Goal: Information Seeking & Learning: Learn about a topic

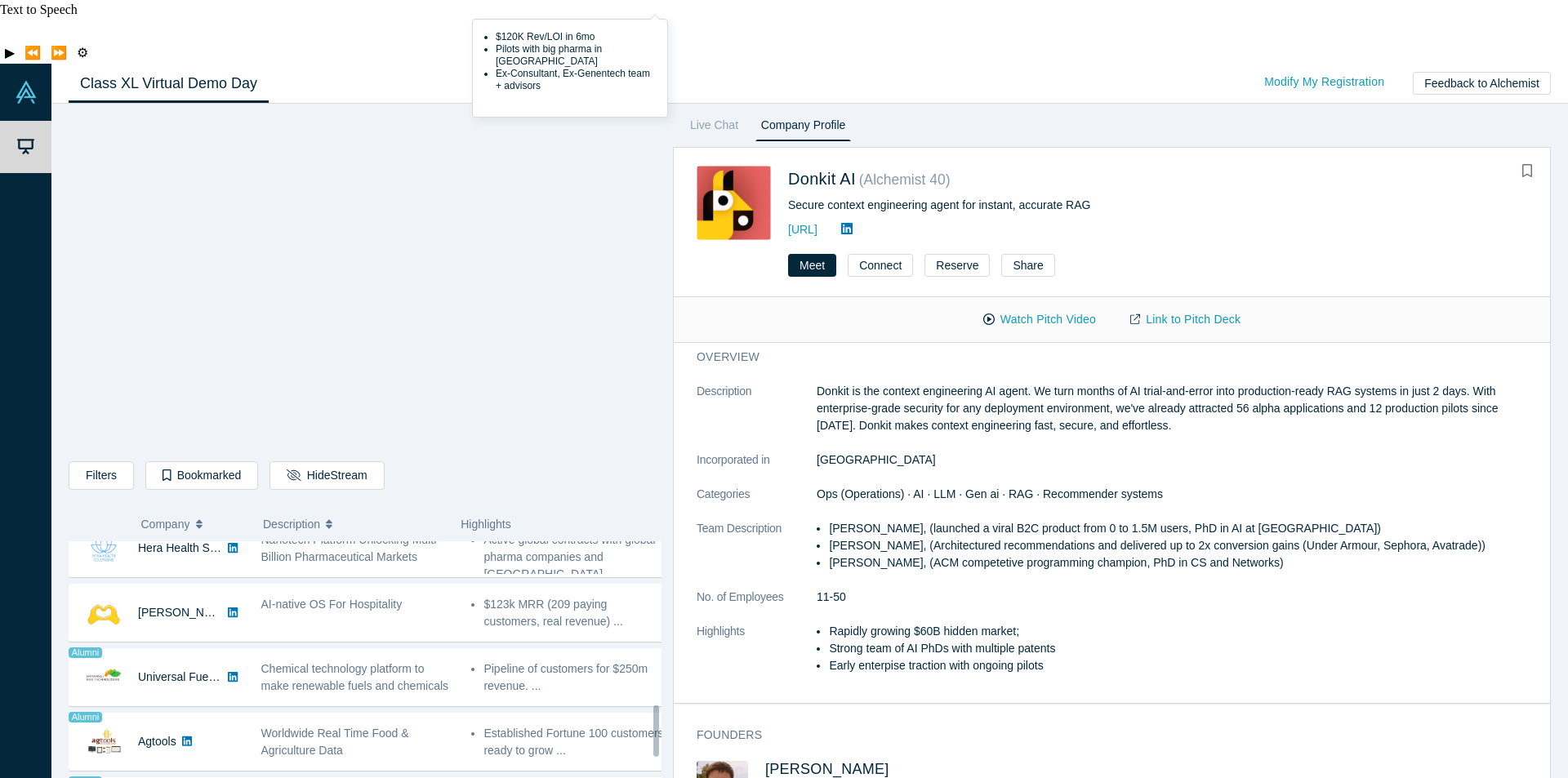
scroll to position [898, 0]
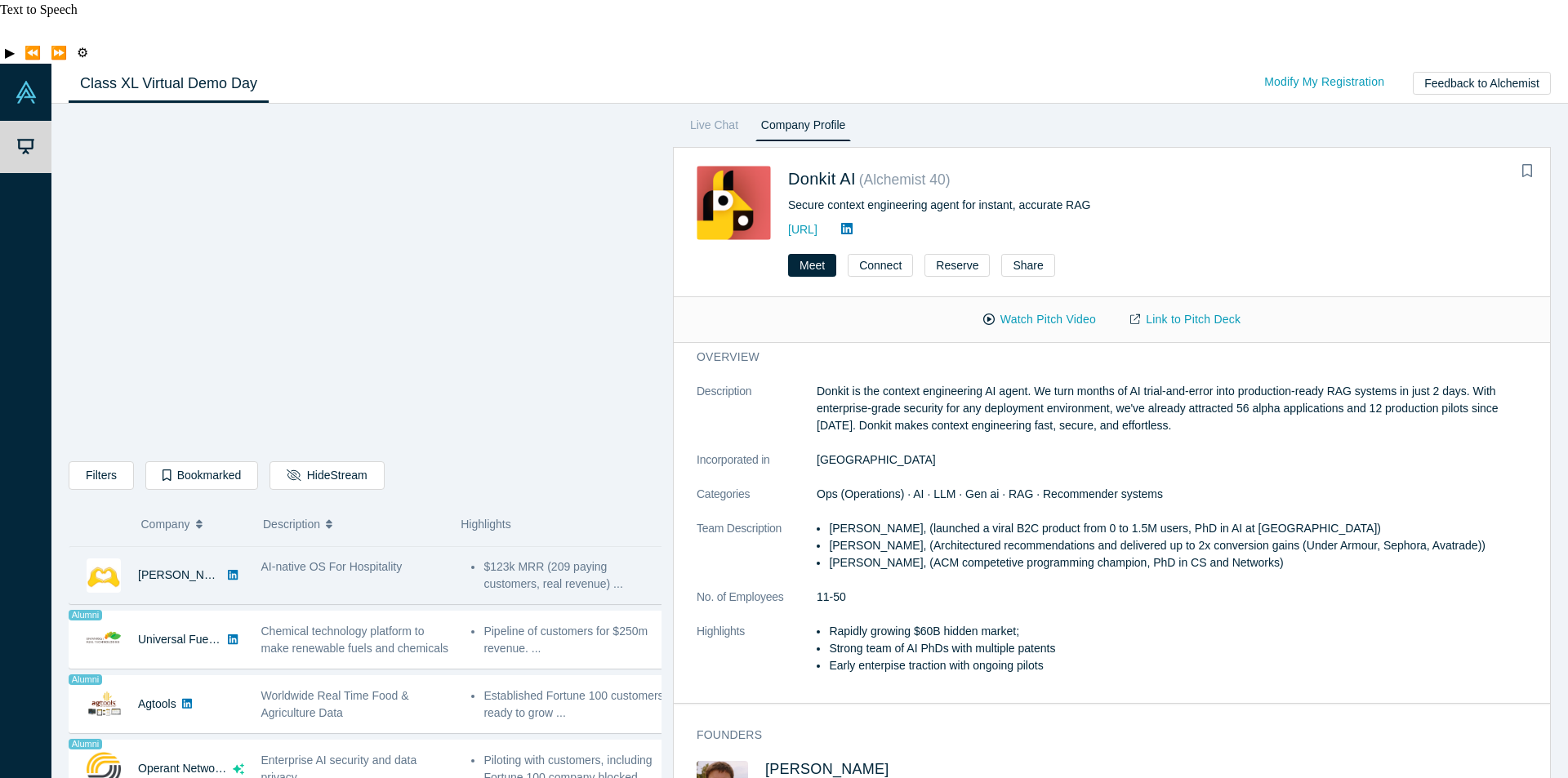
click at [330, 550] on div "AI-native OS For Hospitality" at bounding box center [357, 575] width 211 height 52
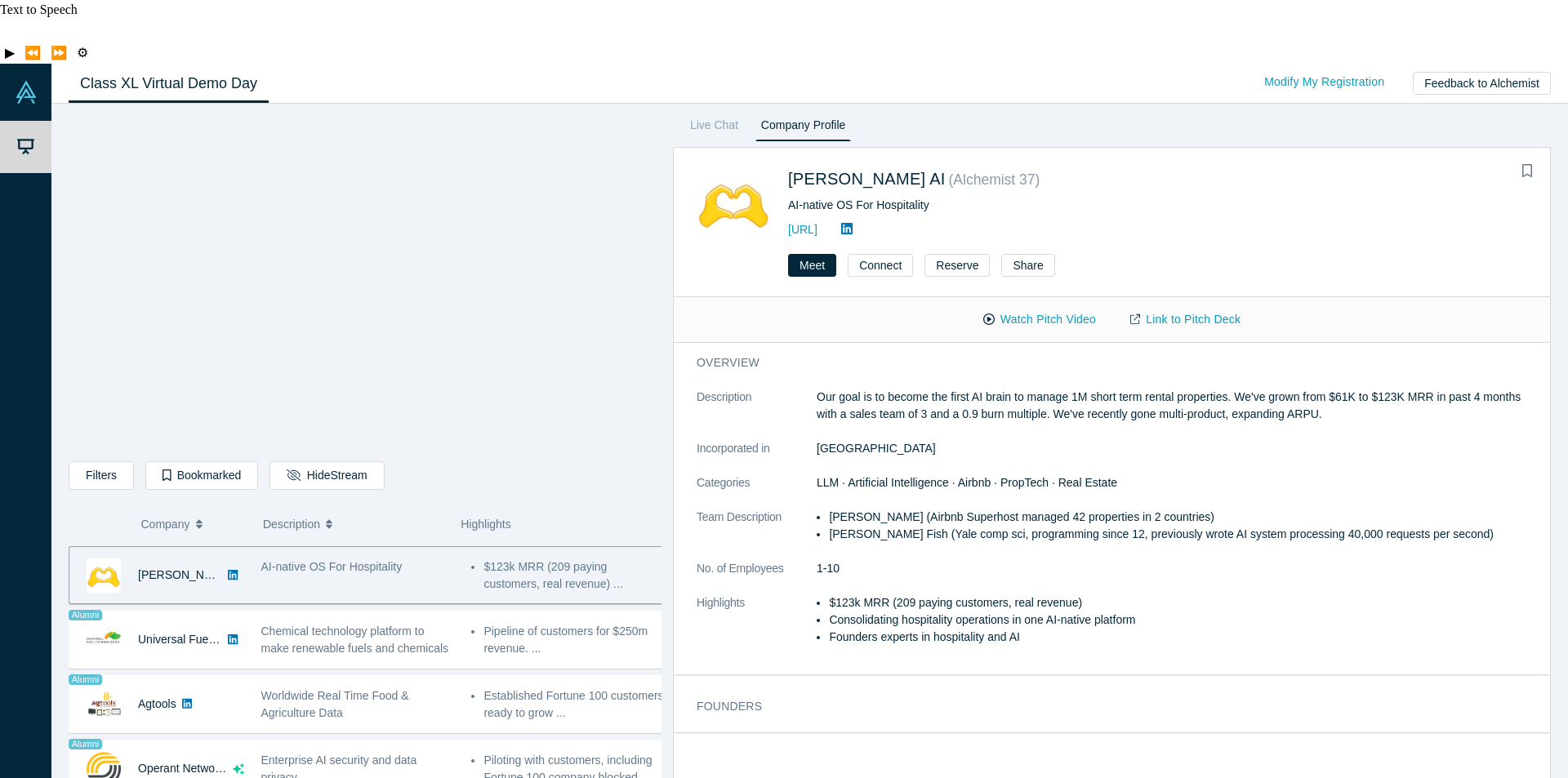
scroll to position [0, 0]
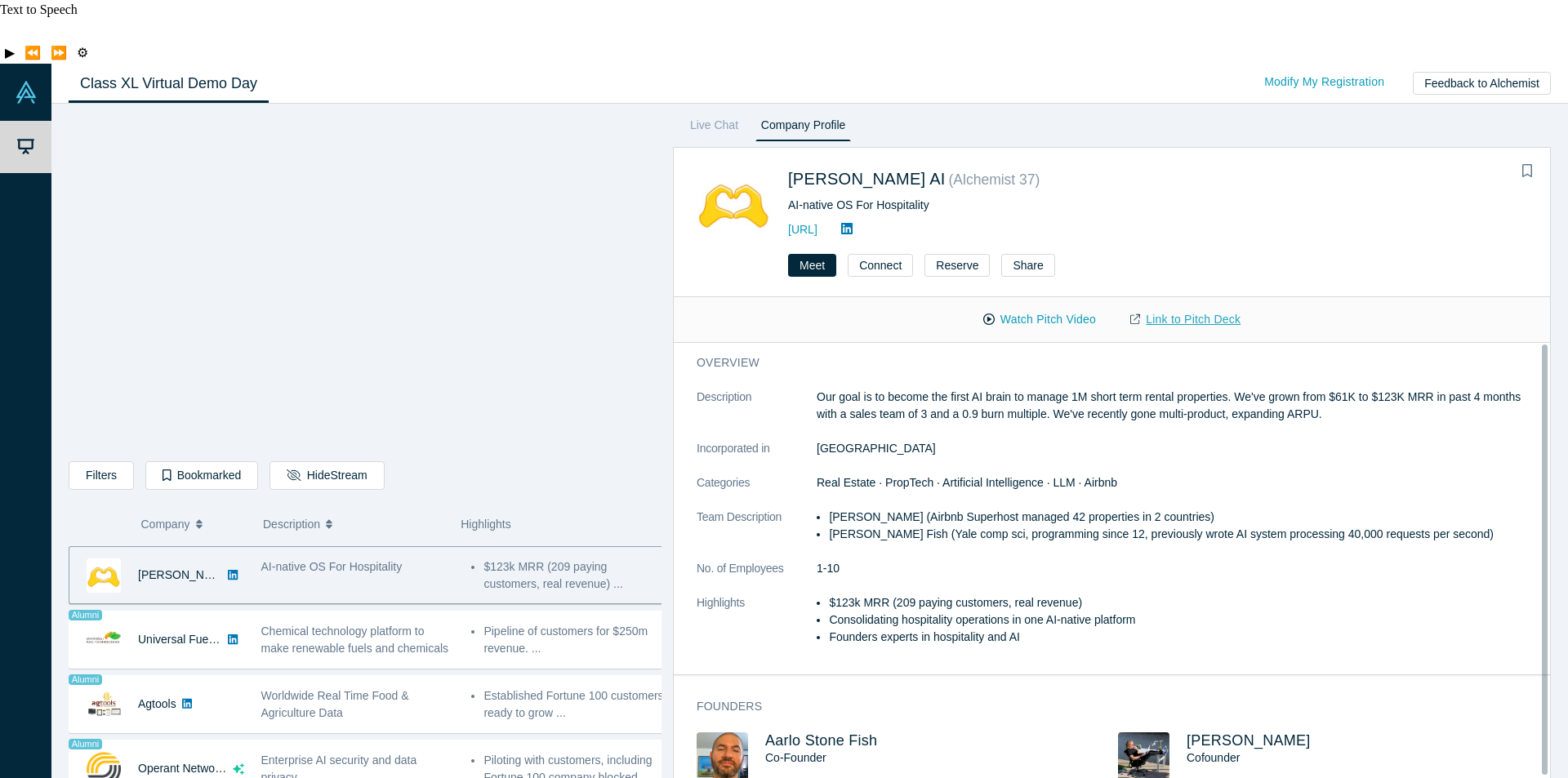
click at [1170, 305] on link "Link to Pitch Deck" at bounding box center [1185, 319] width 145 height 28
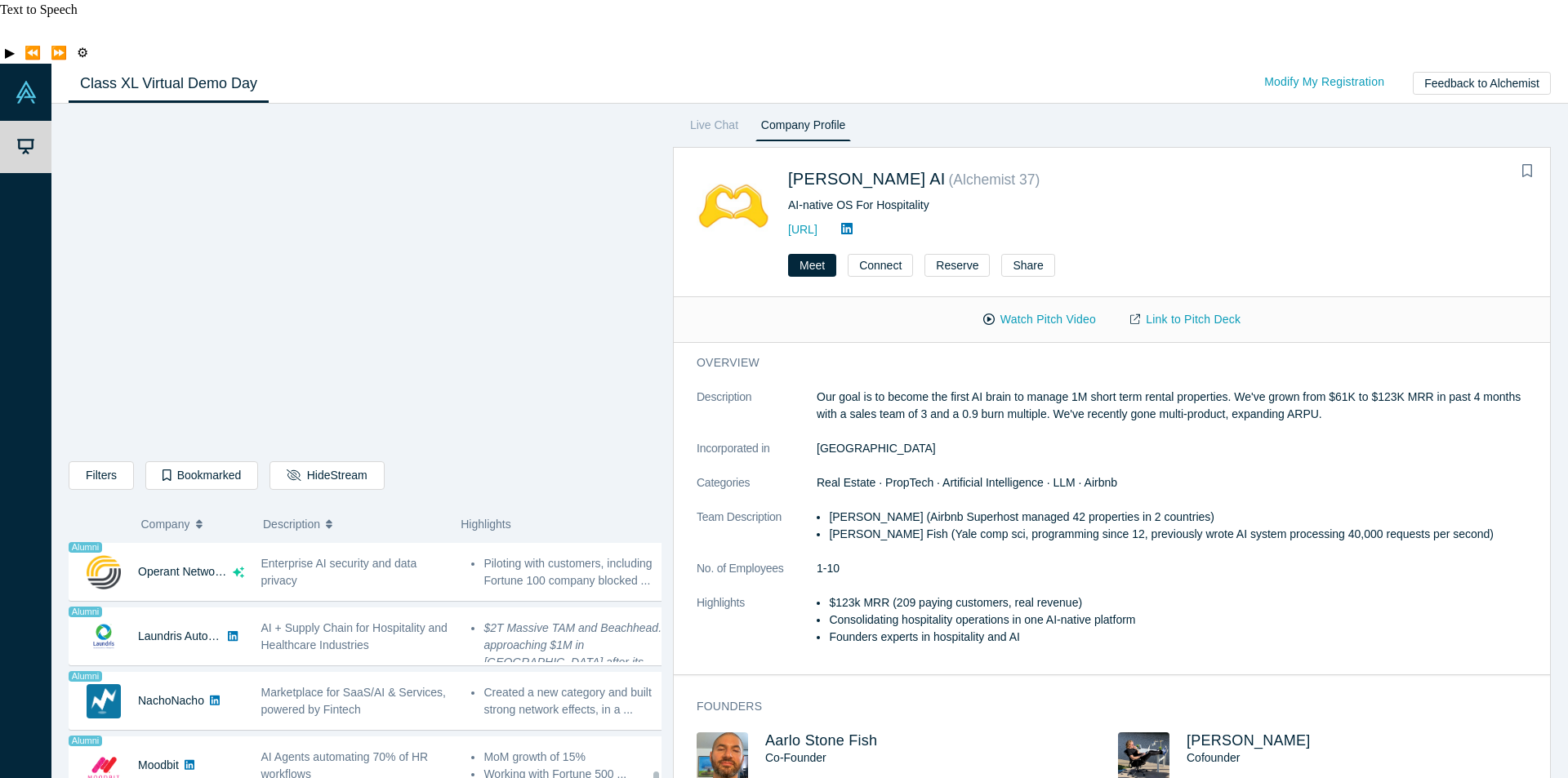
scroll to position [1265, 0]
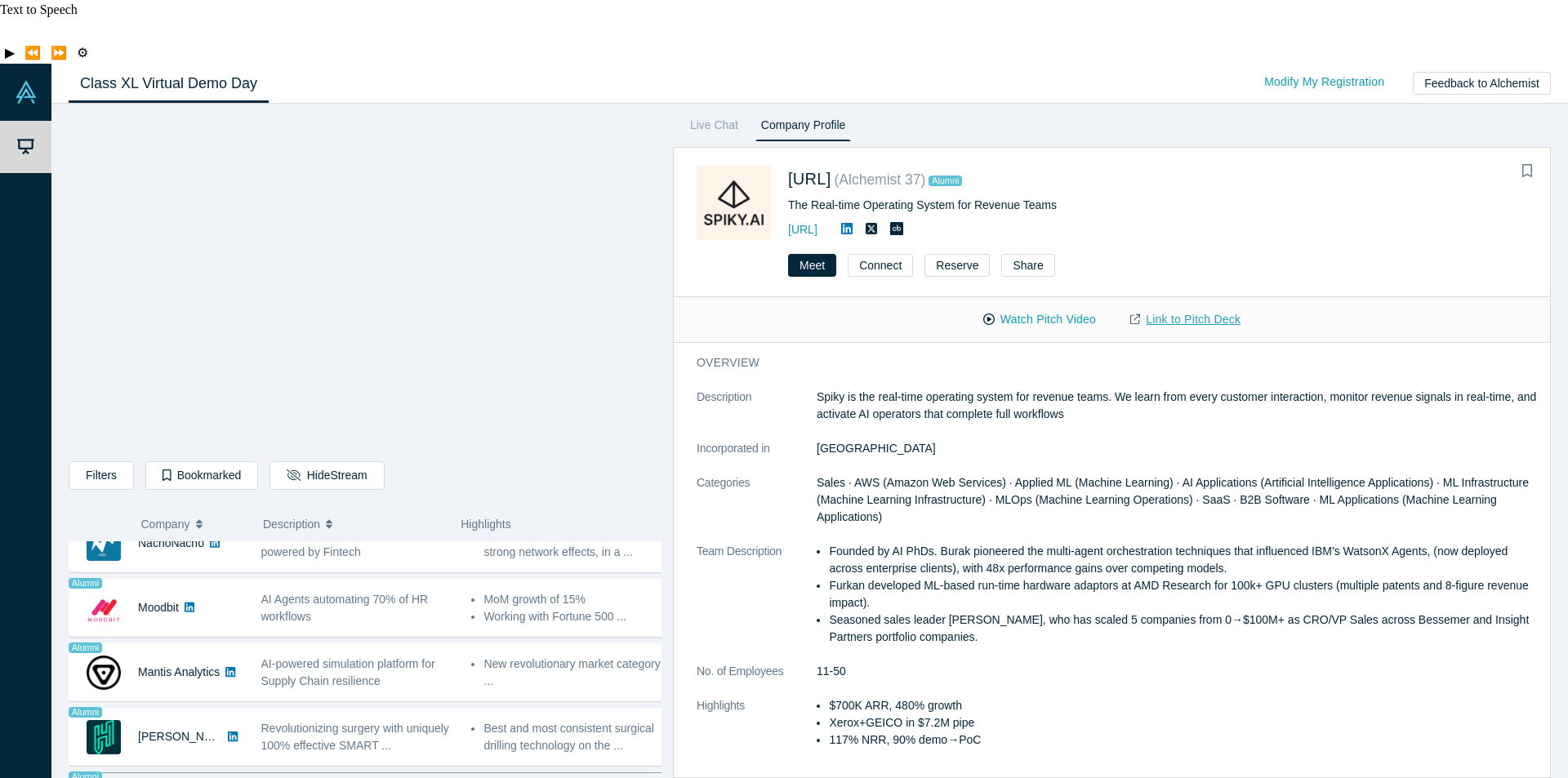
click at [1164, 305] on link "Link to Pitch Deck" at bounding box center [1185, 319] width 145 height 28
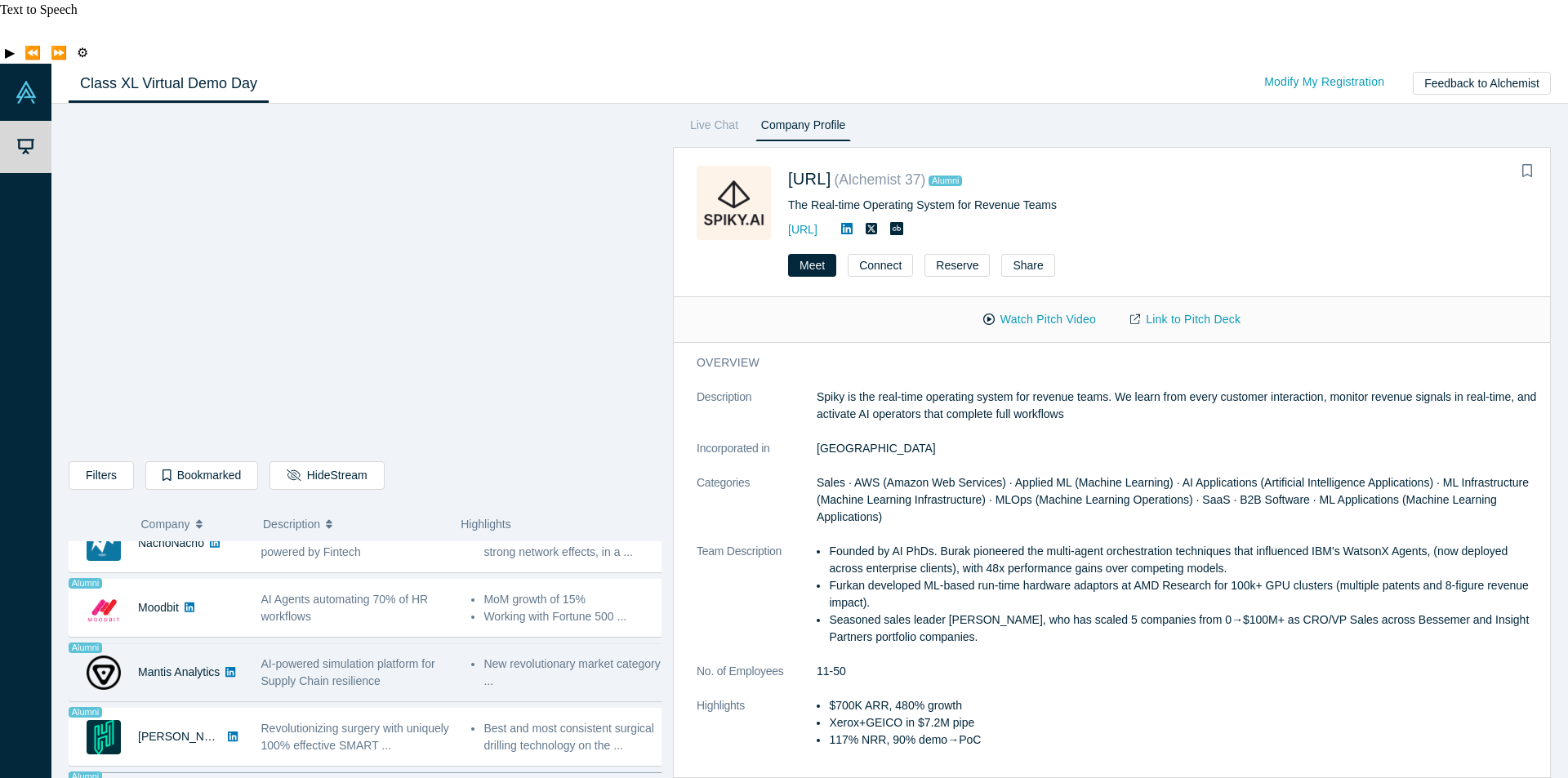
click at [404, 656] on div "AI-powered simulation platform for Supply Chain resilience" at bounding box center [358, 673] width 194 height 34
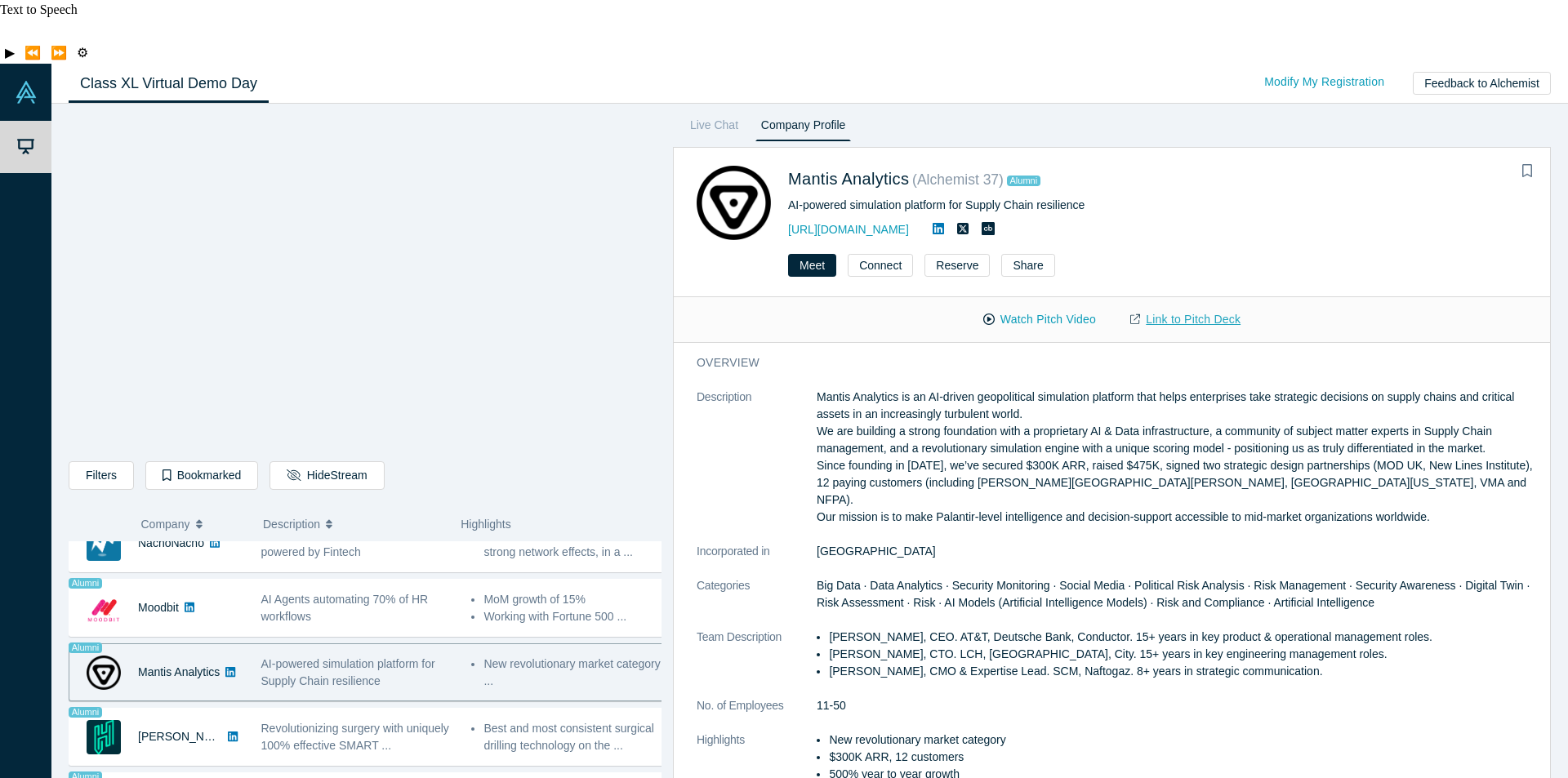
click at [1182, 305] on link "Link to Pitch Deck" at bounding box center [1185, 319] width 145 height 28
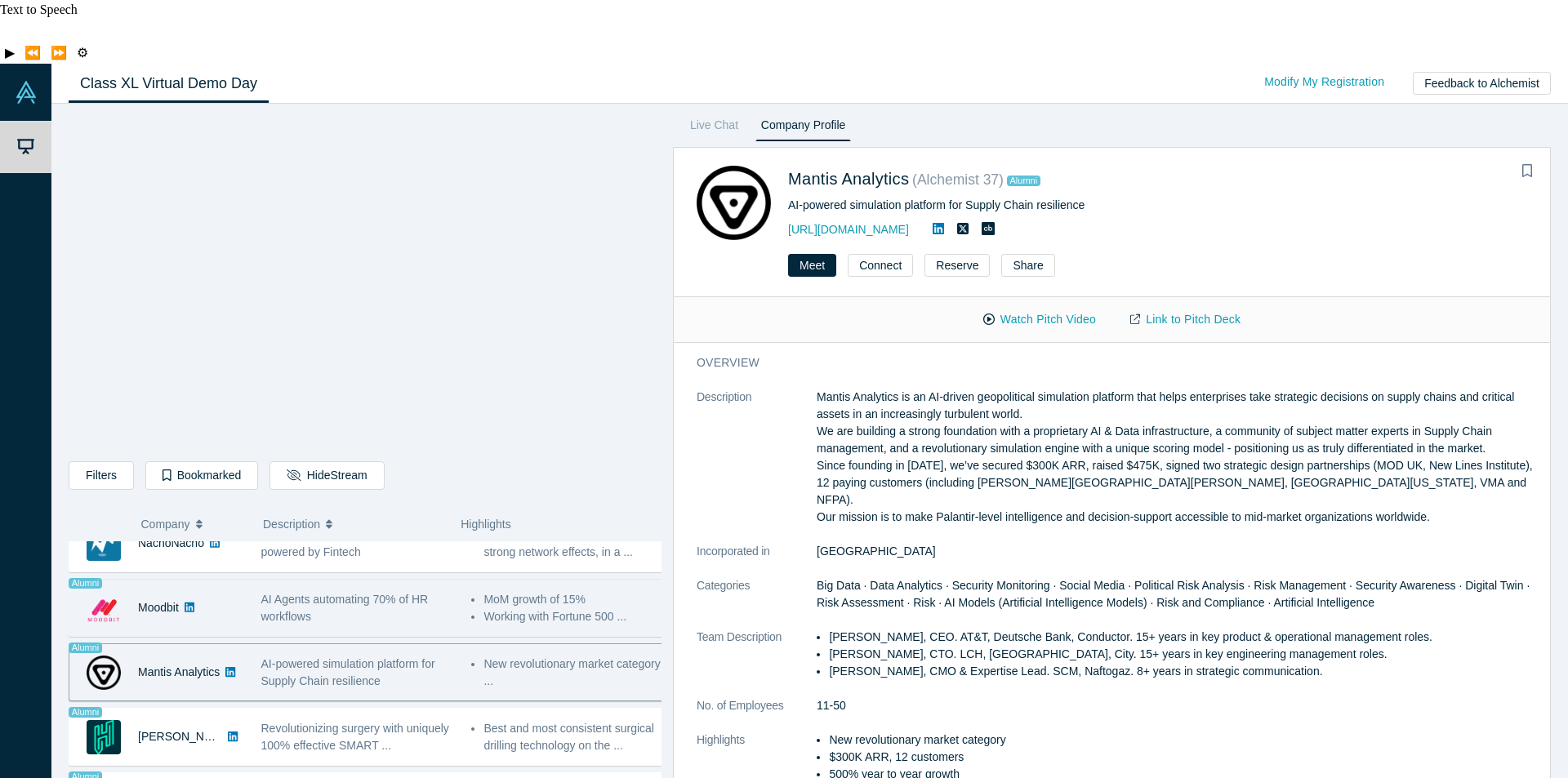
click at [343, 591] on div "AI Agents automating 70% of HR workflows" at bounding box center [358, 608] width 194 height 34
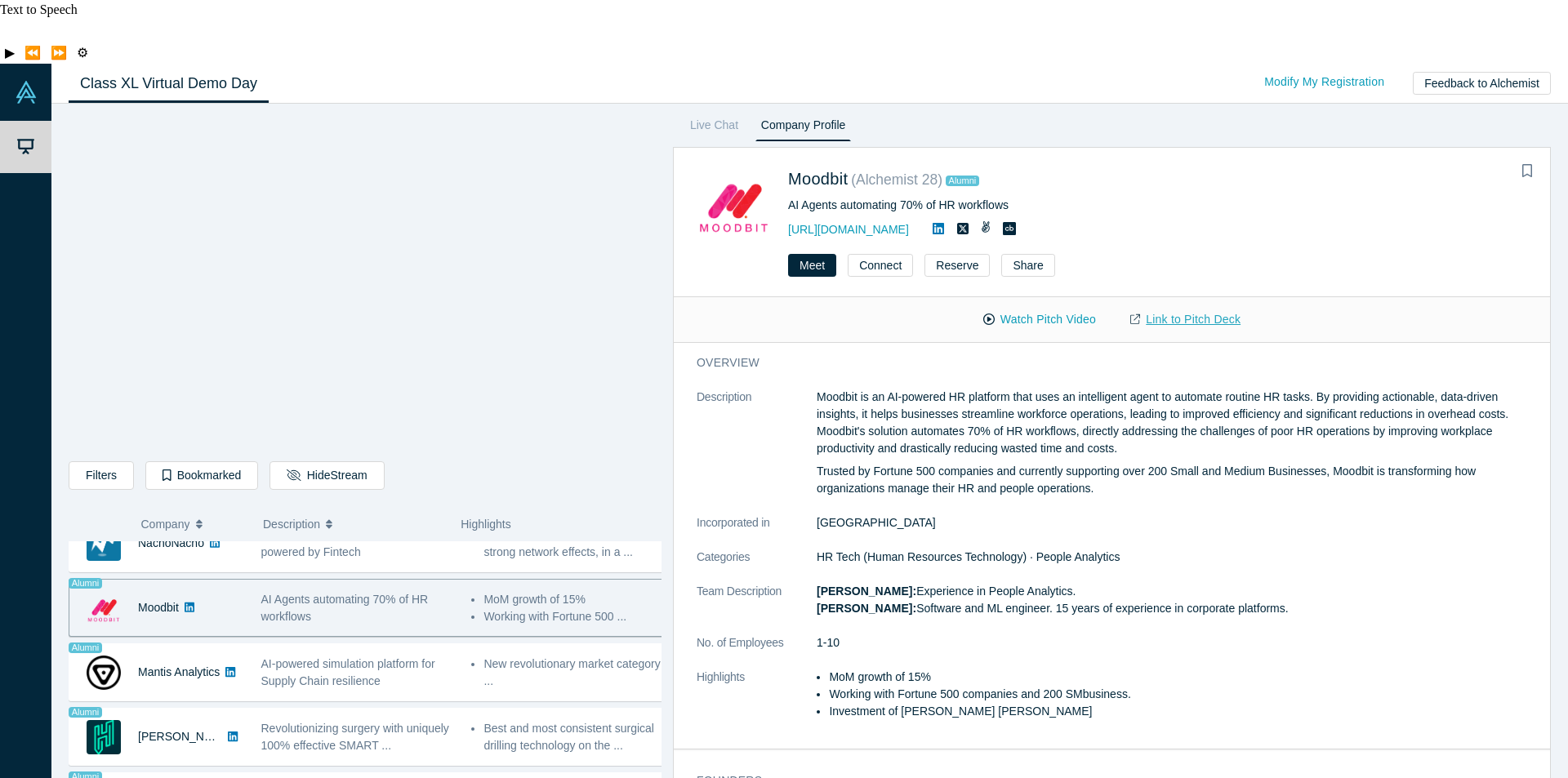
click at [1180, 305] on link "Link to Pitch Deck" at bounding box center [1185, 319] width 145 height 28
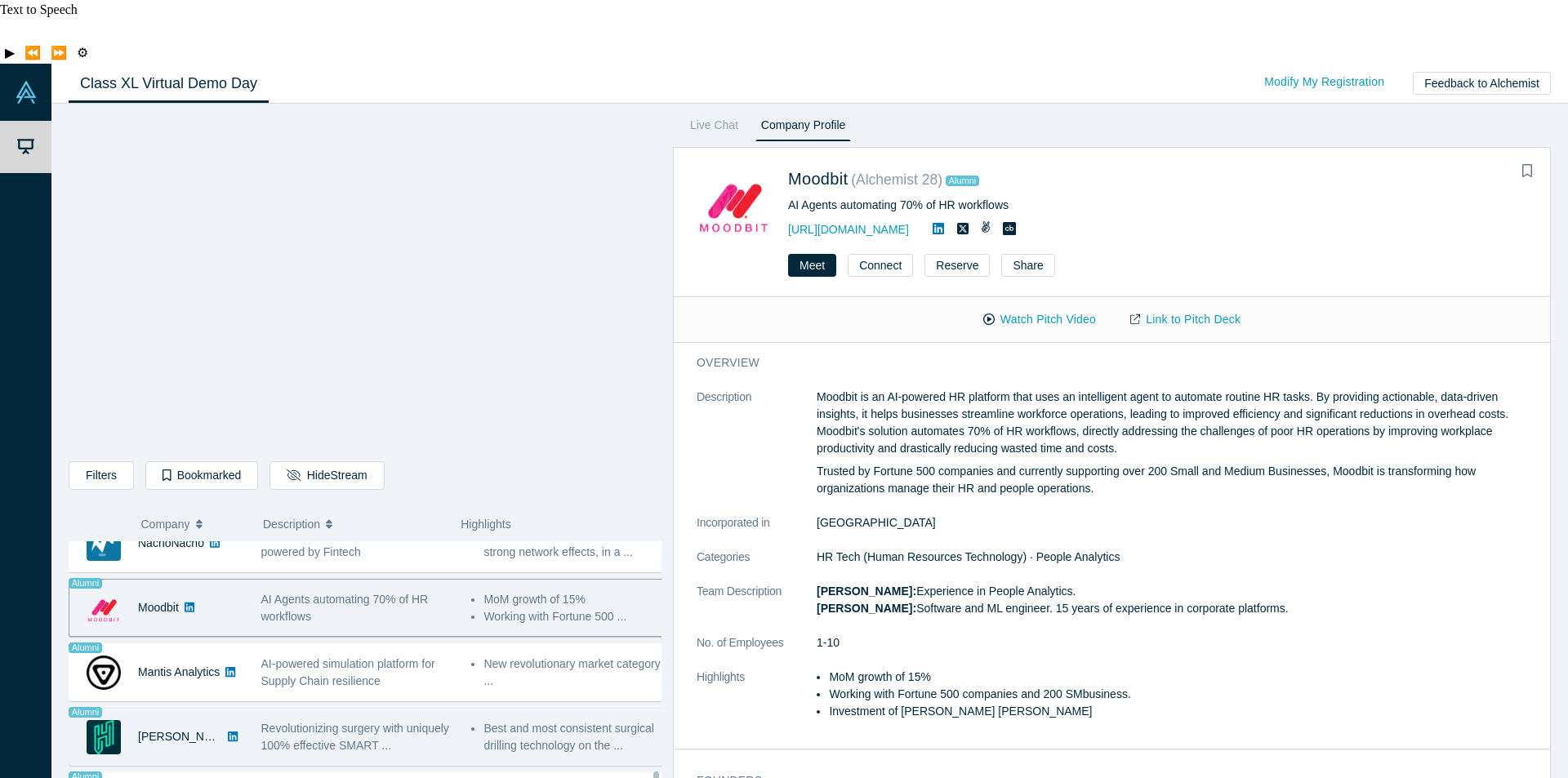
click at [358, 720] on div "Revolutionizing surgery with uniquely 100% effective SMART ..." at bounding box center [358, 737] width 194 height 34
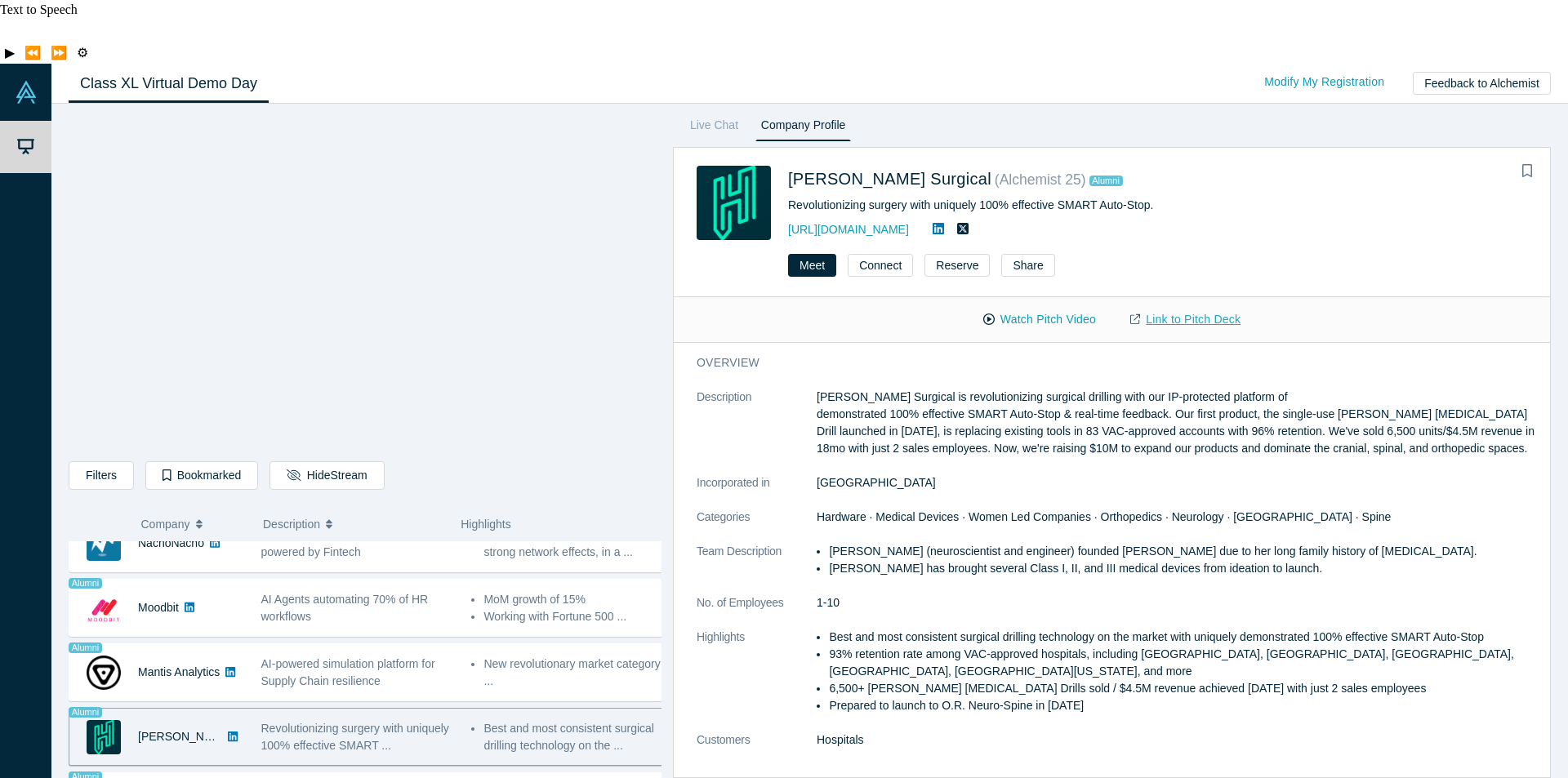
click at [1185, 305] on link "Link to Pitch Deck" at bounding box center [1185, 319] width 145 height 28
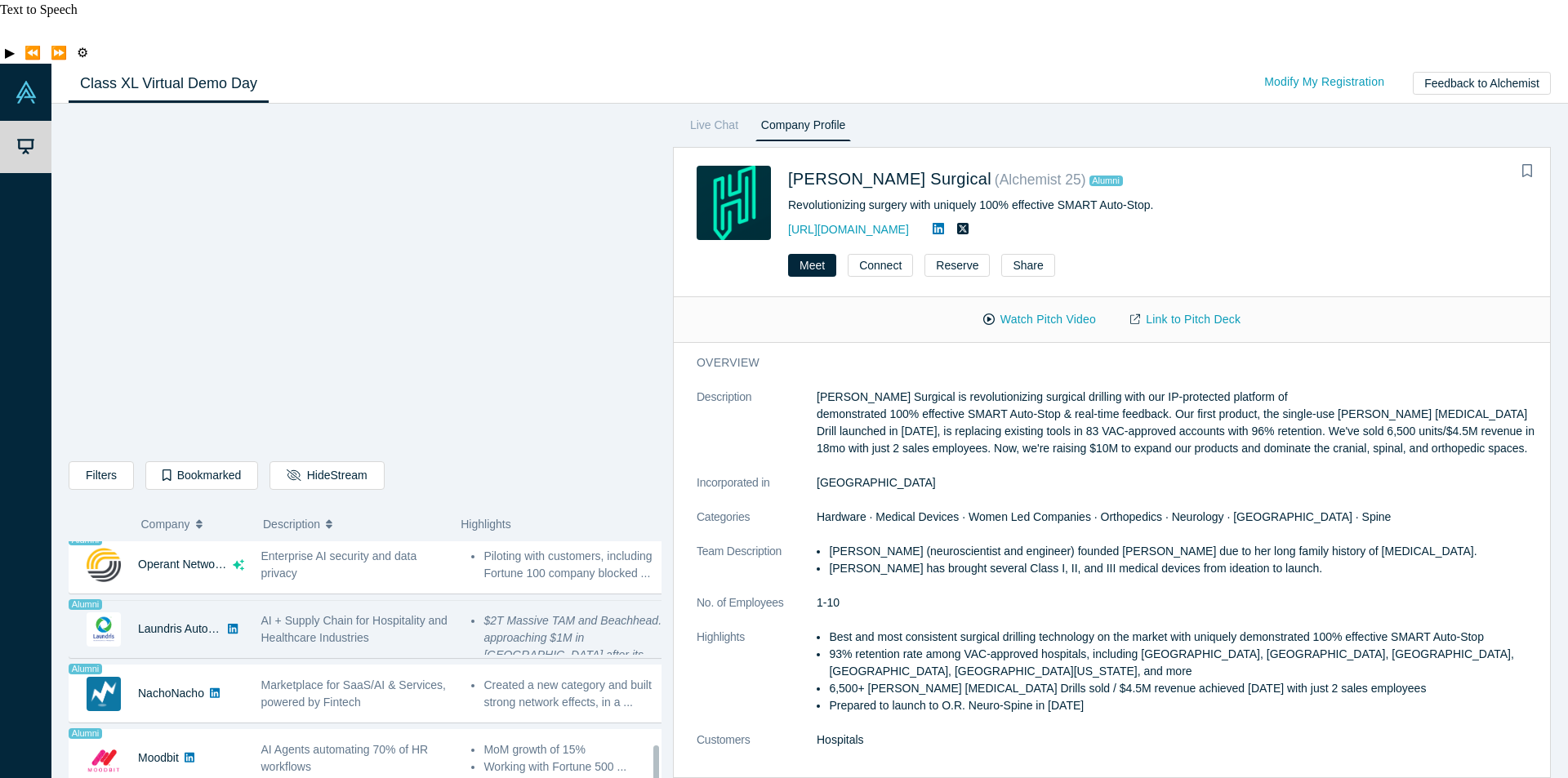
scroll to position [1101, 0]
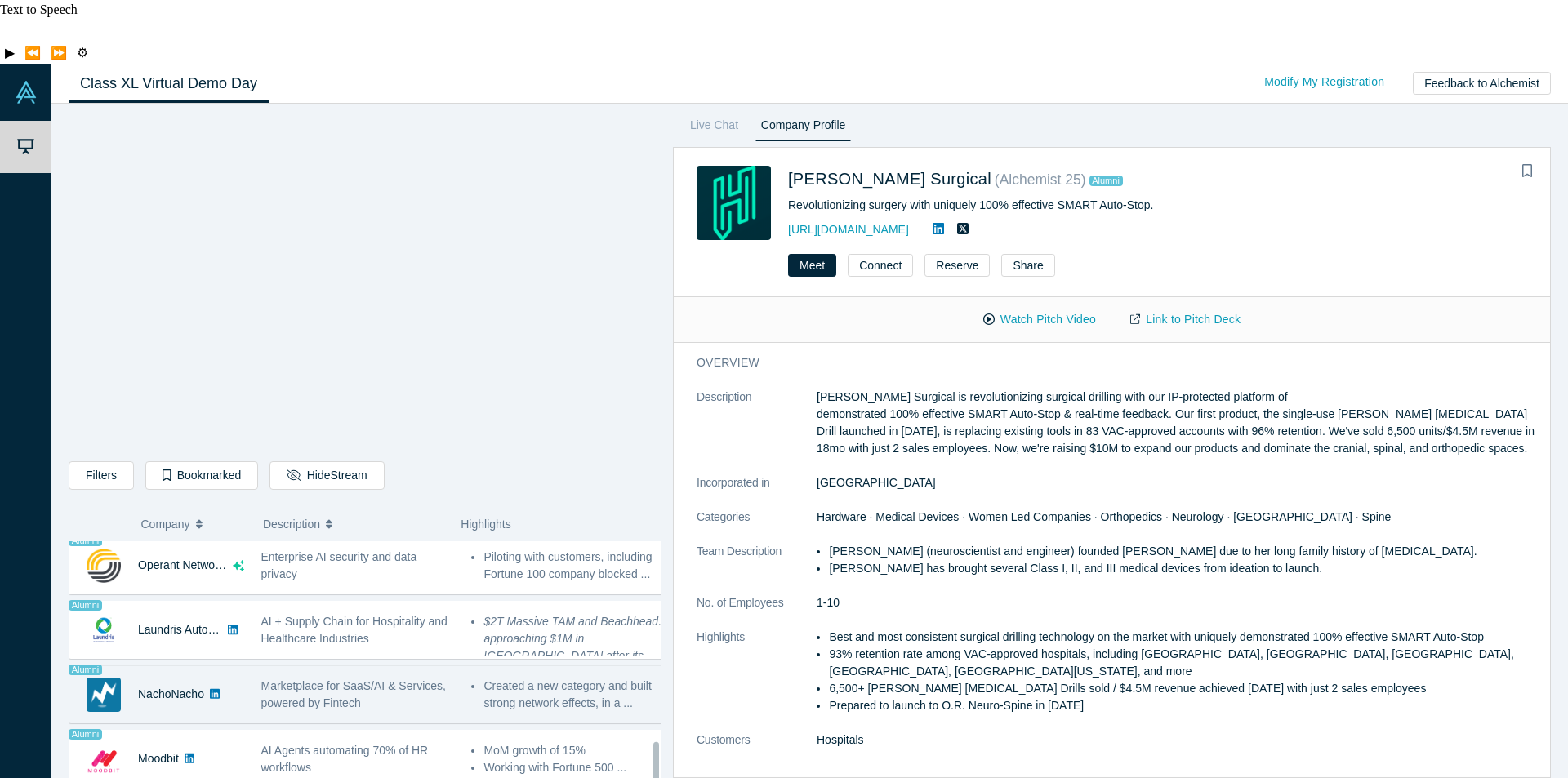
click at [333, 679] on span "Marketplace for SaaS/AI & Services, powered by Fintech" at bounding box center [353, 694] width 184 height 30
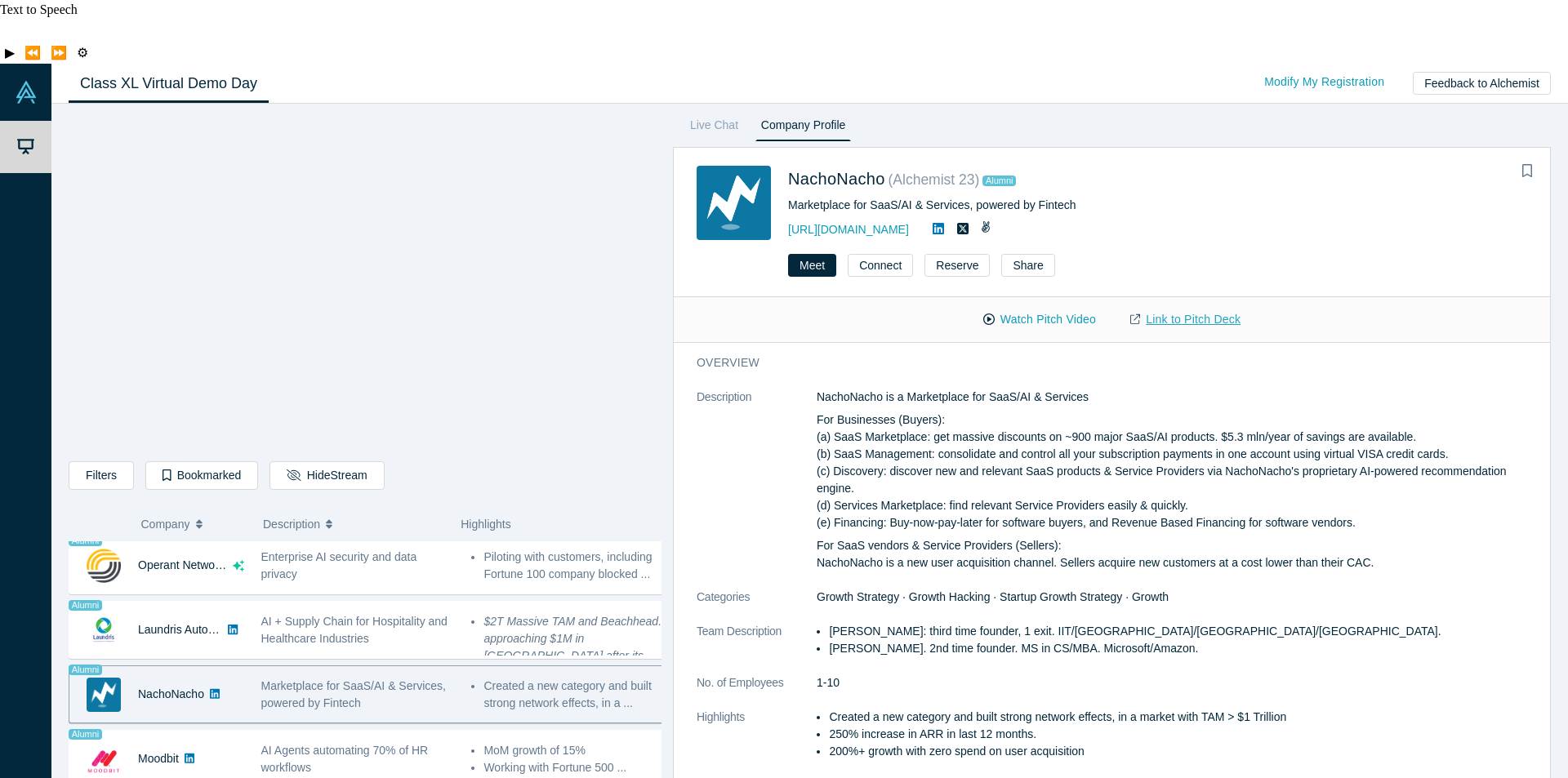
click at [1188, 305] on link "Link to Pitch Deck" at bounding box center [1185, 319] width 145 height 28
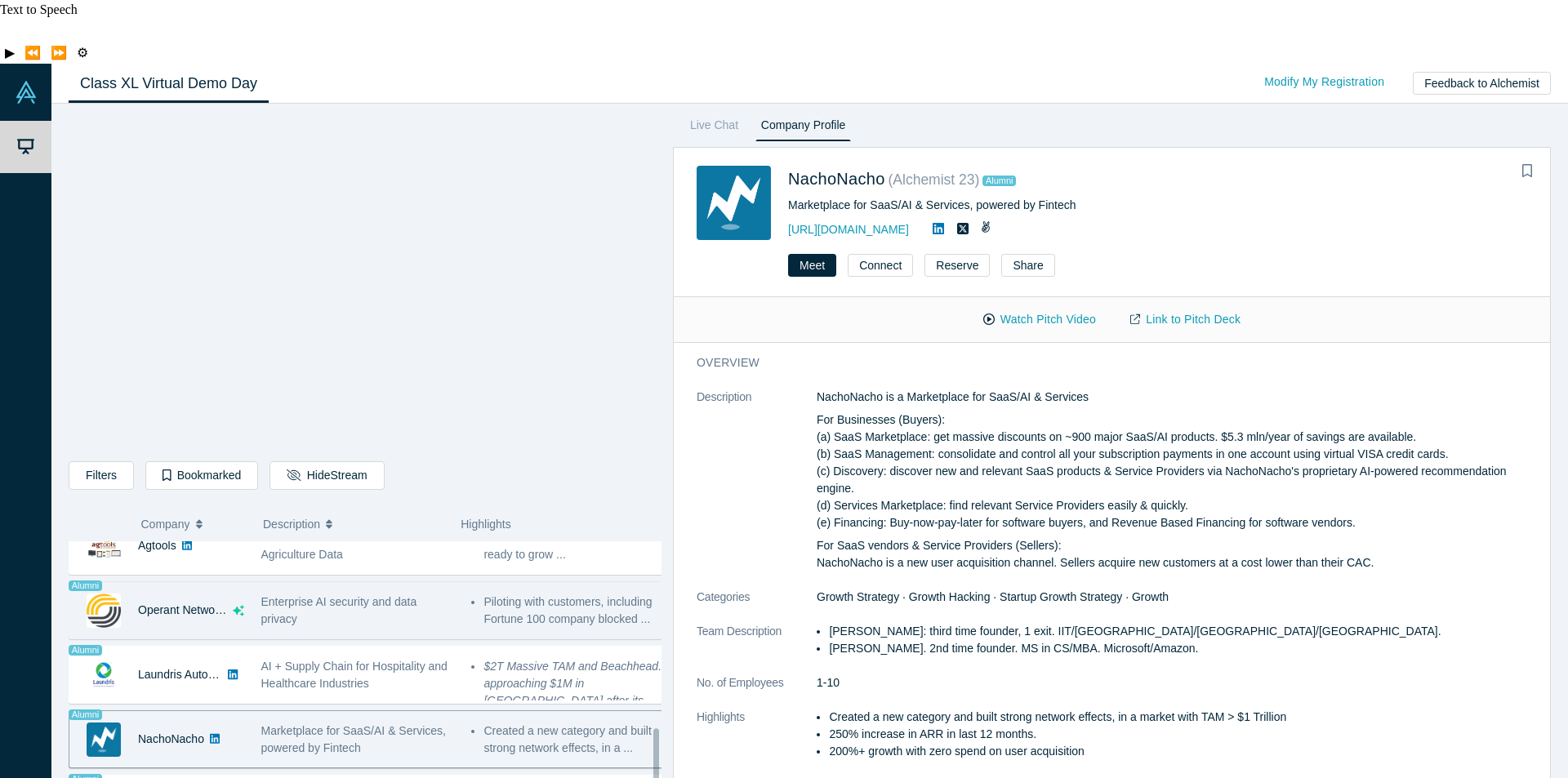
scroll to position [1019, 0]
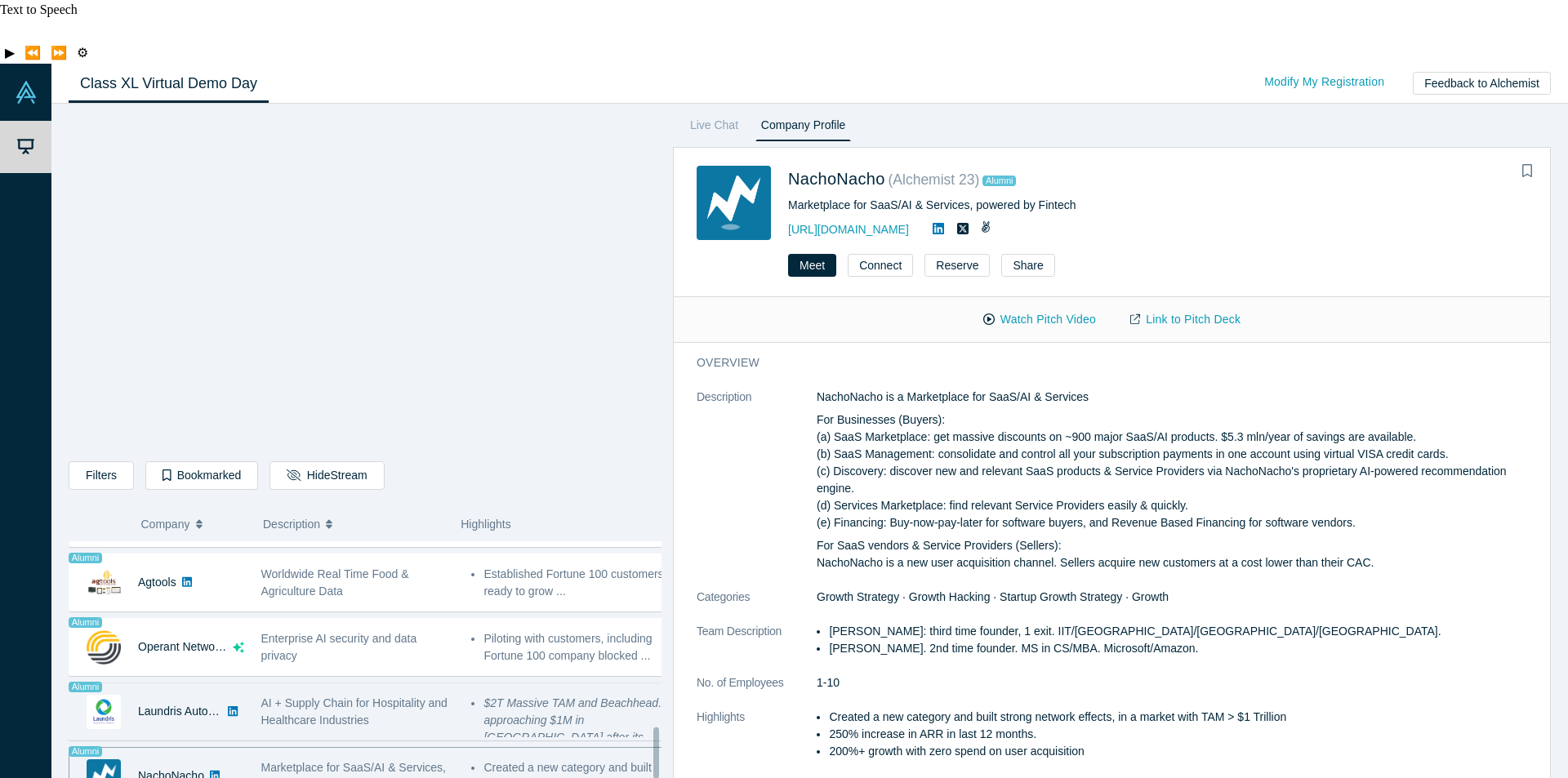
click at [379, 696] on span "AI + Supply Chain for Hospitality and Healthcare Industries" at bounding box center [354, 711] width 186 height 30
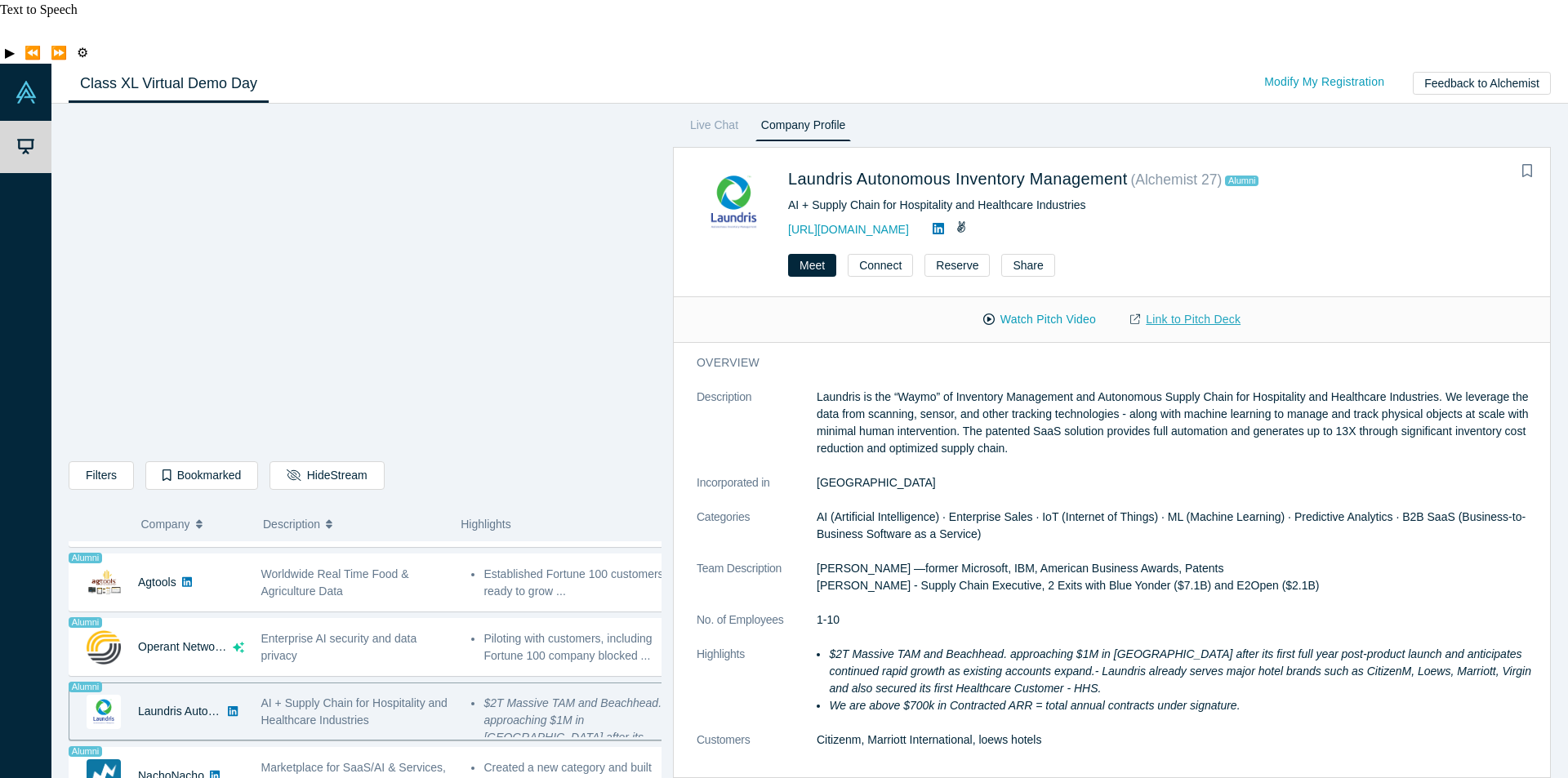
click at [1160, 305] on link "Link to Pitch Deck" at bounding box center [1185, 319] width 145 height 28
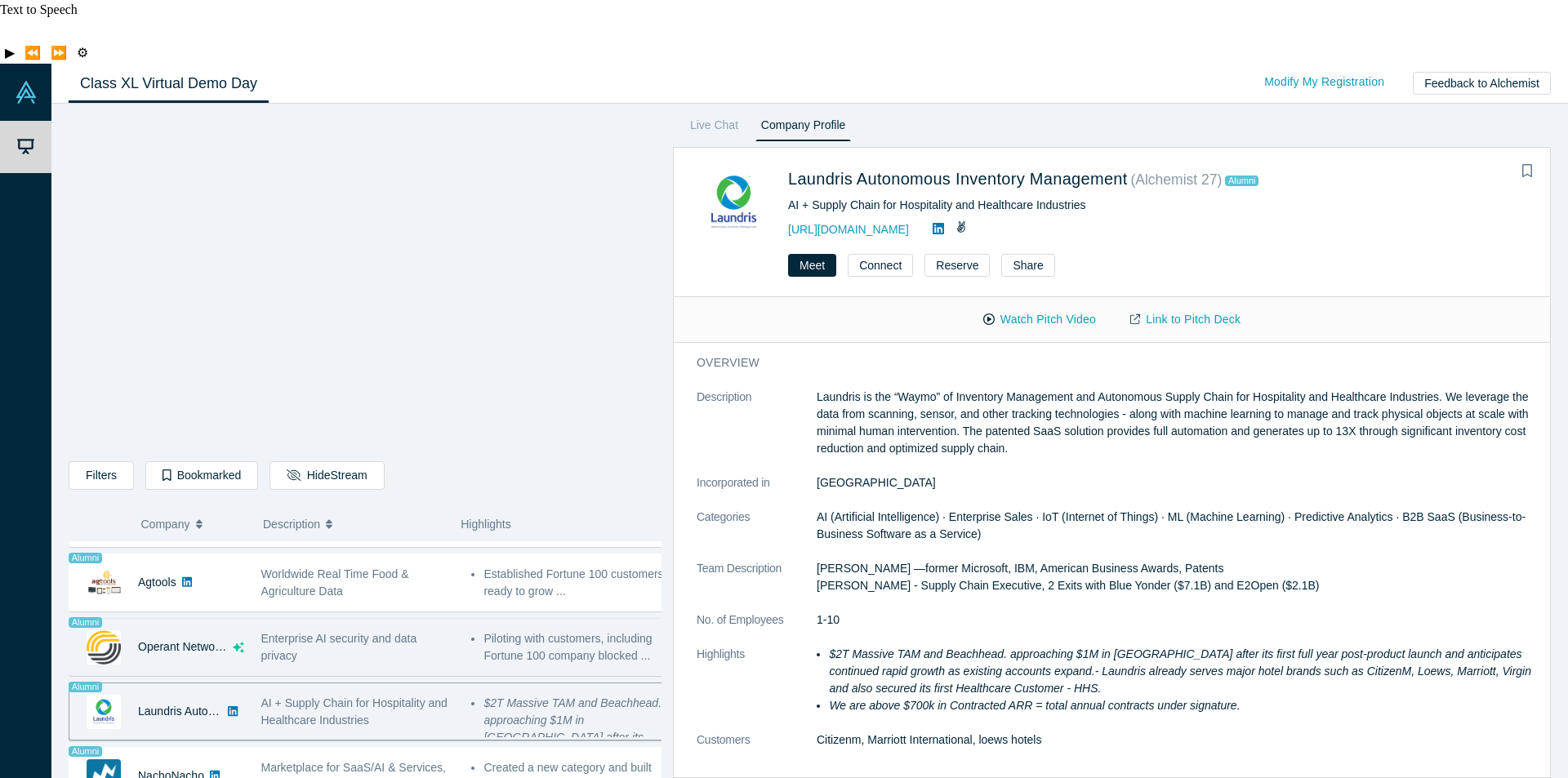
click at [323, 631] on span "Enterprise AI security and data privacy" at bounding box center [339, 646] width 156 height 30
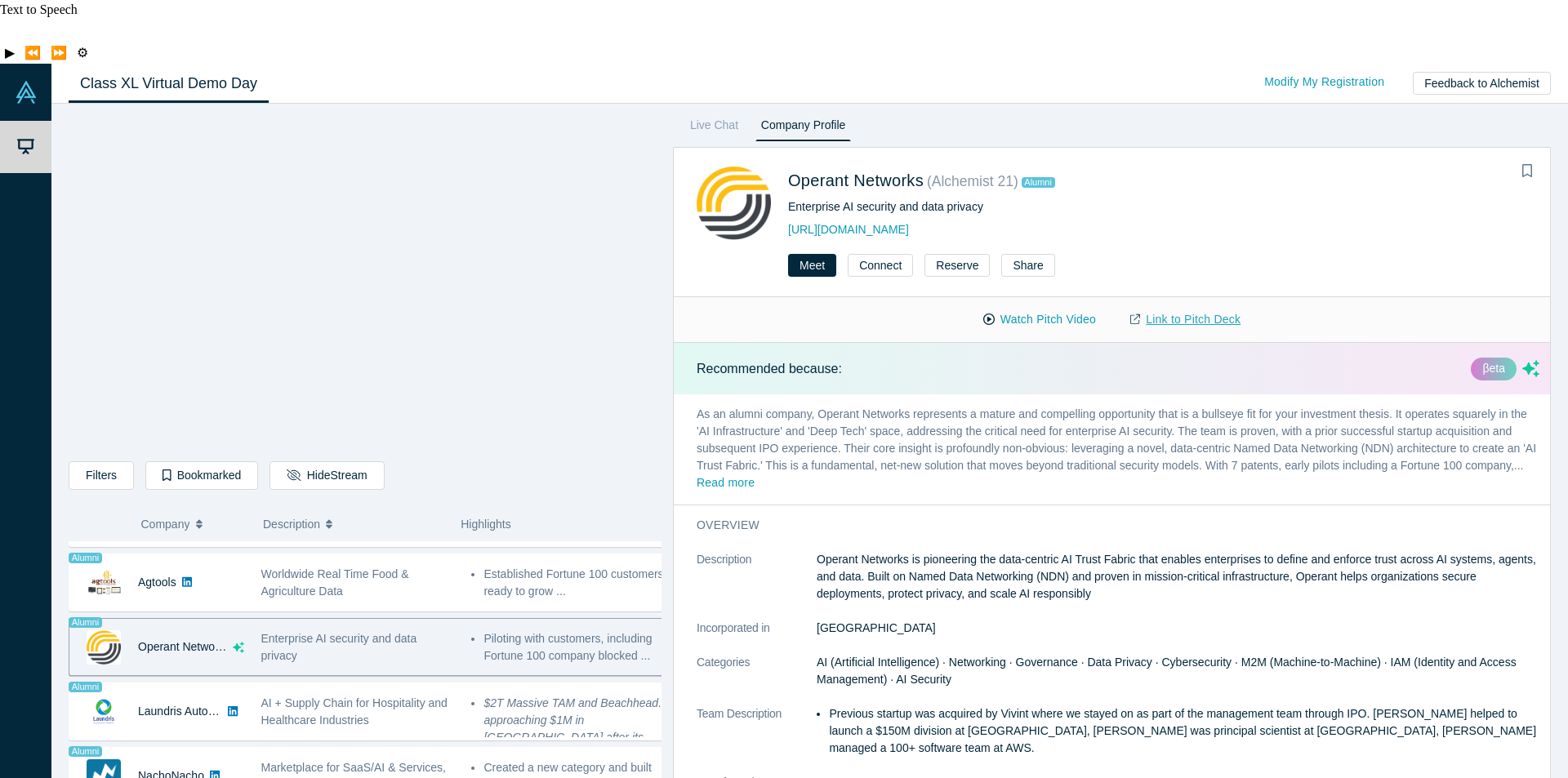
click at [1165, 305] on link "Link to Pitch Deck" at bounding box center [1185, 319] width 145 height 28
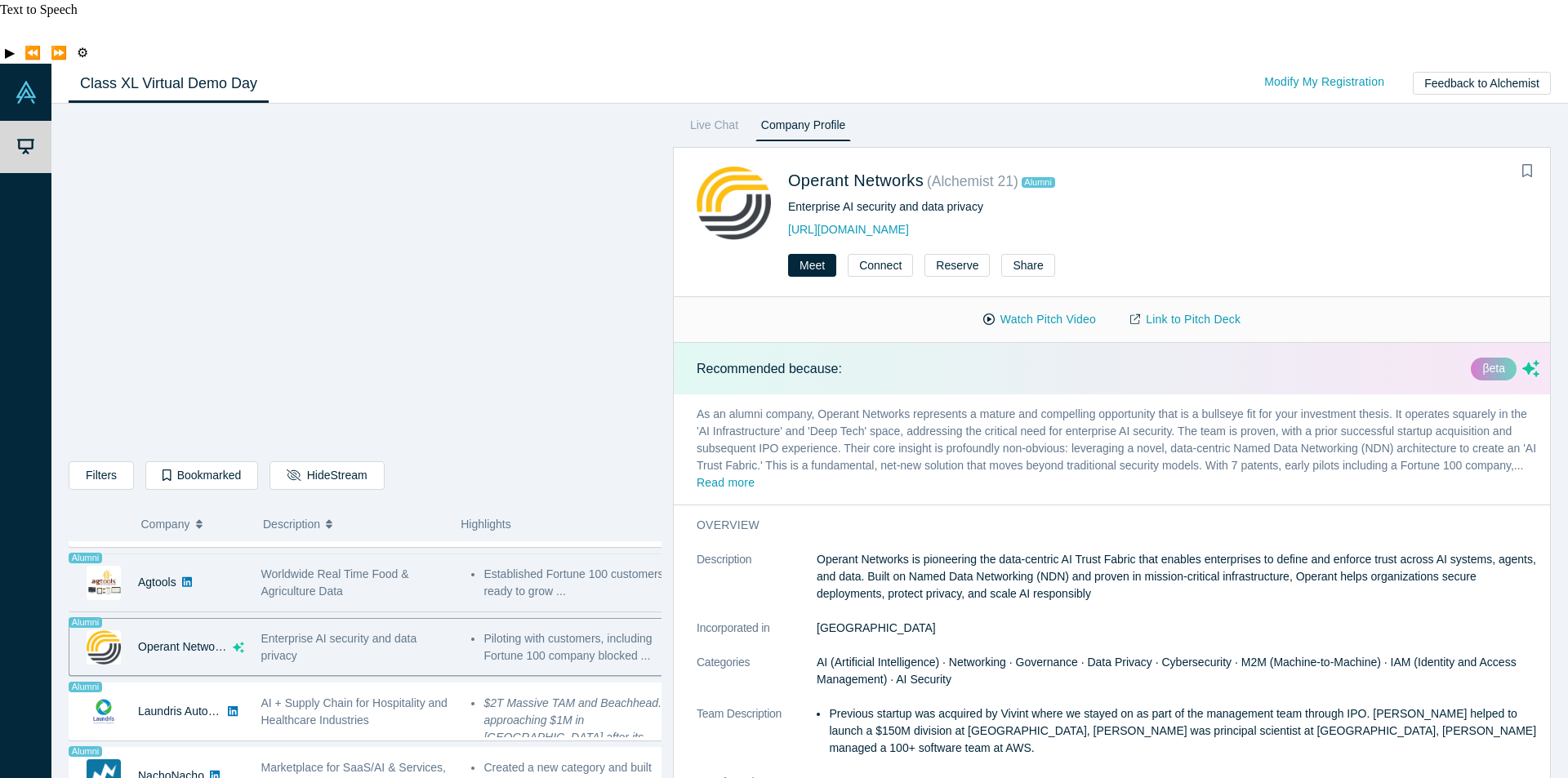
click at [348, 568] on span "Worldwide Real Time Food & Agriculture Data" at bounding box center [335, 583] width 148 height 30
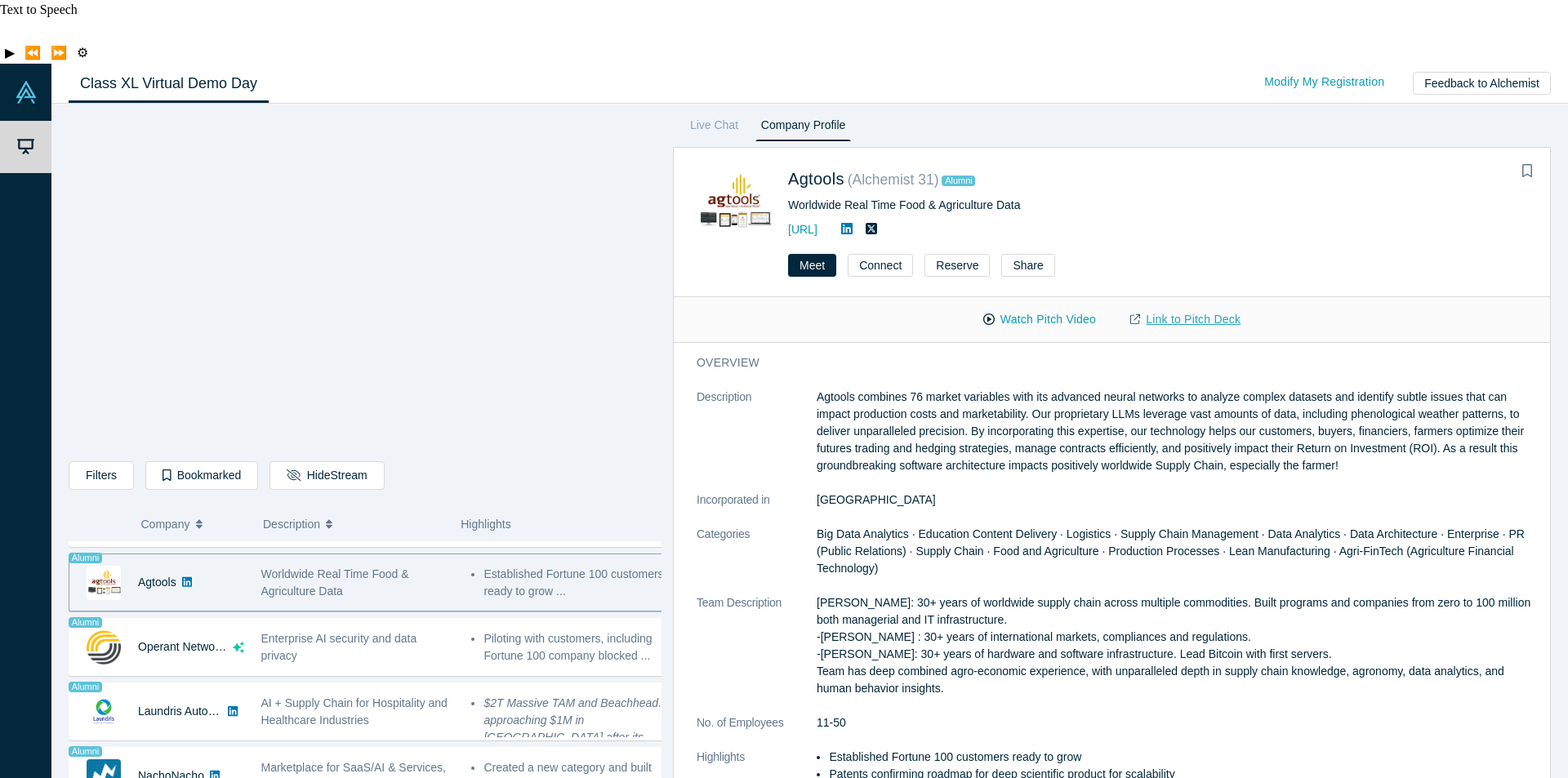
click at [1173, 305] on link "Link to Pitch Deck" at bounding box center [1185, 319] width 145 height 28
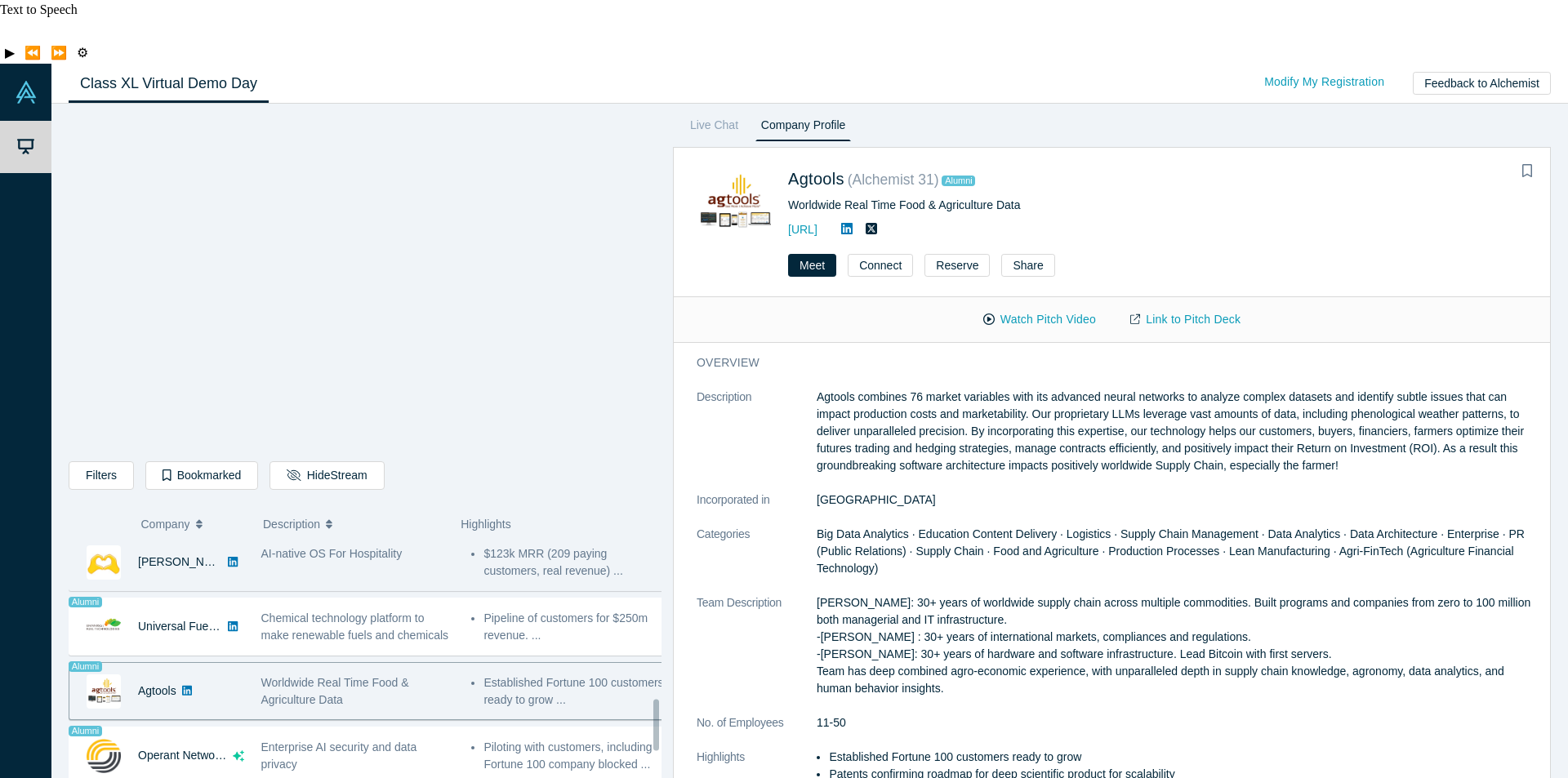
scroll to position [856, 0]
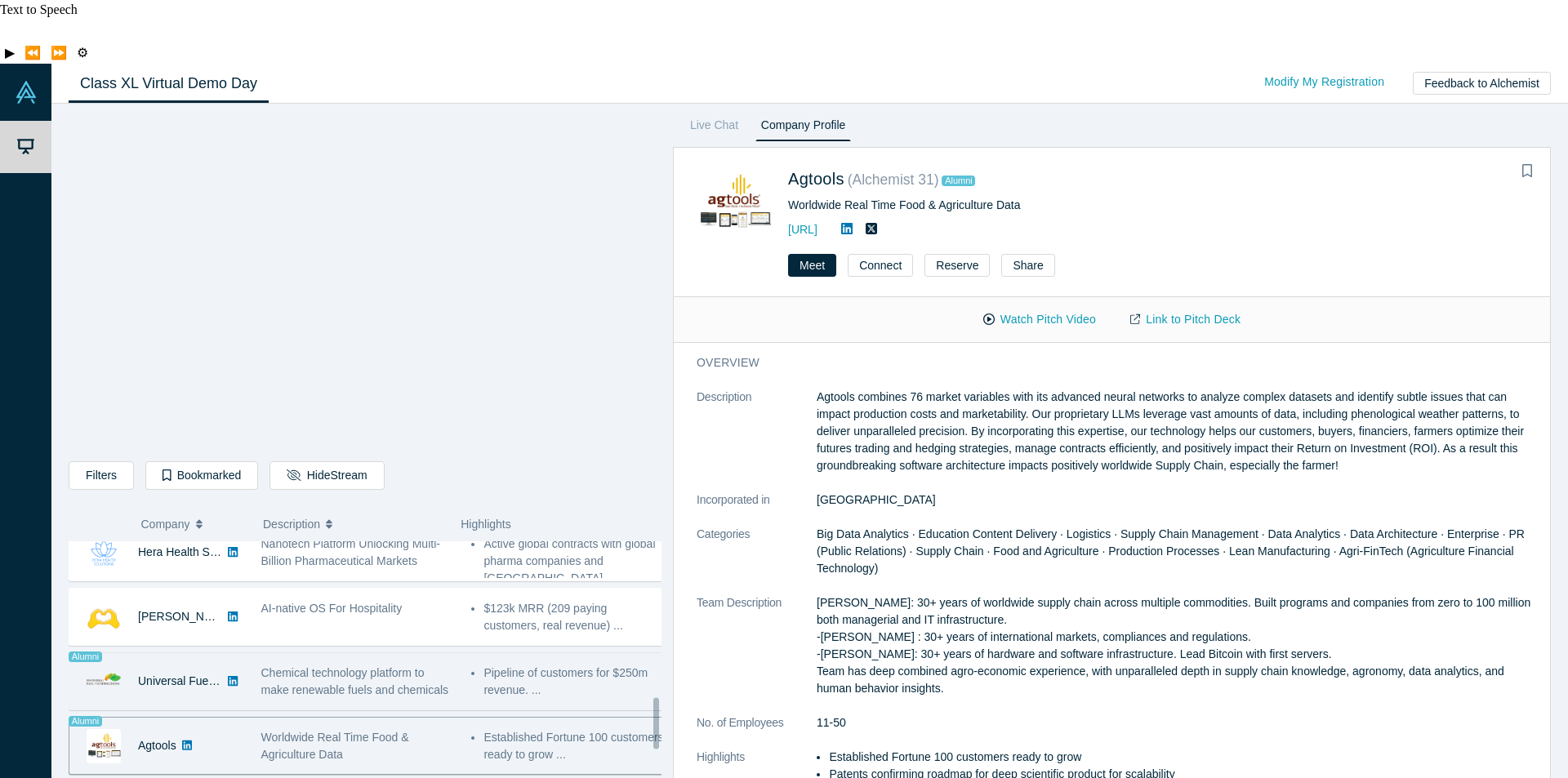
click at [325, 666] on span "Chemical technology platform to make renewable fuels and chemicals" at bounding box center [355, 681] width 188 height 30
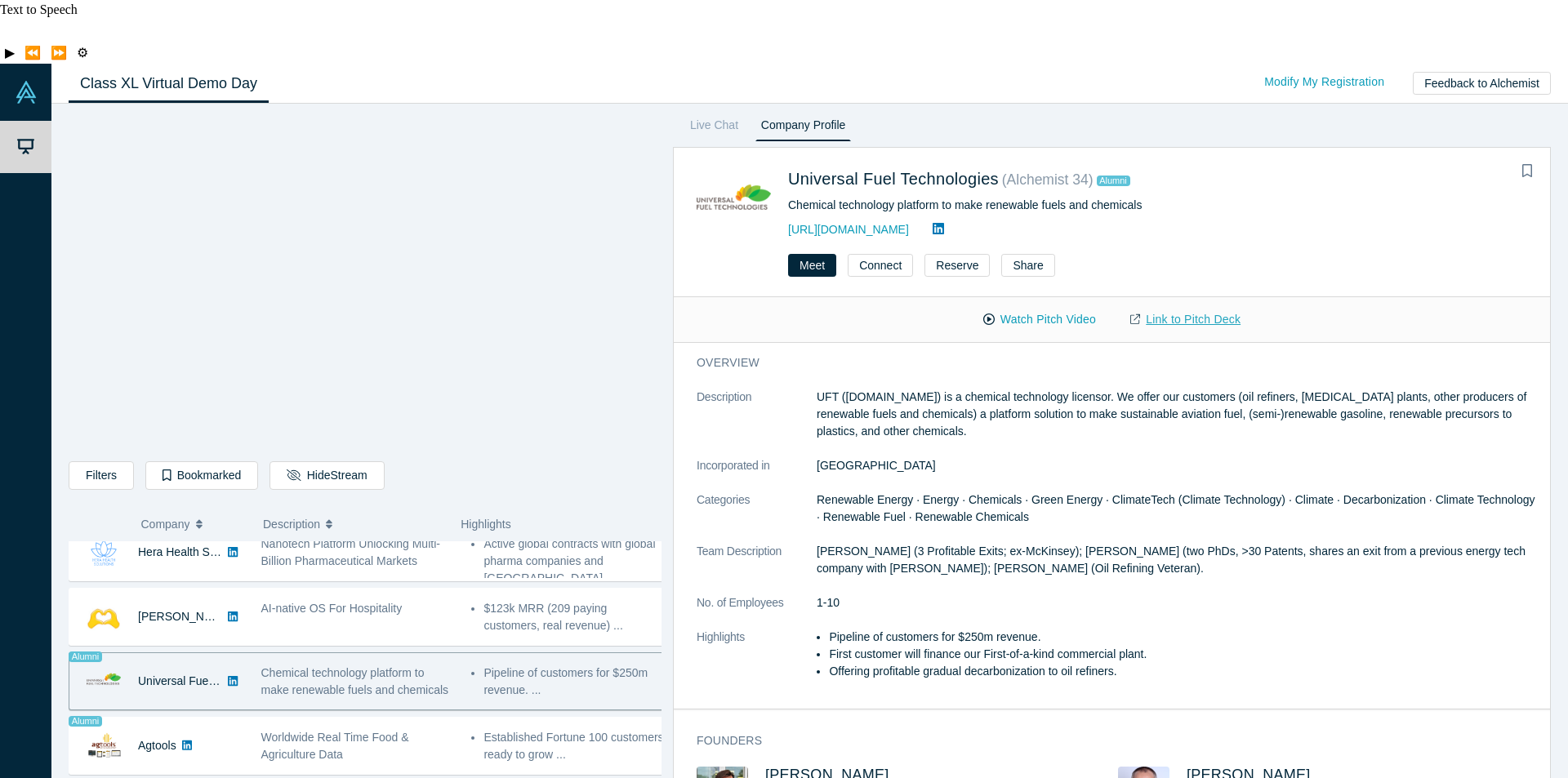
click at [1198, 305] on link "Link to Pitch Deck" at bounding box center [1185, 319] width 145 height 28
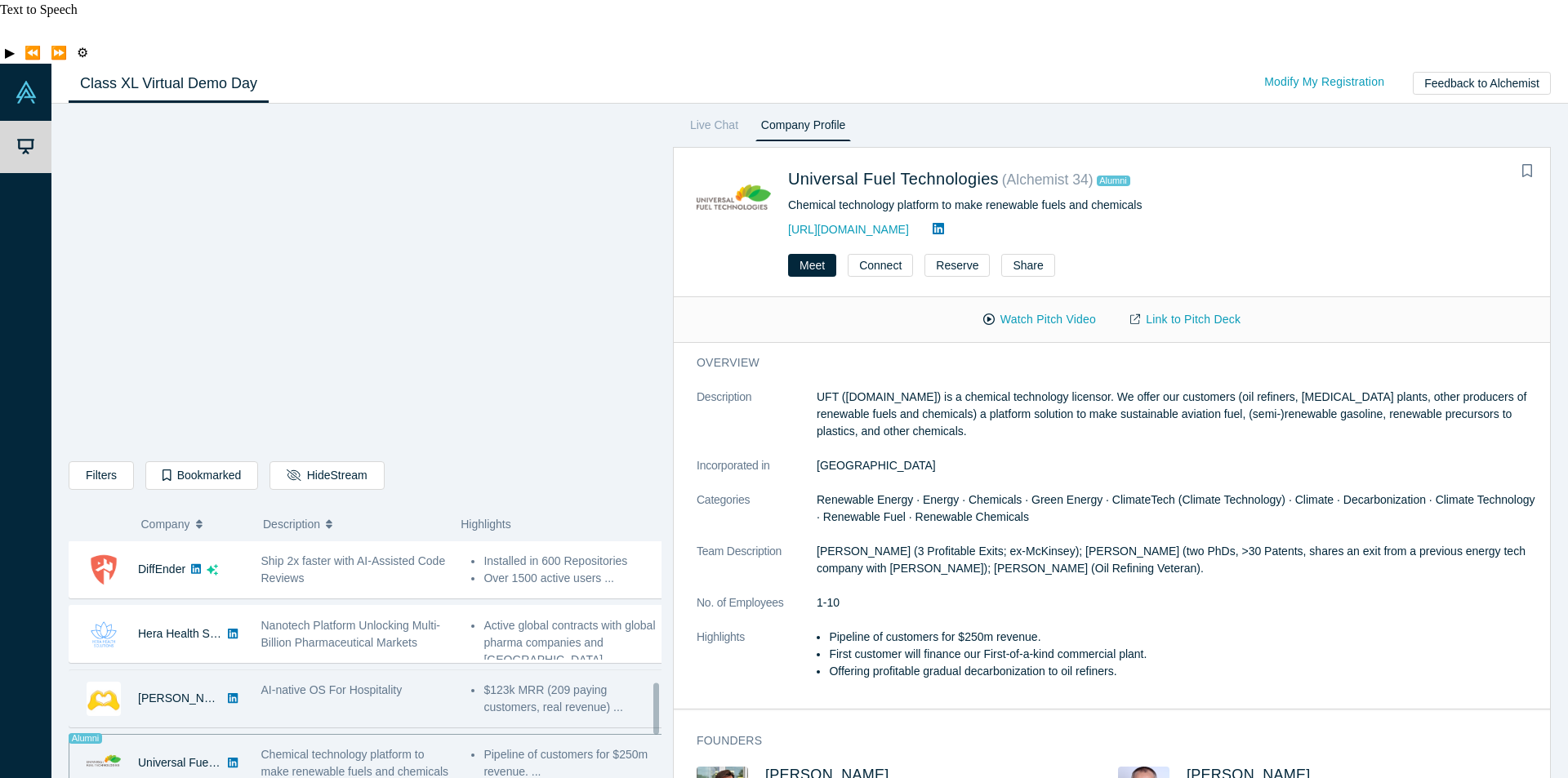
click at [337, 681] on div "AI-native OS For Hospitality" at bounding box center [358, 690] width 194 height 17
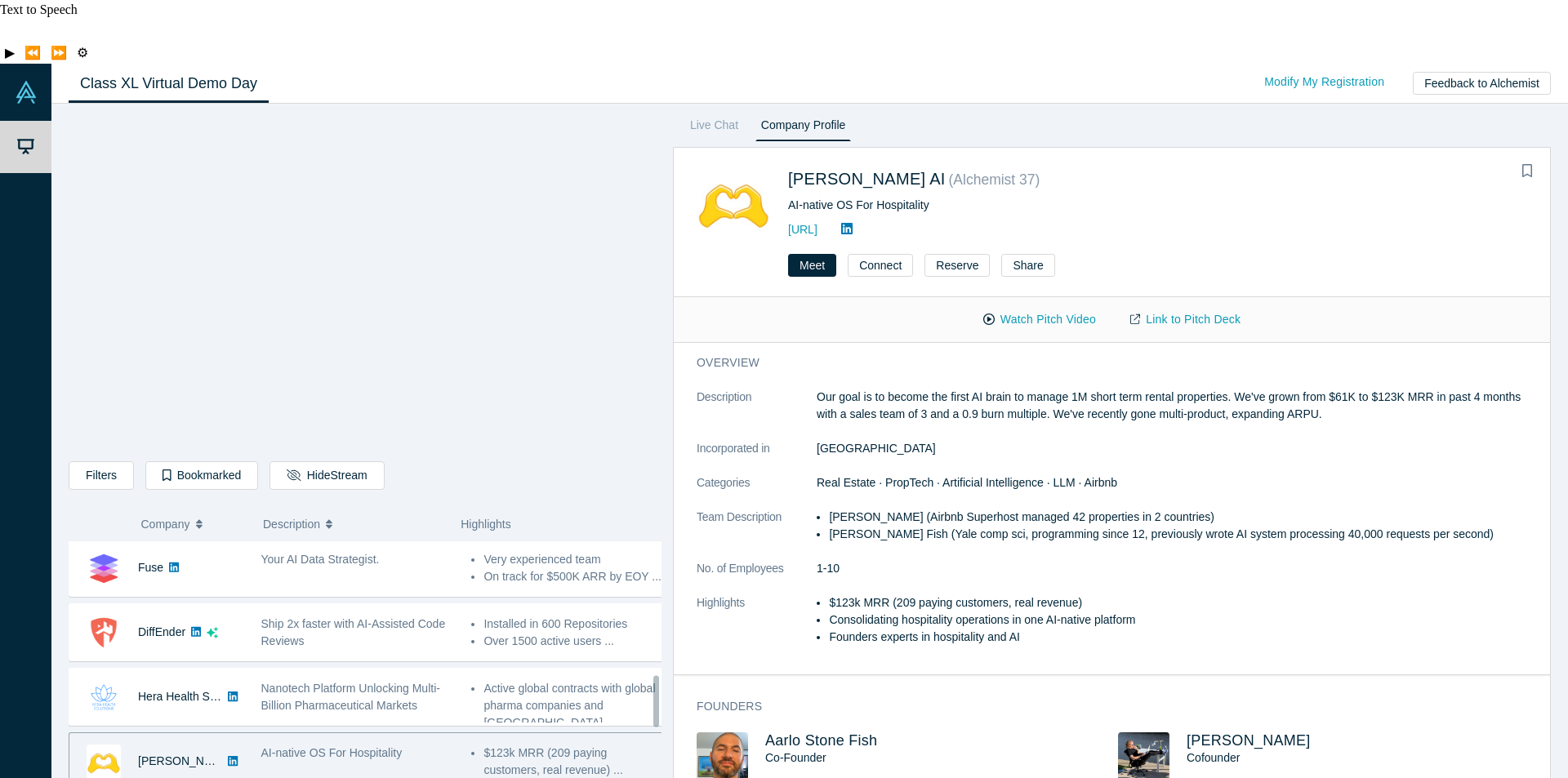
scroll to position [693, 0]
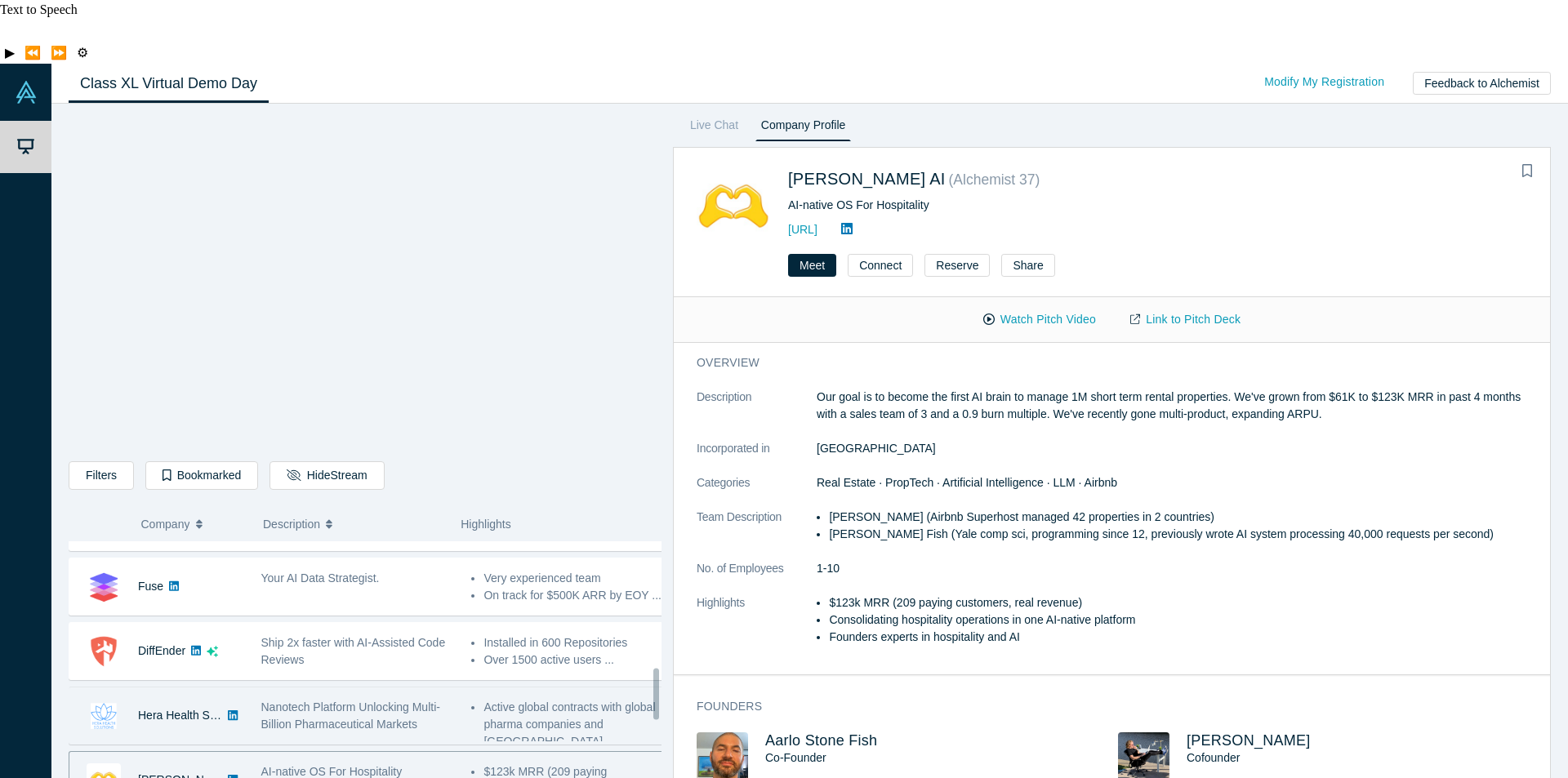
click at [316, 700] on span "Nanotech Platform Unlocking Multi-Billion Pharmaceutical Markets" at bounding box center [351, 715] width 179 height 30
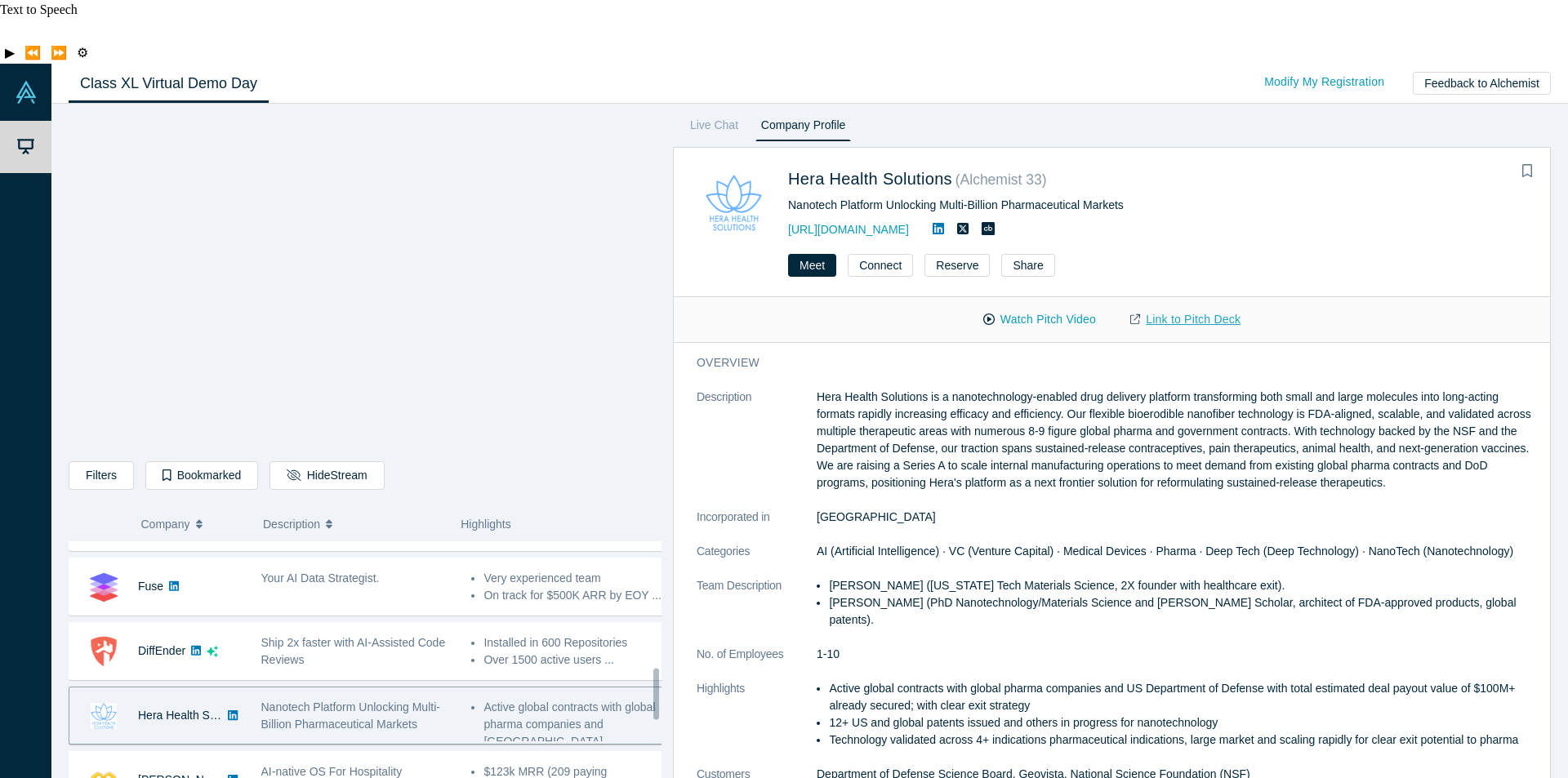
click at [1181, 305] on link "Link to Pitch Deck" at bounding box center [1185, 319] width 145 height 28
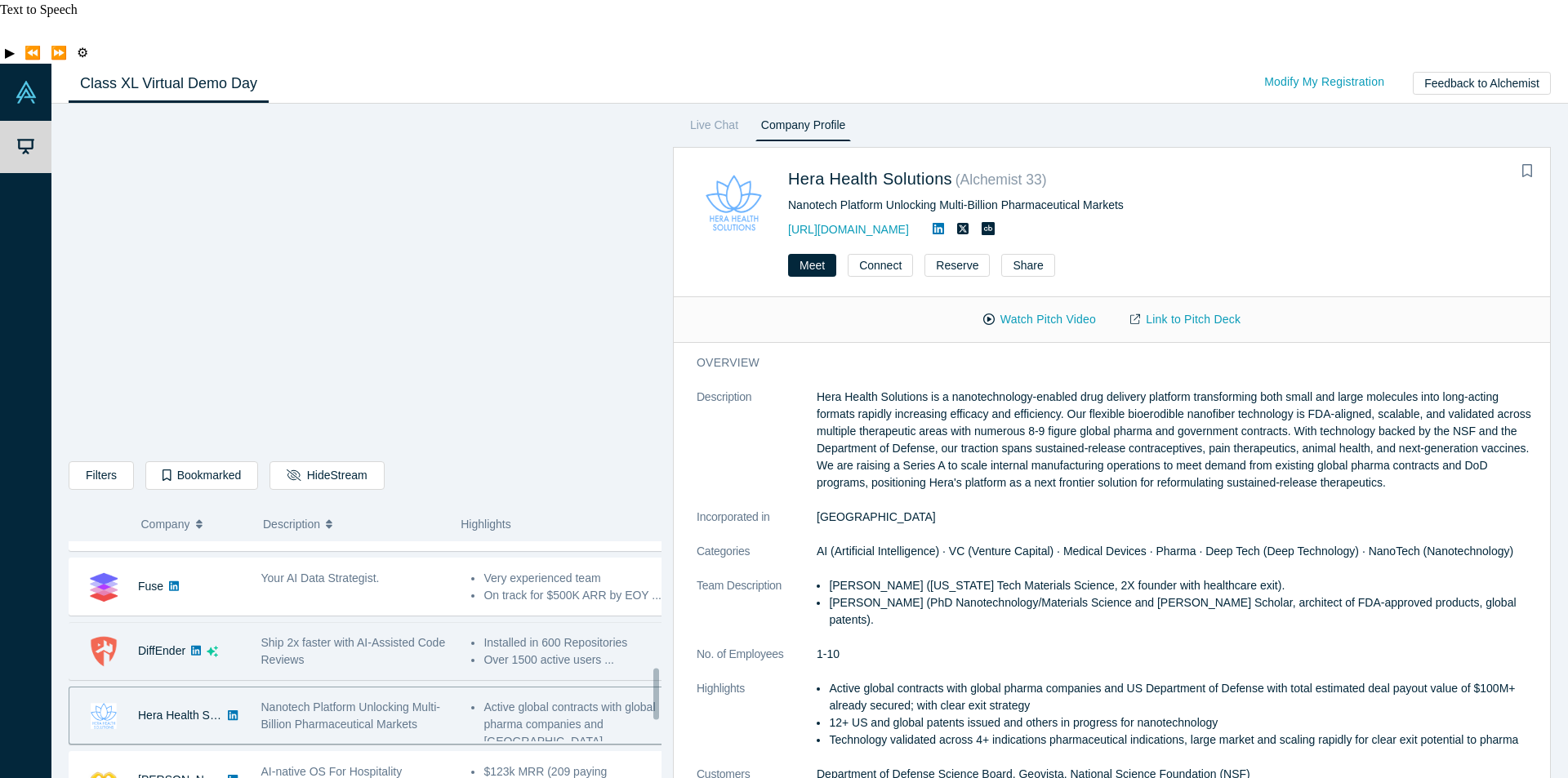
click at [391, 636] on span "Ship 2x faster with AI-Assisted Code Reviews" at bounding box center [353, 651] width 184 height 30
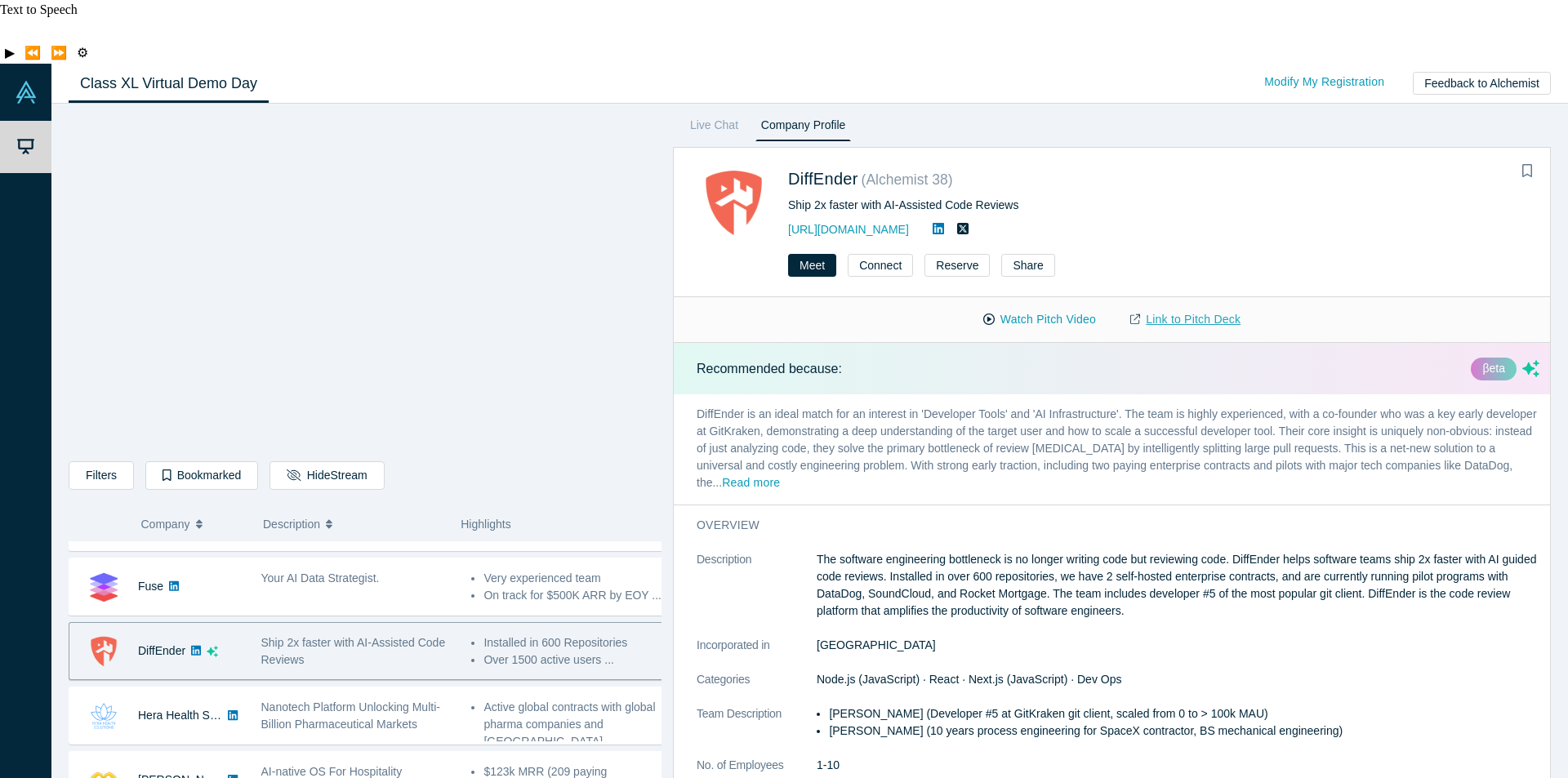
click at [1210, 305] on link "Link to Pitch Deck" at bounding box center [1185, 319] width 145 height 28
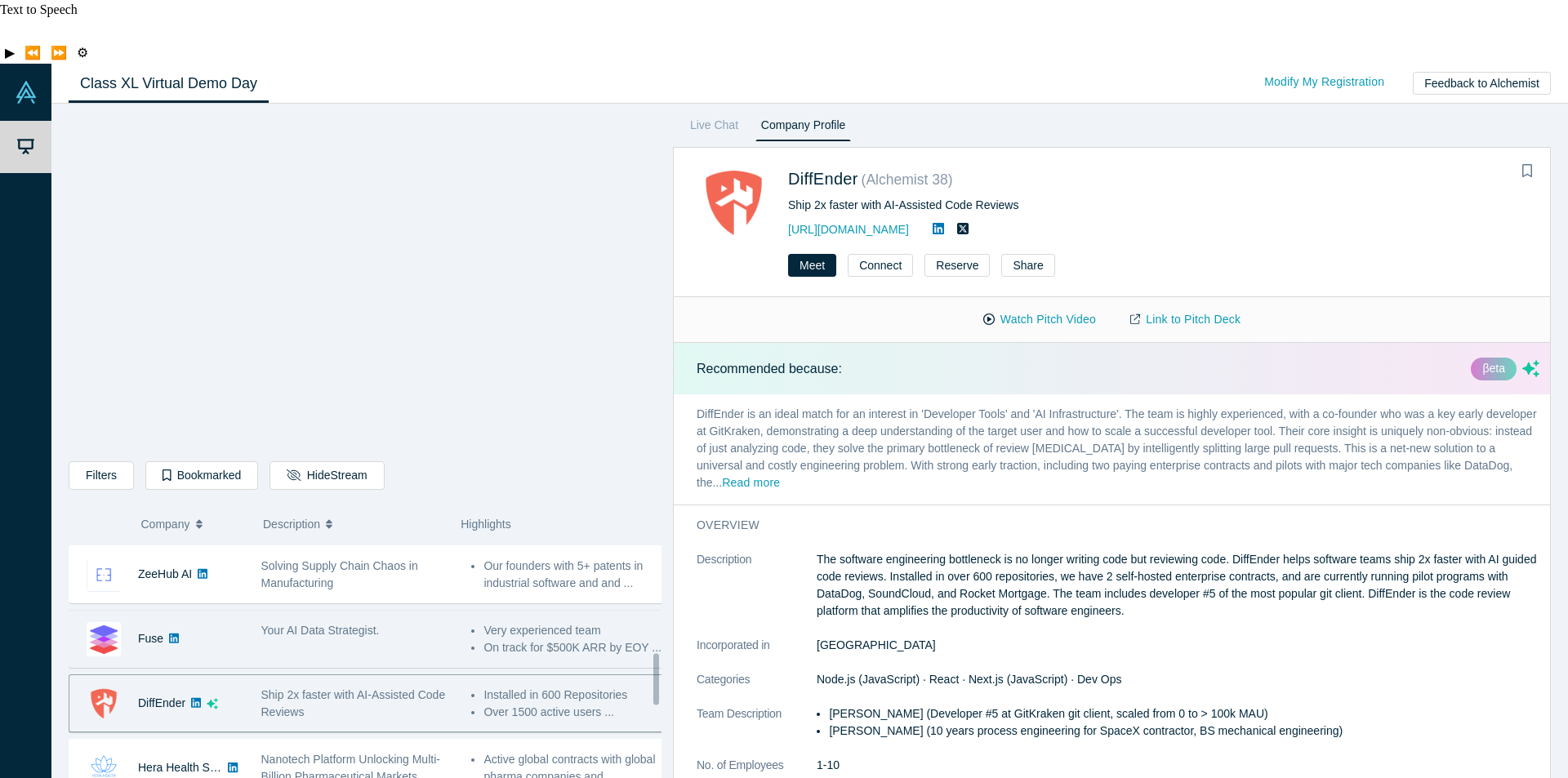
scroll to position [612, 0]
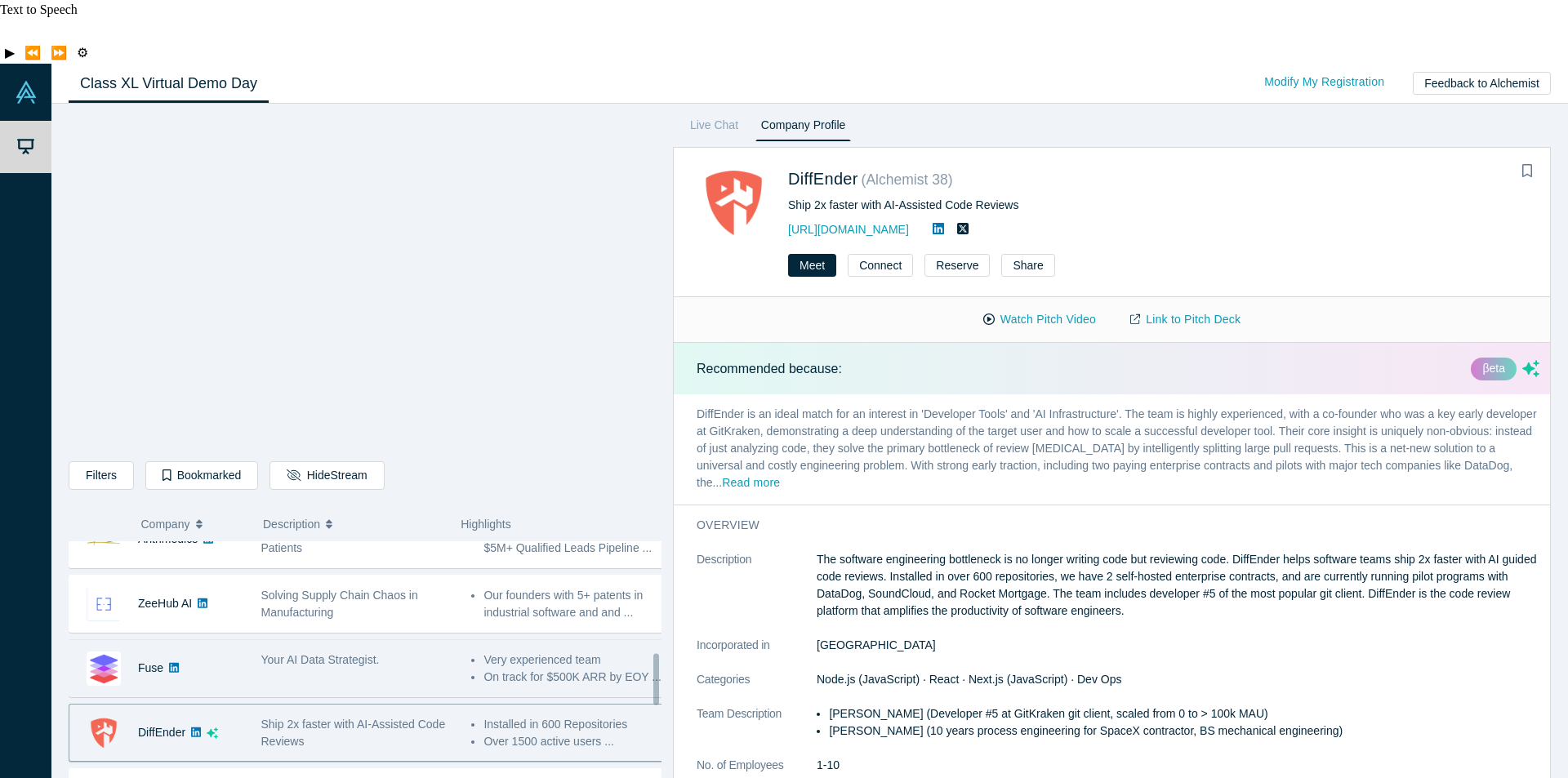
click at [367, 653] on span "Your AI Data Strategist." at bounding box center [321, 660] width 118 height 13
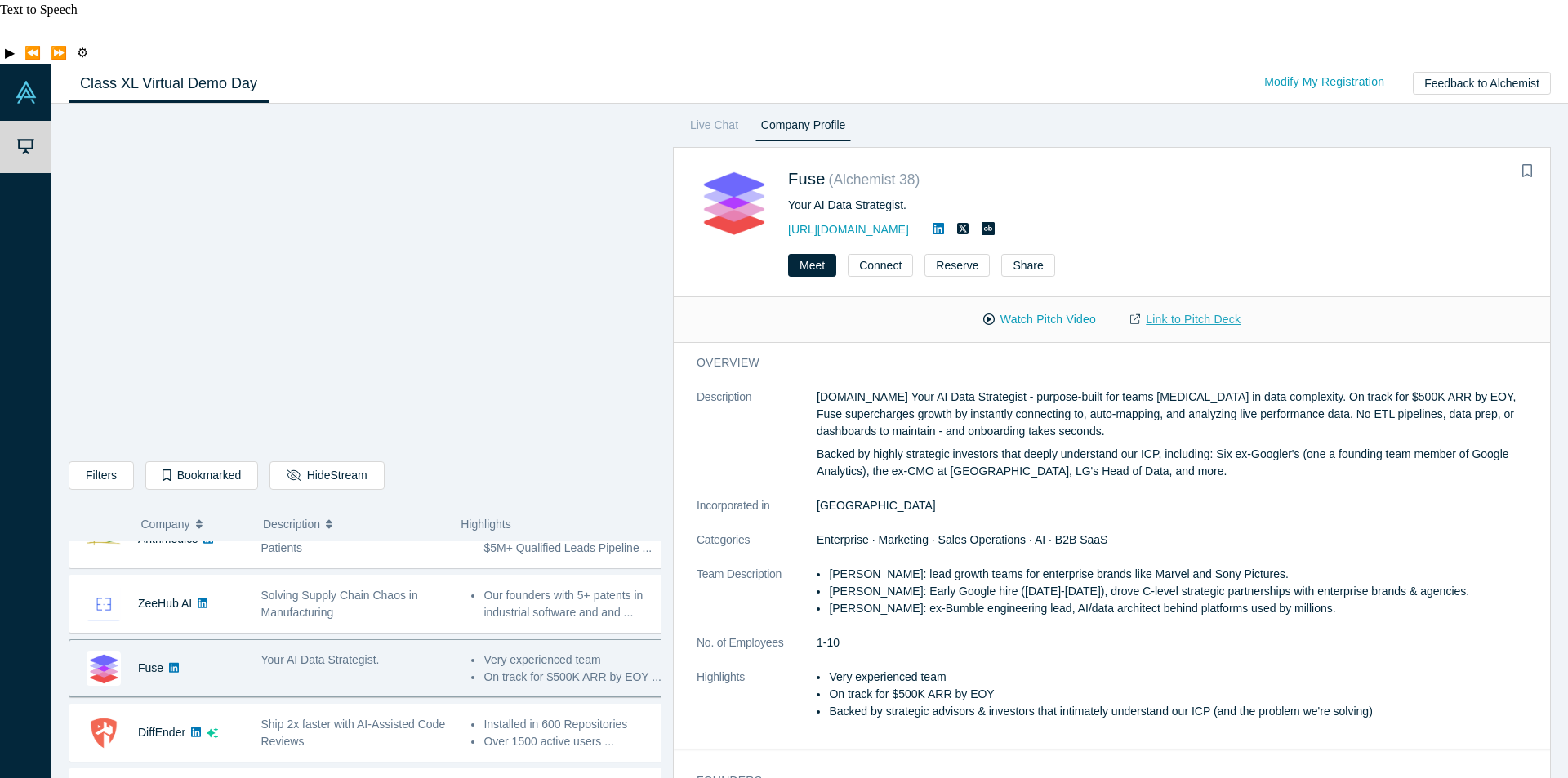
click at [1170, 305] on link "Link to Pitch Deck" at bounding box center [1185, 319] width 145 height 28
click at [339, 653] on span "Your AI Data Strategist." at bounding box center [321, 660] width 118 height 13
click at [1207, 305] on link "Link to Pitch Deck" at bounding box center [1185, 319] width 145 height 28
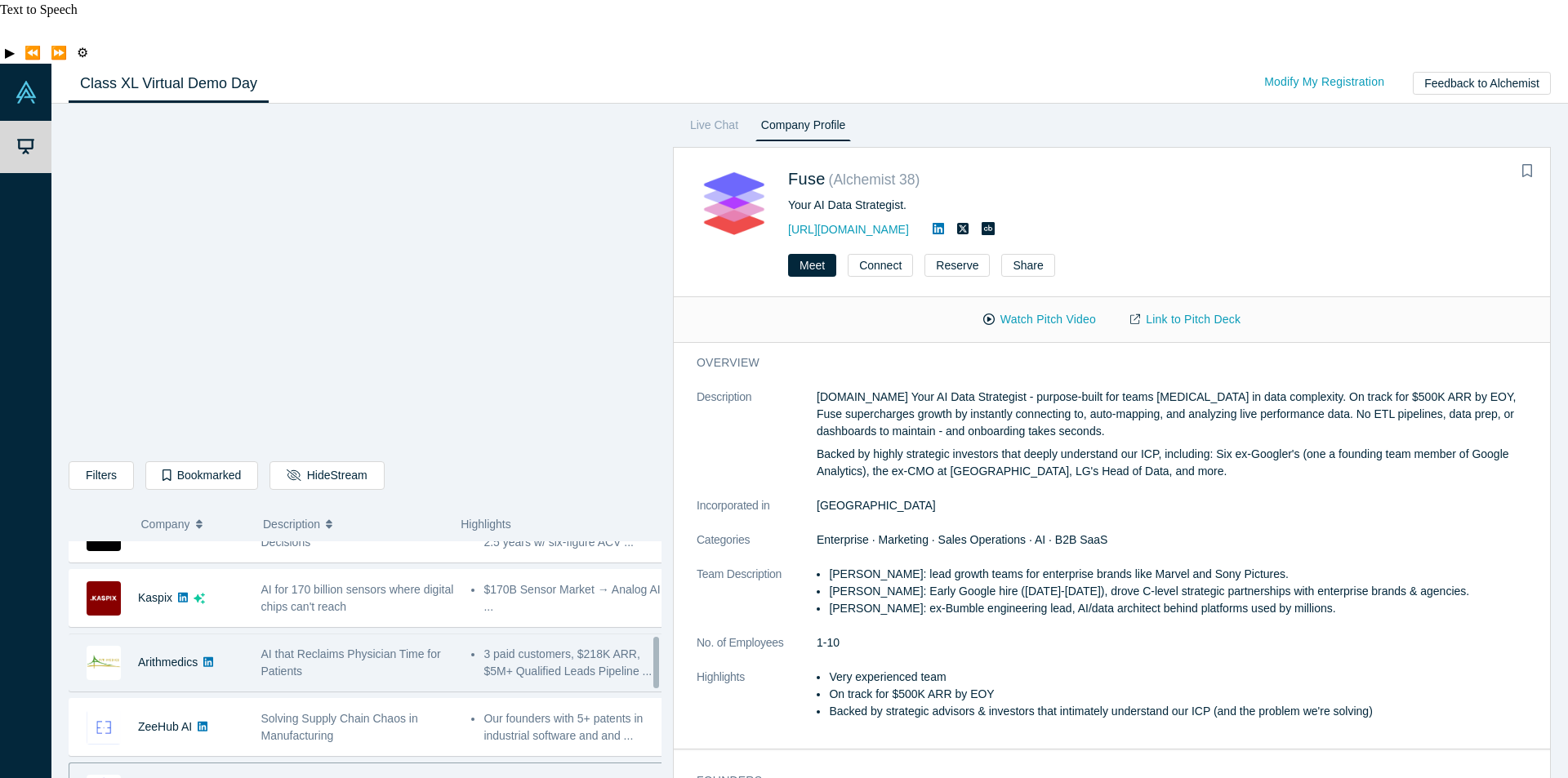
scroll to position [448, 0]
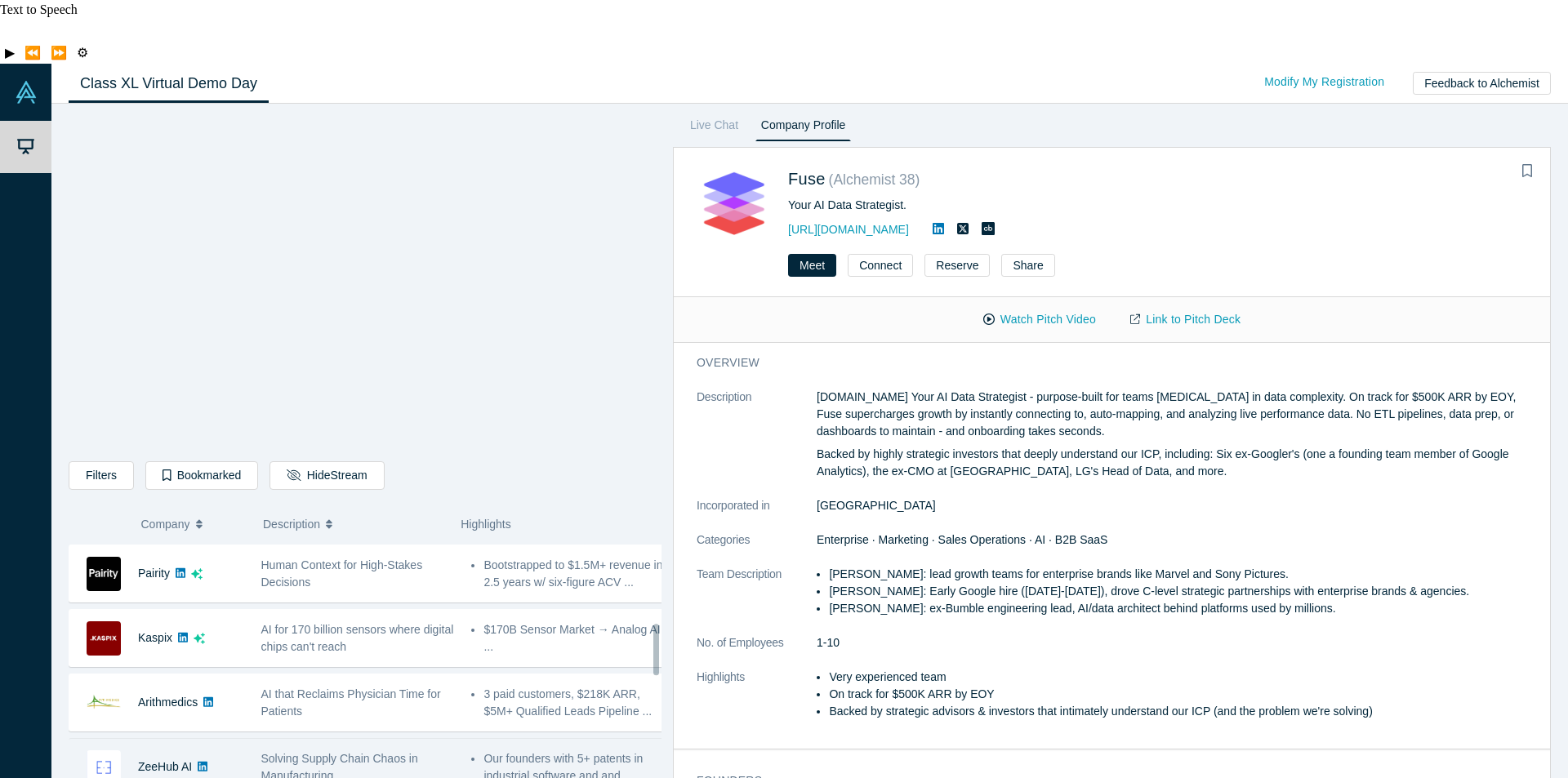
click at [358, 752] on span "Solving Supply Chain Chaos in Manufacturing" at bounding box center [339, 767] width 157 height 30
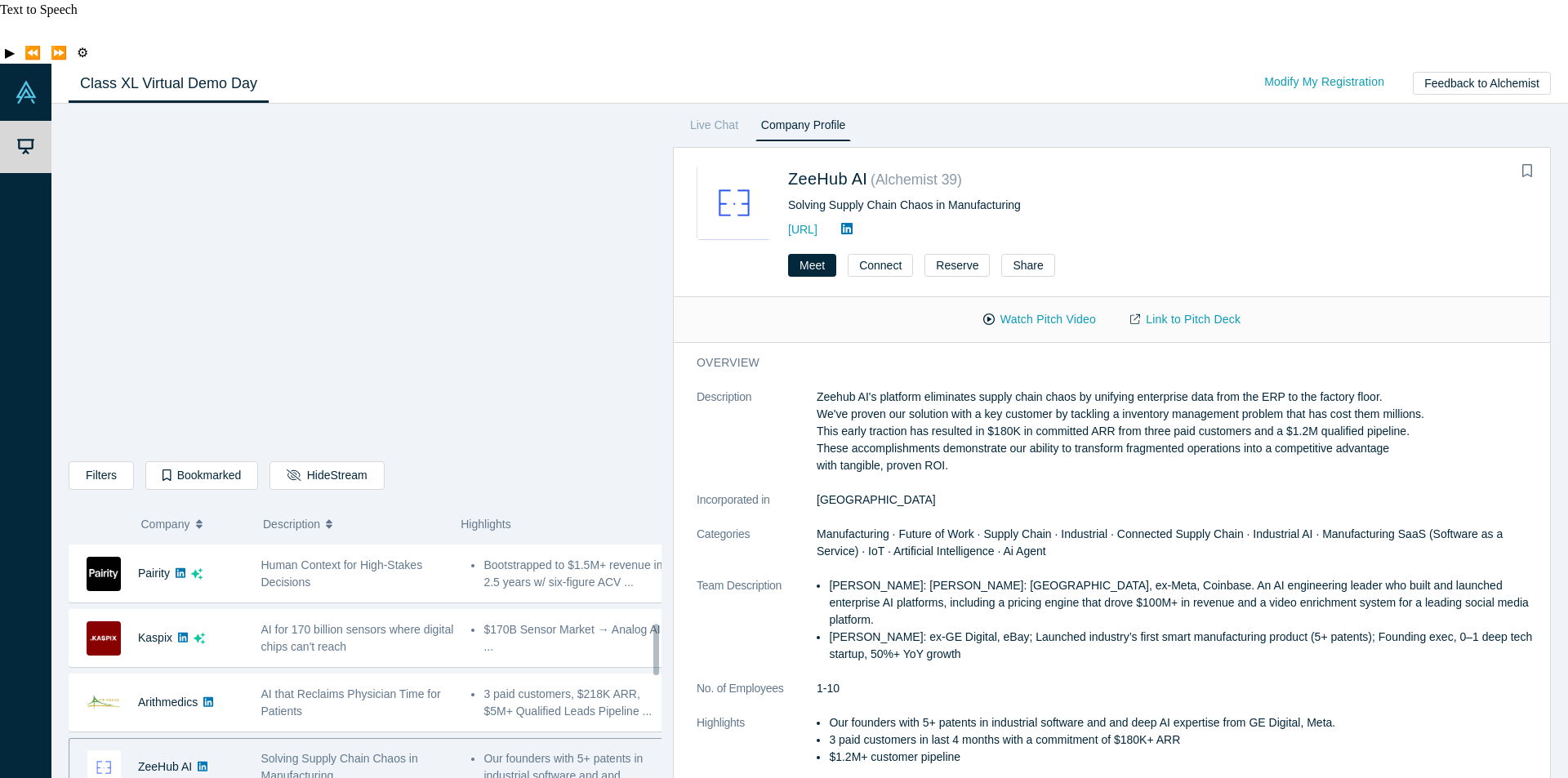
click at [1197, 305] on link "Link to Pitch Deck" at bounding box center [1185, 319] width 145 height 28
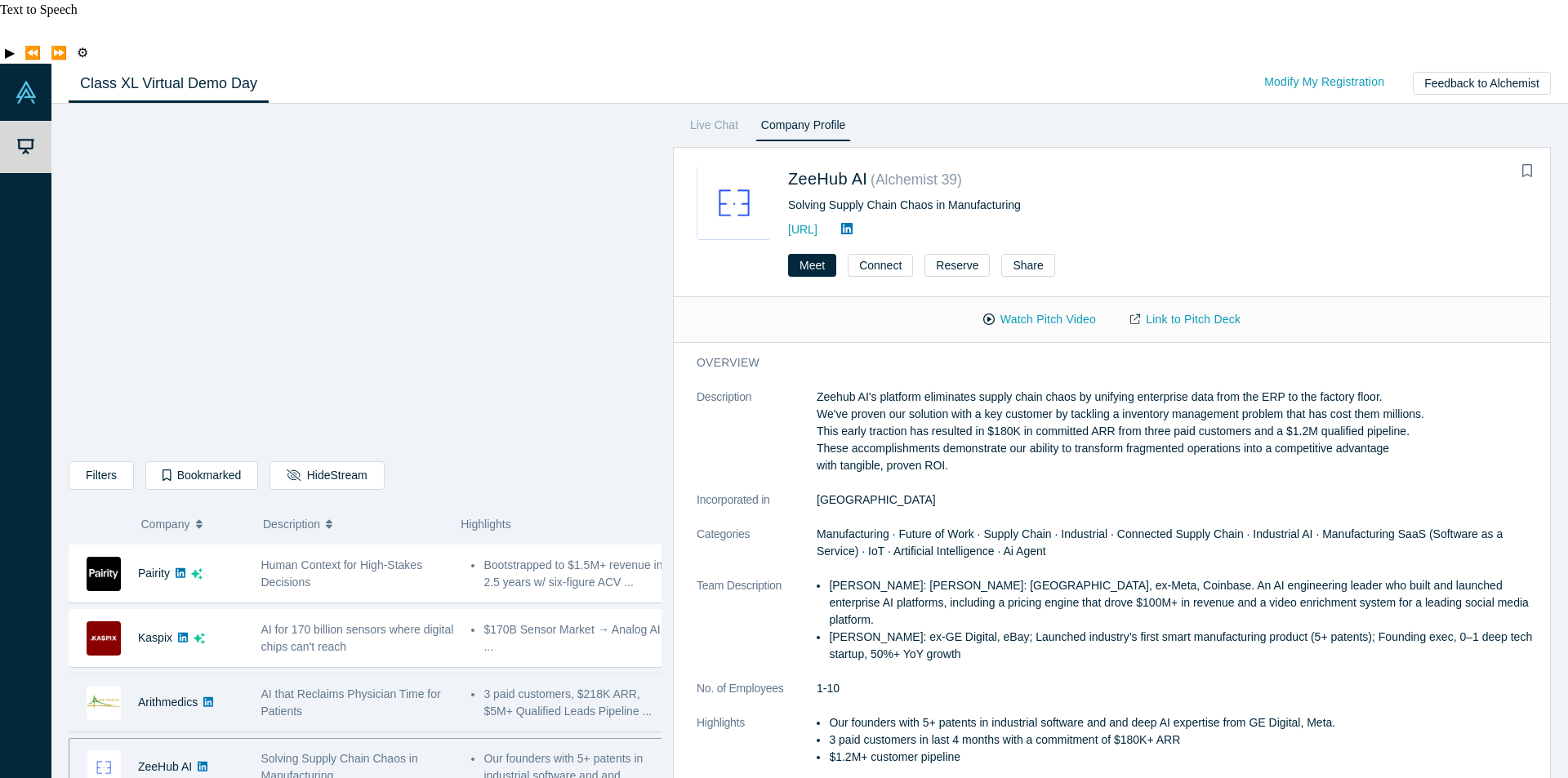
click at [340, 686] on div "AI that Reclaims Physician Time for Patients" at bounding box center [358, 703] width 194 height 34
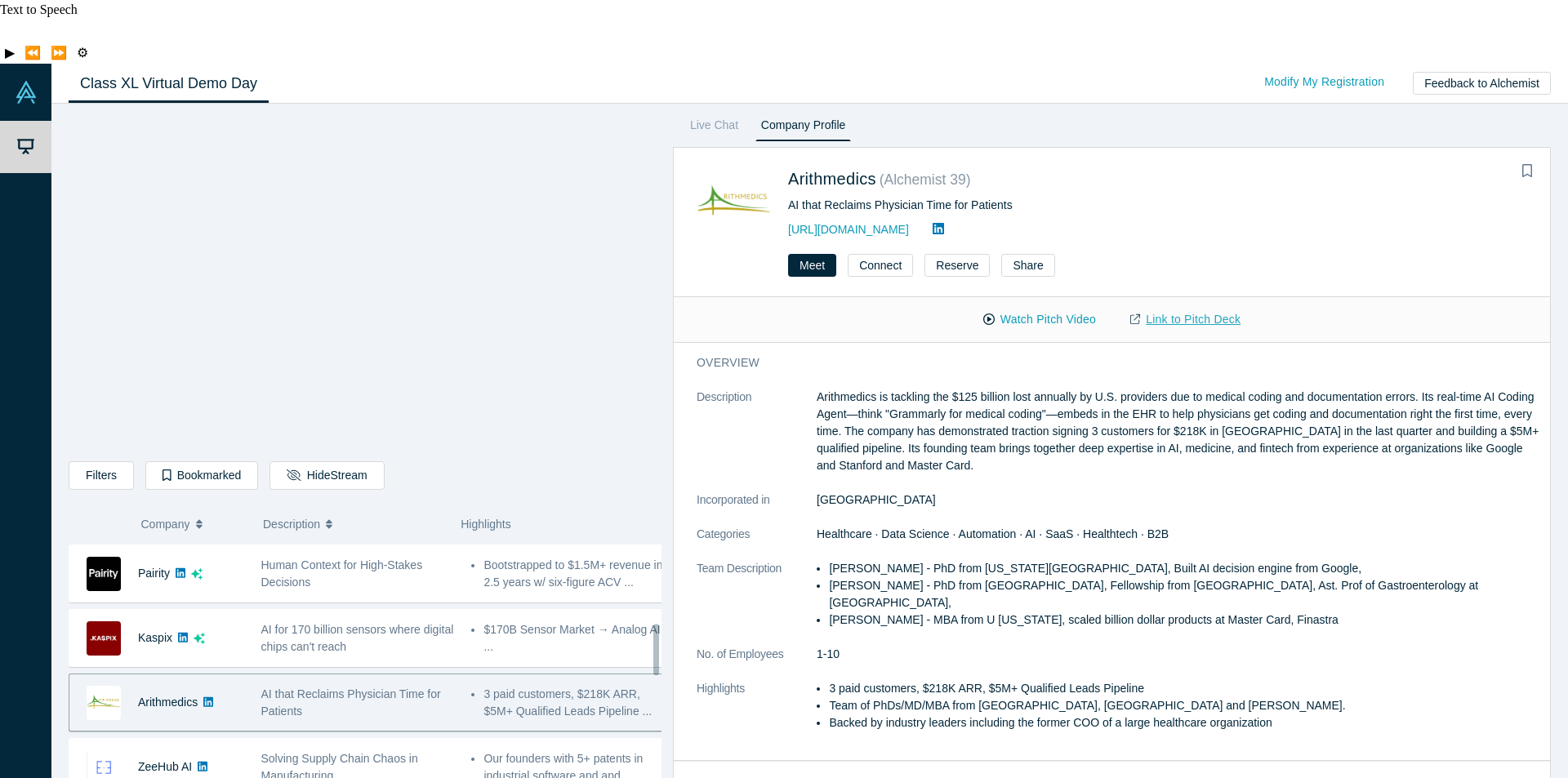
click at [1189, 305] on link "Link to Pitch Deck" at bounding box center [1185, 319] width 145 height 28
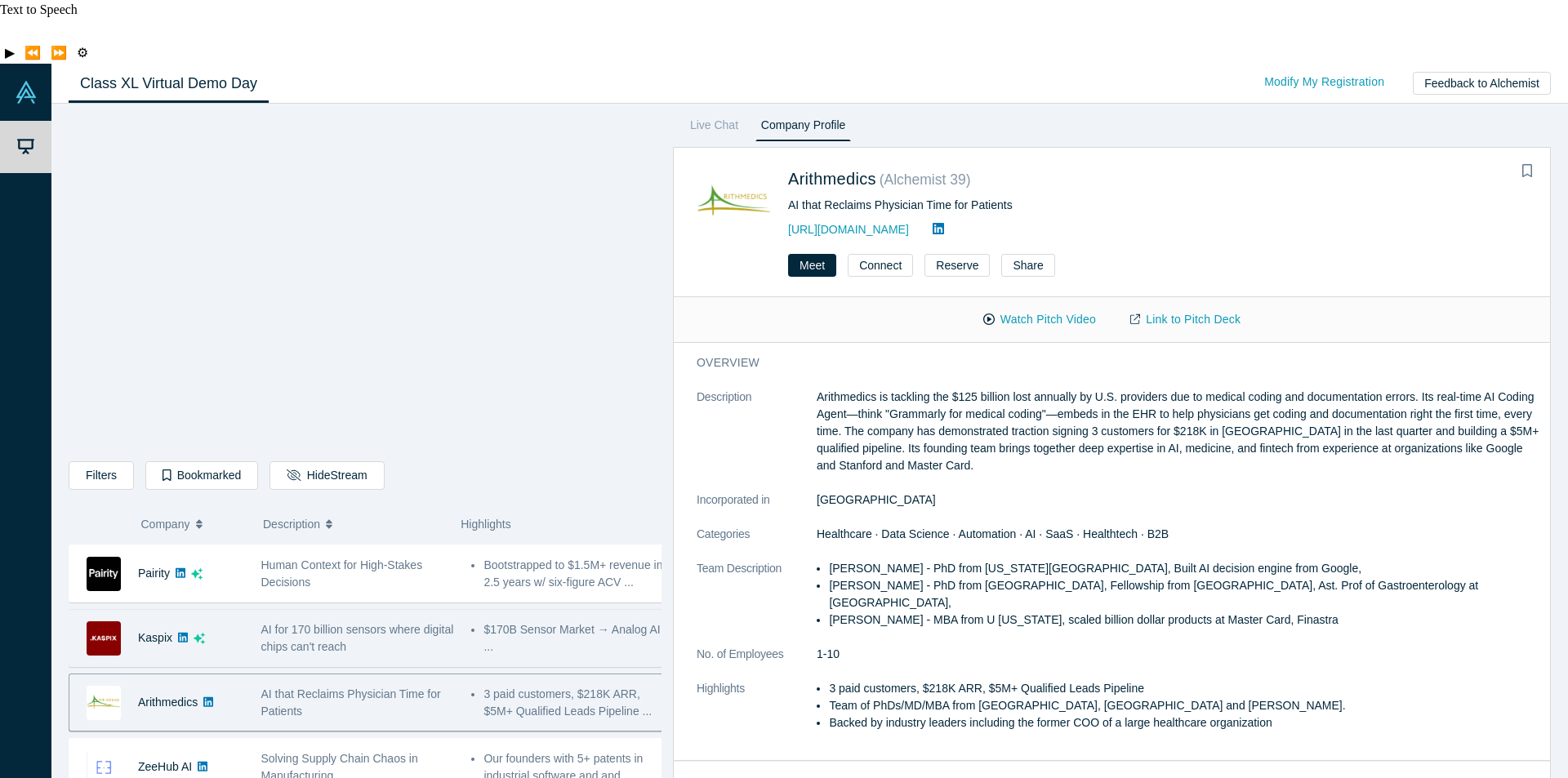
click at [348, 623] on span "AI for 170 billion sensors where digital chips can't reach" at bounding box center [357, 638] width 193 height 30
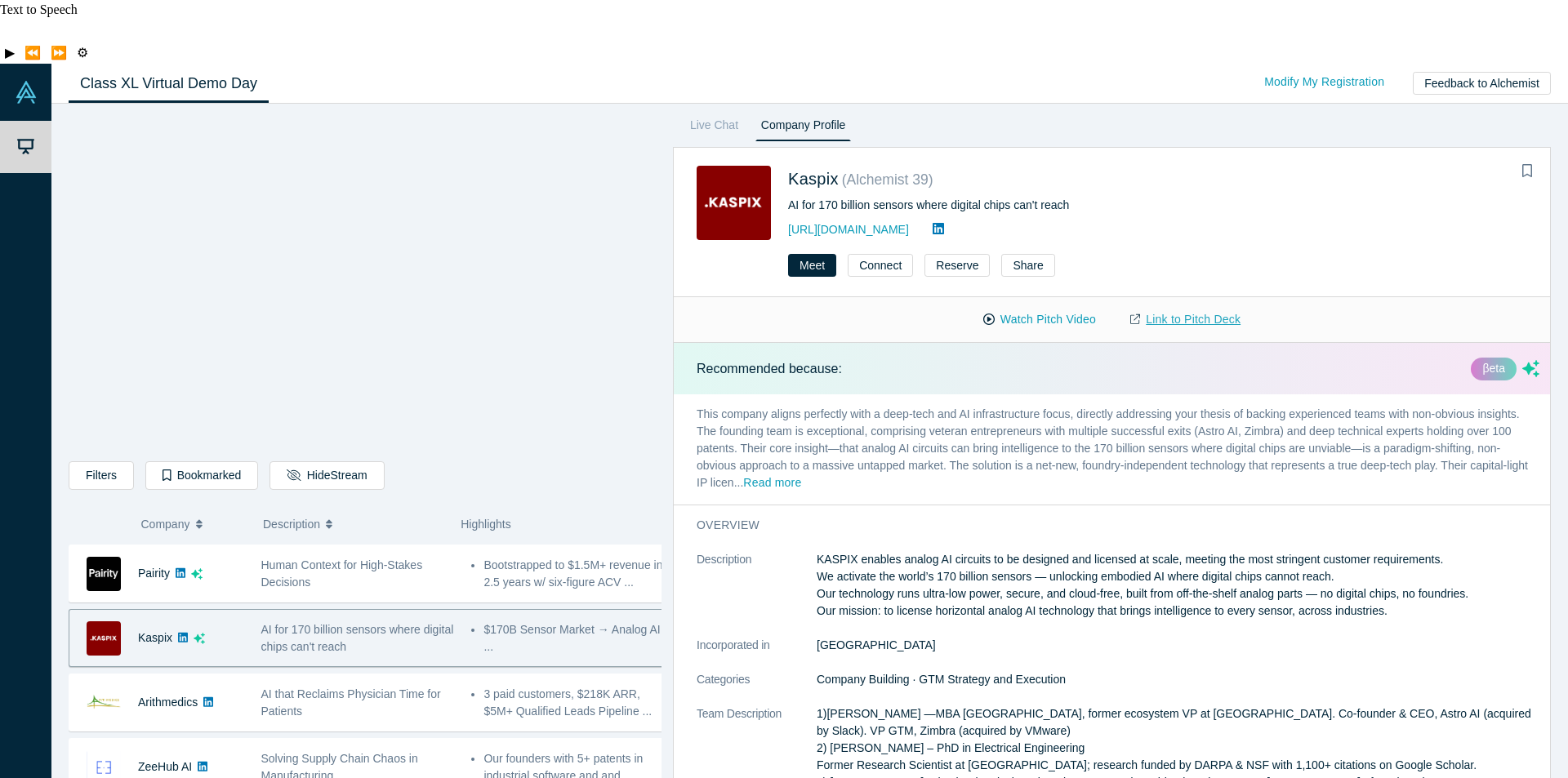
click at [1154, 305] on link "Link to Pitch Deck" at bounding box center [1185, 319] width 145 height 28
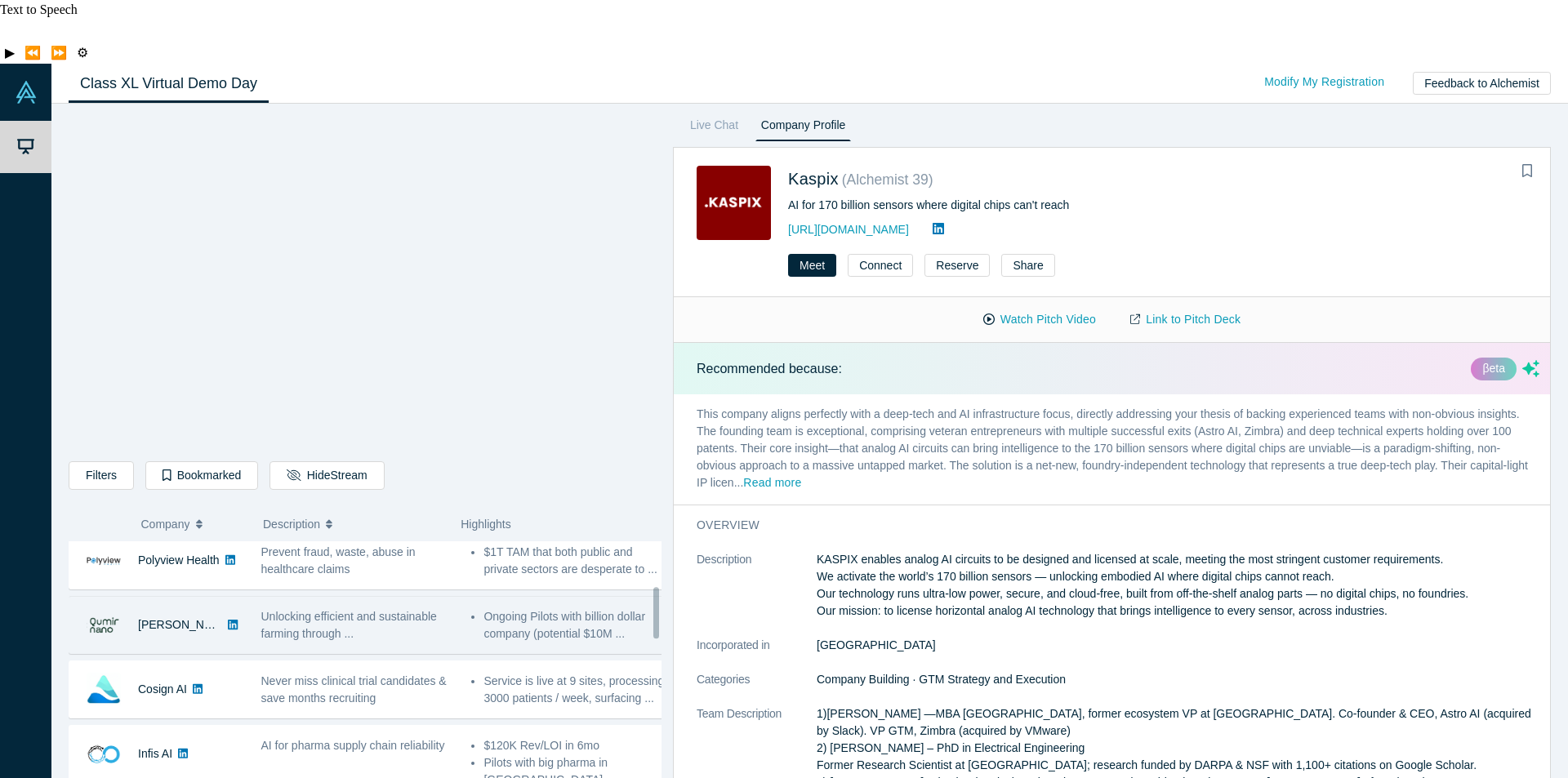
scroll to position [285, 0]
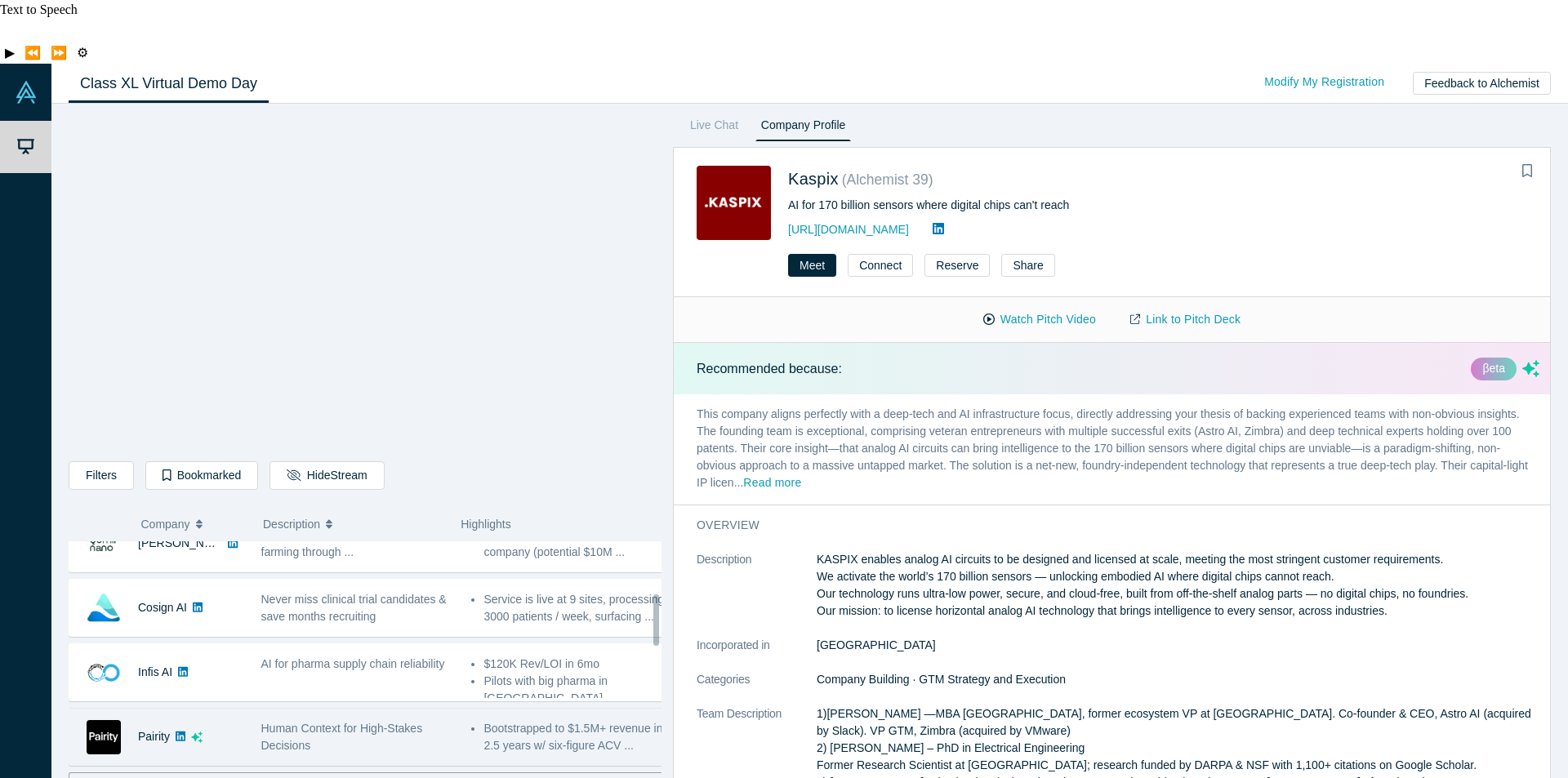
click at [365, 720] on div "Human Context for High-Stakes Decisions" at bounding box center [358, 737] width 194 height 34
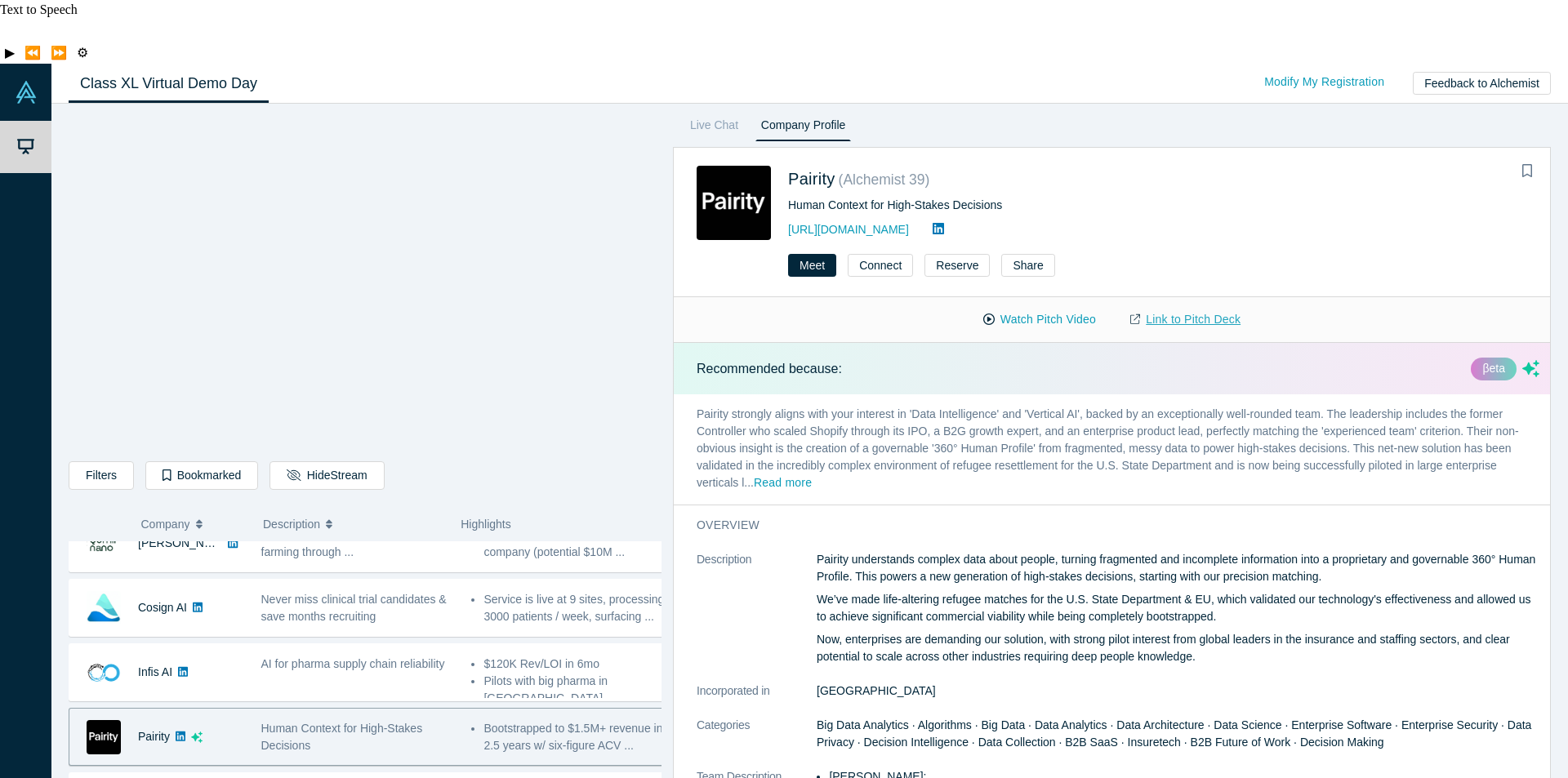
click at [1184, 305] on link "Link to Pitch Deck" at bounding box center [1185, 319] width 145 height 28
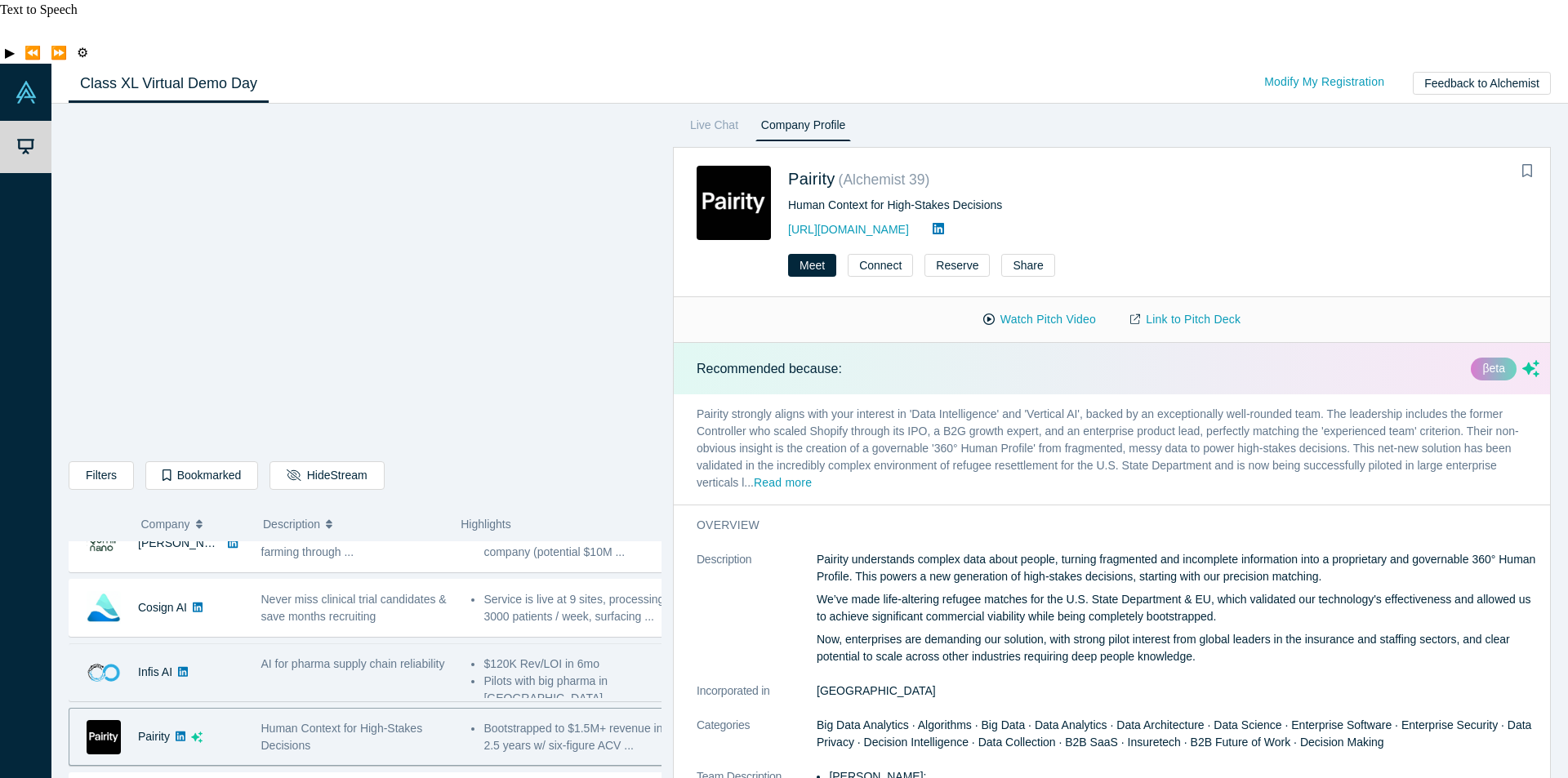
click at [333, 657] on span "AI for pharma supply chain reliability" at bounding box center [353, 663] width 183 height 13
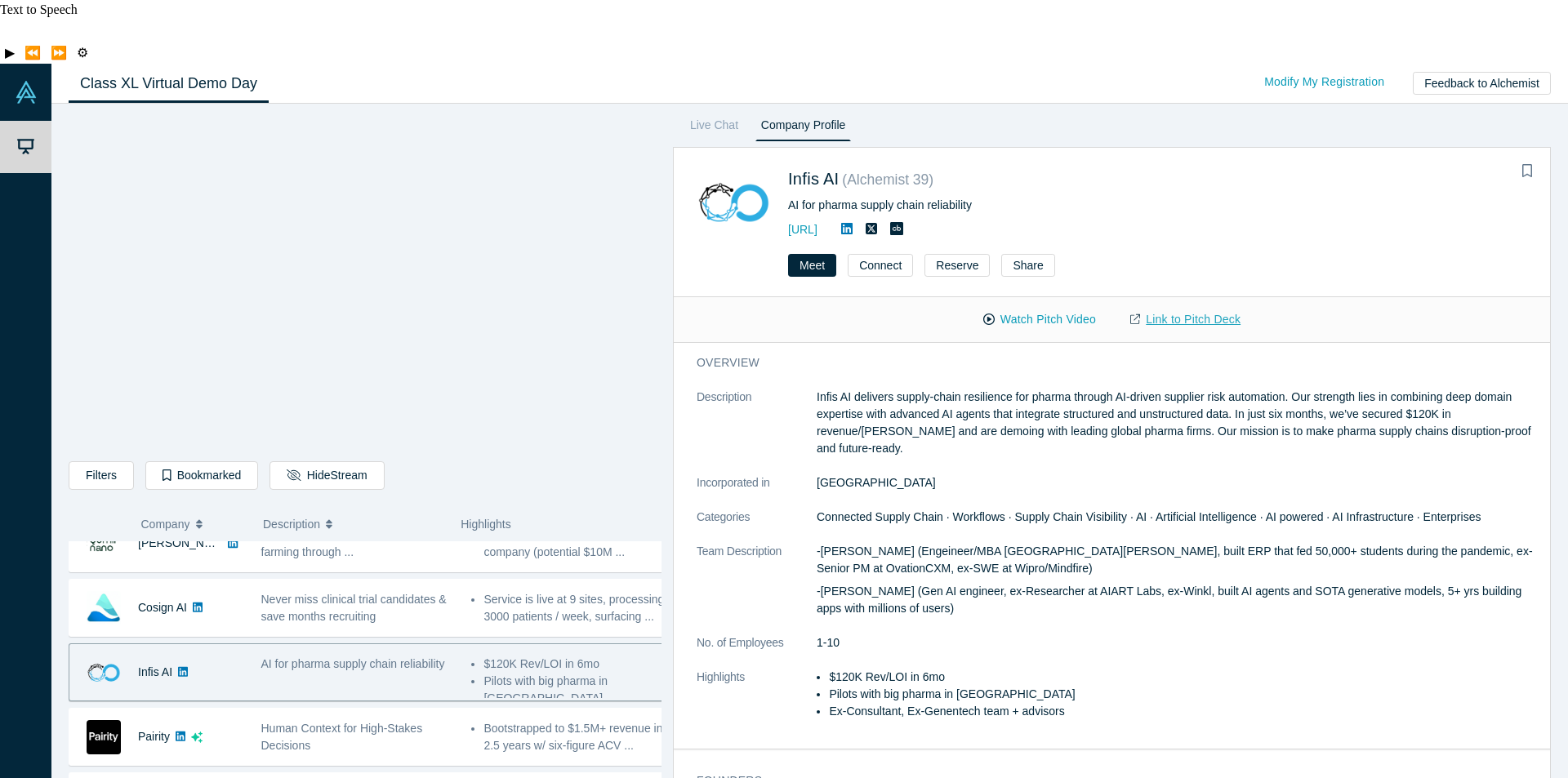
click at [1167, 305] on link "Link to Pitch Deck" at bounding box center [1185, 319] width 145 height 28
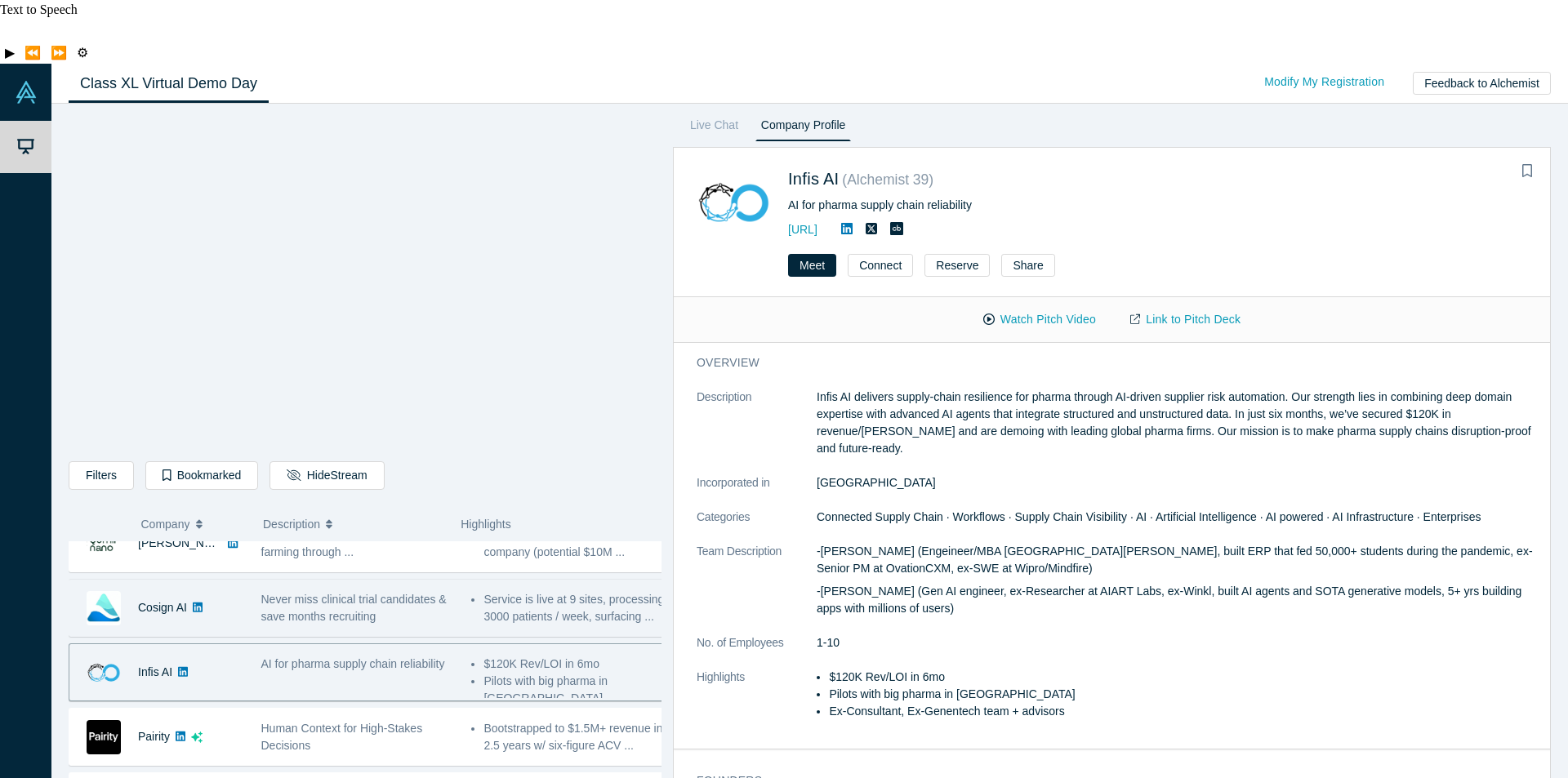
click at [321, 593] on span "Never miss clinical trial candidates & save months recruiting" at bounding box center [353, 608] width 185 height 30
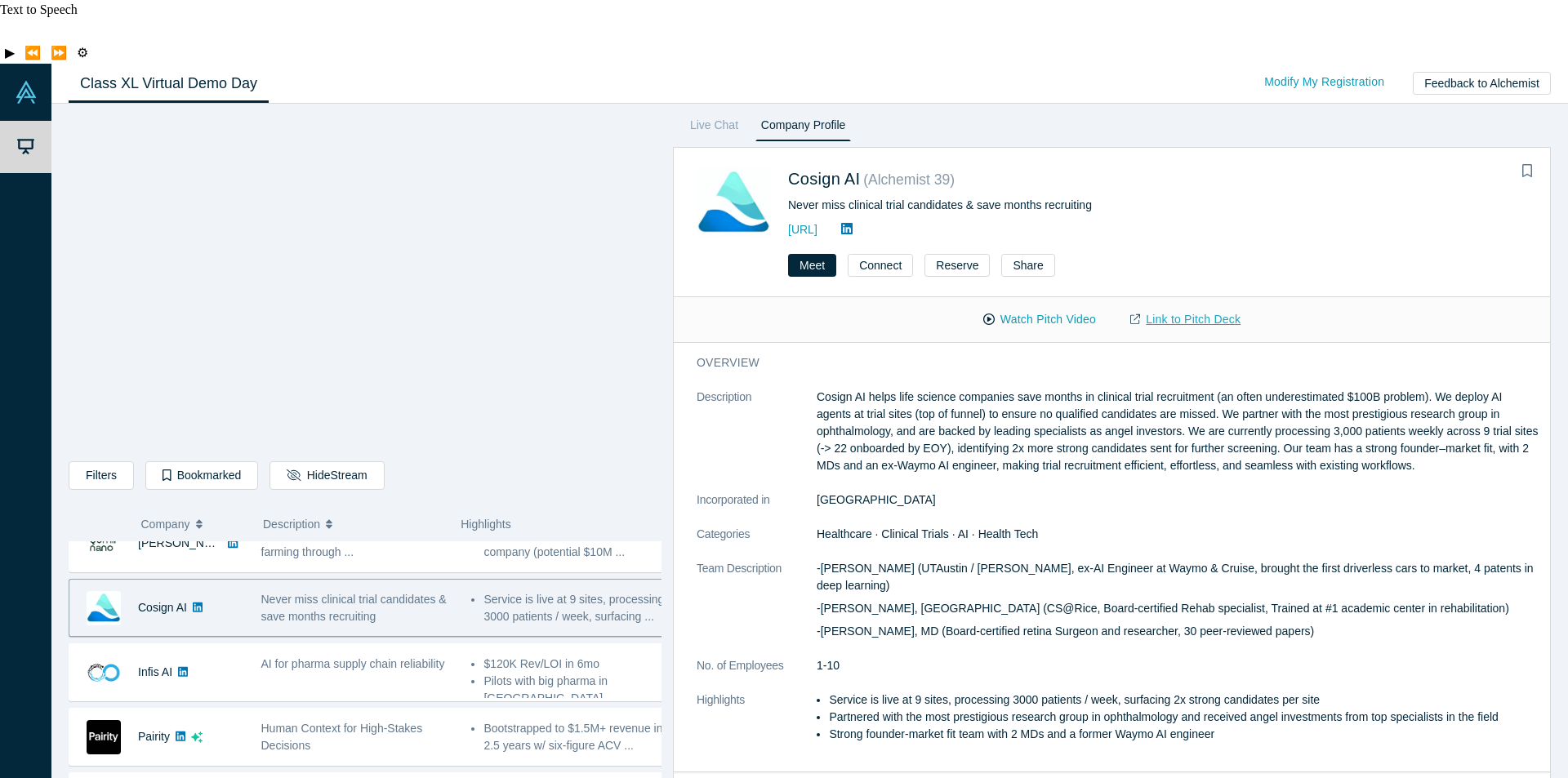
click at [1192, 305] on link "Link to Pitch Deck" at bounding box center [1185, 319] width 145 height 28
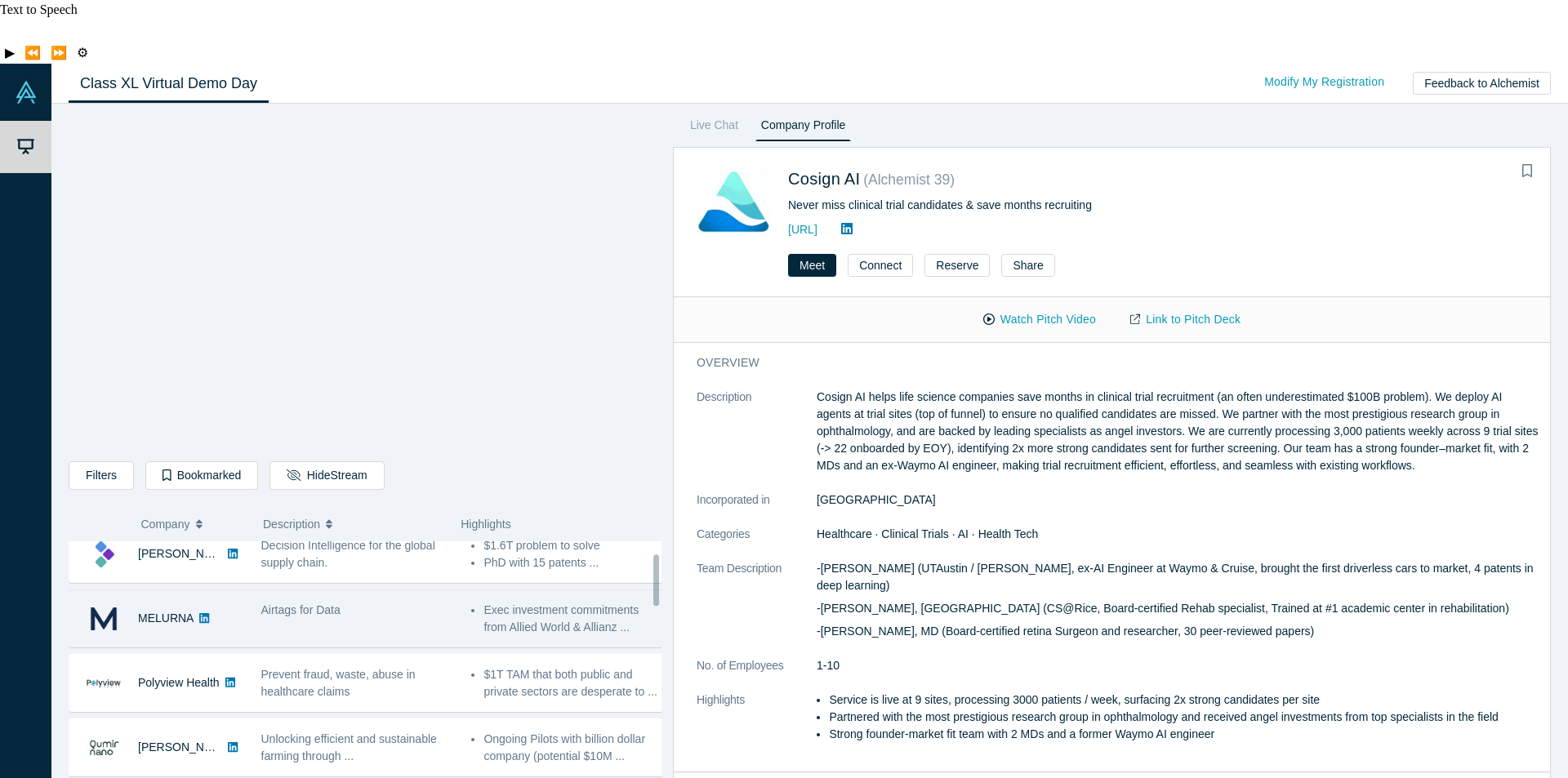
scroll to position [82, 0]
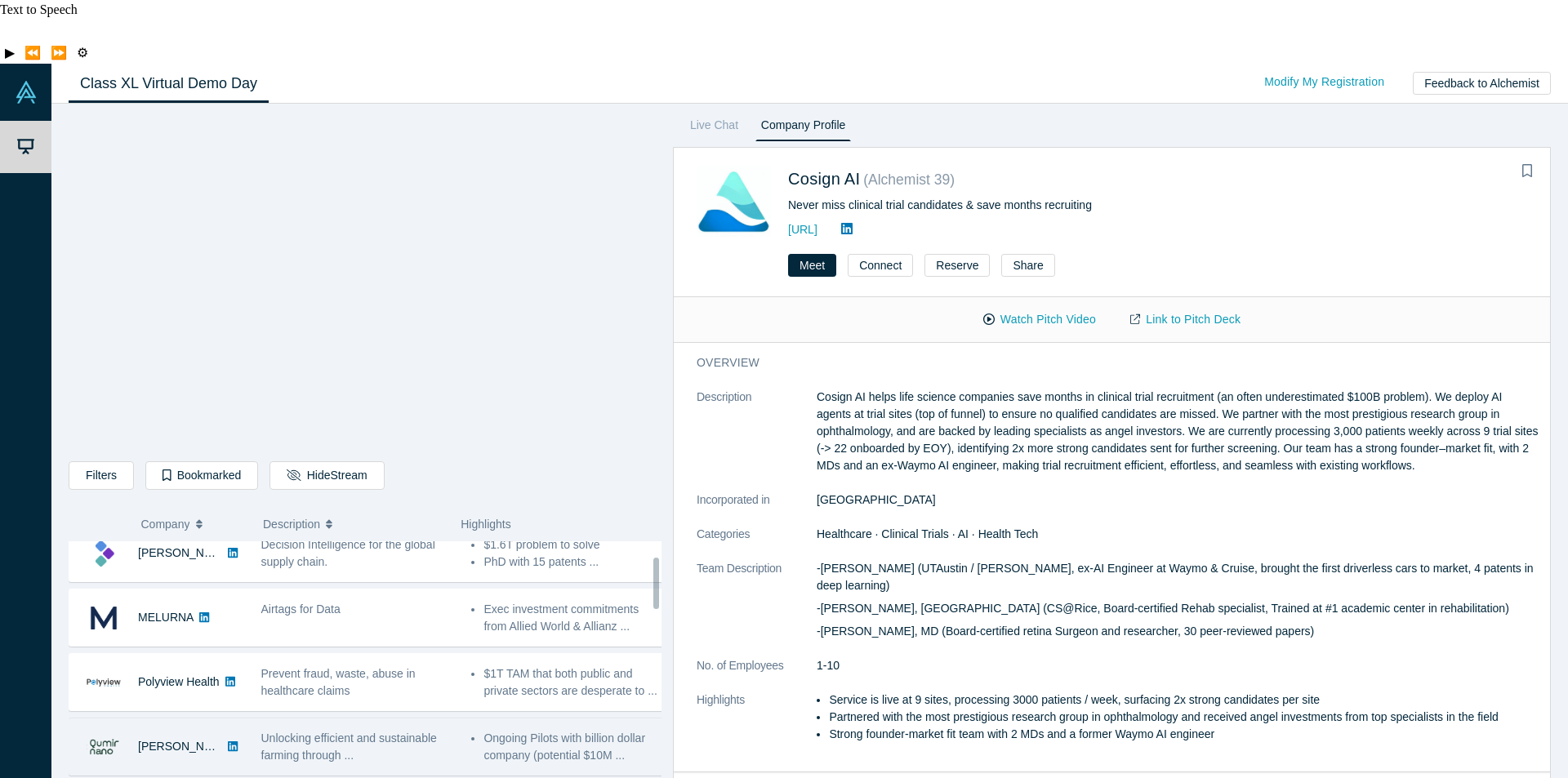
click at [382, 730] on div "Unlocking efficient and sustainable farming through ..." at bounding box center [358, 747] width 194 height 34
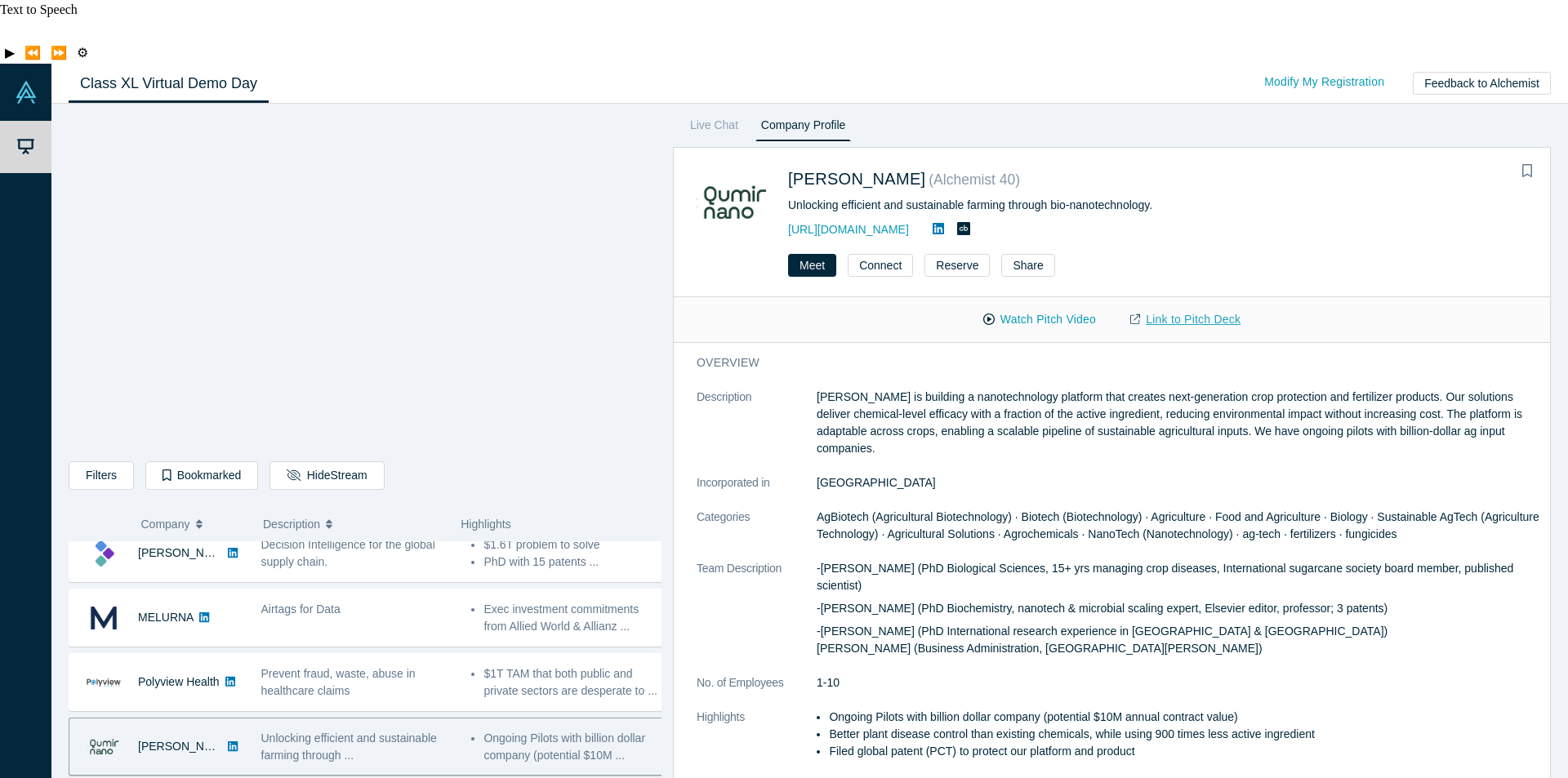
click at [1180, 305] on link "Link to Pitch Deck" at bounding box center [1185, 319] width 145 height 28
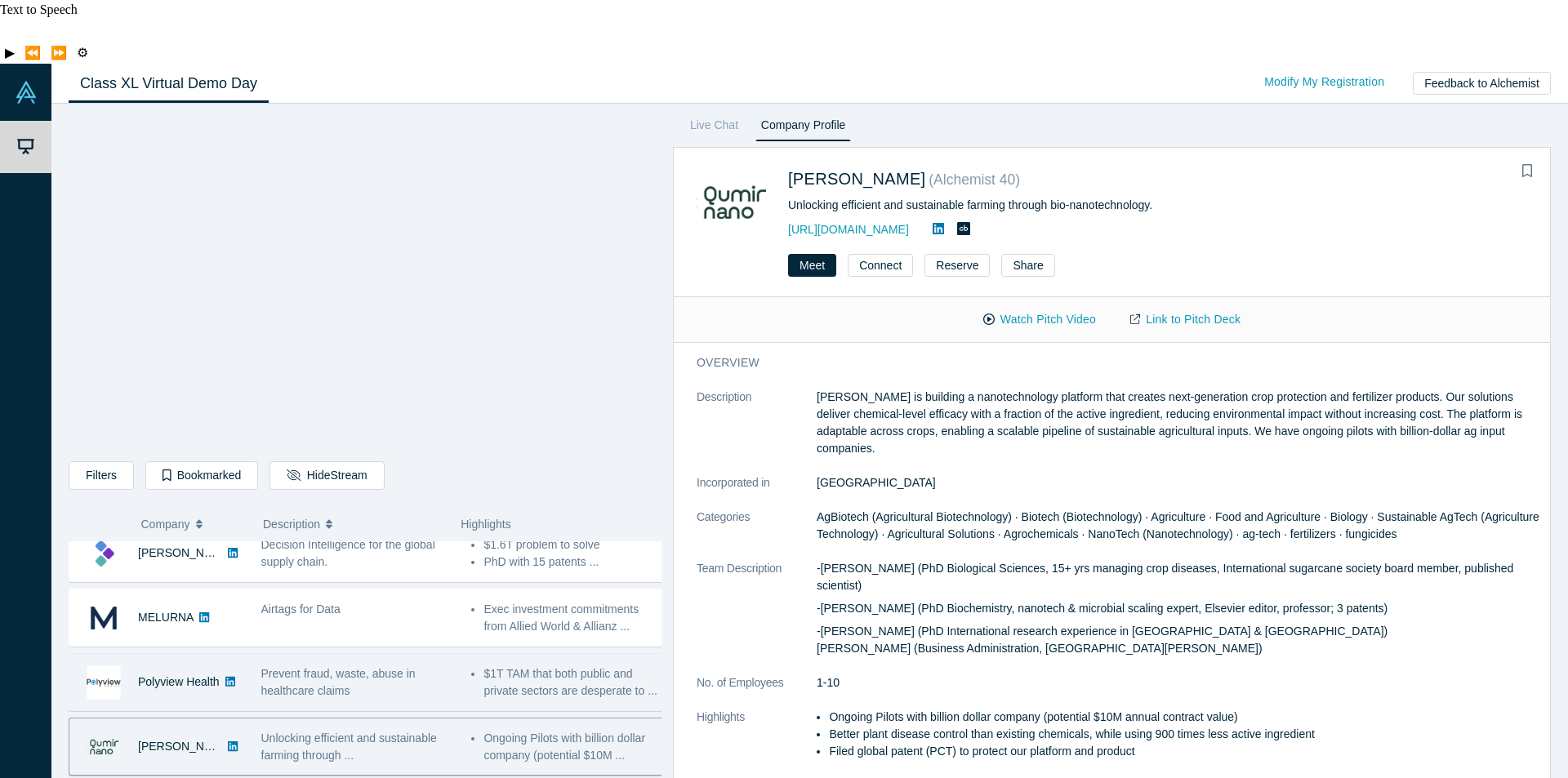
click at [374, 667] on span "Prevent fraud, waste, abuse in healthcare claims" at bounding box center [338, 682] width 154 height 30
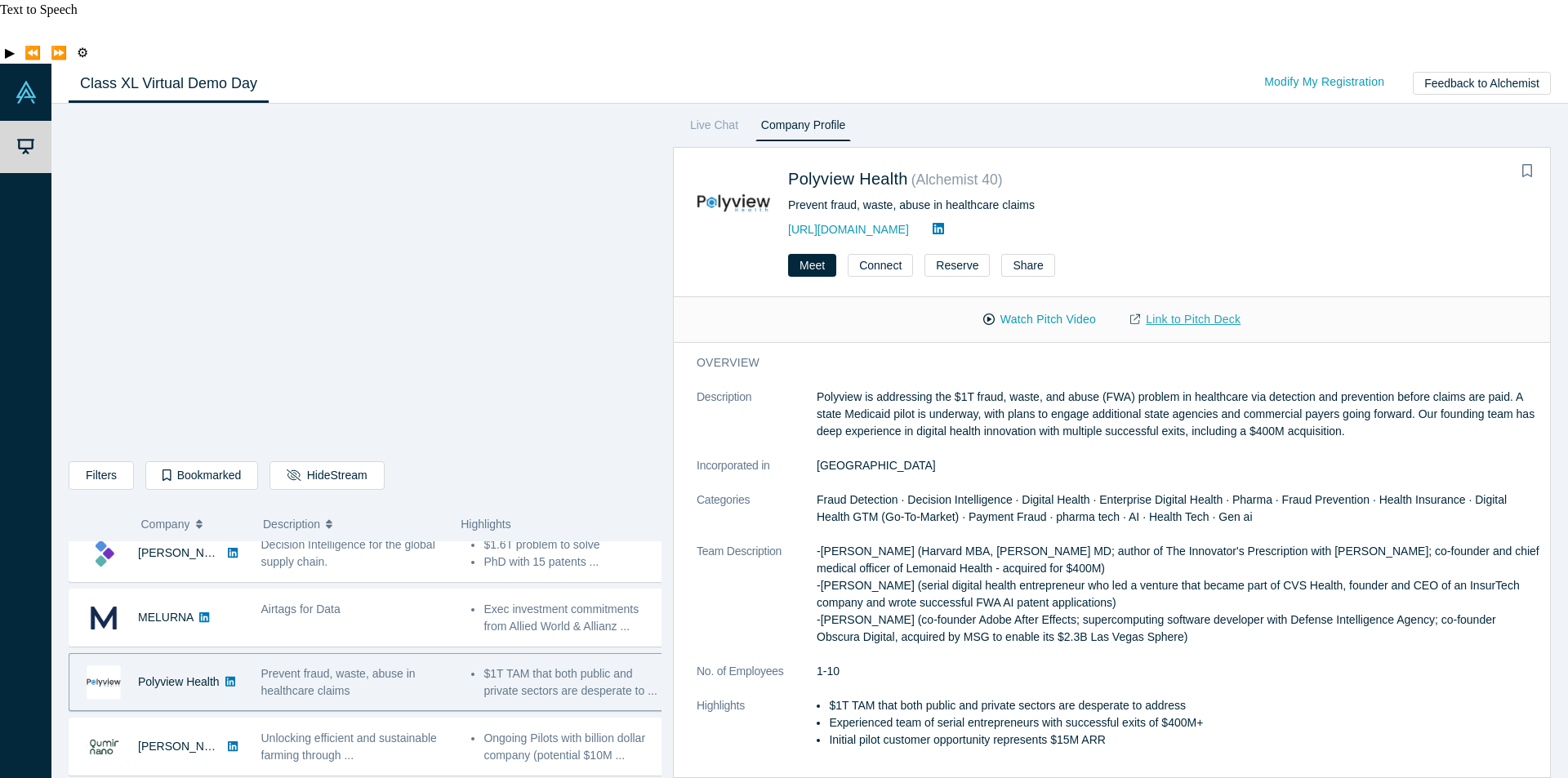
click at [1180, 305] on link "Link to Pitch Deck" at bounding box center [1185, 319] width 145 height 28
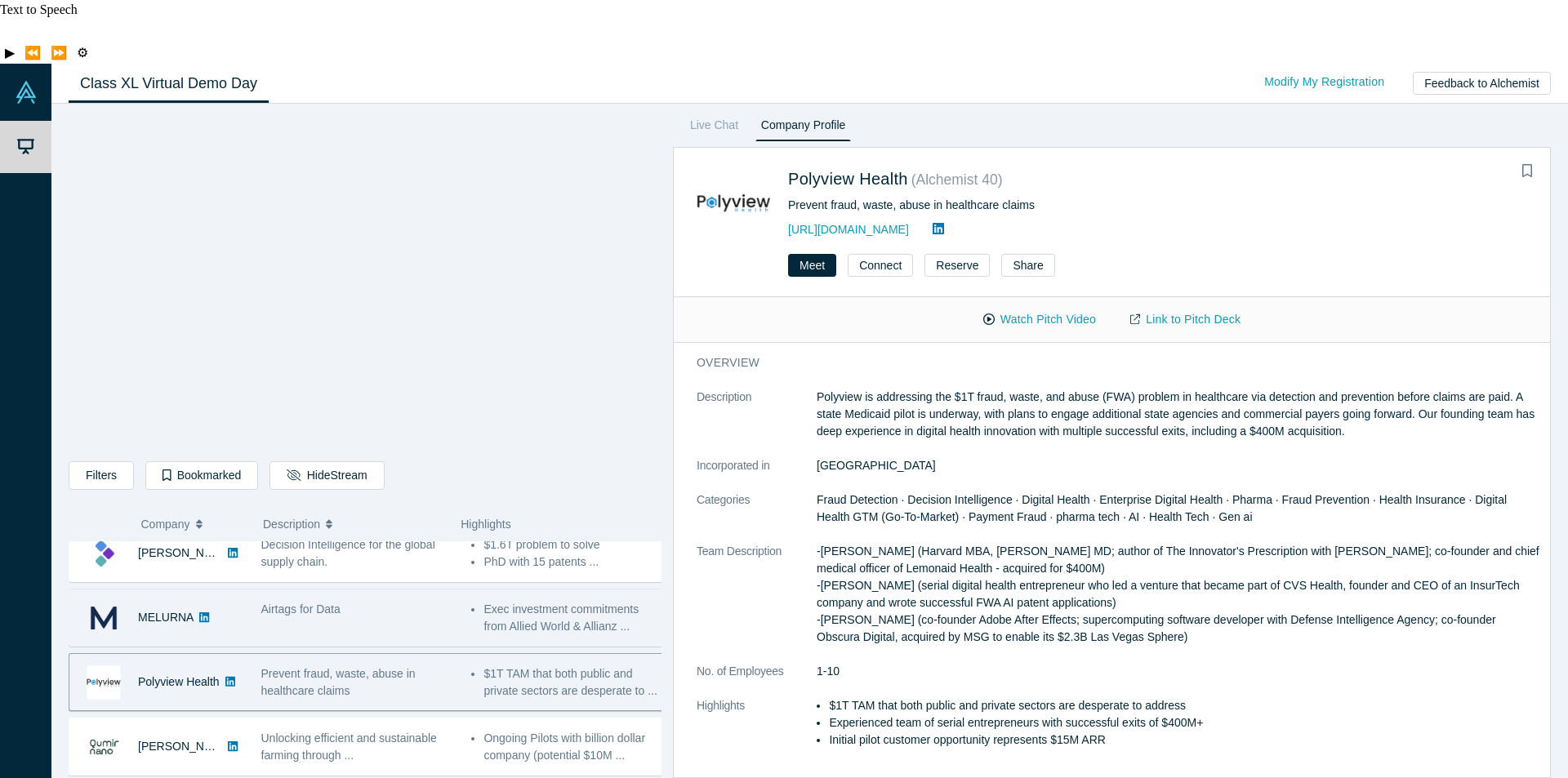
click at [341, 600] on div "Airtags for Data" at bounding box center [358, 609] width 194 height 17
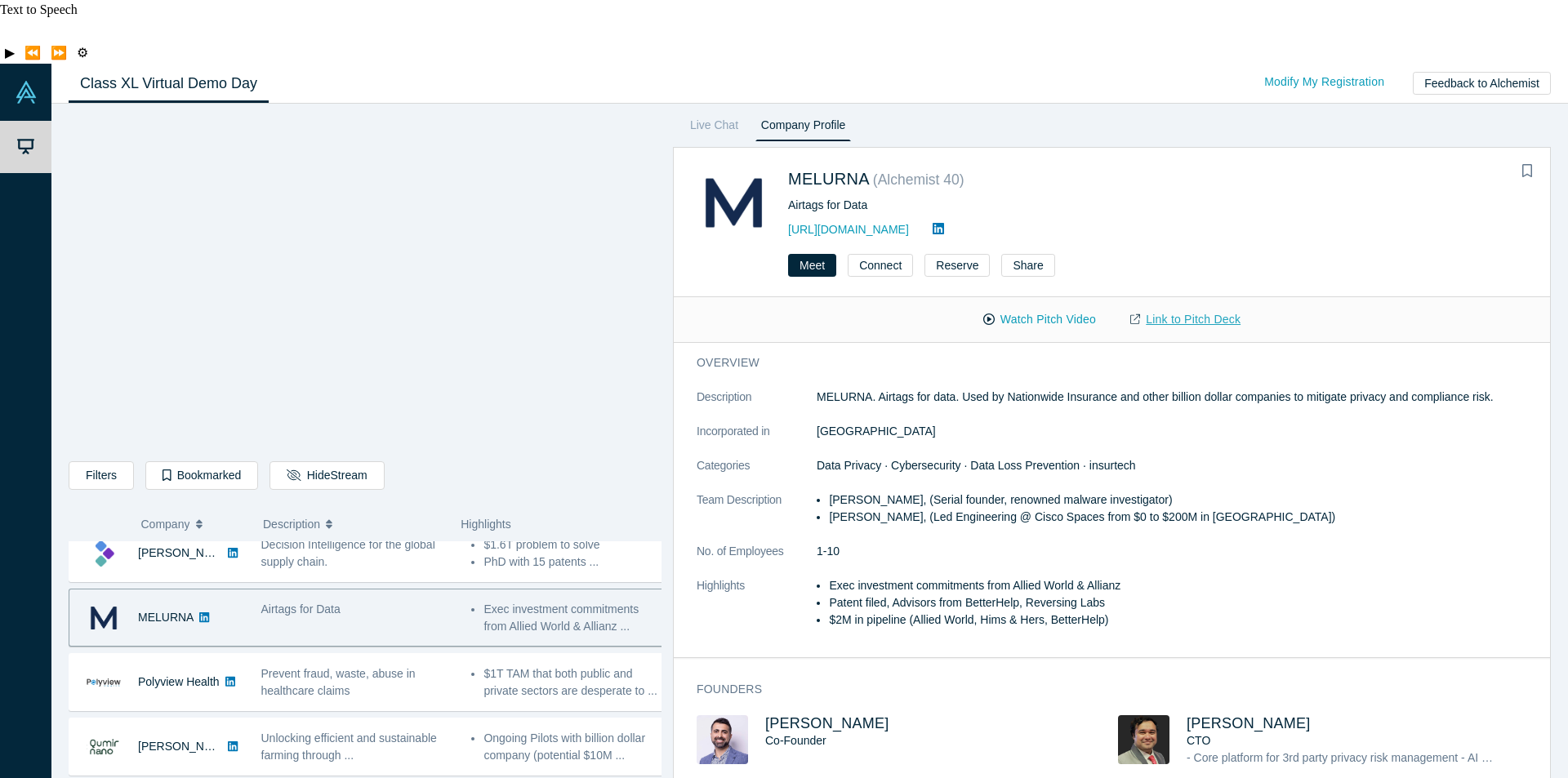
click at [1149, 305] on link "Link to Pitch Deck" at bounding box center [1185, 319] width 145 height 28
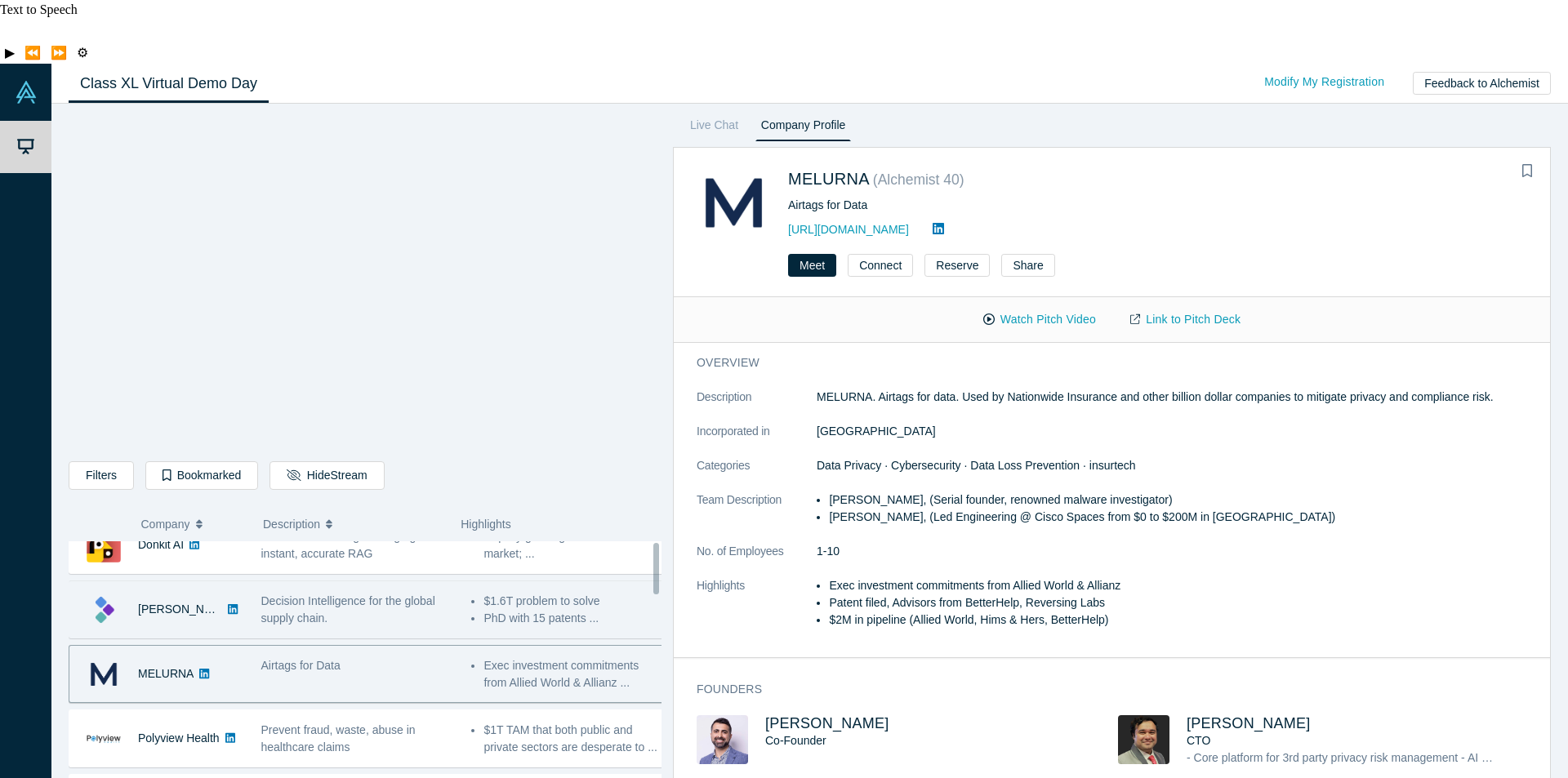
scroll to position [0, 0]
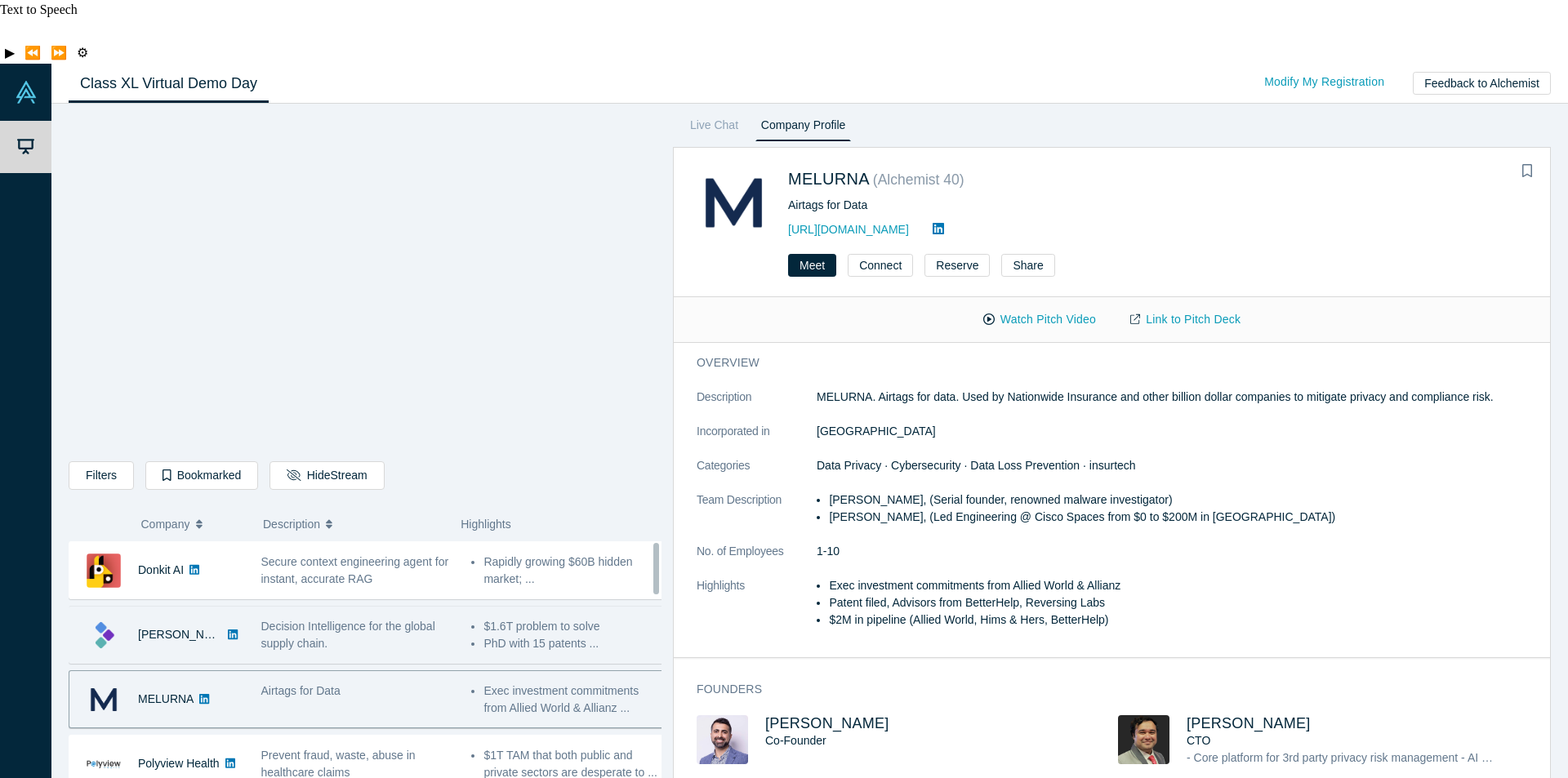
click at [335, 618] on div "Decision Intelligence for the global supply chain." at bounding box center [358, 635] width 194 height 34
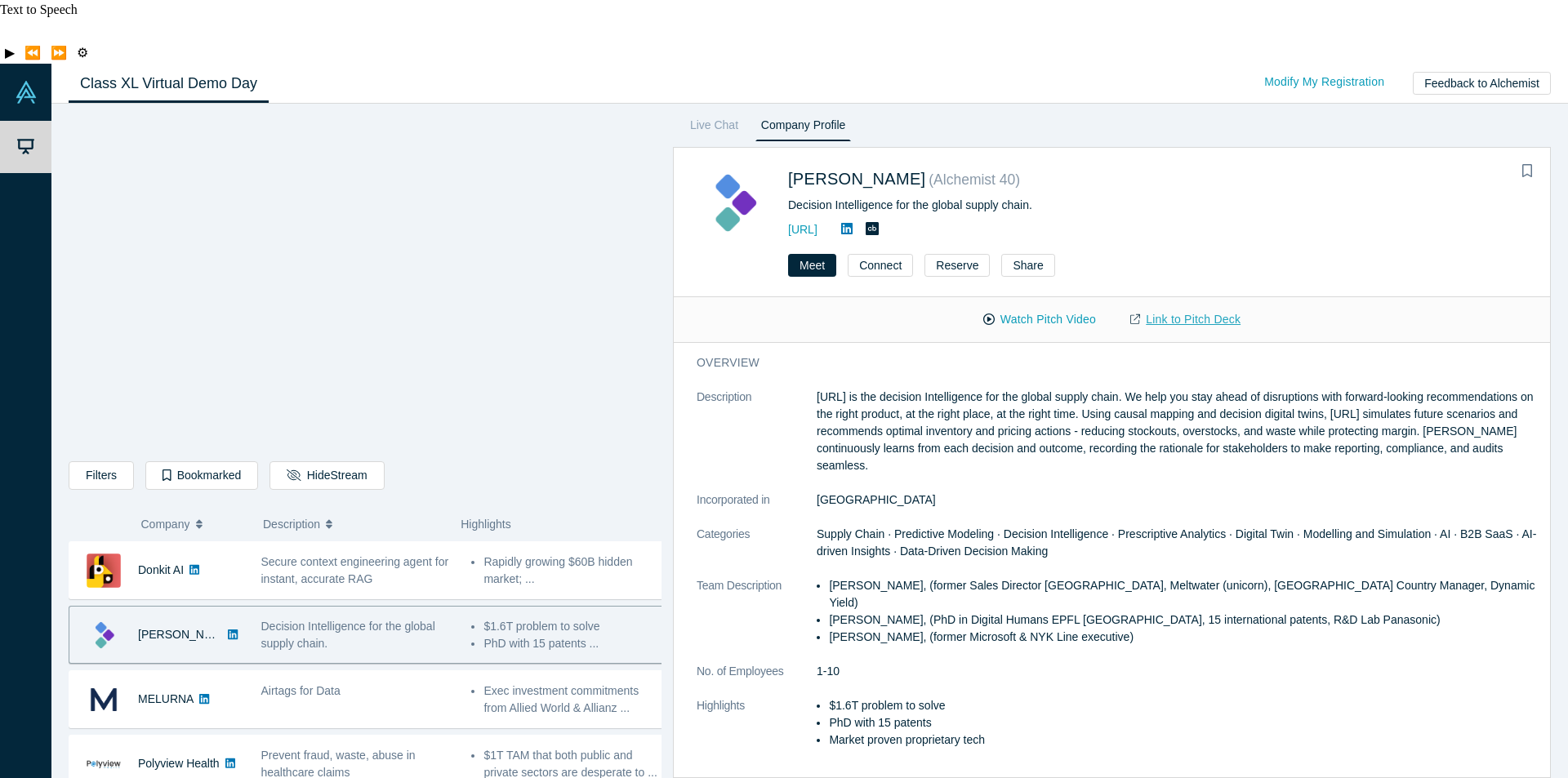
click at [1176, 305] on link "Link to Pitch Deck" at bounding box center [1185, 319] width 145 height 28
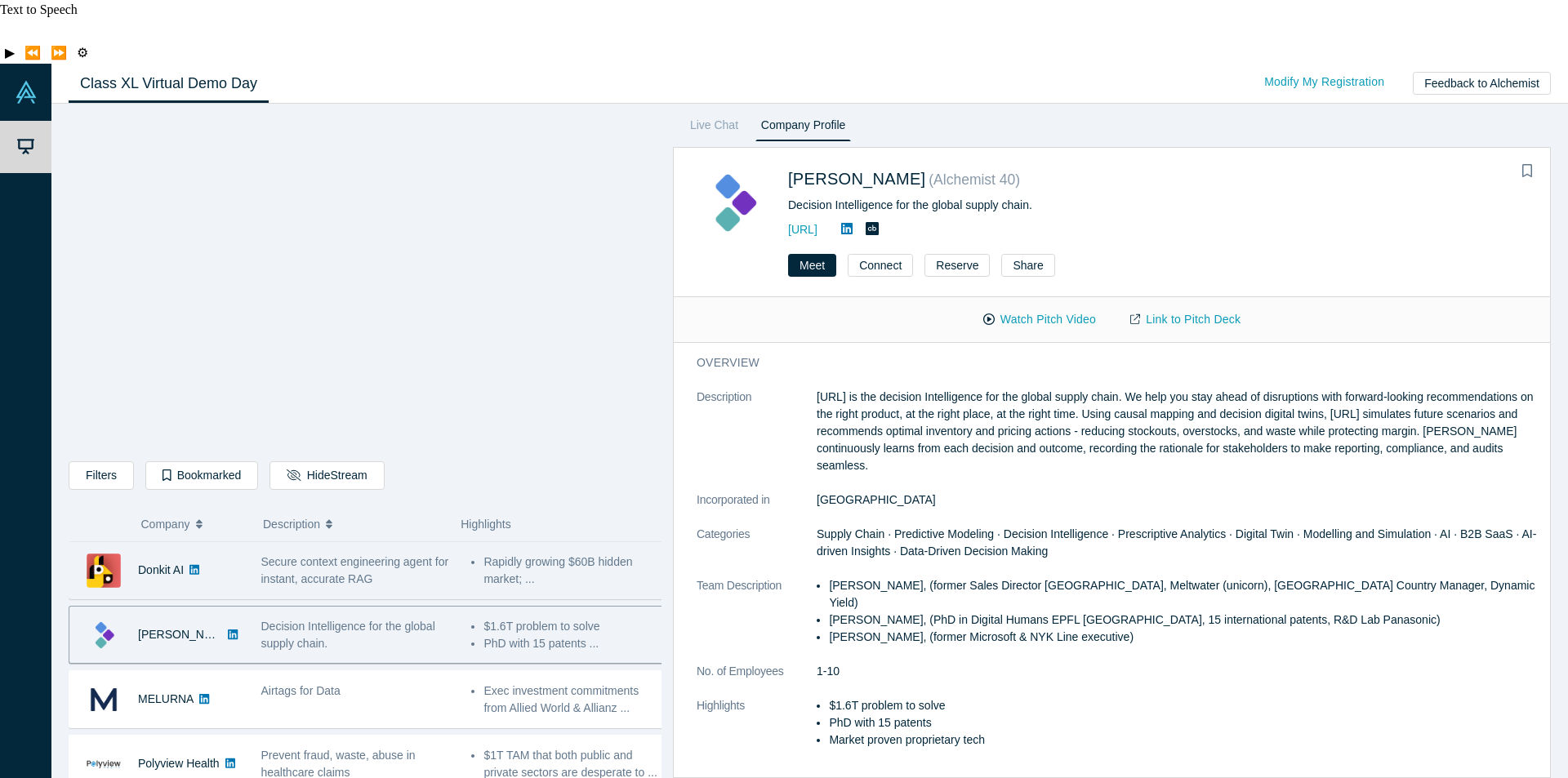
click at [358, 555] on span "Secure context engineering agent for instant, accurate RAG" at bounding box center [355, 570] width 188 height 30
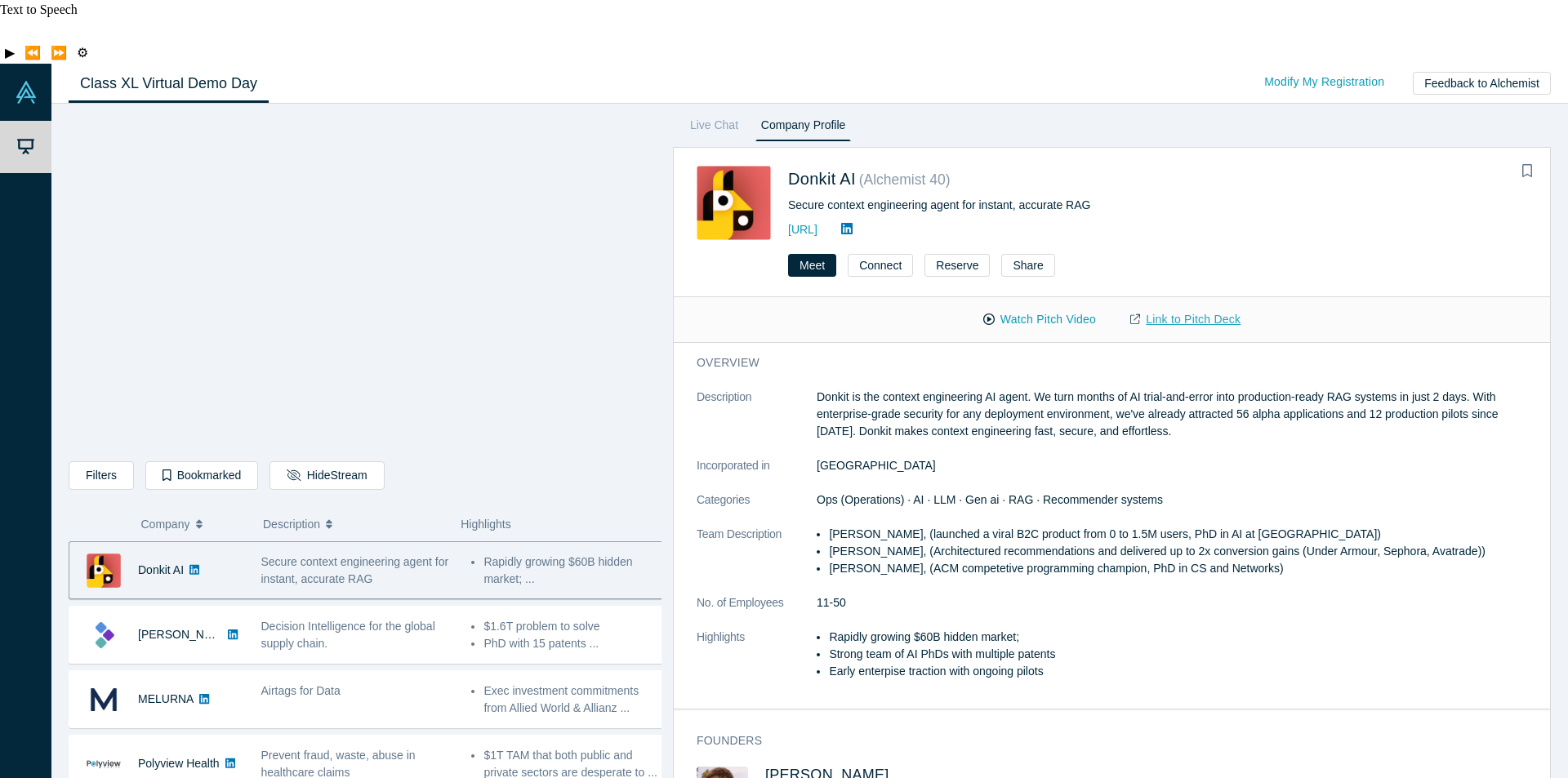
click at [1156, 305] on link "Link to Pitch Deck" at bounding box center [1185, 319] width 145 height 28
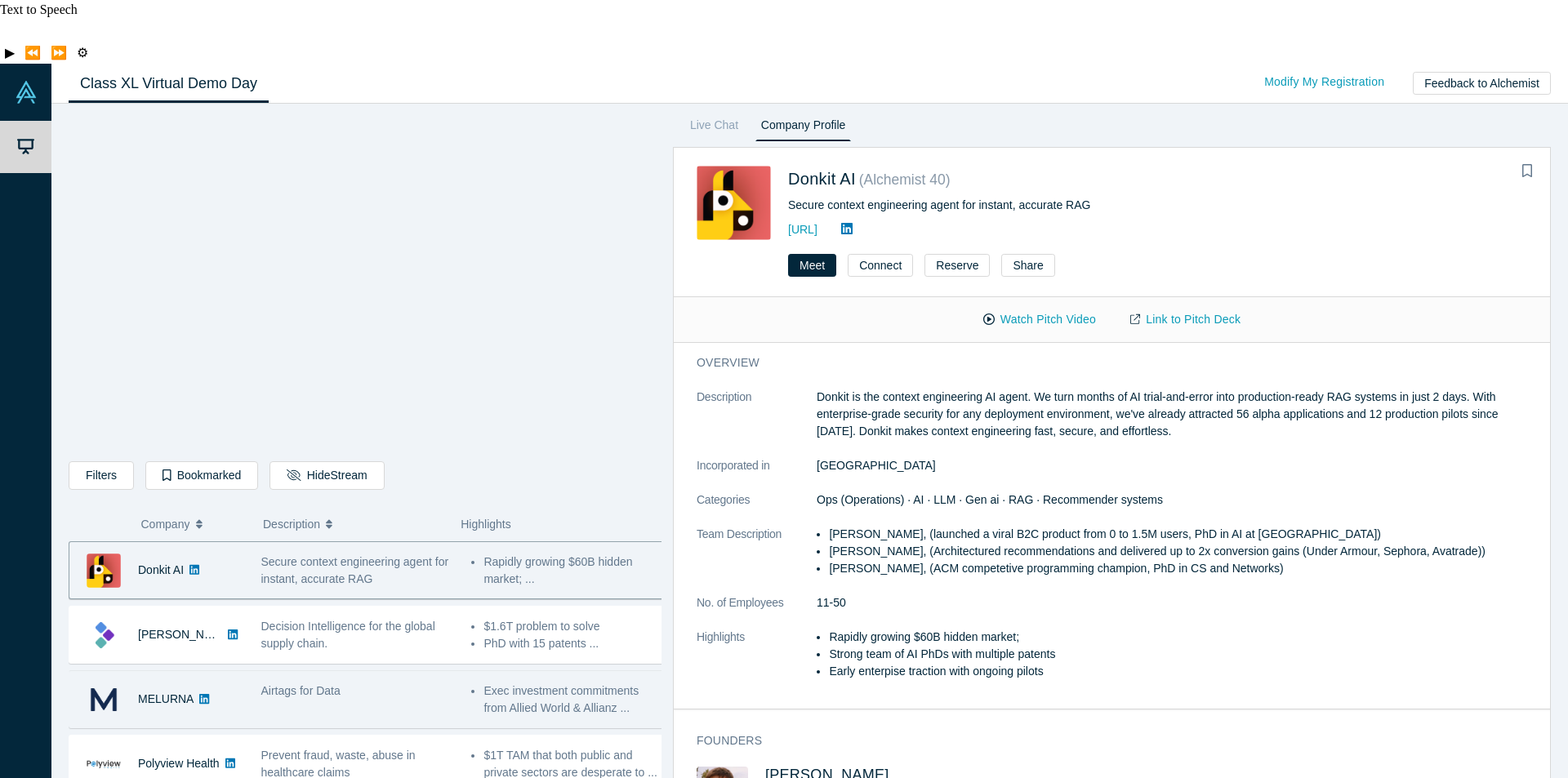
drag, startPoint x: 319, startPoint y: 638, endPoint x: 371, endPoint y: 636, distance: 52.0
click at [319, 674] on div "Airtags for Data" at bounding box center [357, 699] width 211 height 52
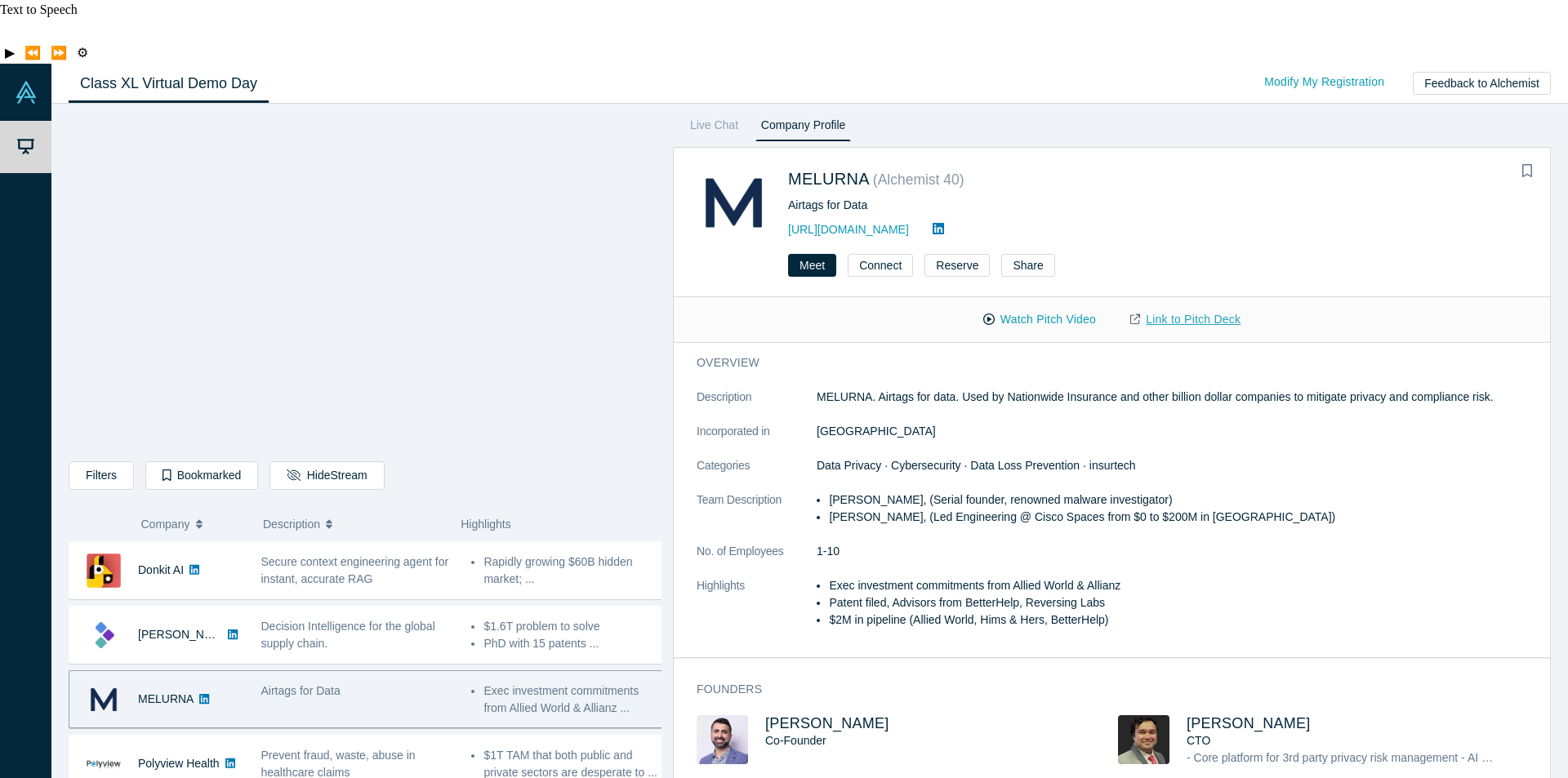
click at [1166, 305] on link "Link to Pitch Deck" at bounding box center [1185, 319] width 145 height 28
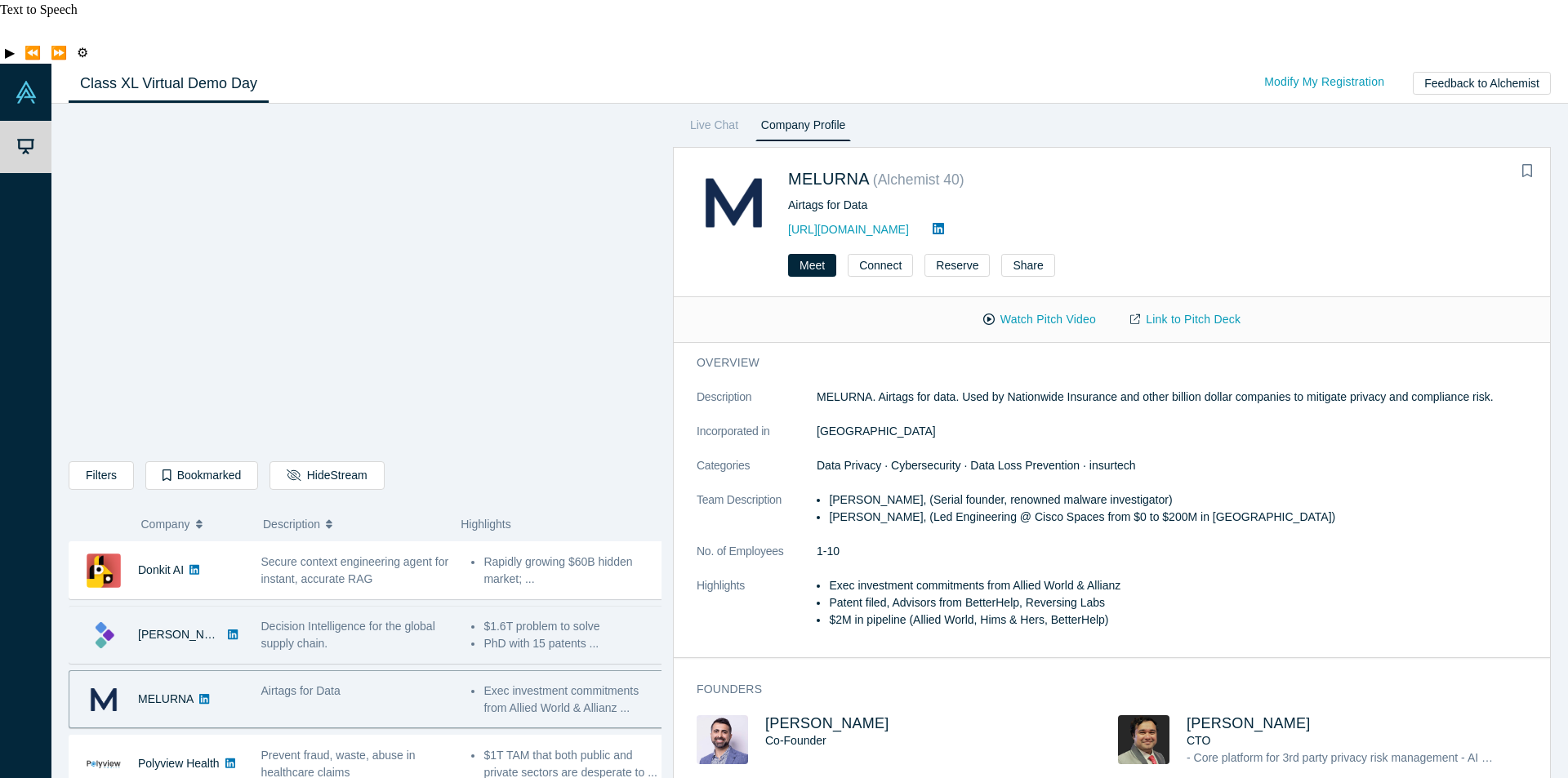
click at [377, 618] on div "Decision Intelligence for the global supply chain." at bounding box center [358, 635] width 194 height 34
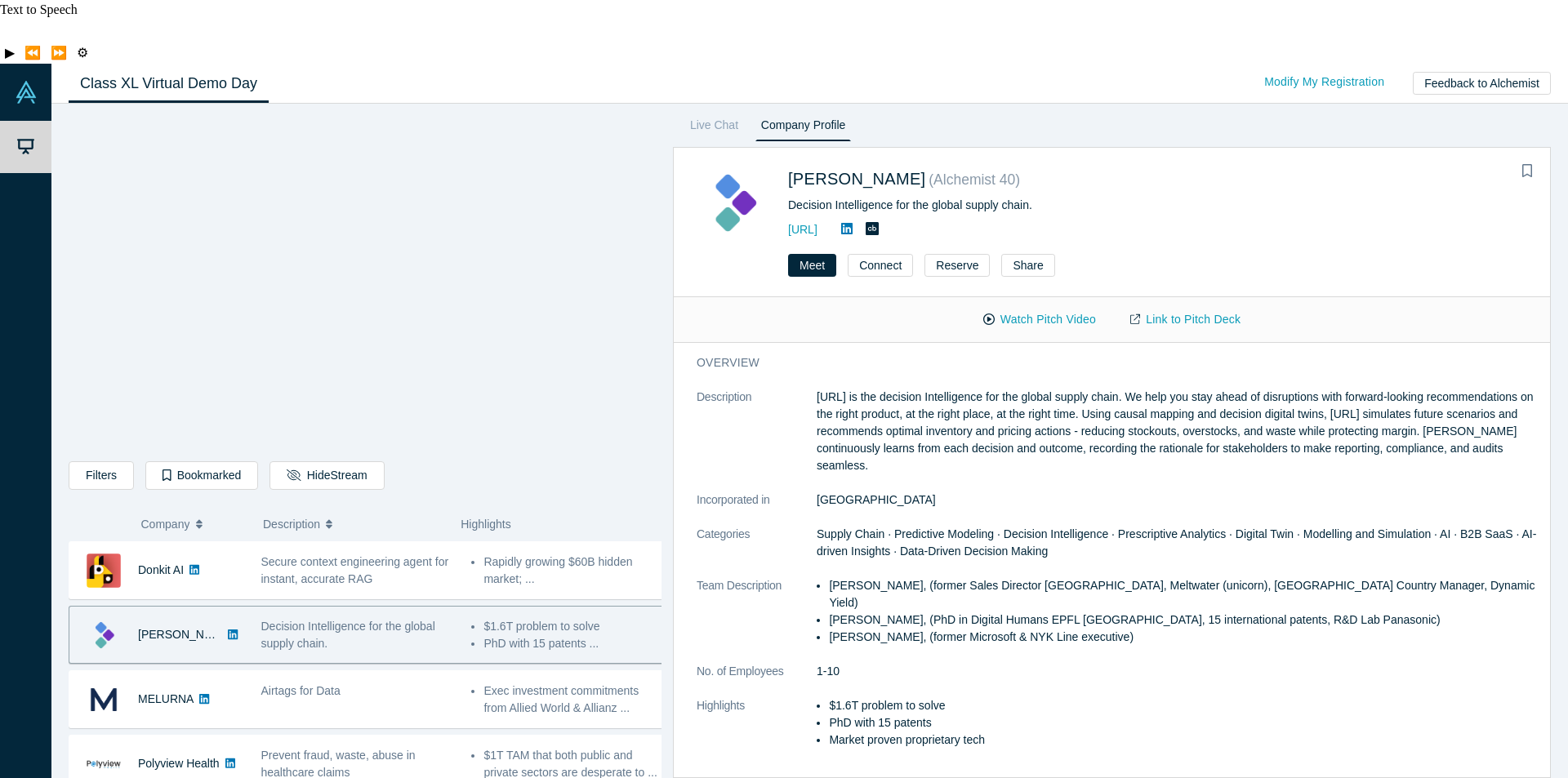
click at [354, 618] on div "Decision Intelligence for the global supply chain." at bounding box center [358, 635] width 194 height 34
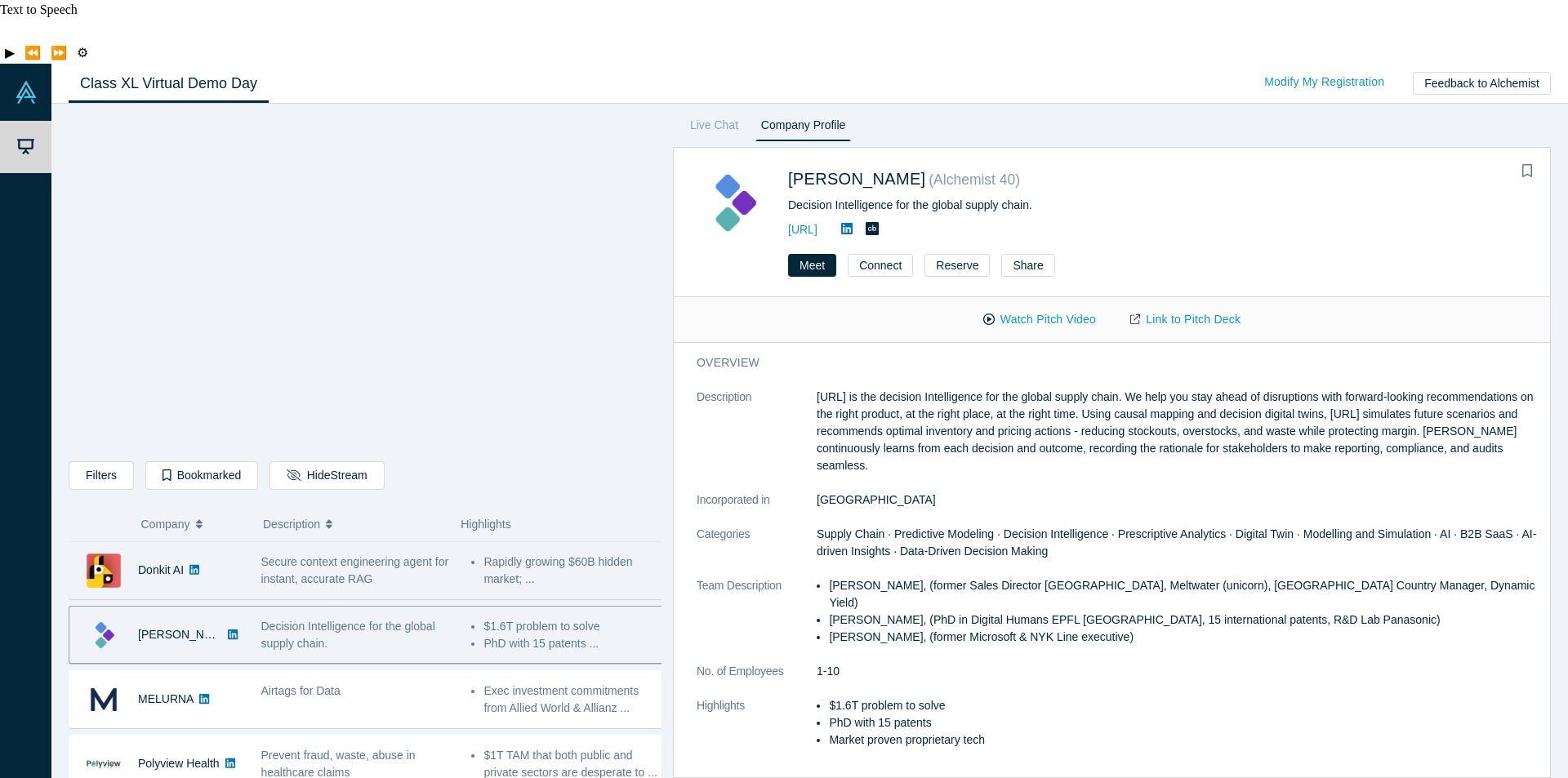
click at [393, 555] on span "Secure context engineering agent for instant, accurate RAG" at bounding box center [355, 570] width 188 height 30
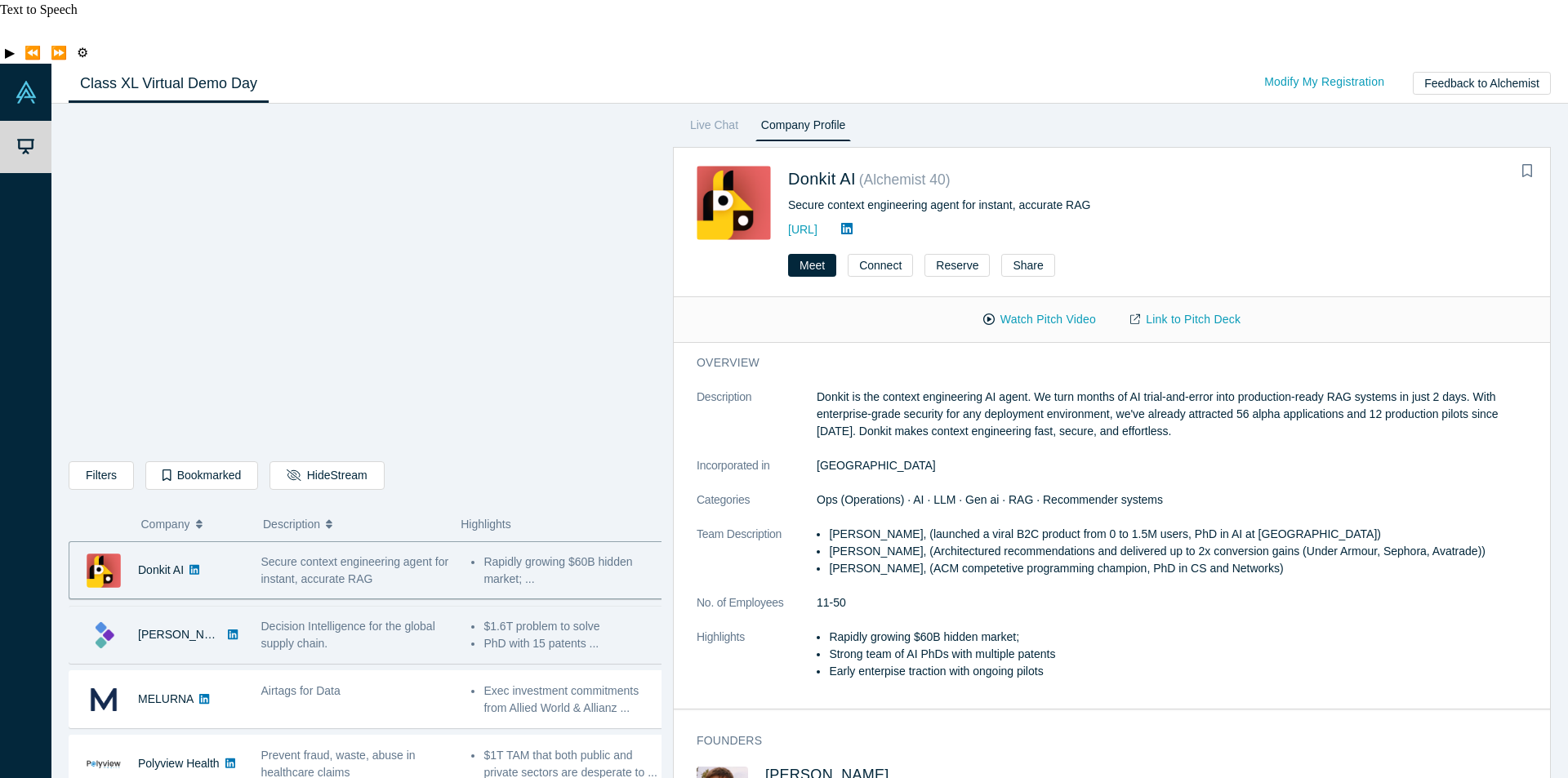
click at [354, 619] on span "Decision Intelligence for the global supply chain." at bounding box center [348, 634] width 174 height 30
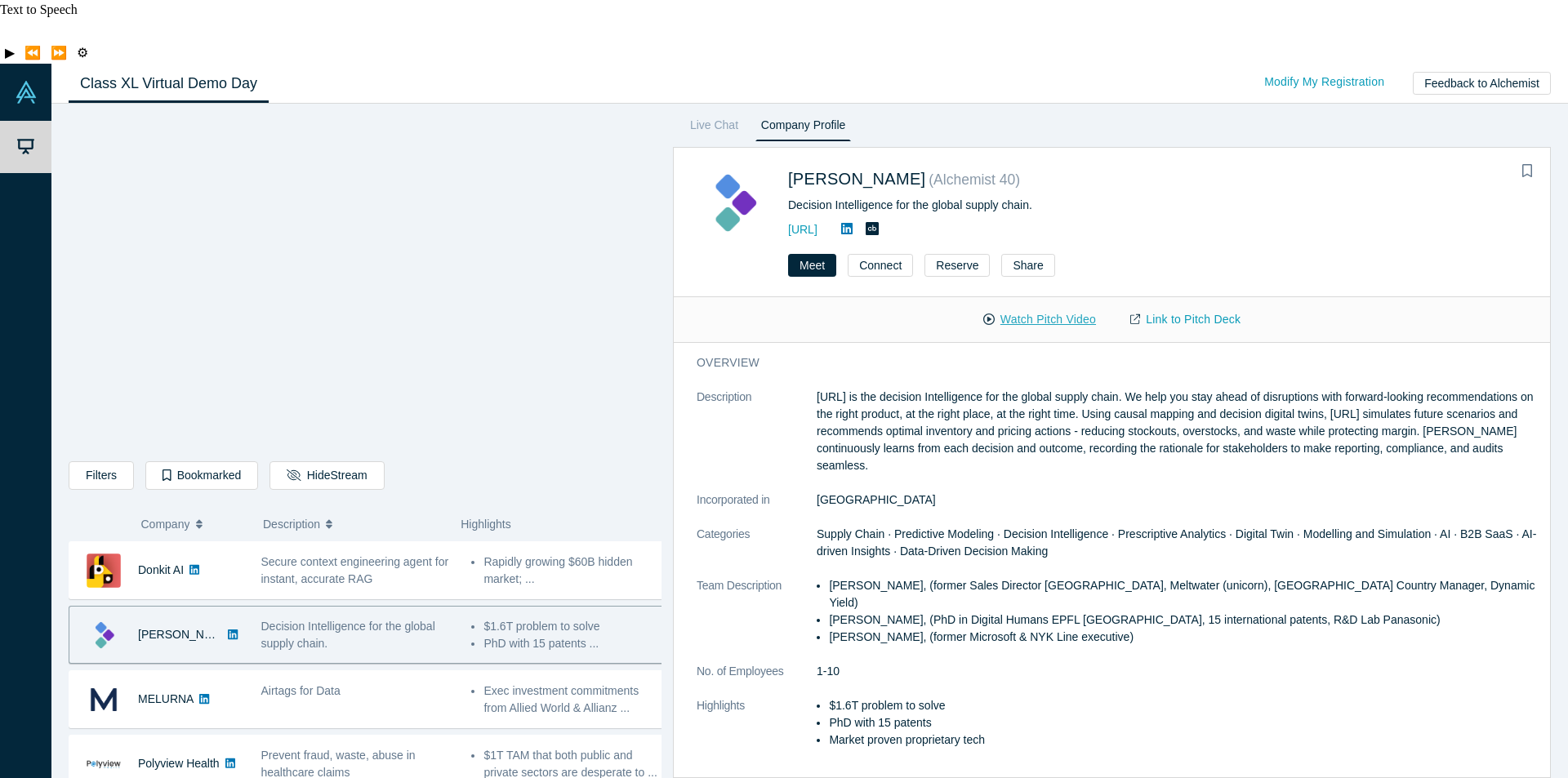
click at [1059, 305] on button "Watch Pitch Video" at bounding box center [1040, 319] width 147 height 28
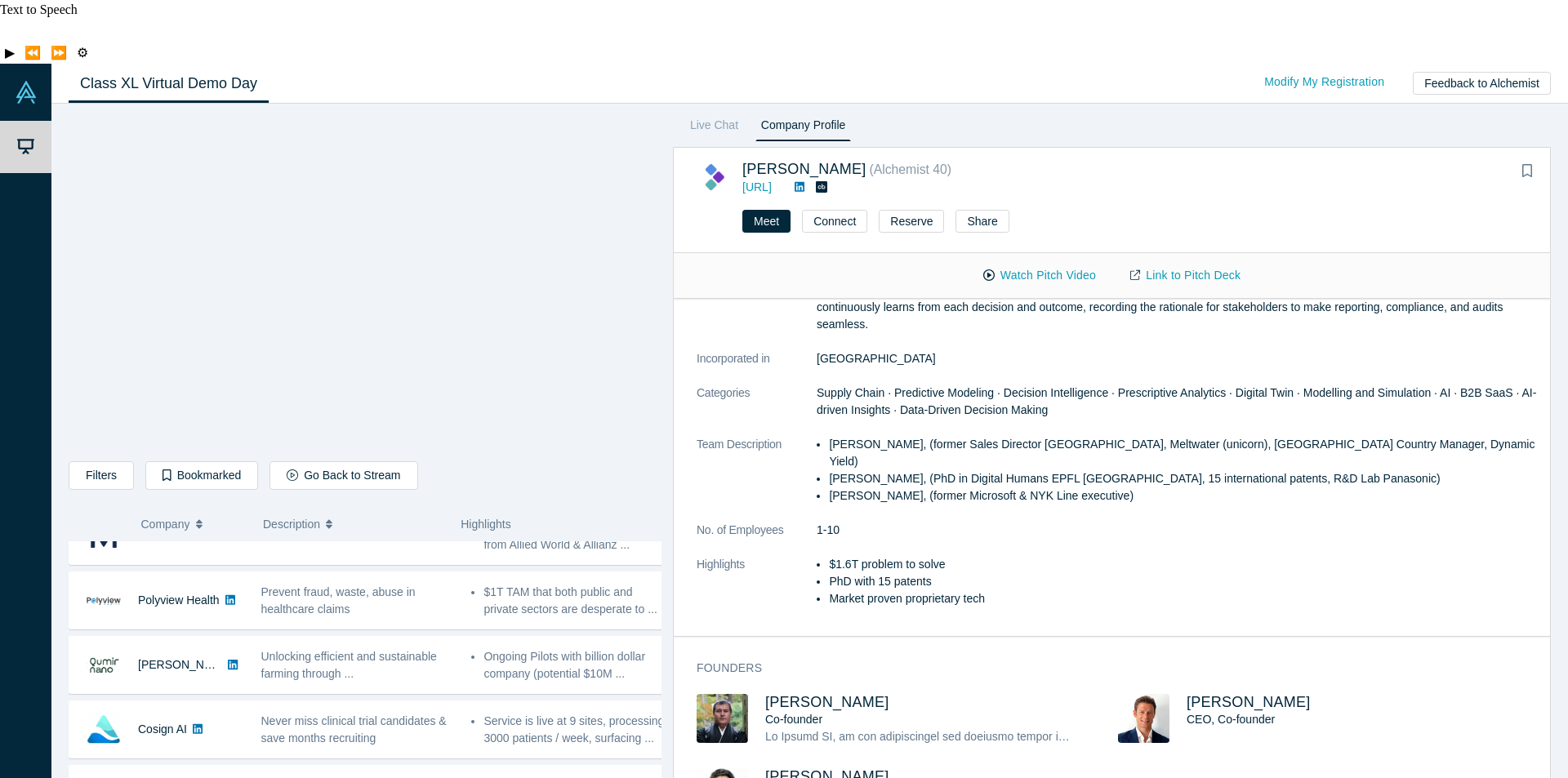
scroll to position [245, 0]
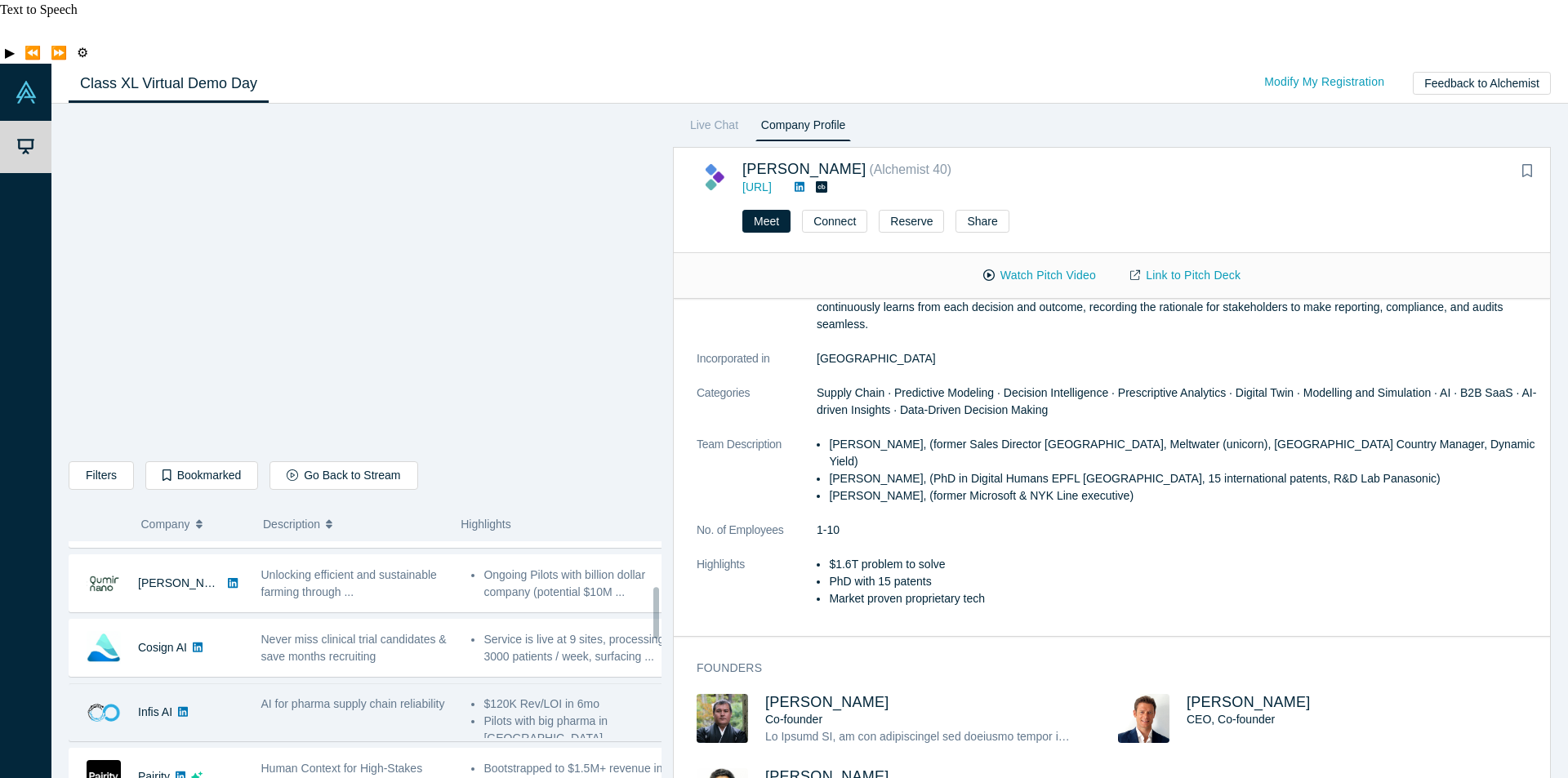
click at [366, 697] on span "AI for pharma supply chain reliability" at bounding box center [353, 704] width 183 height 13
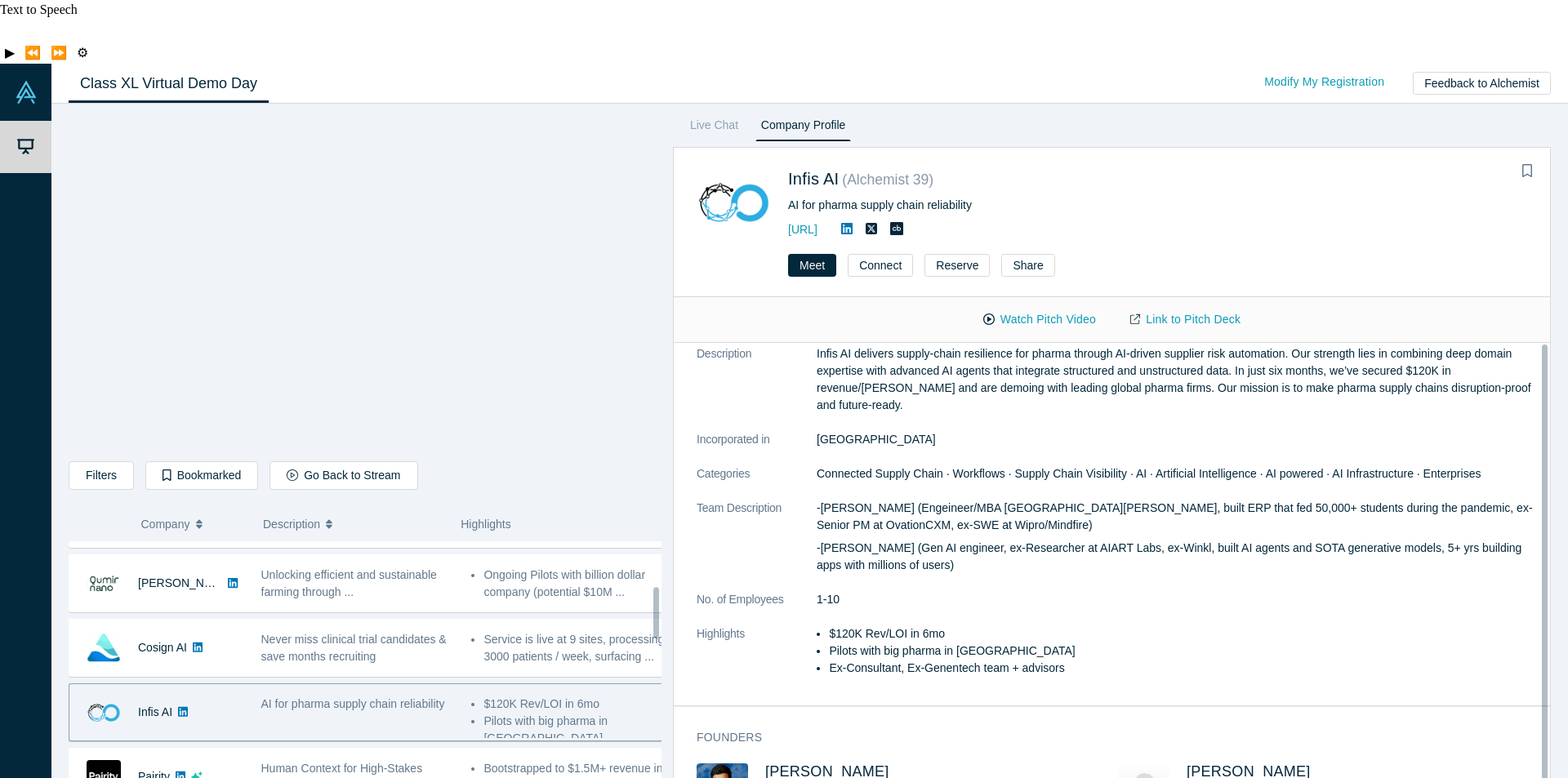
scroll to position [0, 0]
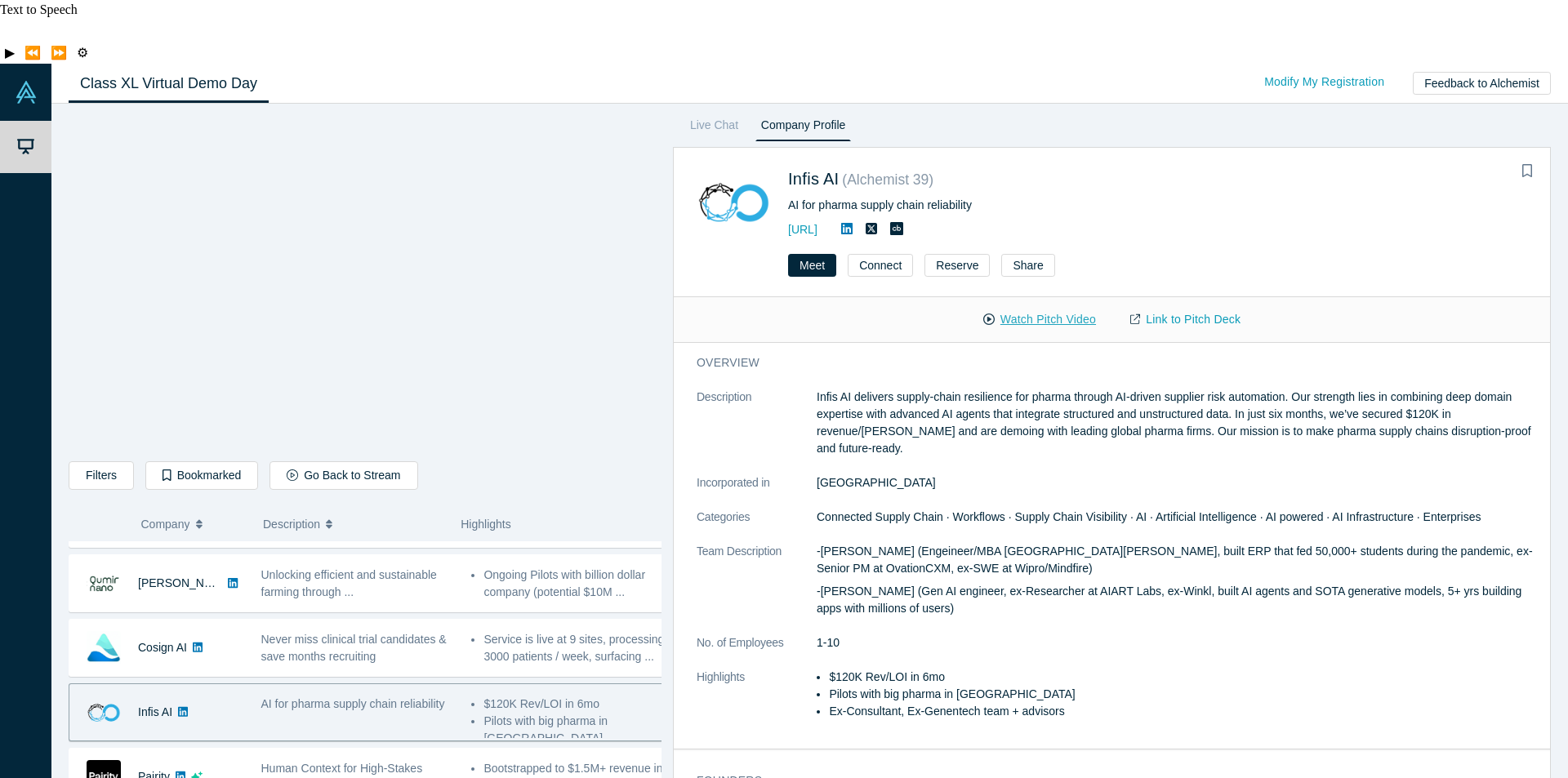
click at [1024, 305] on button "Watch Pitch Video" at bounding box center [1040, 319] width 147 height 28
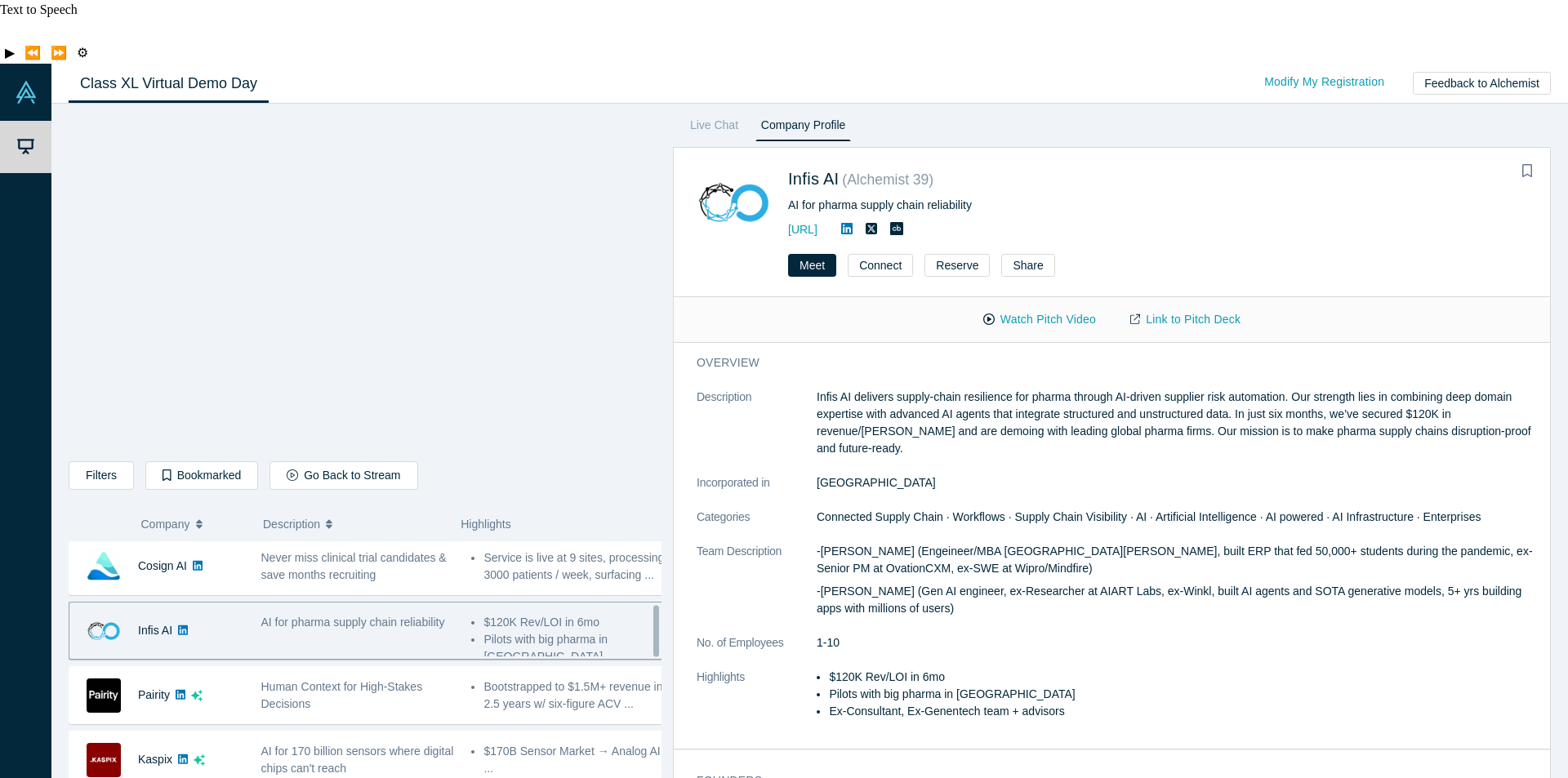
scroll to position [408, 0]
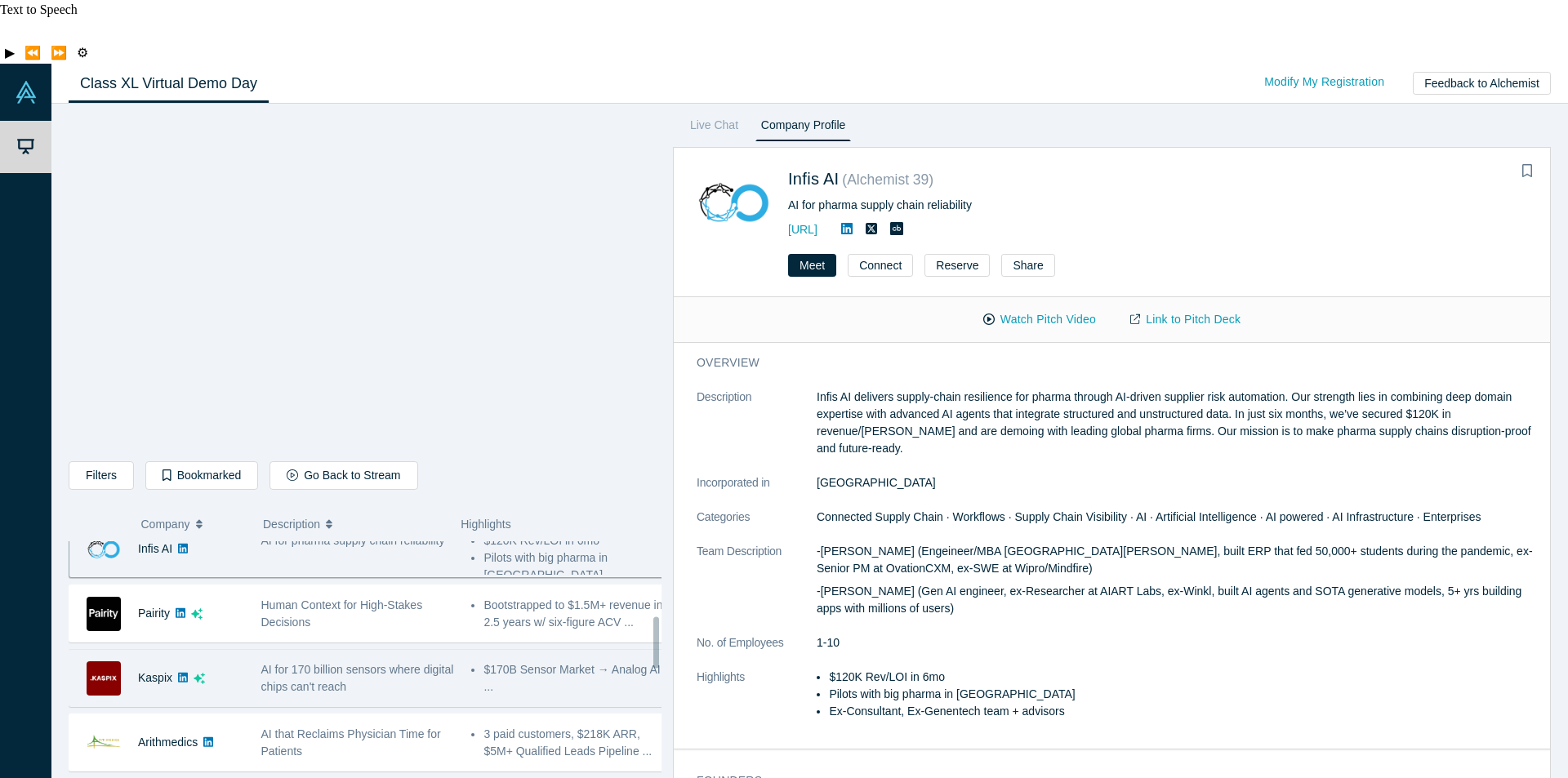
click at [360, 662] on span "AI for 170 billion sensors where digital chips can't reach" at bounding box center [357, 677] width 193 height 30
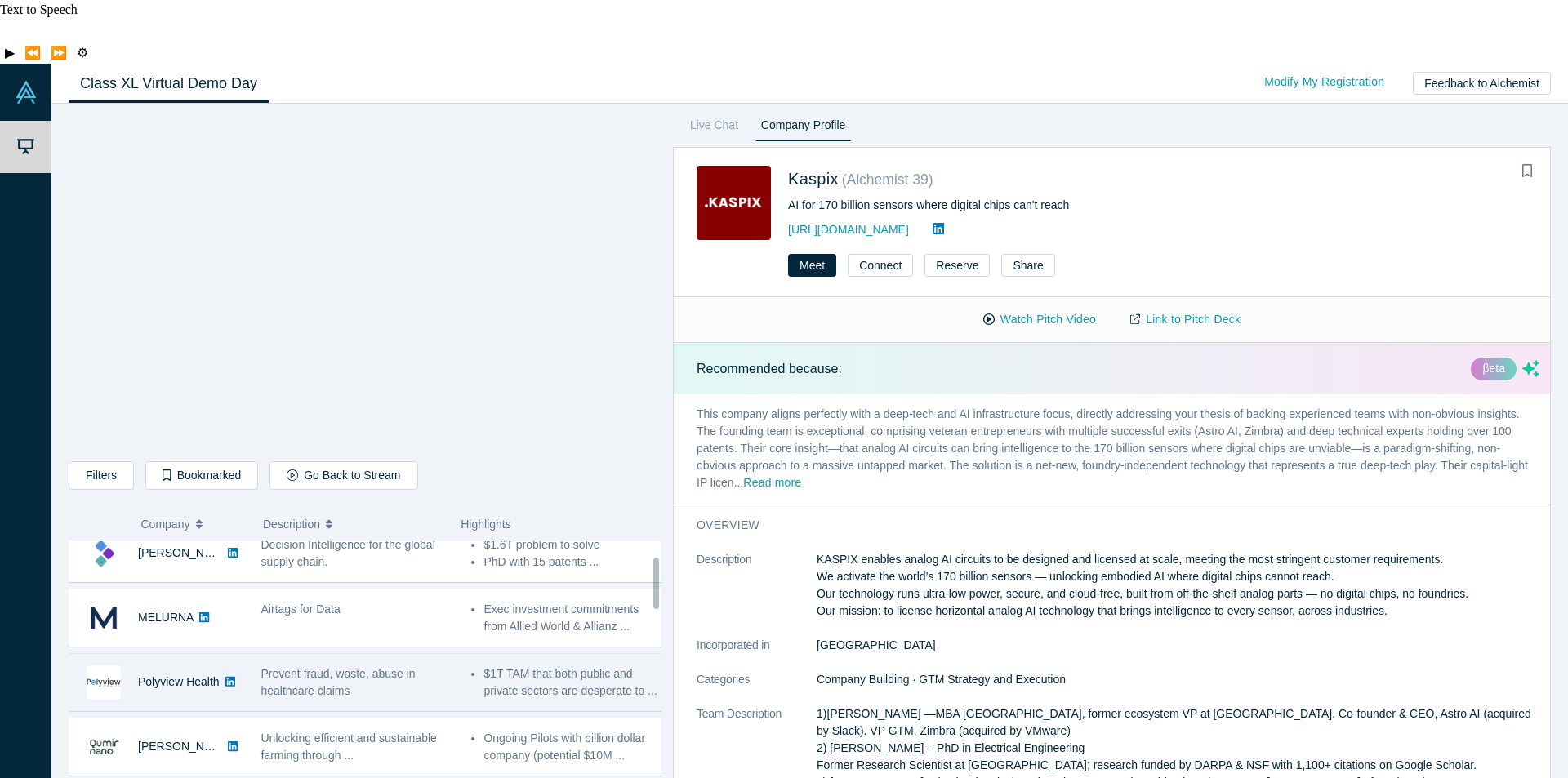
scroll to position [0, 0]
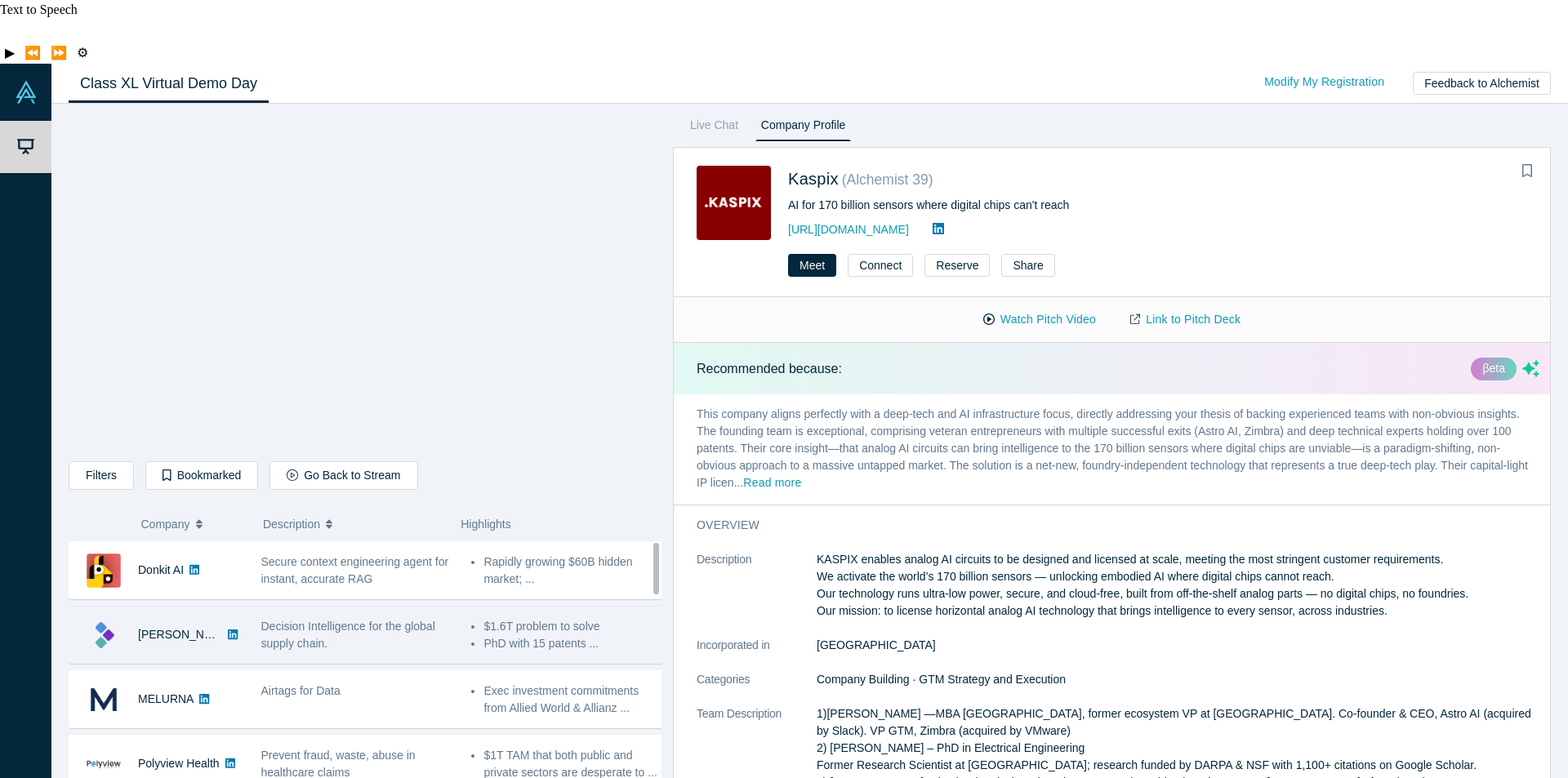
click at [356, 618] on div "Decision Intelligence for the global supply chain." at bounding box center [358, 635] width 194 height 34
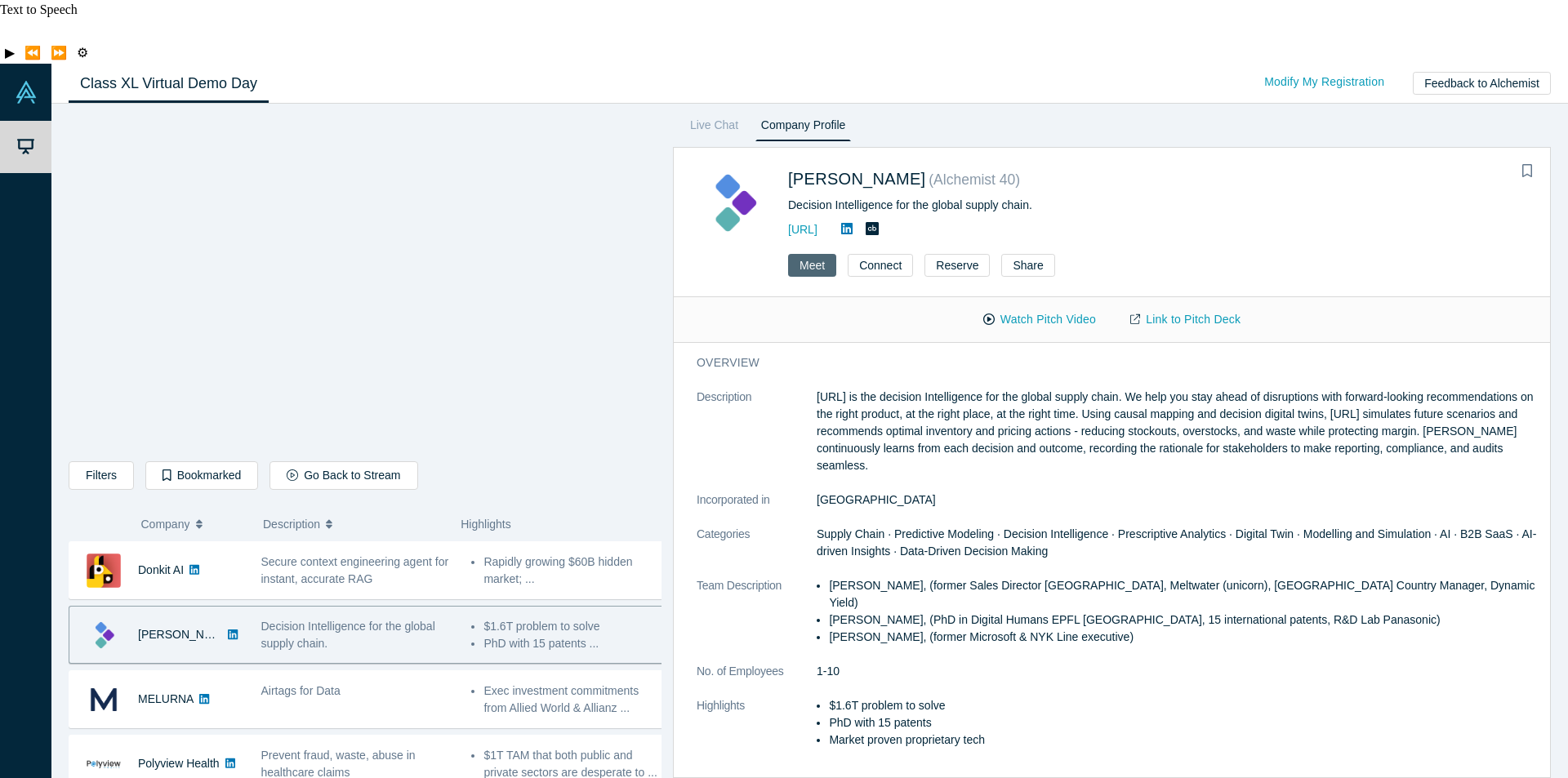
click at [824, 254] on button "Meet" at bounding box center [811, 265] width 48 height 23
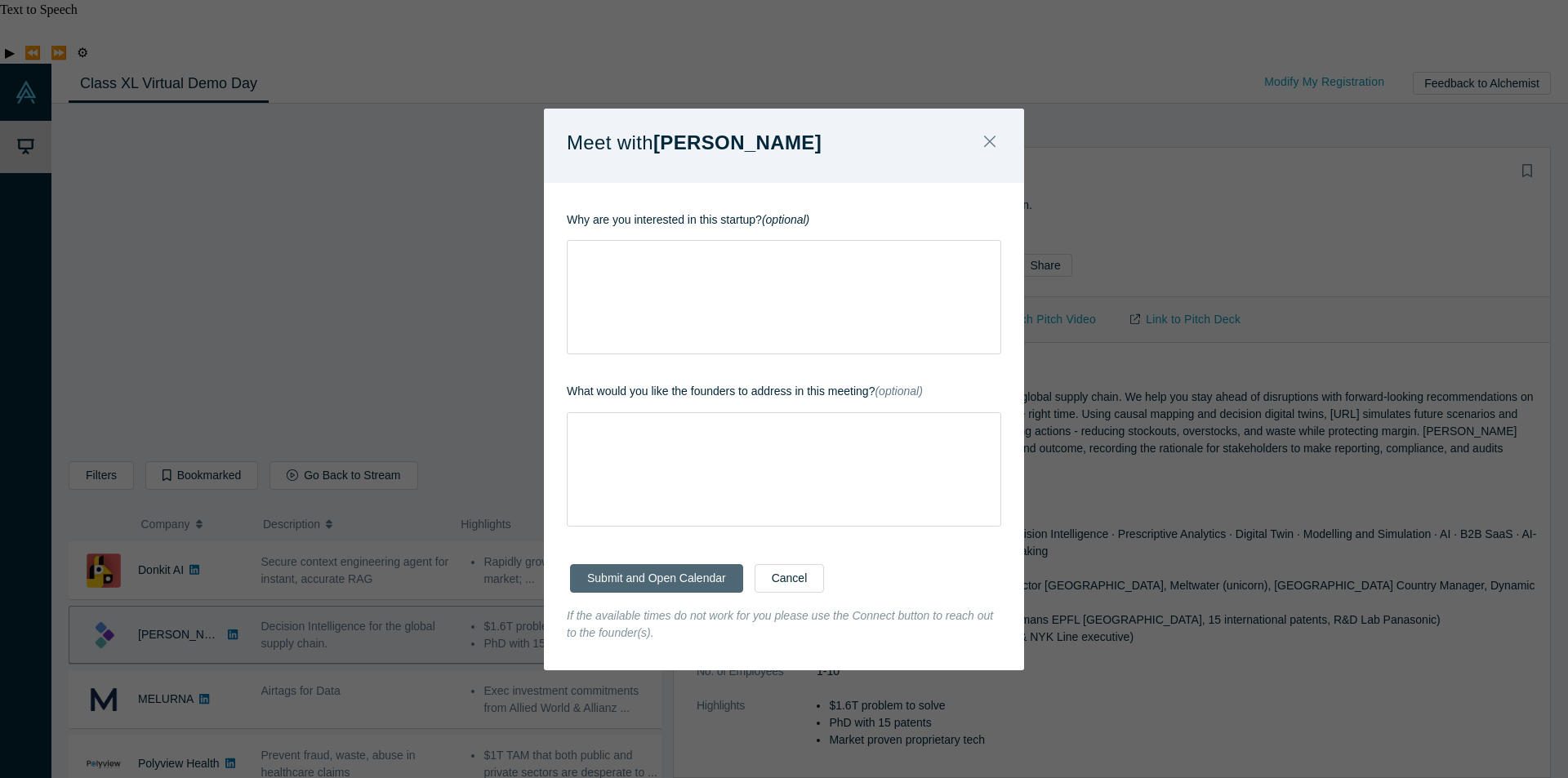
click at [682, 583] on button "Submit and Open Calendar" at bounding box center [656, 578] width 173 height 28
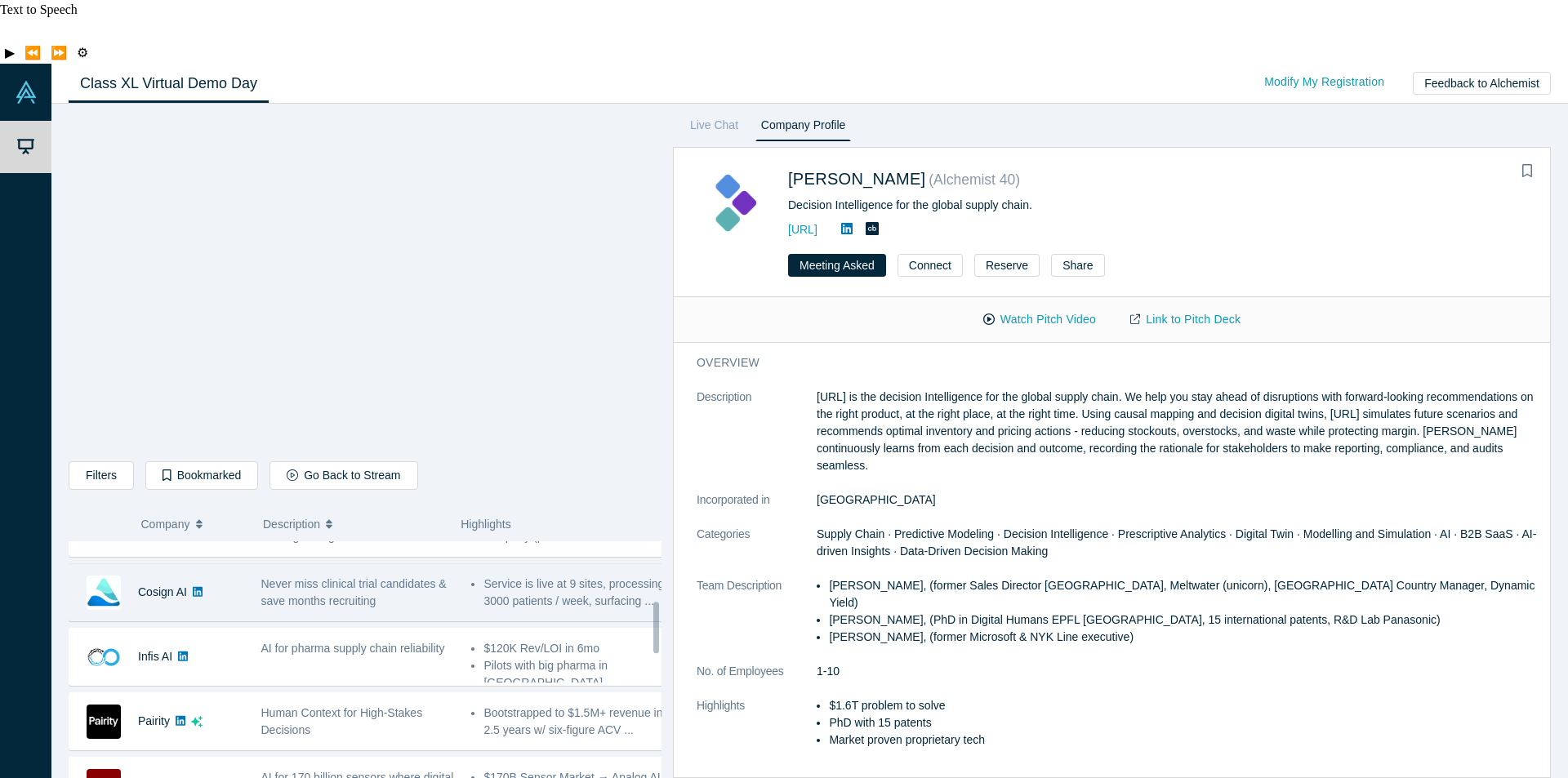
scroll to position [327, 0]
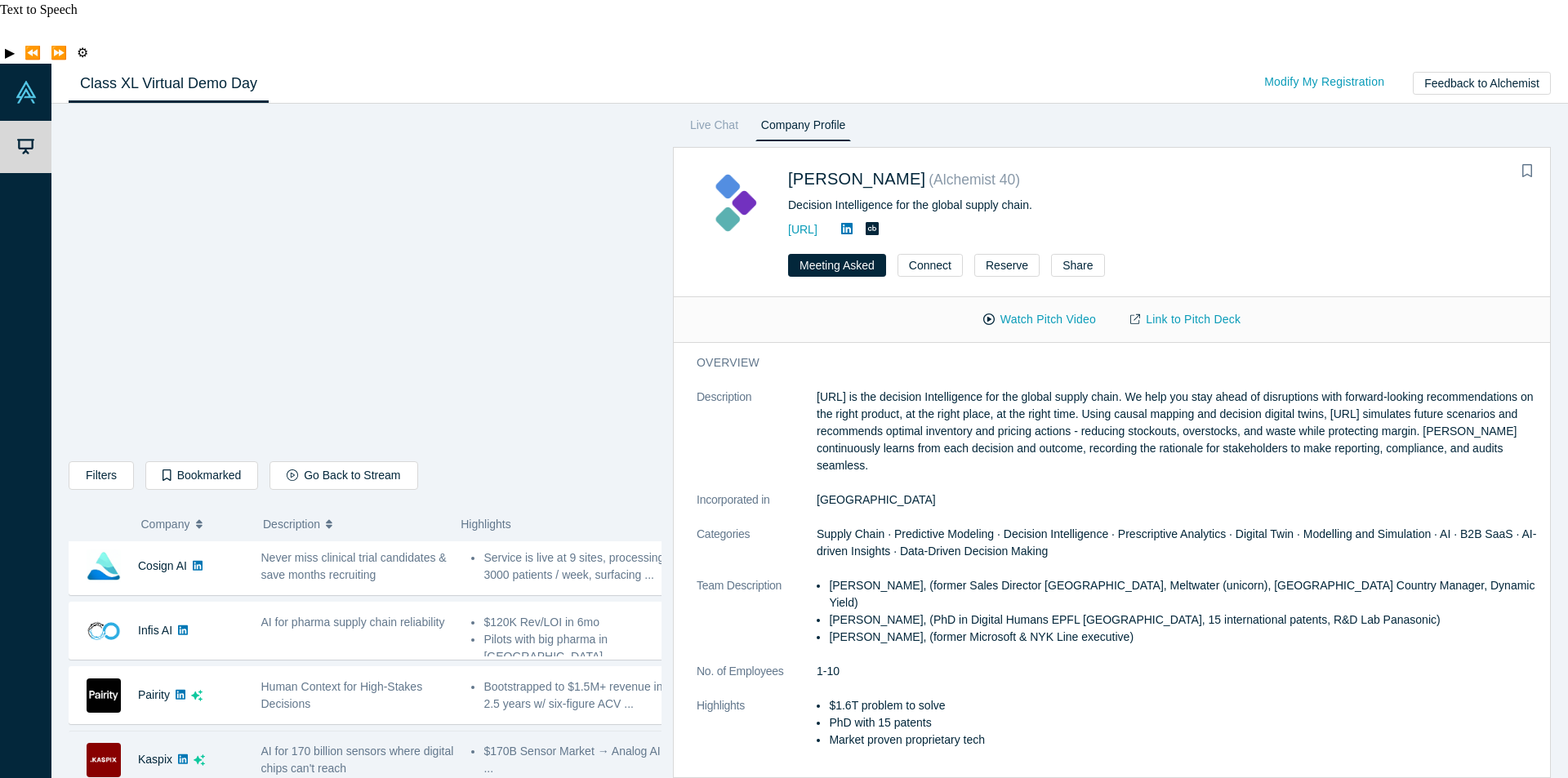
click at [386, 744] on span "AI for 170 billion sensors where digital chips can't reach" at bounding box center [357, 759] width 193 height 30
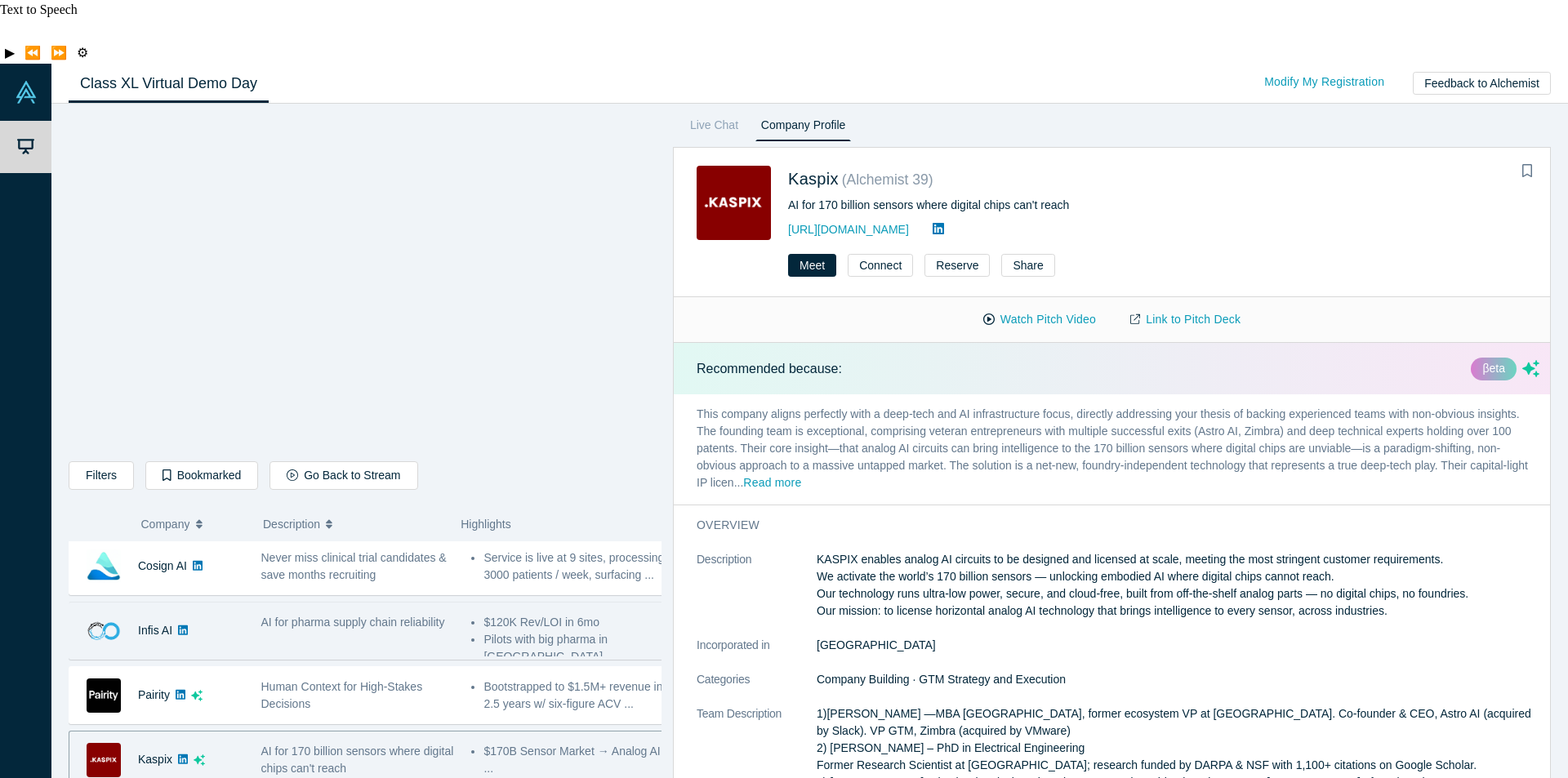
click at [352, 615] on span "AI for pharma supply chain reliability" at bounding box center [353, 622] width 183 height 13
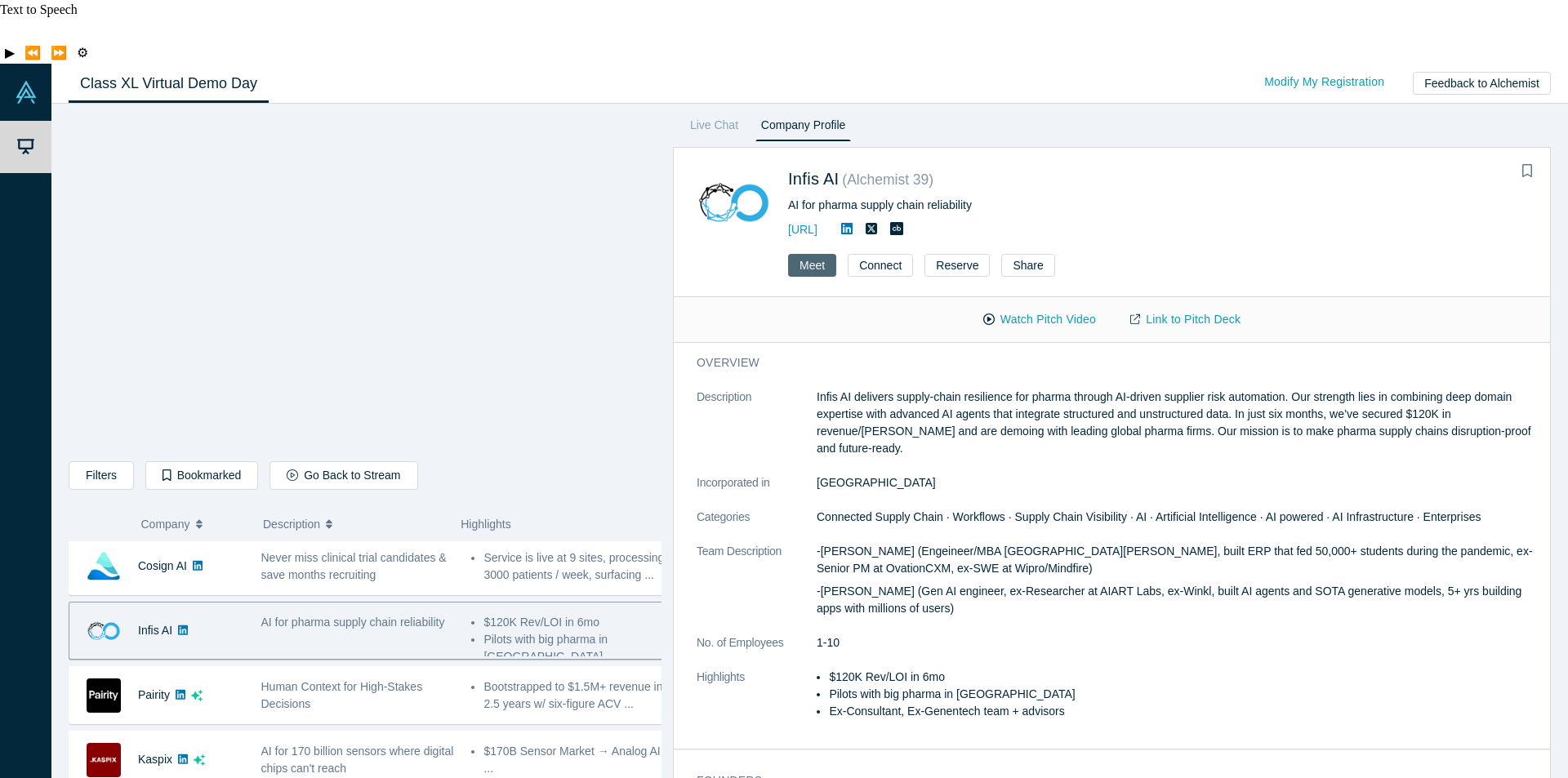
click at [822, 254] on button "Meet" at bounding box center [811, 265] width 48 height 23
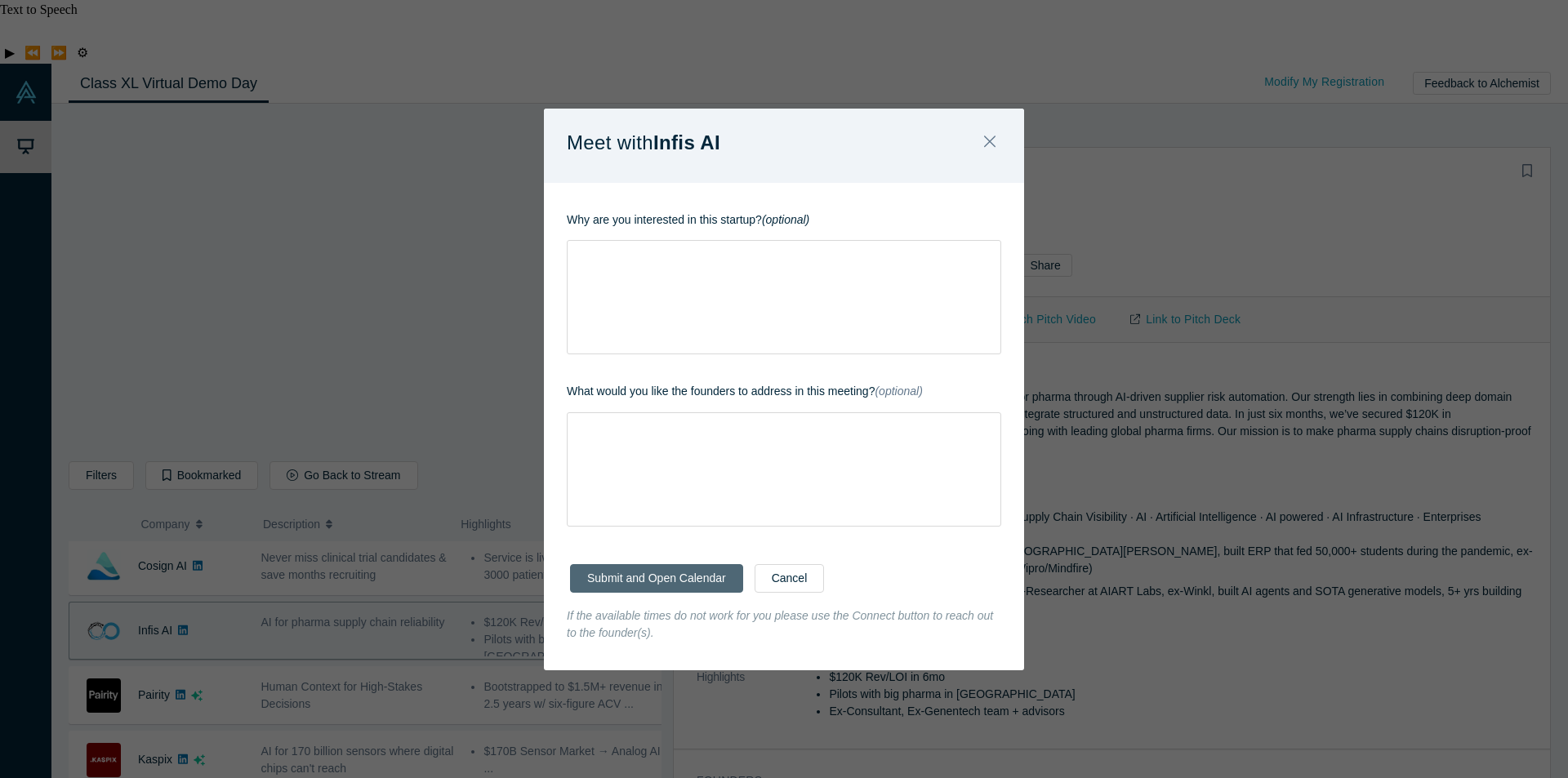
click at [694, 577] on button "Submit and Open Calendar" at bounding box center [656, 578] width 173 height 28
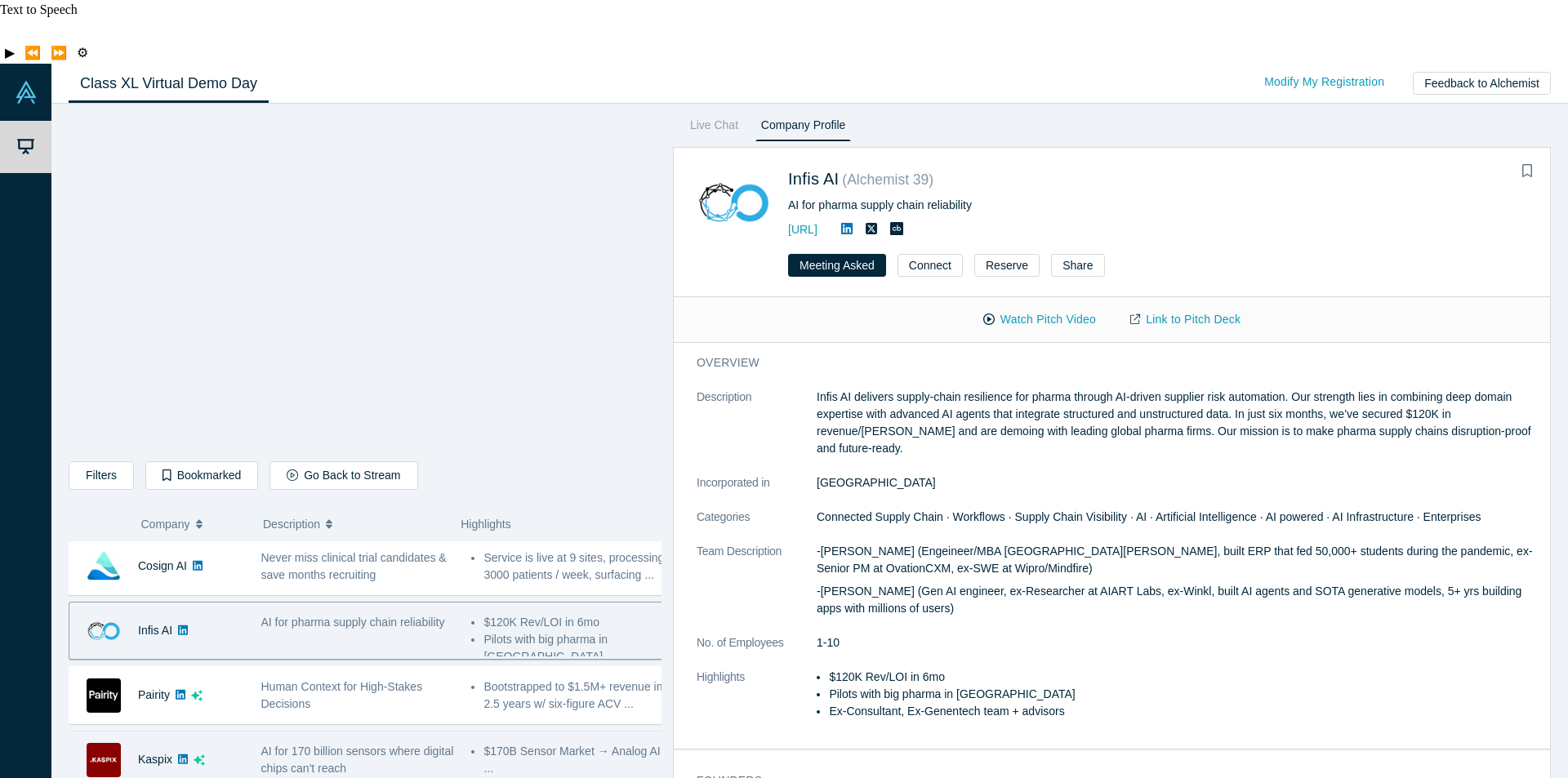
click at [327, 744] on span "AI for 170 billion sensors where digital chips can't reach" at bounding box center [357, 759] width 193 height 30
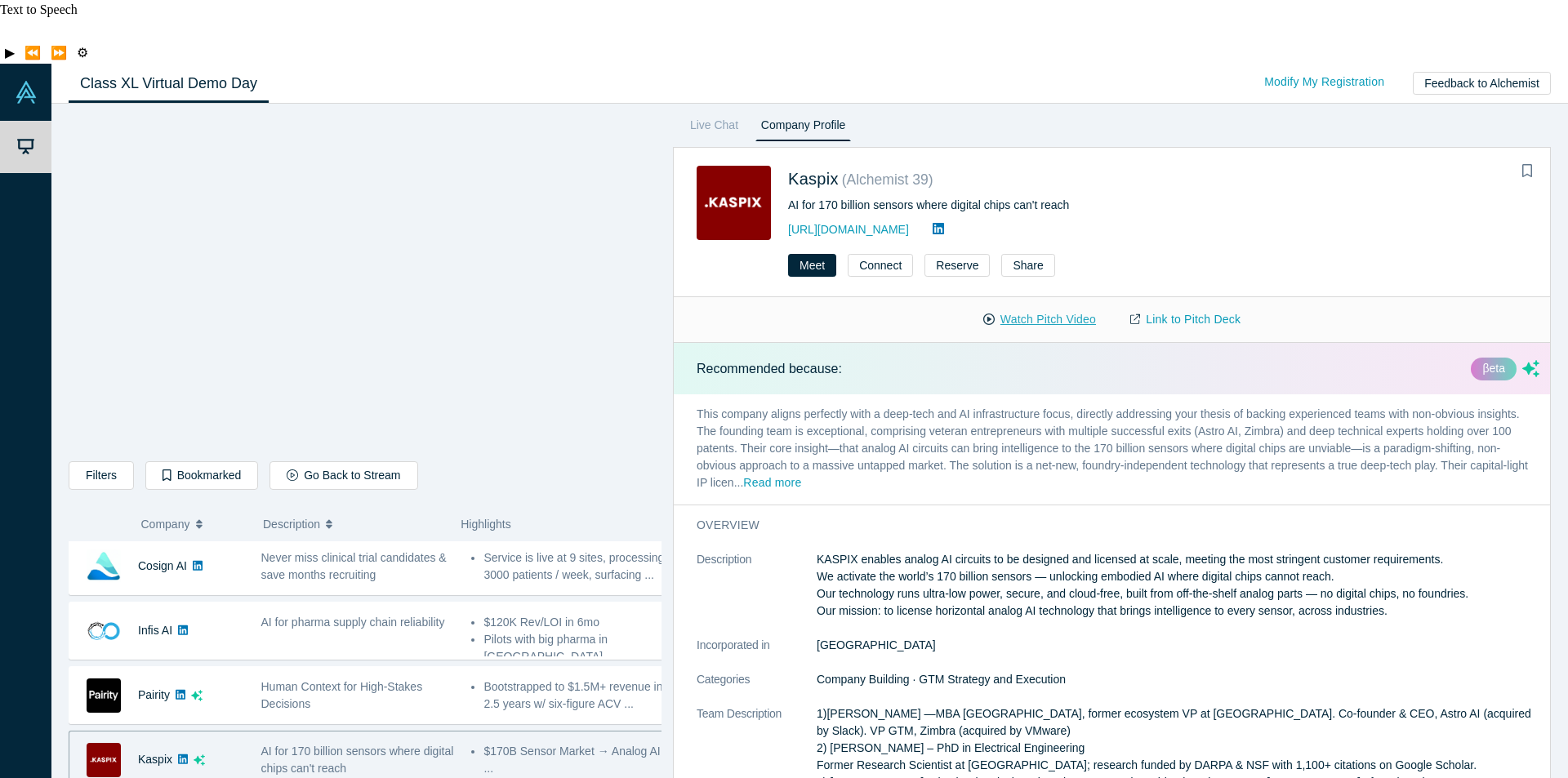
click at [1045, 305] on button "Watch Pitch Video" at bounding box center [1040, 319] width 147 height 28
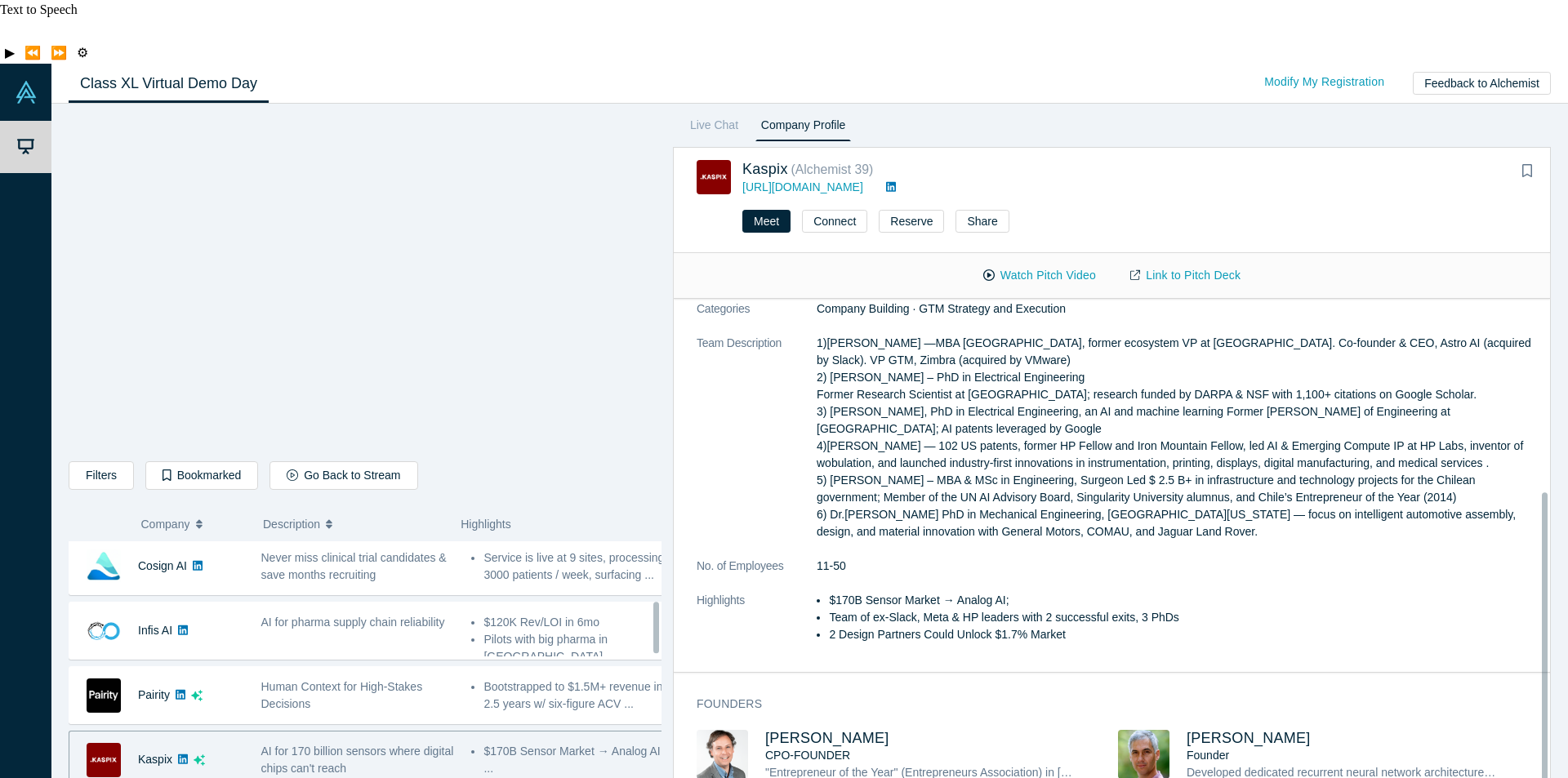
scroll to position [381, 0]
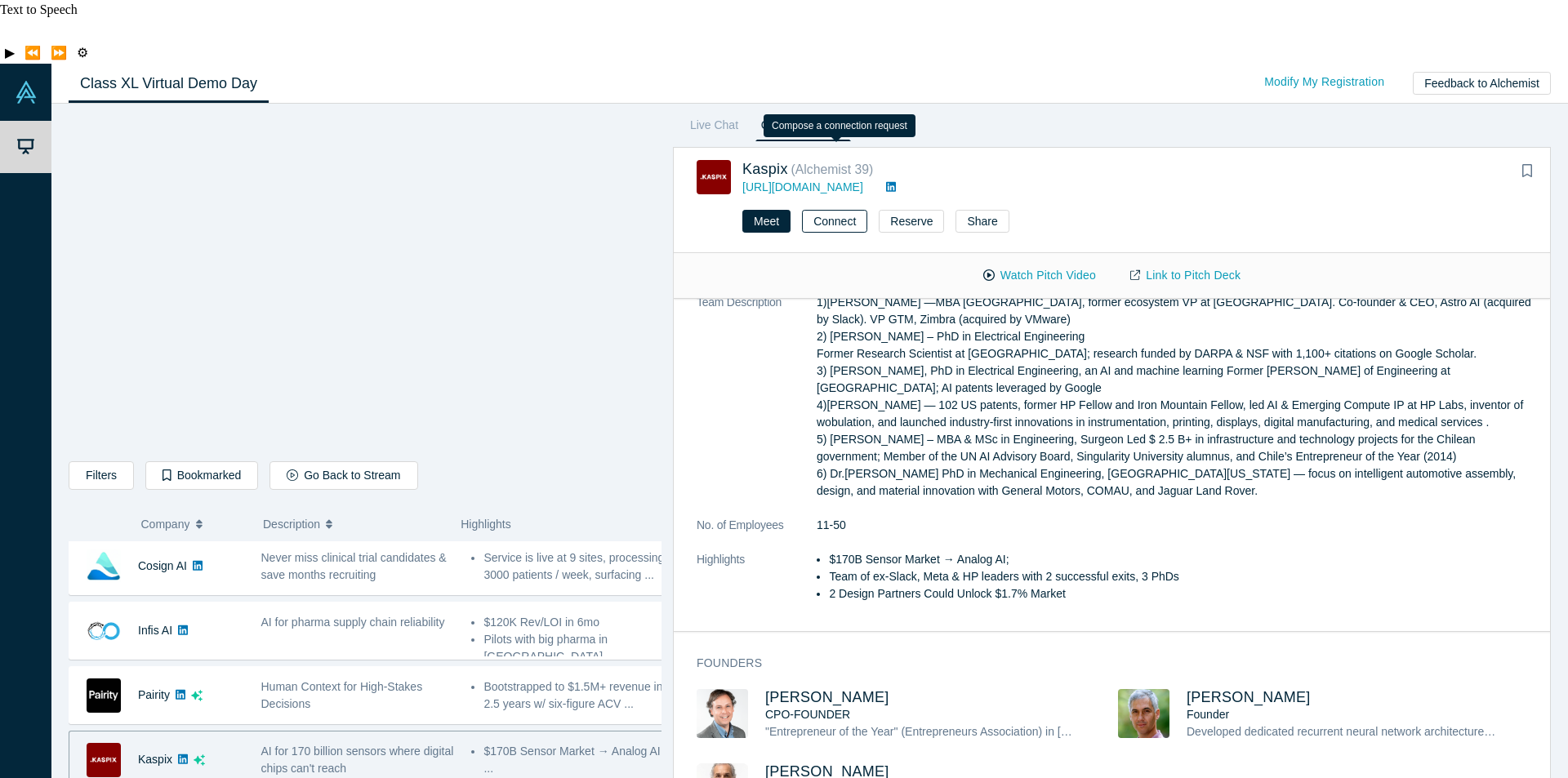
click at [845, 210] on button "Connect" at bounding box center [835, 221] width 66 height 23
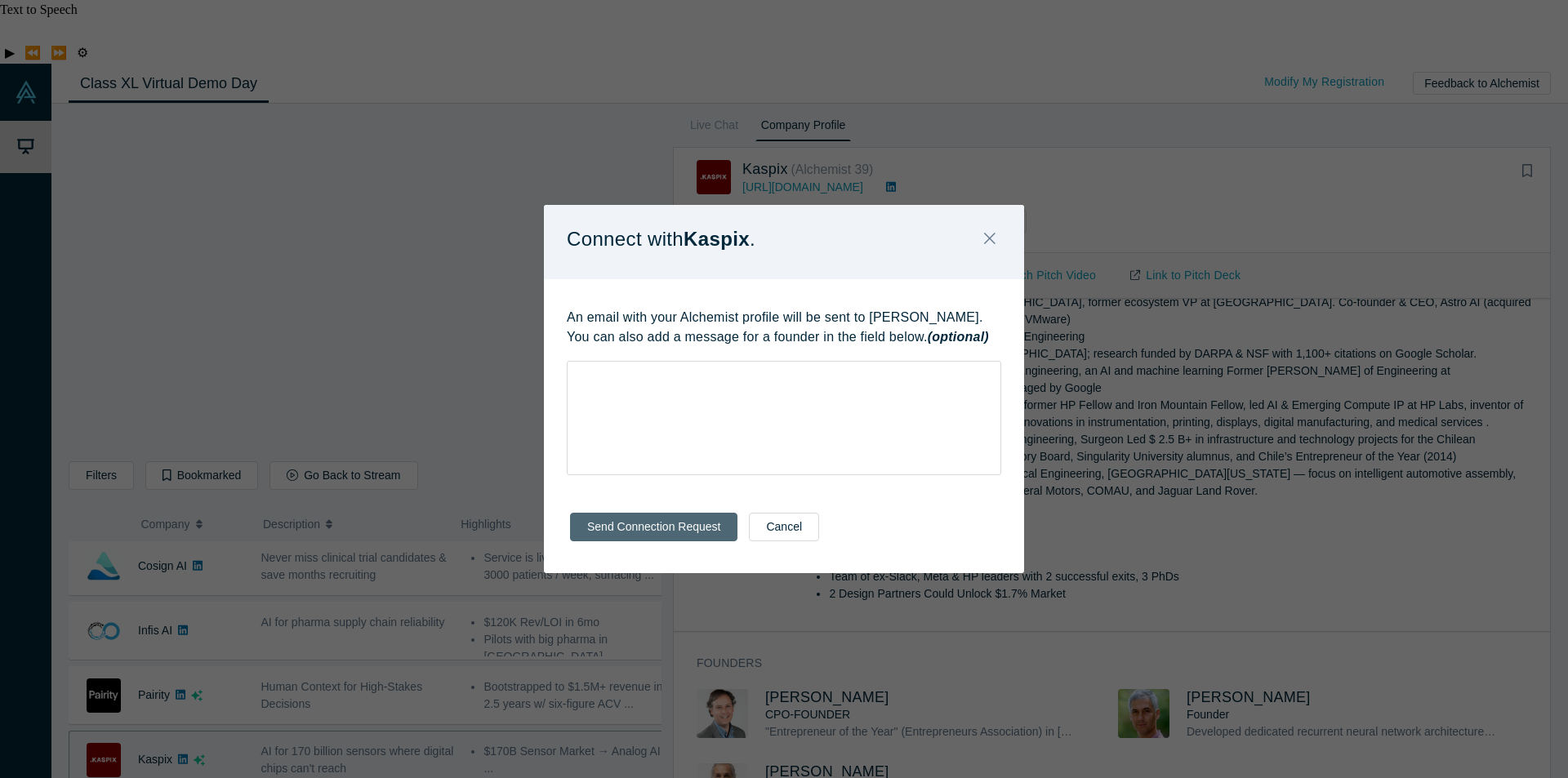
click at [675, 523] on button "Send Connection Request" at bounding box center [653, 527] width 167 height 28
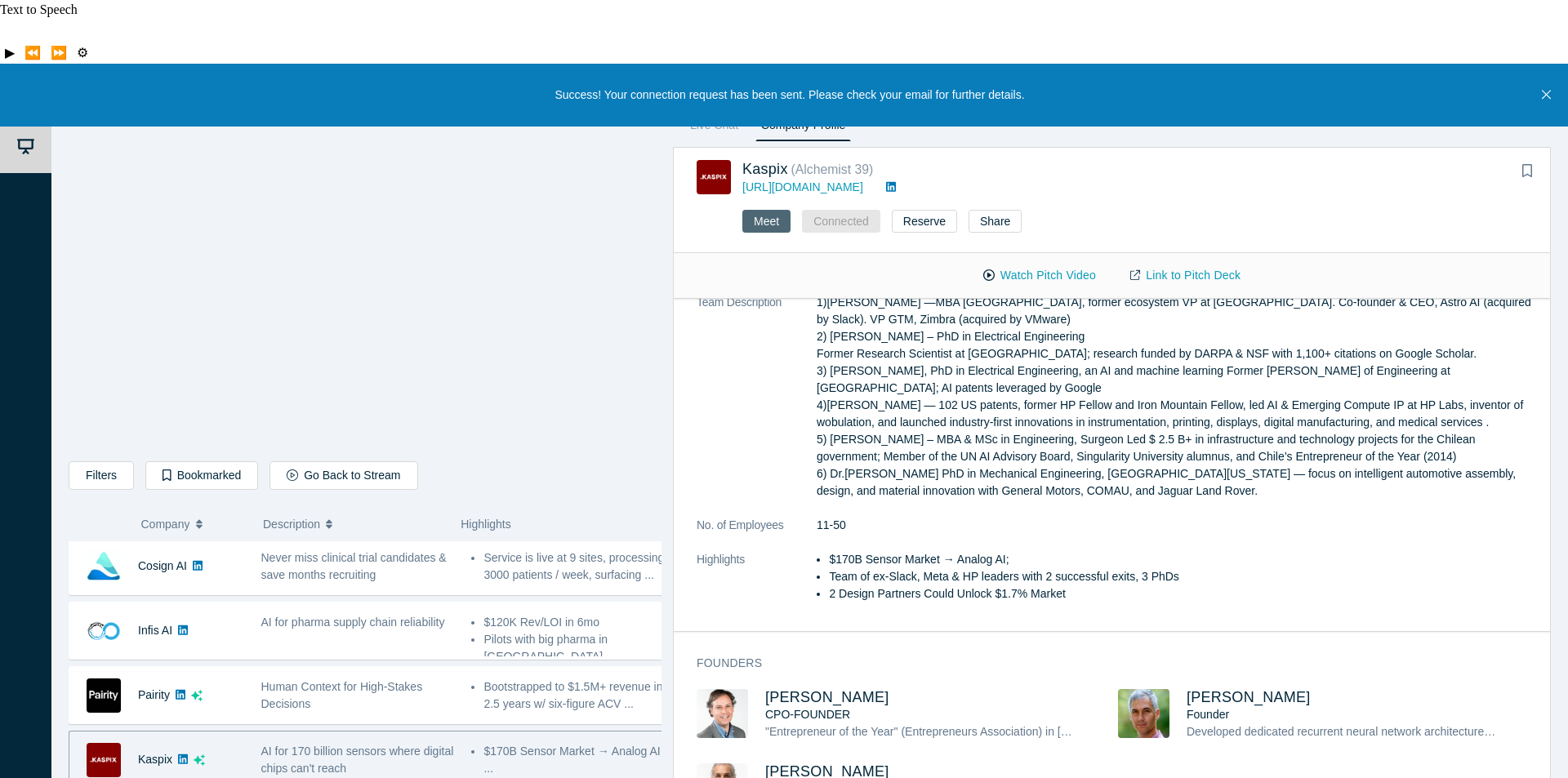
click at [773, 210] on button "Meet" at bounding box center [766, 221] width 48 height 23
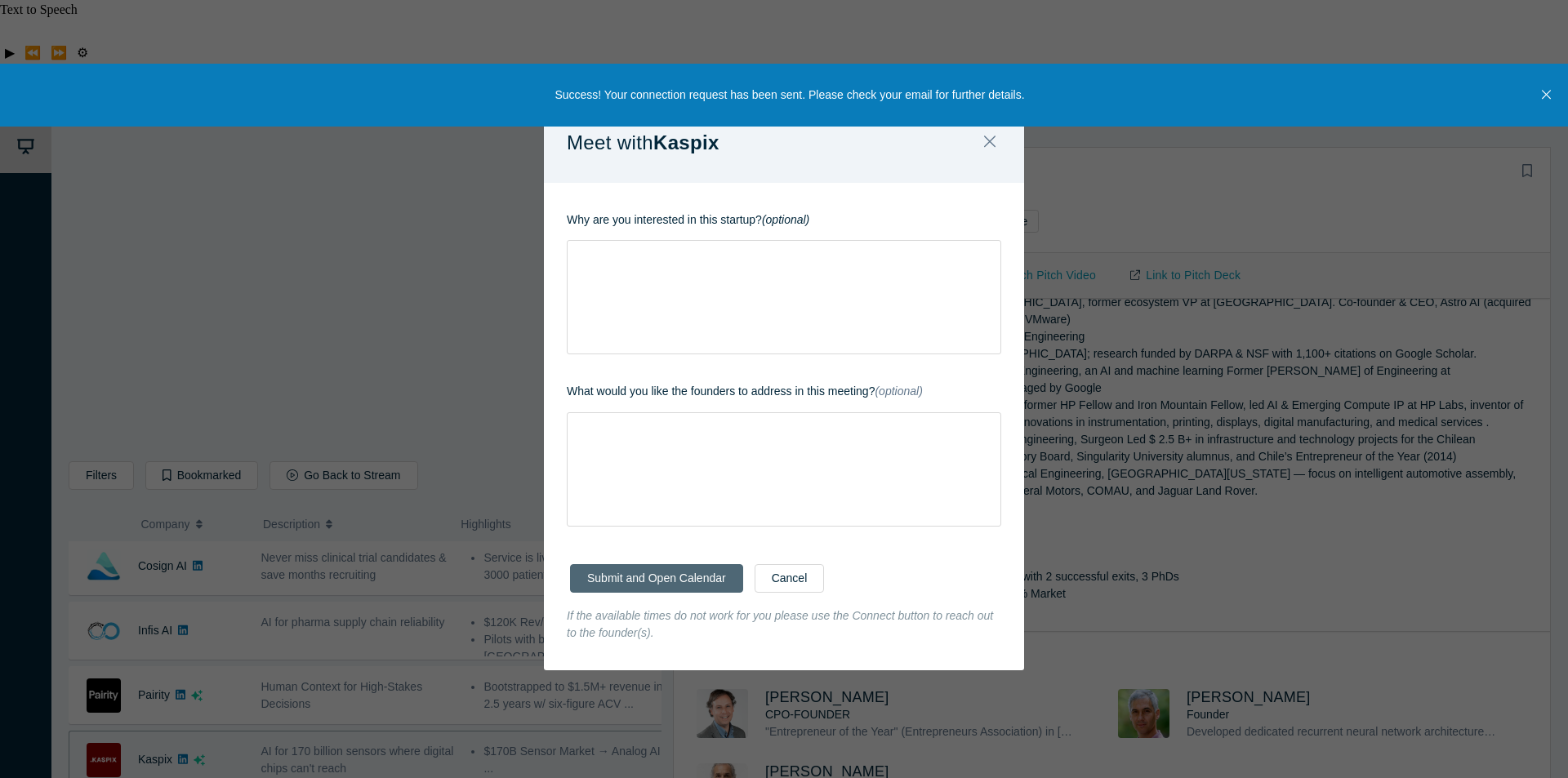
click at [682, 583] on button "Submit and Open Calendar" at bounding box center [656, 578] width 173 height 28
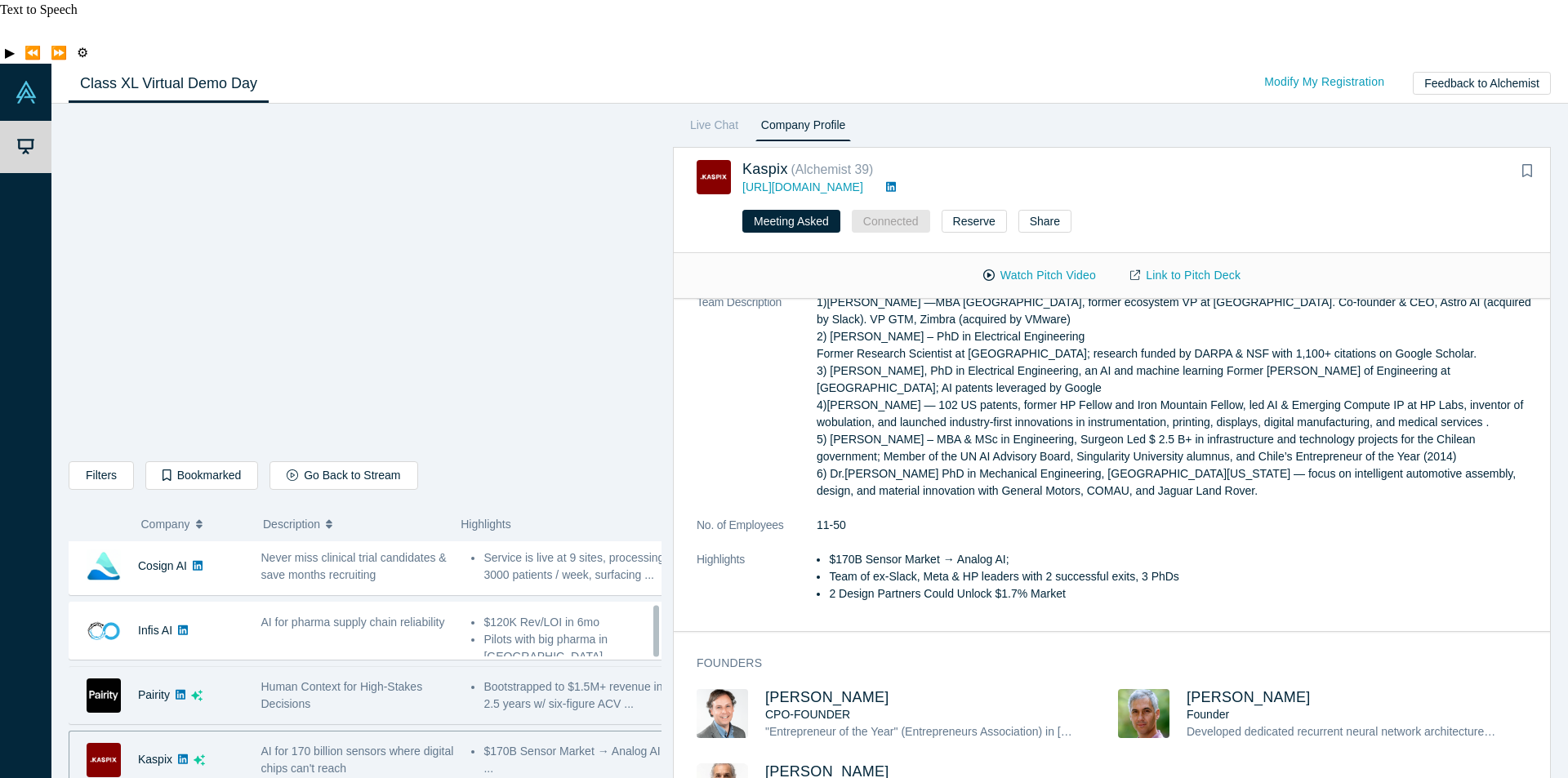
scroll to position [408, 0]
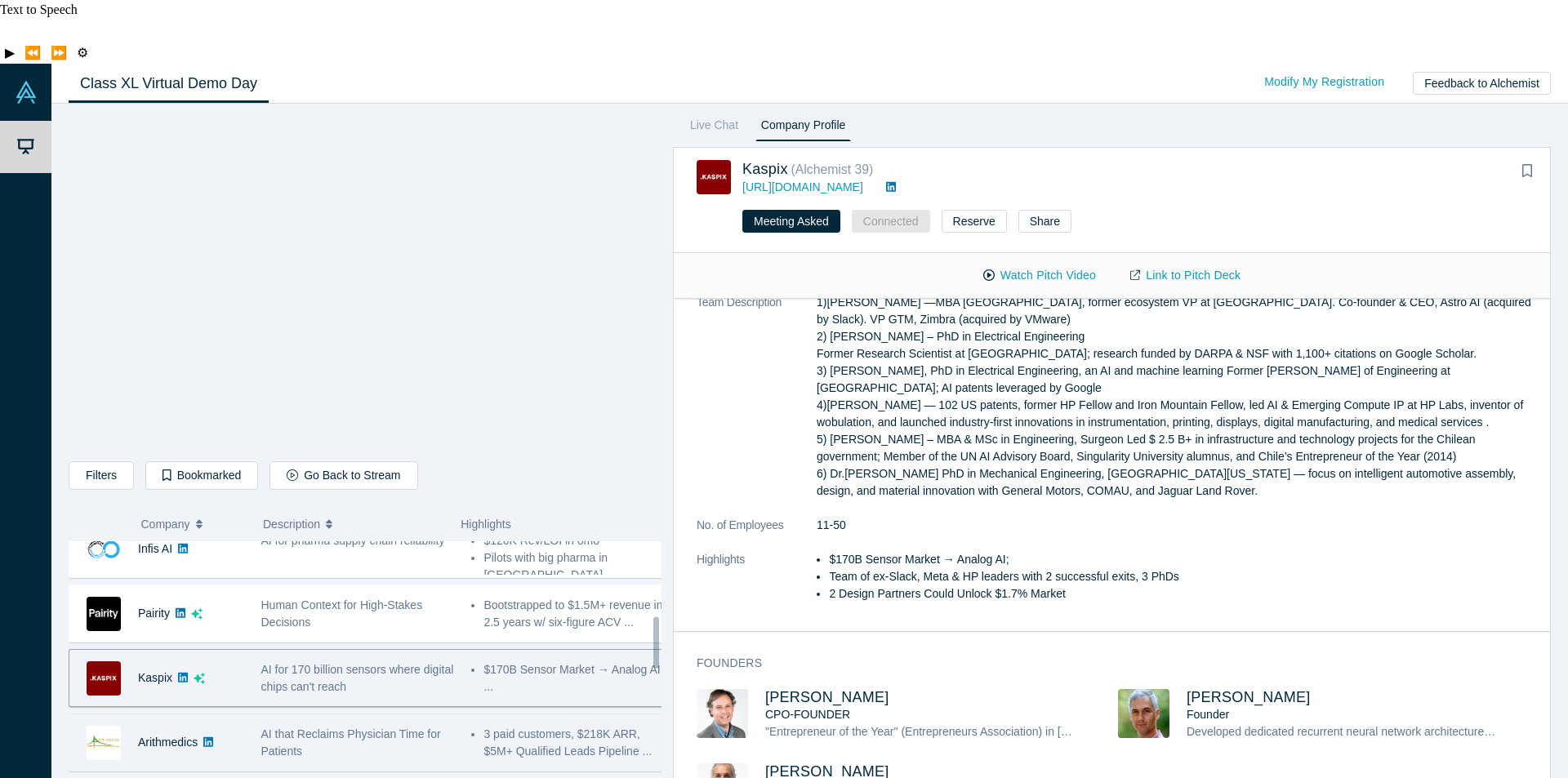
click at [338, 725] on div "AI that Reclaims Physician Time for Patients" at bounding box center [358, 742] width 194 height 34
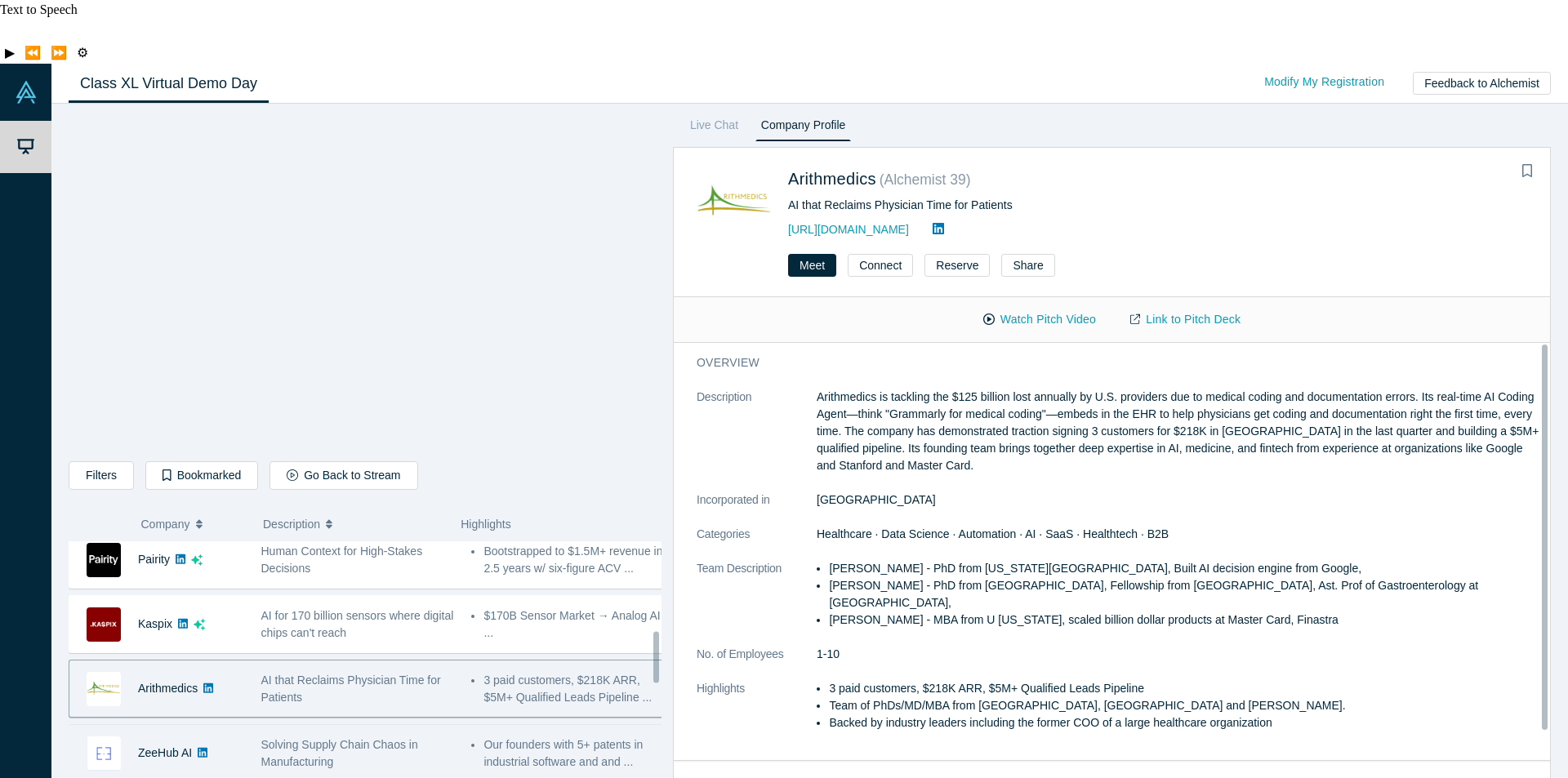
scroll to position [490, 0]
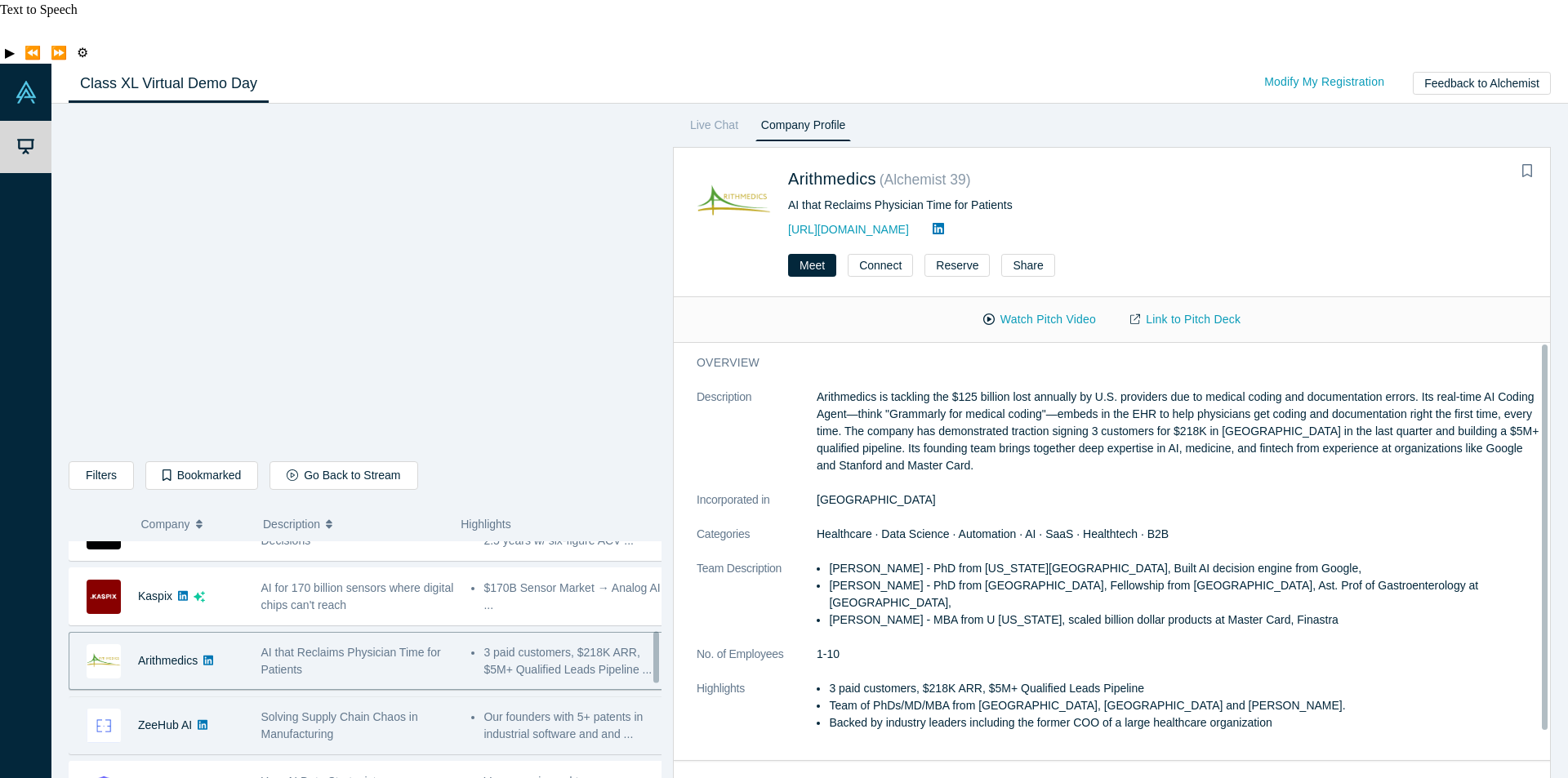
click at [360, 708] on div "Solving Supply Chain Chaos in Manufacturing" at bounding box center [358, 725] width 194 height 34
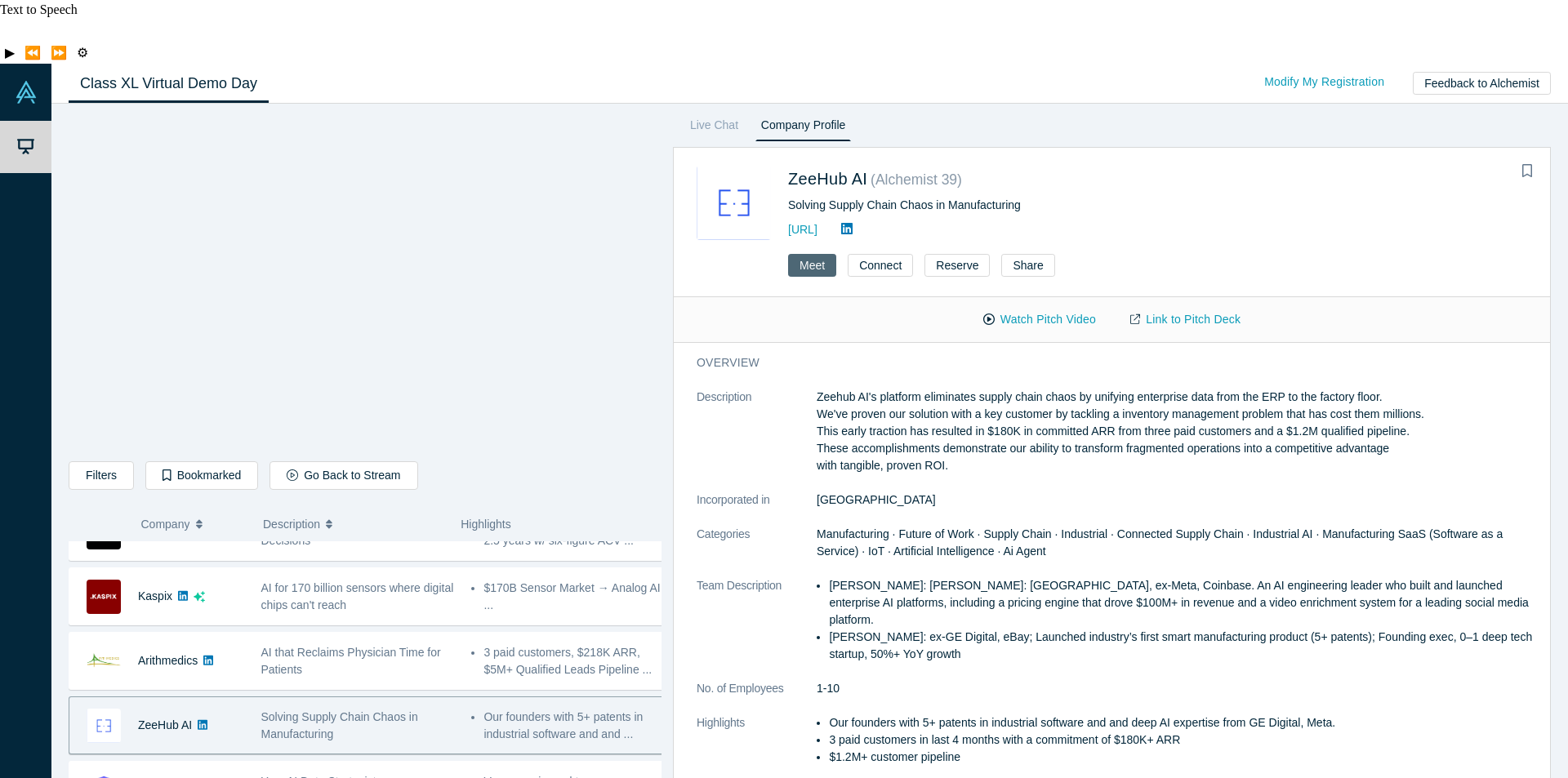
click at [812, 254] on button "Meet" at bounding box center [811, 265] width 48 height 23
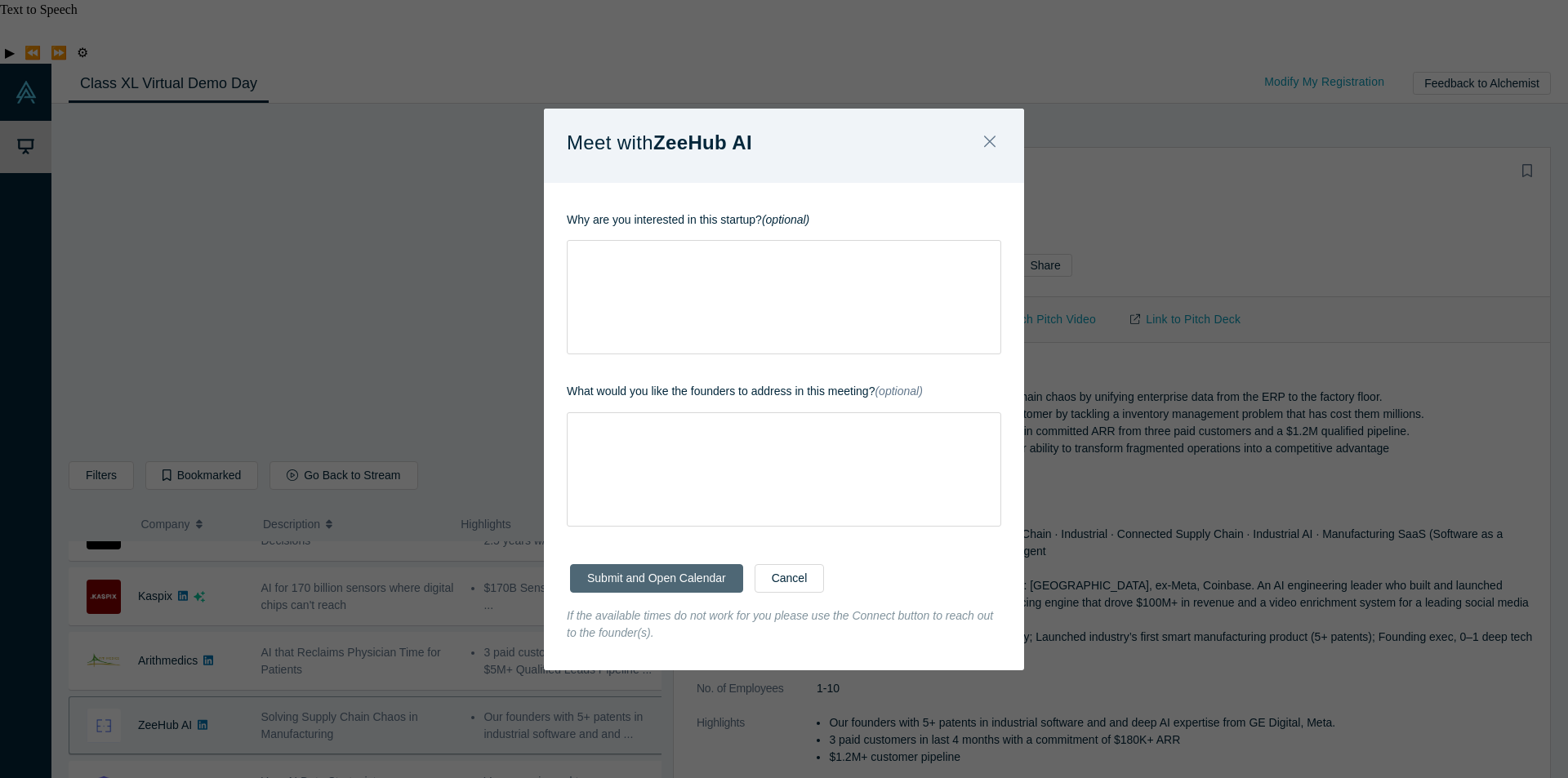
click at [692, 584] on button "Submit and Open Calendar" at bounding box center [656, 578] width 173 height 28
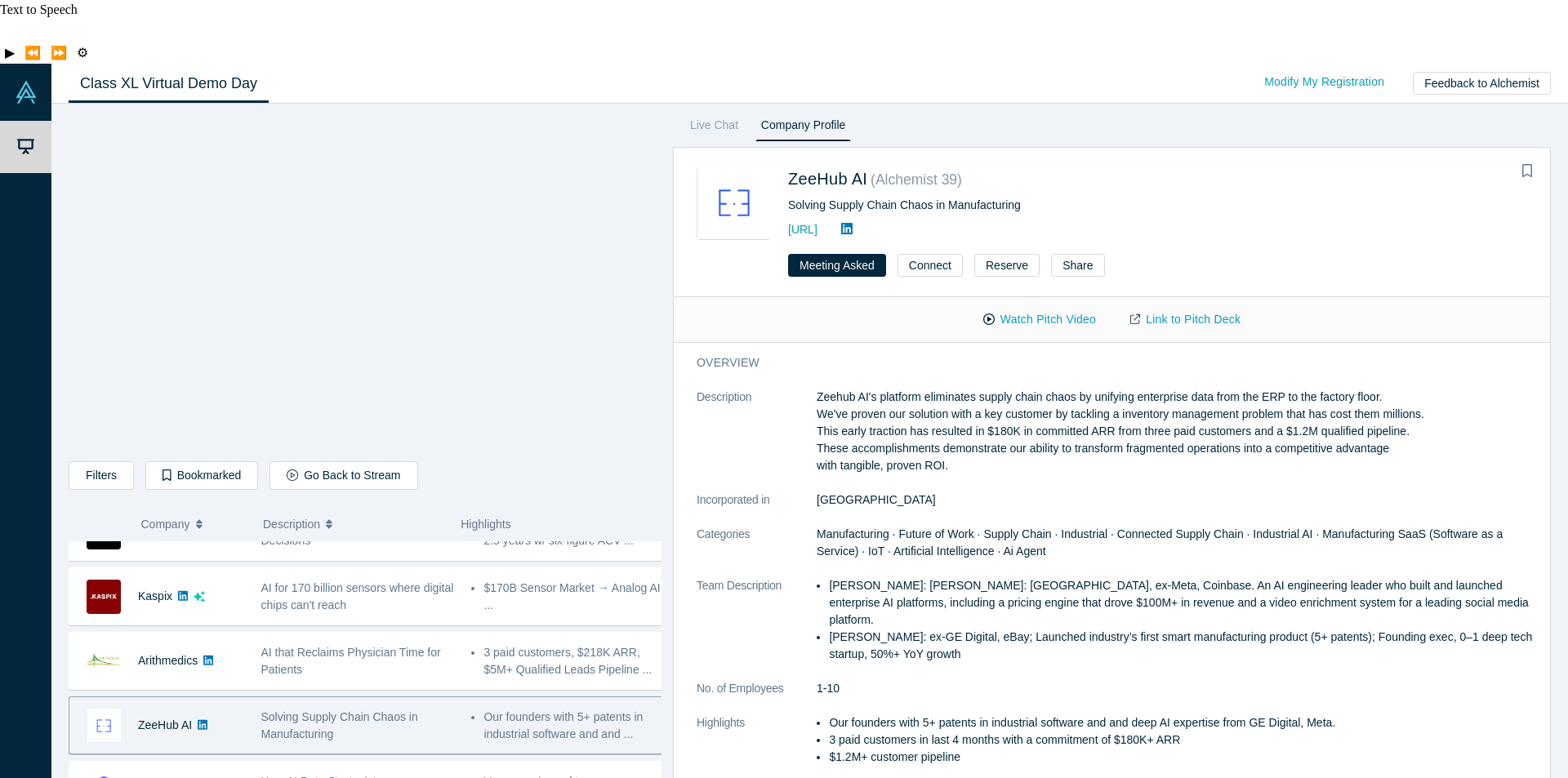
scroll to position [571, 0]
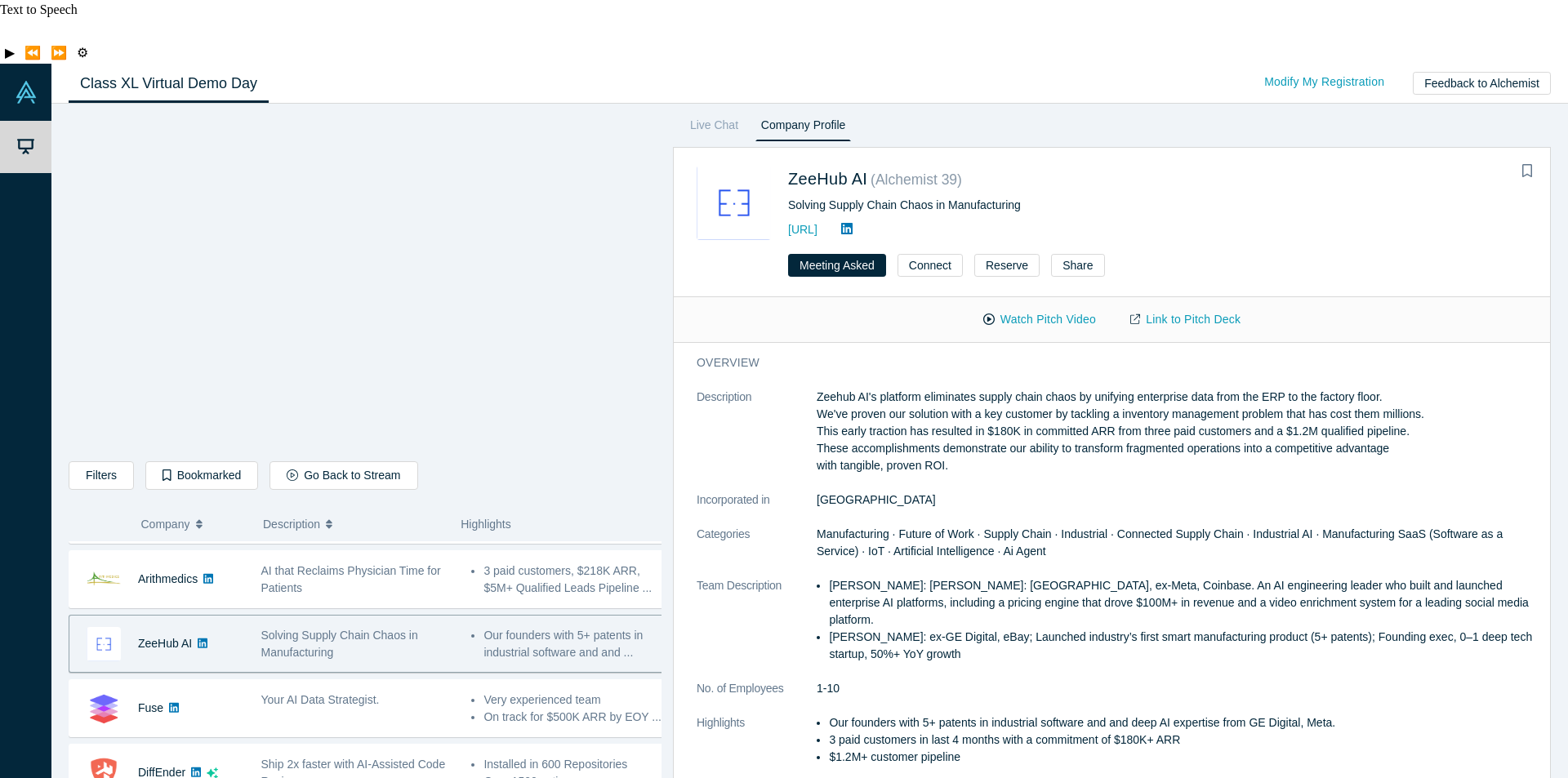
click at [343, 627] on div "Solving Supply Chain Chaos in Manufacturing" at bounding box center [358, 644] width 194 height 34
click at [1027, 305] on button "Watch Pitch Video" at bounding box center [1040, 319] width 147 height 28
click at [750, 525] on dt "Categories" at bounding box center [757, 551] width 120 height 52
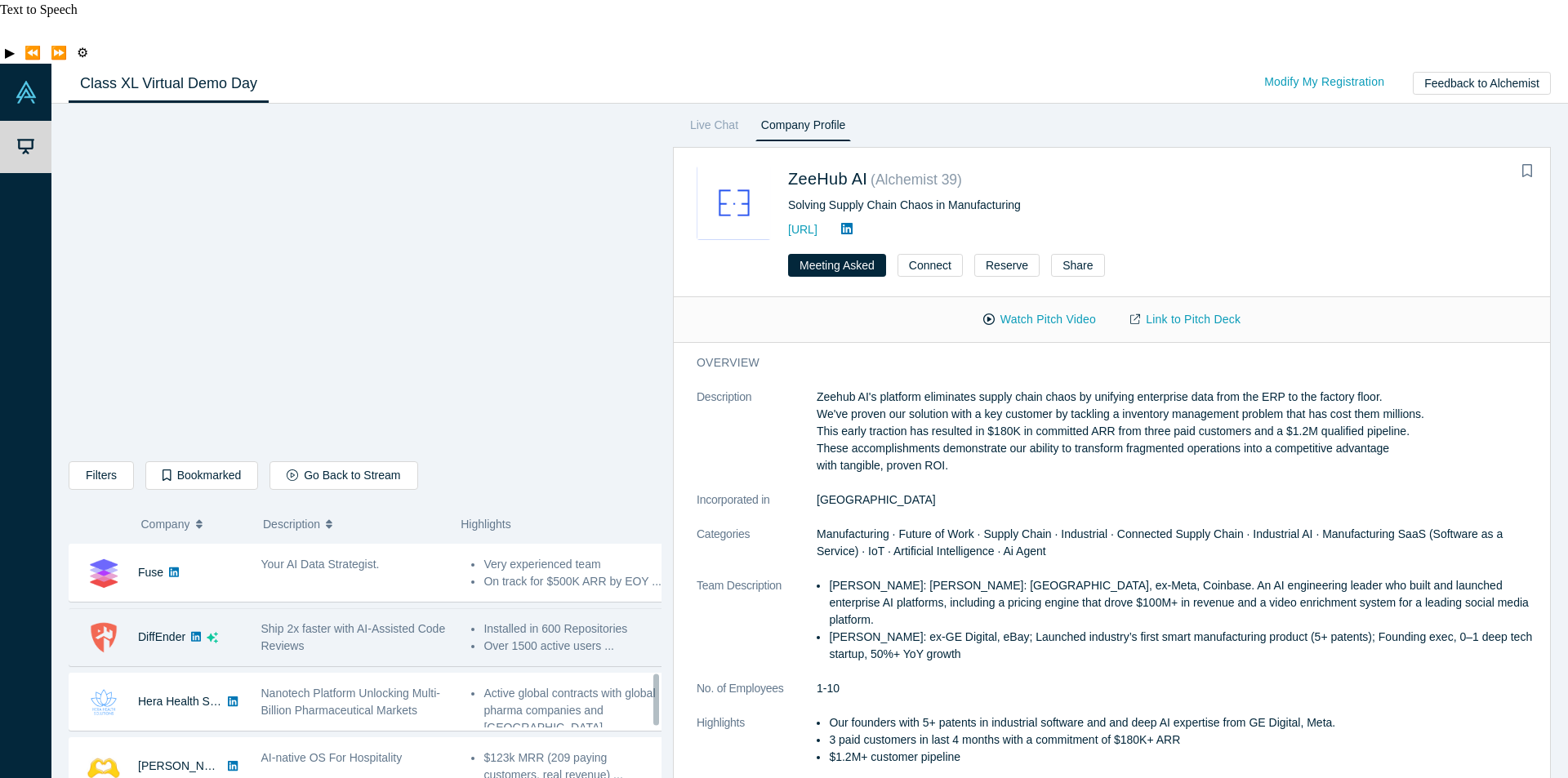
scroll to position [735, 0]
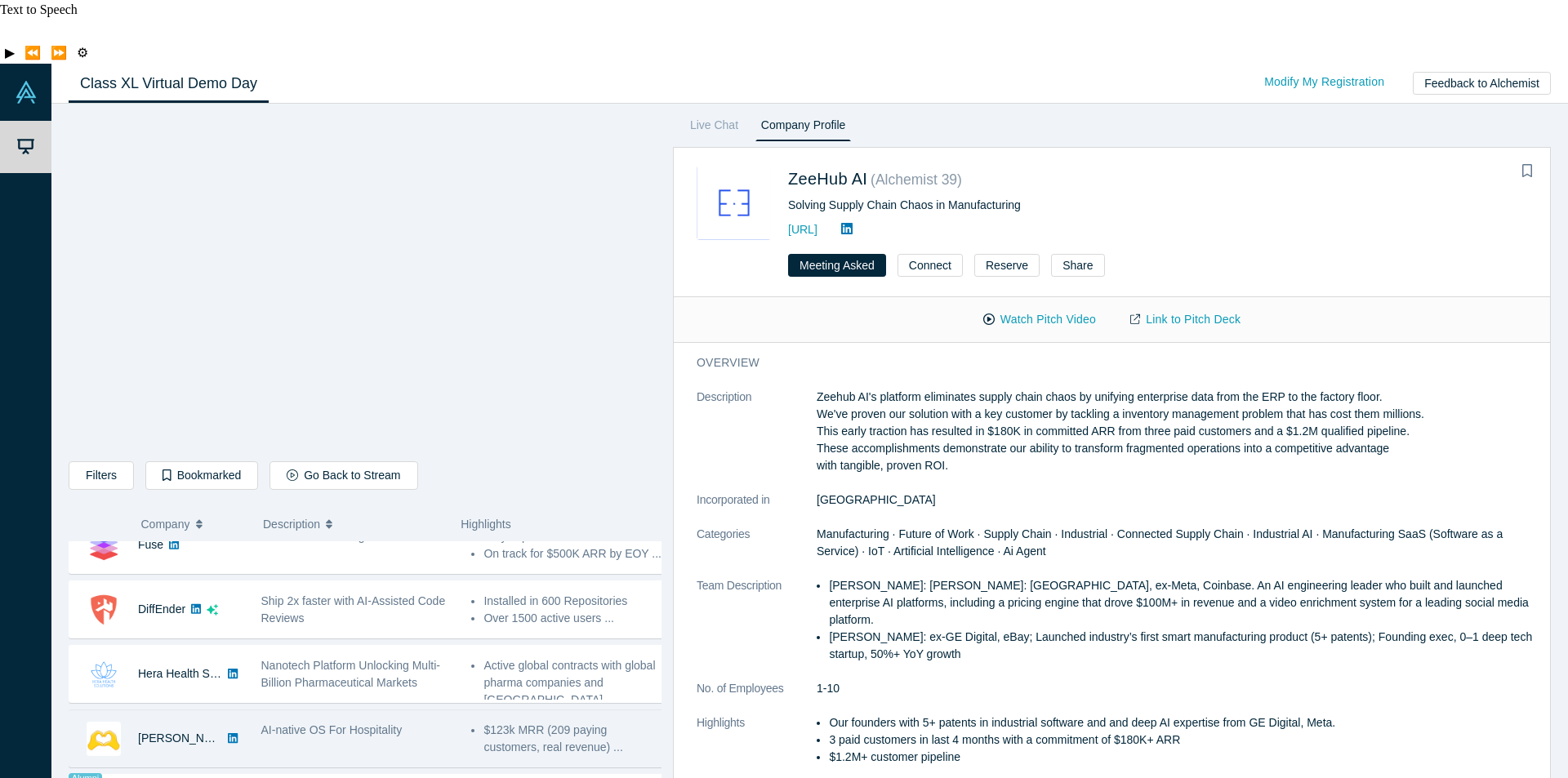
click at [339, 724] on span "AI-native OS For Hospitality" at bounding box center [332, 730] width 141 height 13
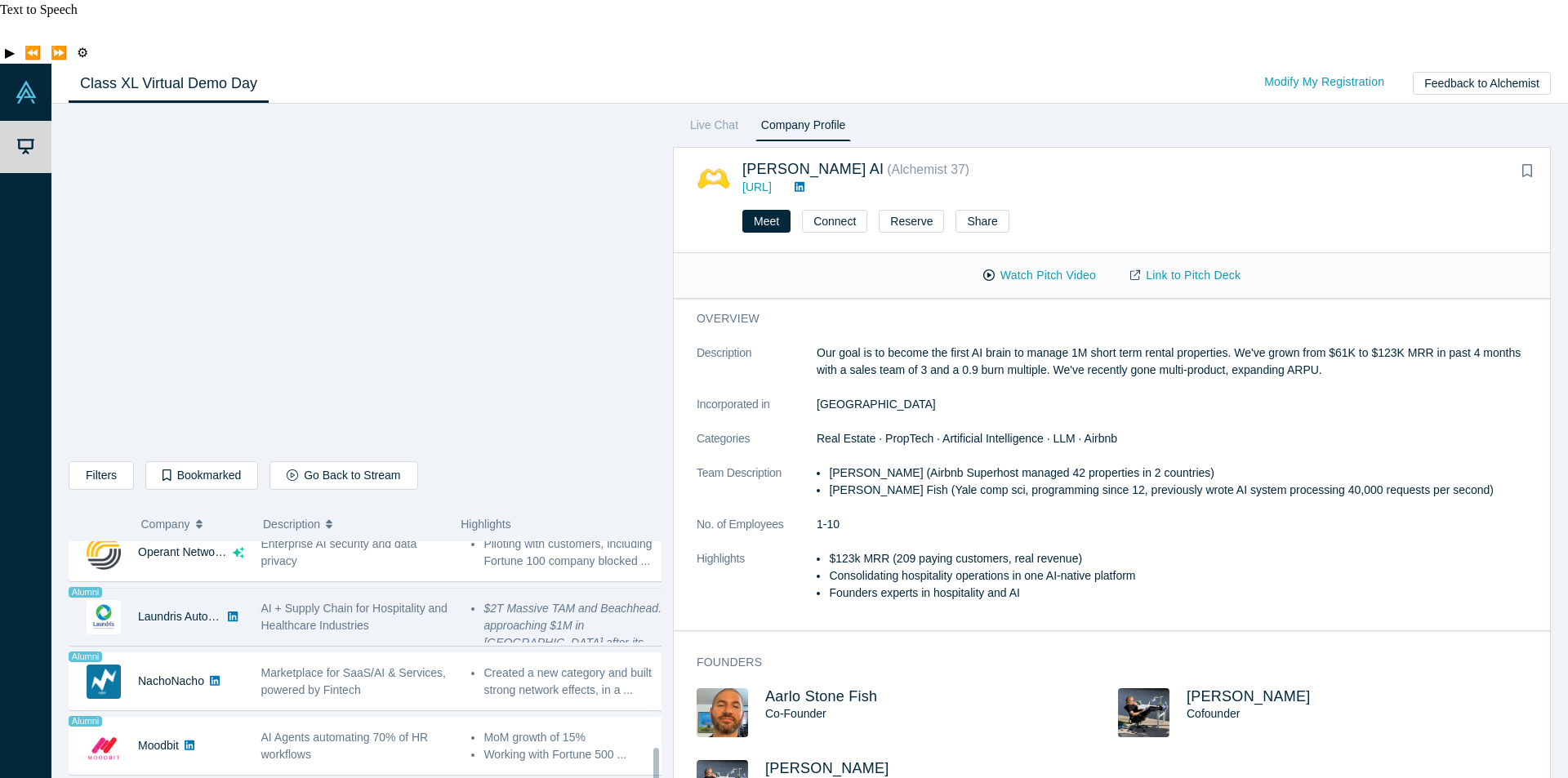
scroll to position [1143, 0]
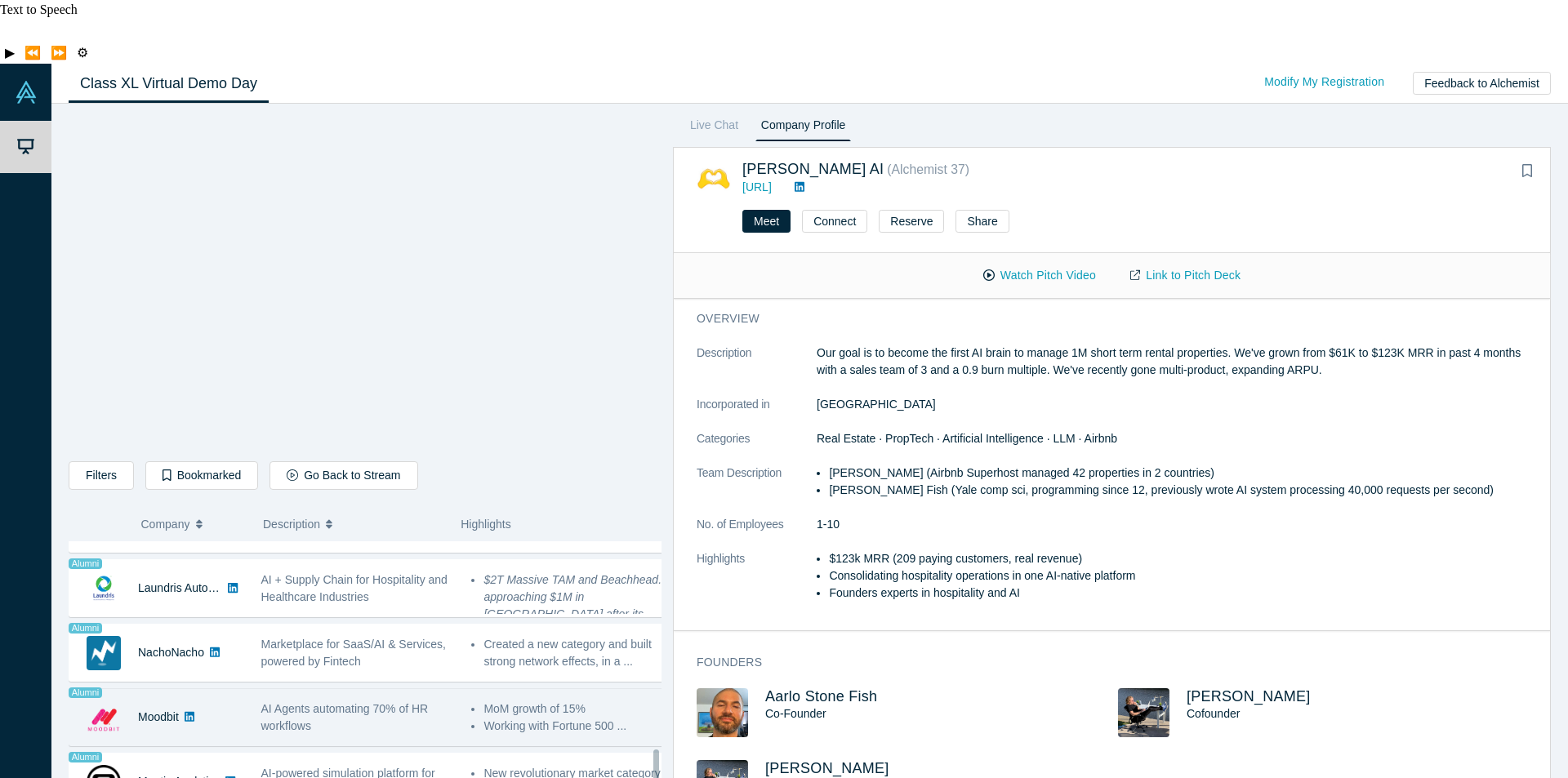
click at [391, 692] on div "AI Agents automating 70% of HR workflows" at bounding box center [357, 717] width 211 height 52
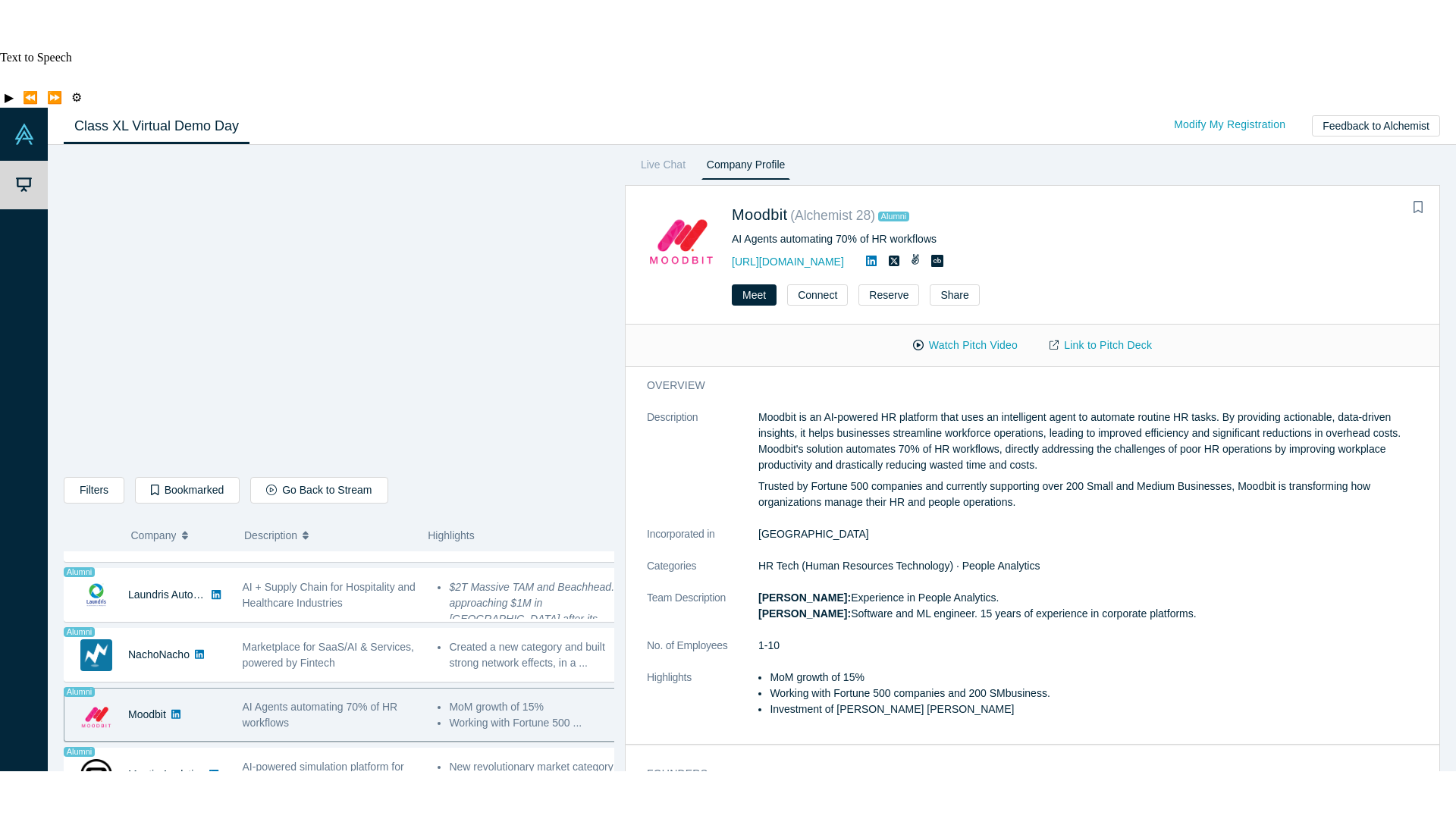
scroll to position [1138, 0]
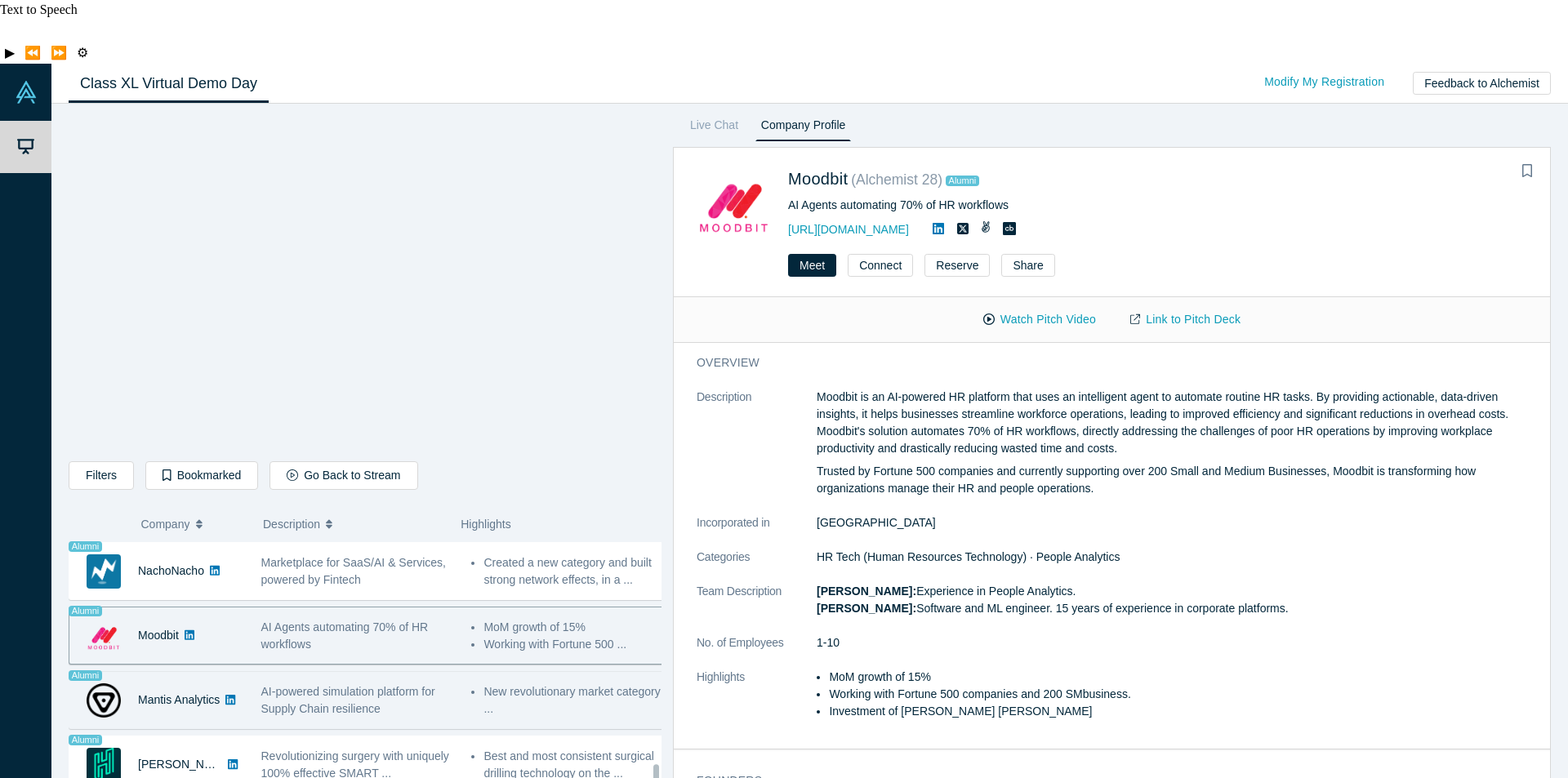
click at [403, 683] on div "AI-powered simulation platform for Supply Chain resilience" at bounding box center [358, 700] width 194 height 34
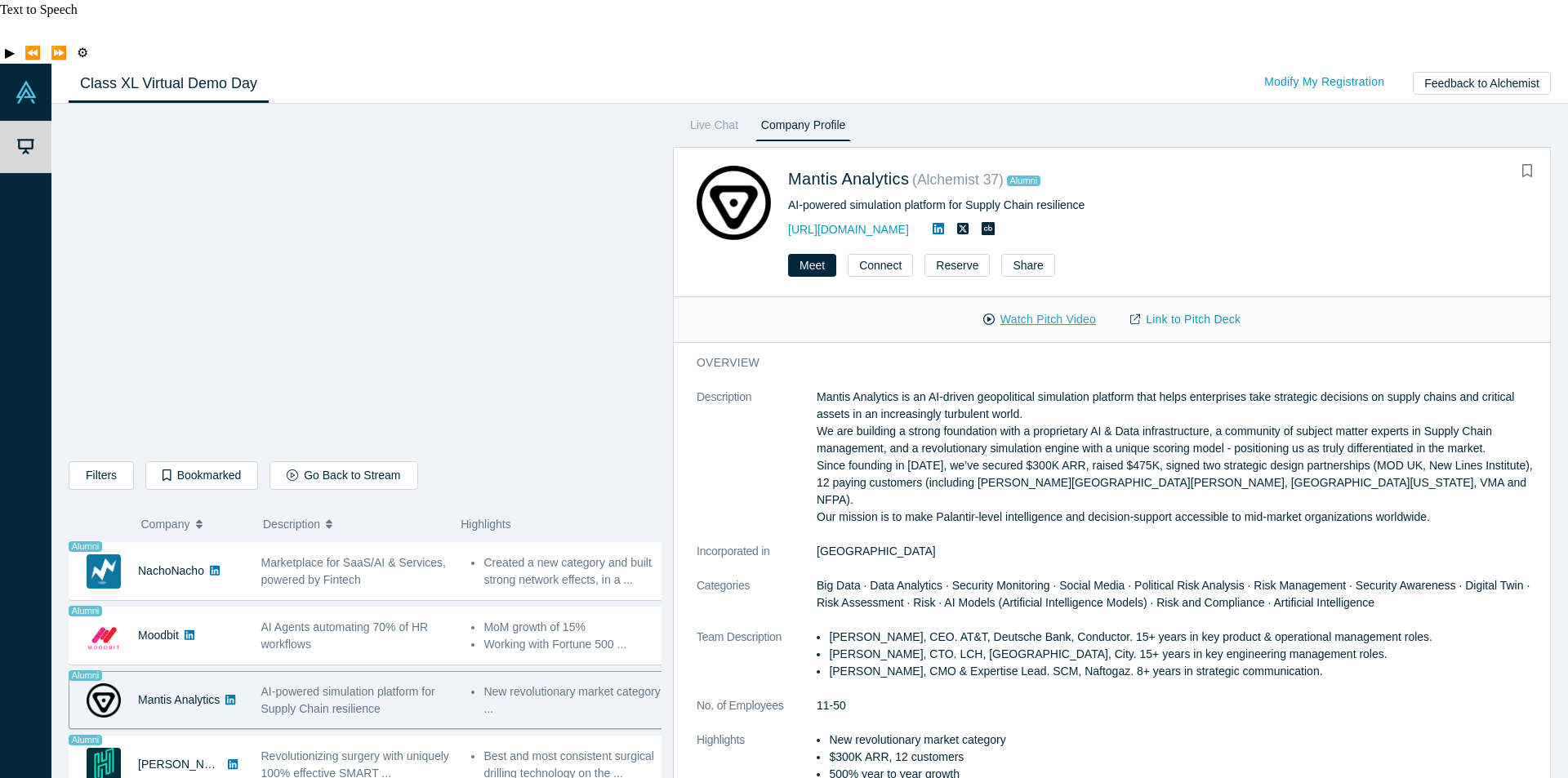
click at [1049, 305] on button "Watch Pitch Video" at bounding box center [1040, 319] width 147 height 28
click at [813, 254] on button "Meet" at bounding box center [811, 265] width 48 height 23
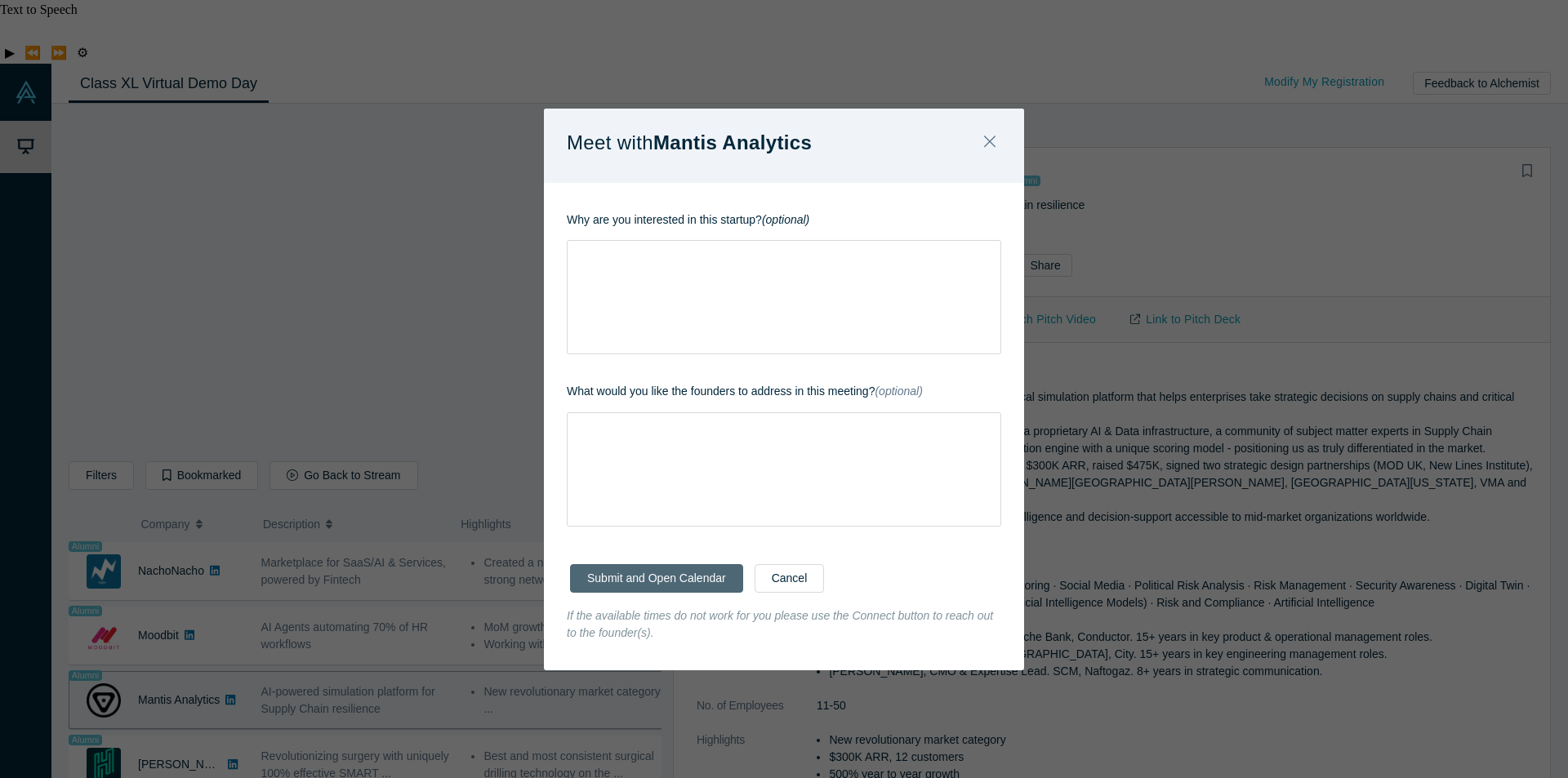
click at [683, 580] on button "Submit and Open Calendar" at bounding box center [656, 578] width 173 height 28
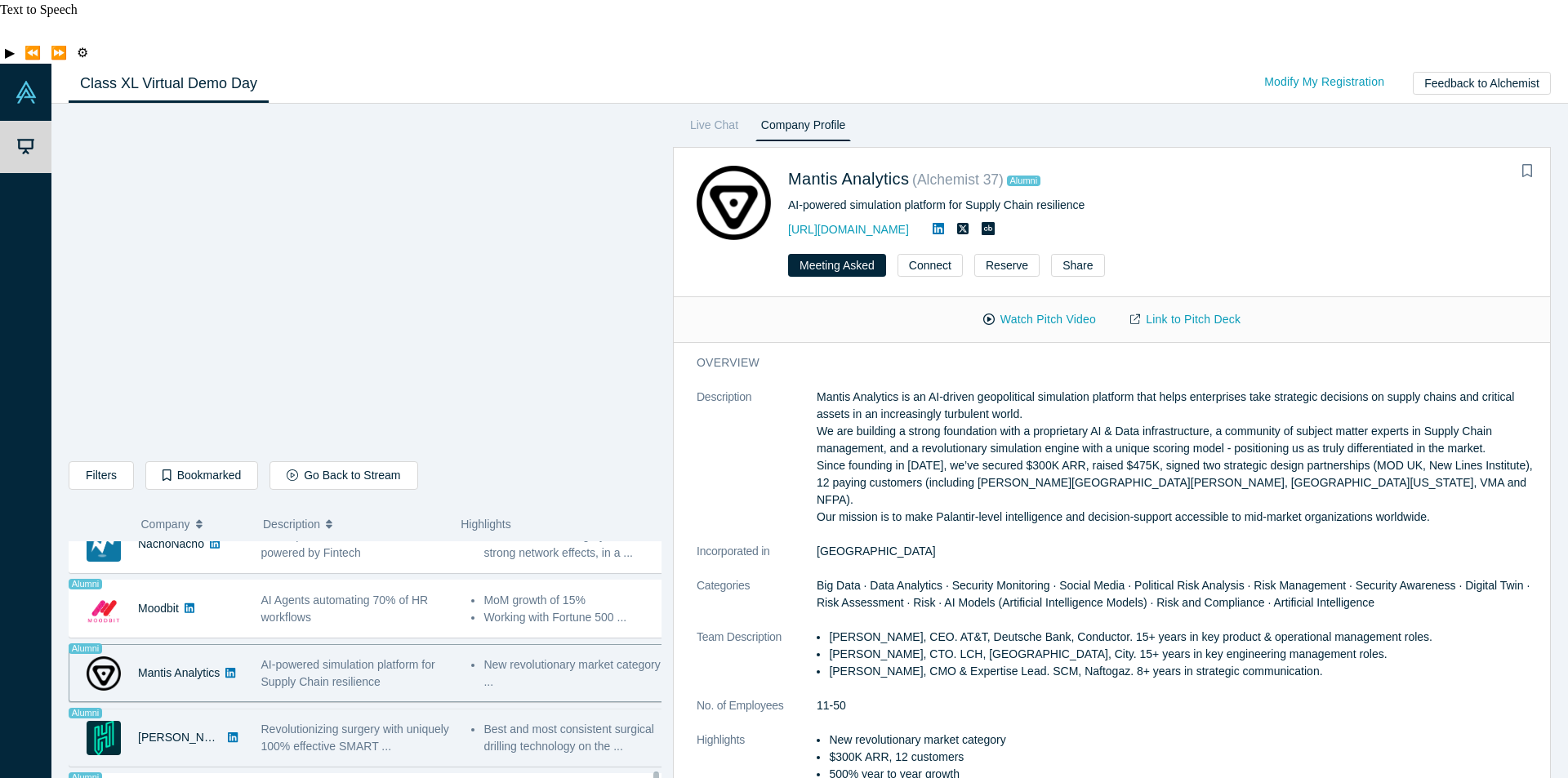
scroll to position [1265, 0]
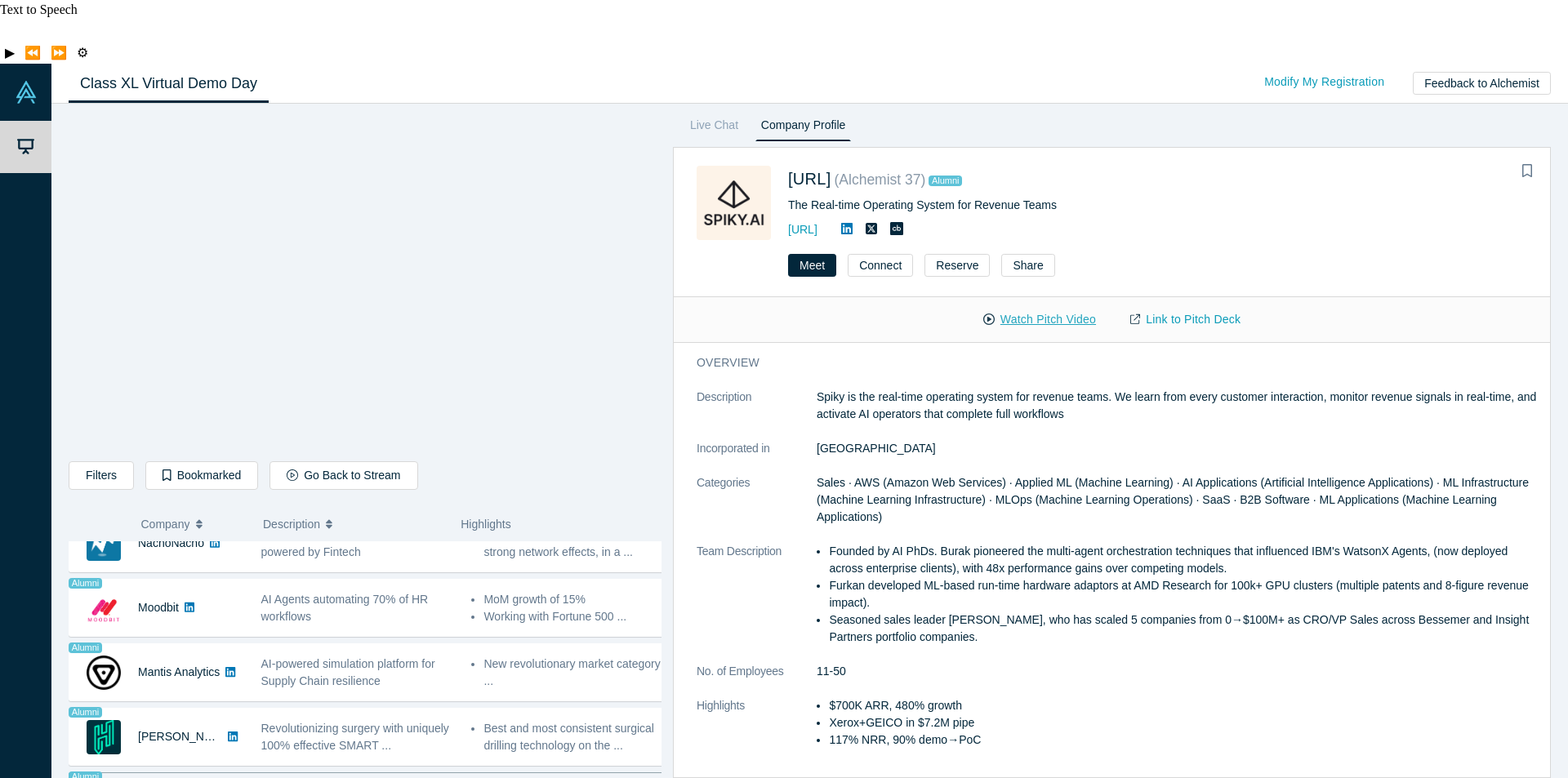
click at [1026, 305] on button "Watch Pitch Video" at bounding box center [1040, 319] width 147 height 28
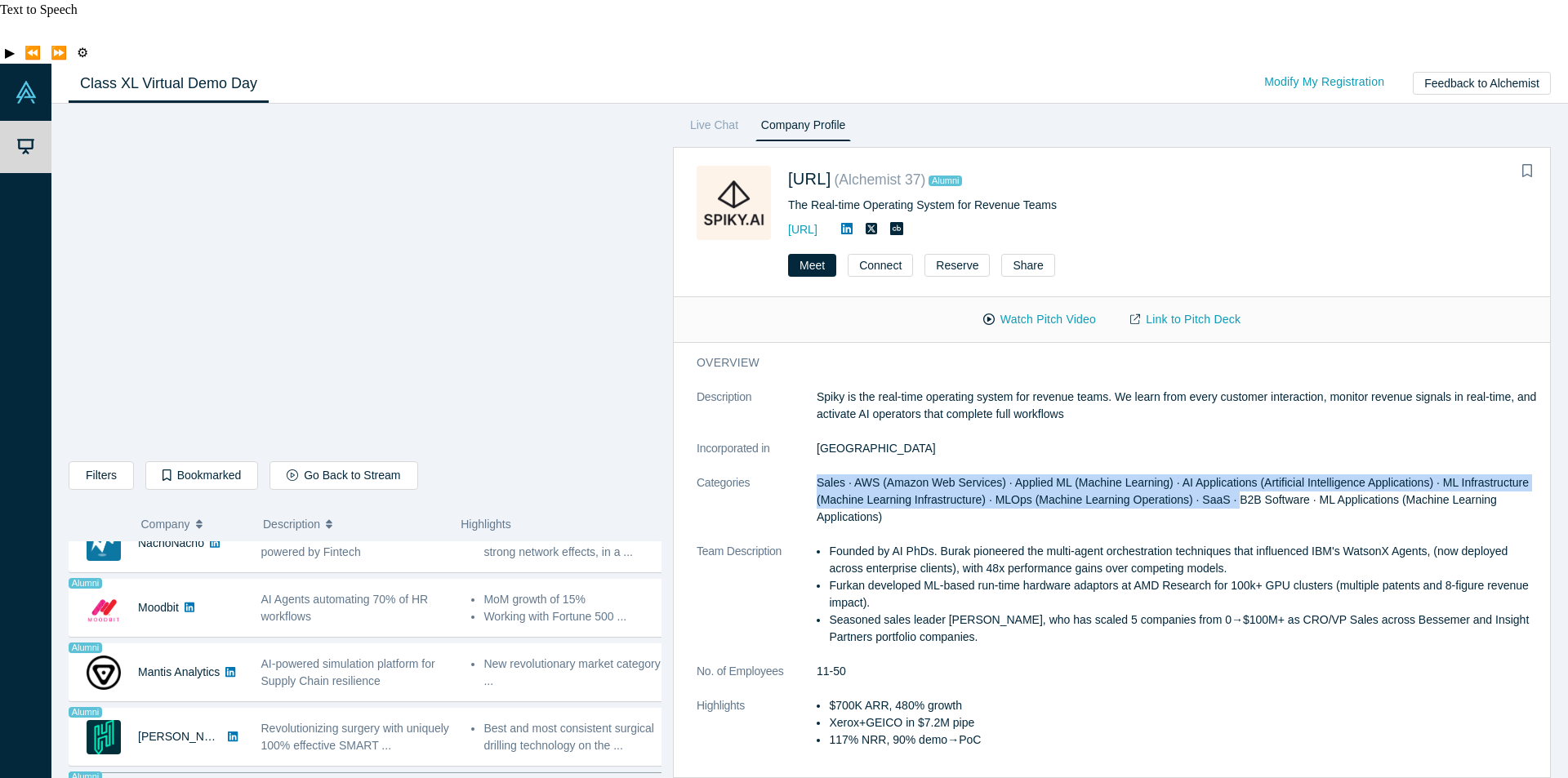
drag, startPoint x: 818, startPoint y: 414, endPoint x: 1227, endPoint y: 431, distance: 409.4
click at [1228, 475] on span "Sales · AWS (Amazon Web Services) · Applied ML (Machine Learning) · AI Applicat…" at bounding box center [1173, 499] width 713 height 47
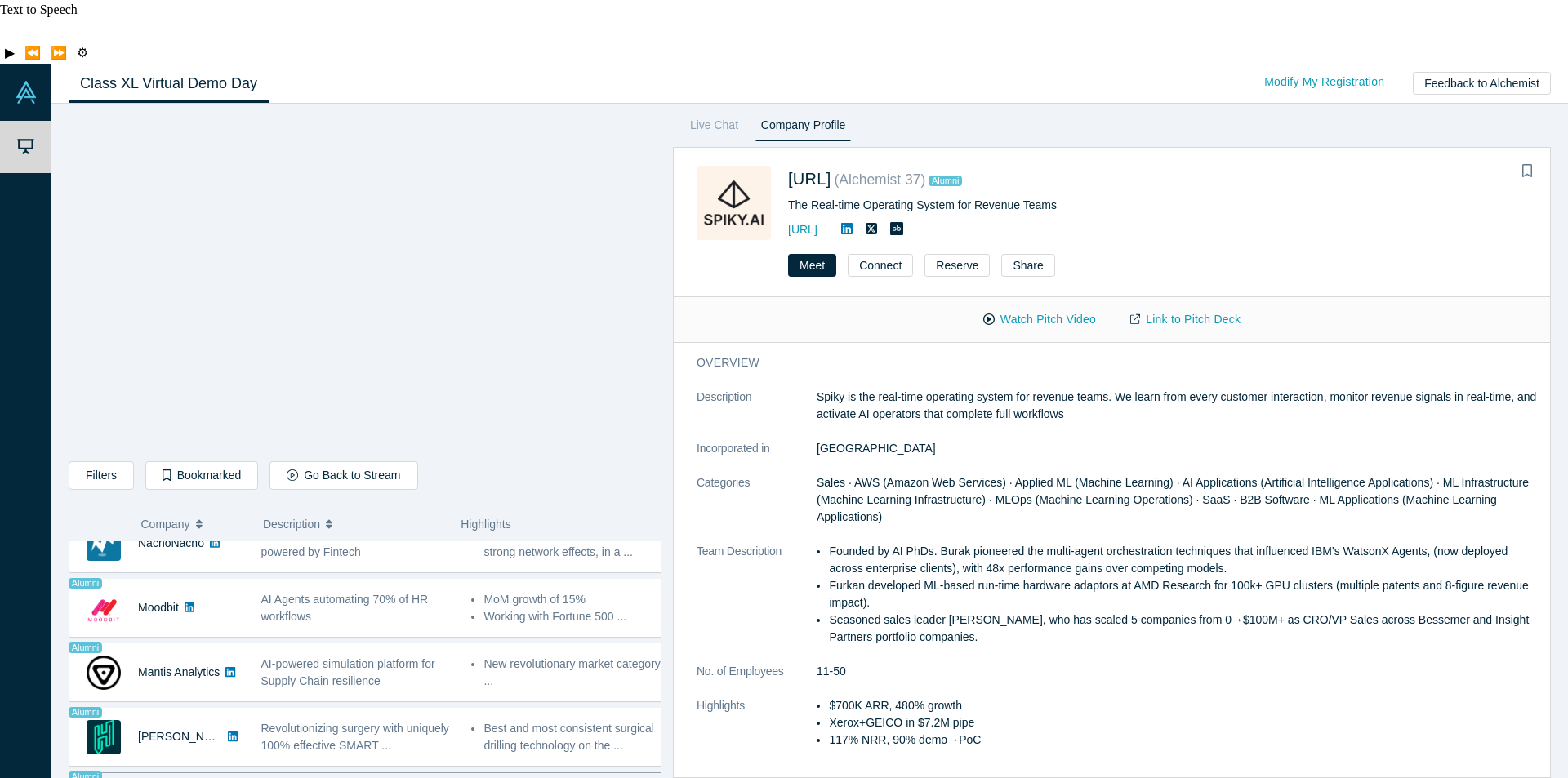
click at [1157, 475] on dd "Sales · AWS (Amazon Web Services) · Applied ML (Machine Learning) · AI Applicat…" at bounding box center [1178, 500] width 723 height 52
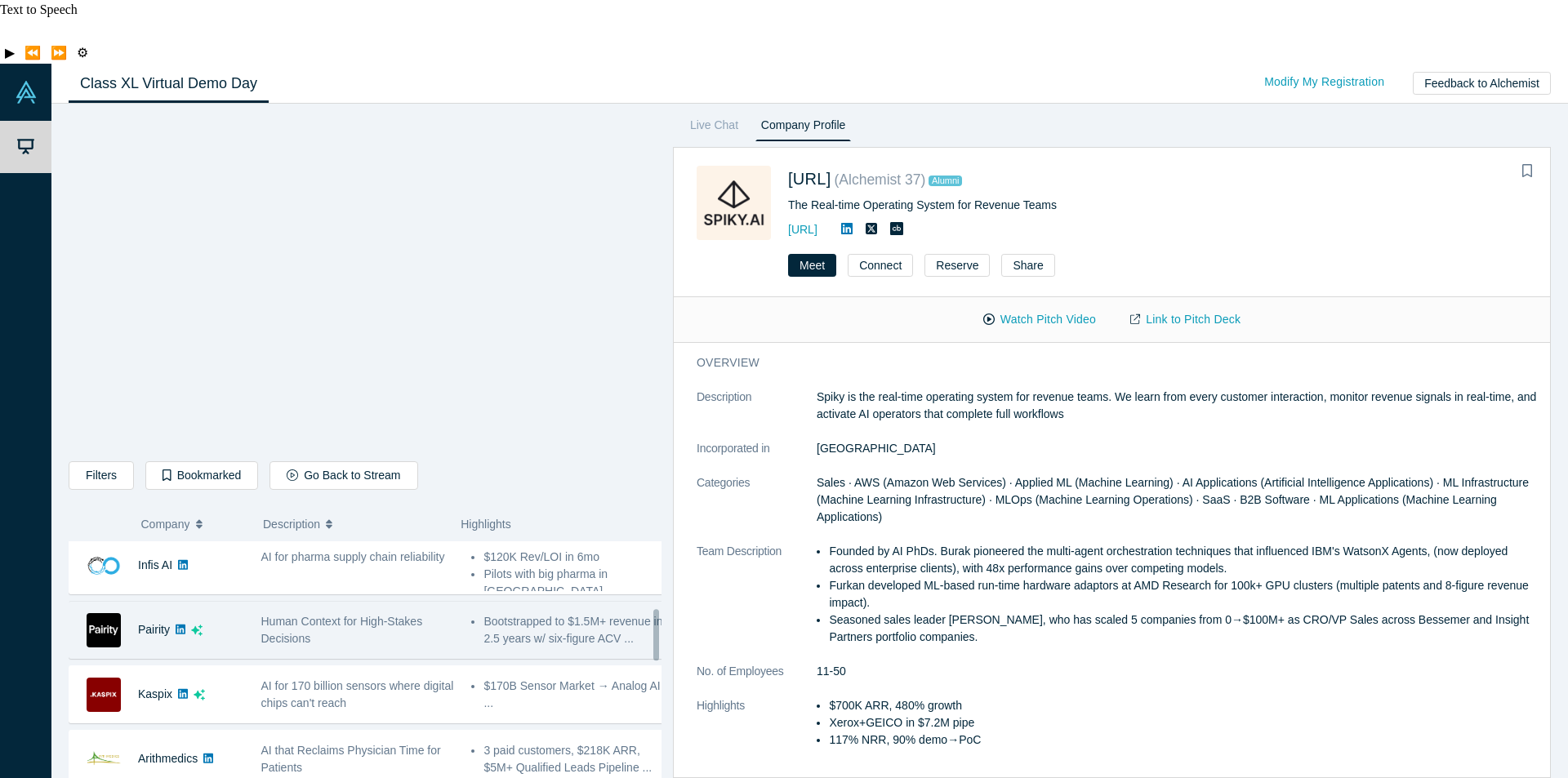
scroll to position [366, 0]
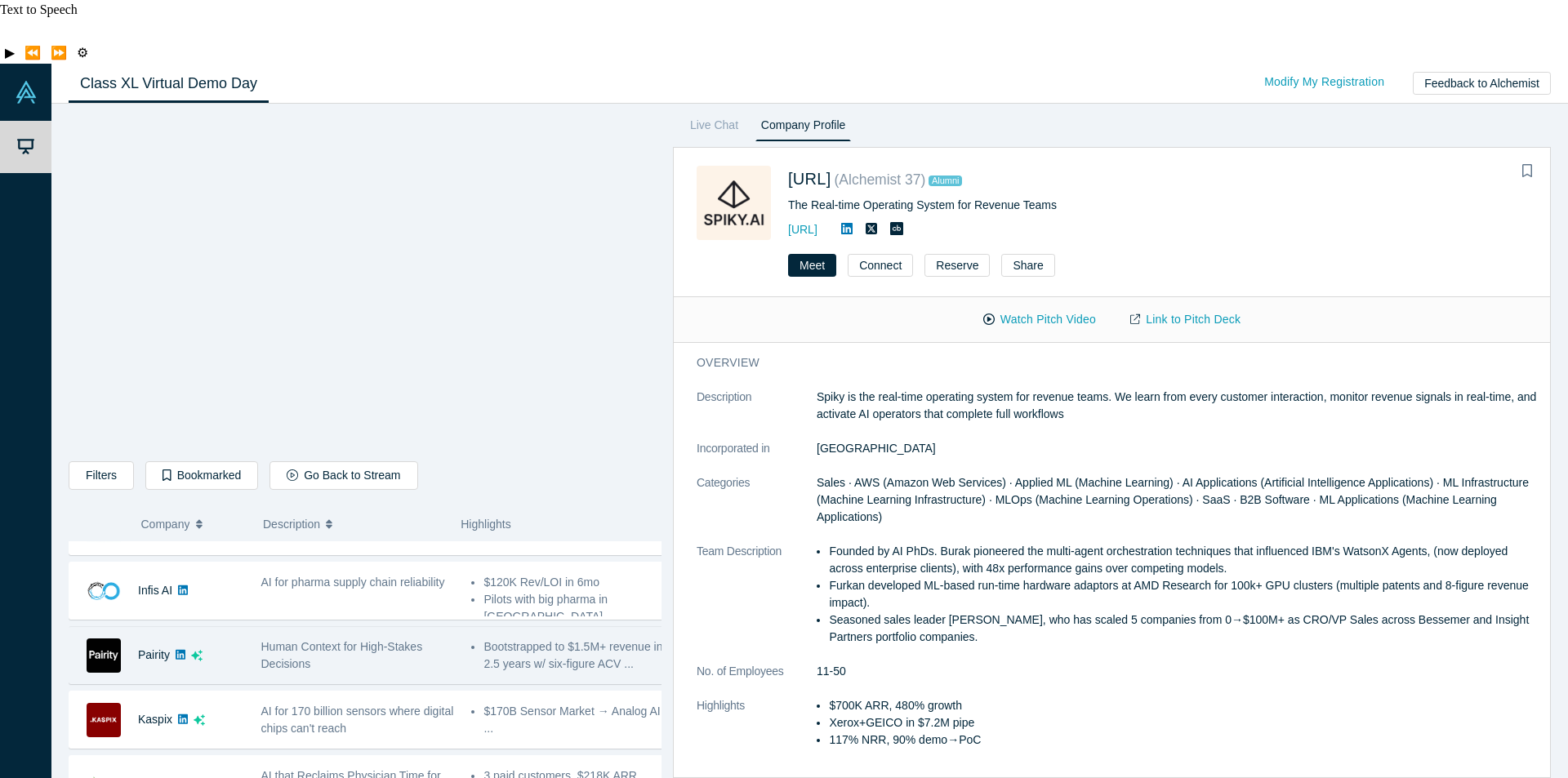
click at [355, 640] on span "Human Context for High-Stakes Decisions" at bounding box center [342, 655] width 162 height 30
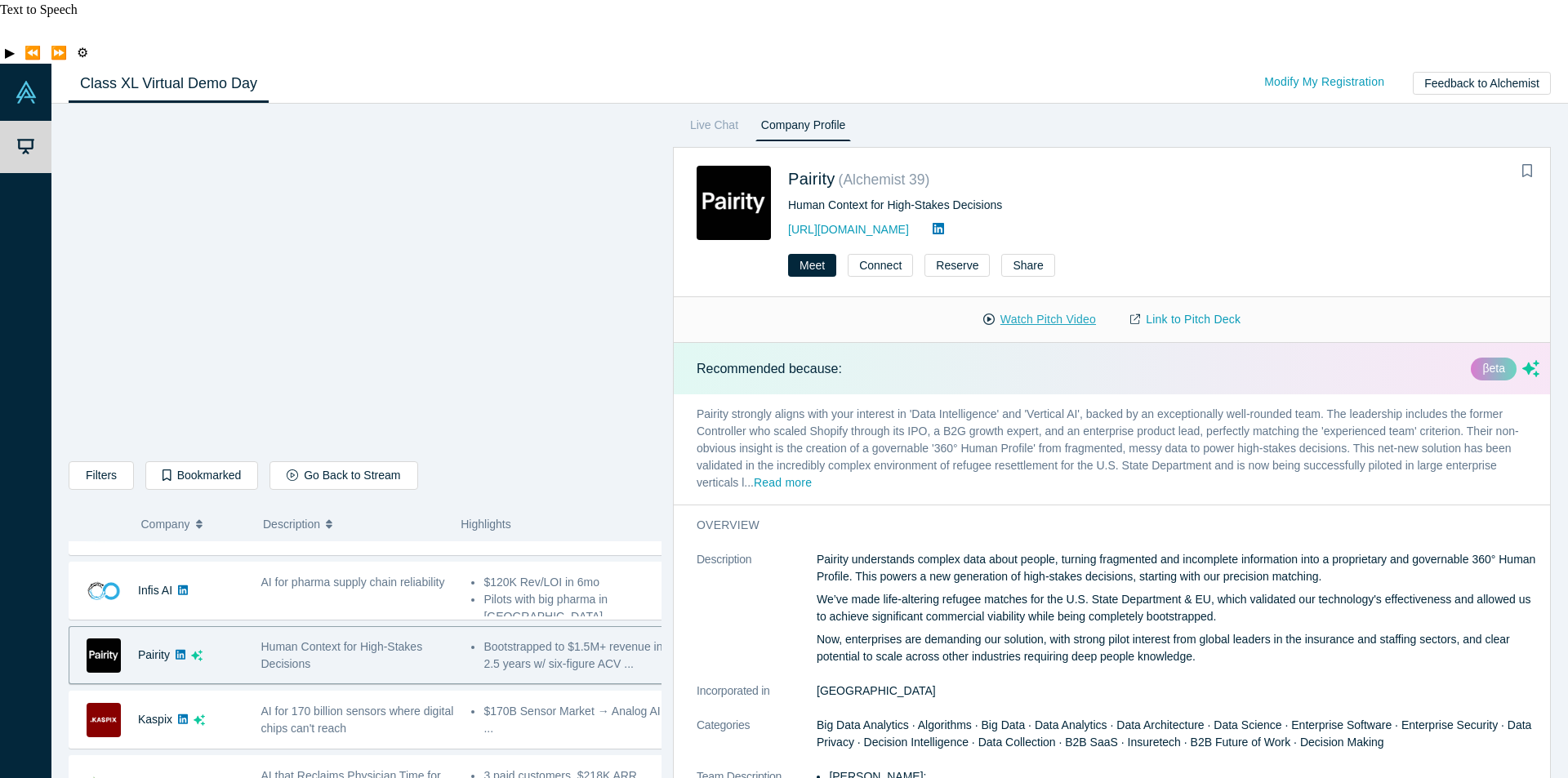
click at [1052, 305] on button "Watch Pitch Video" at bounding box center [1040, 319] width 147 height 28
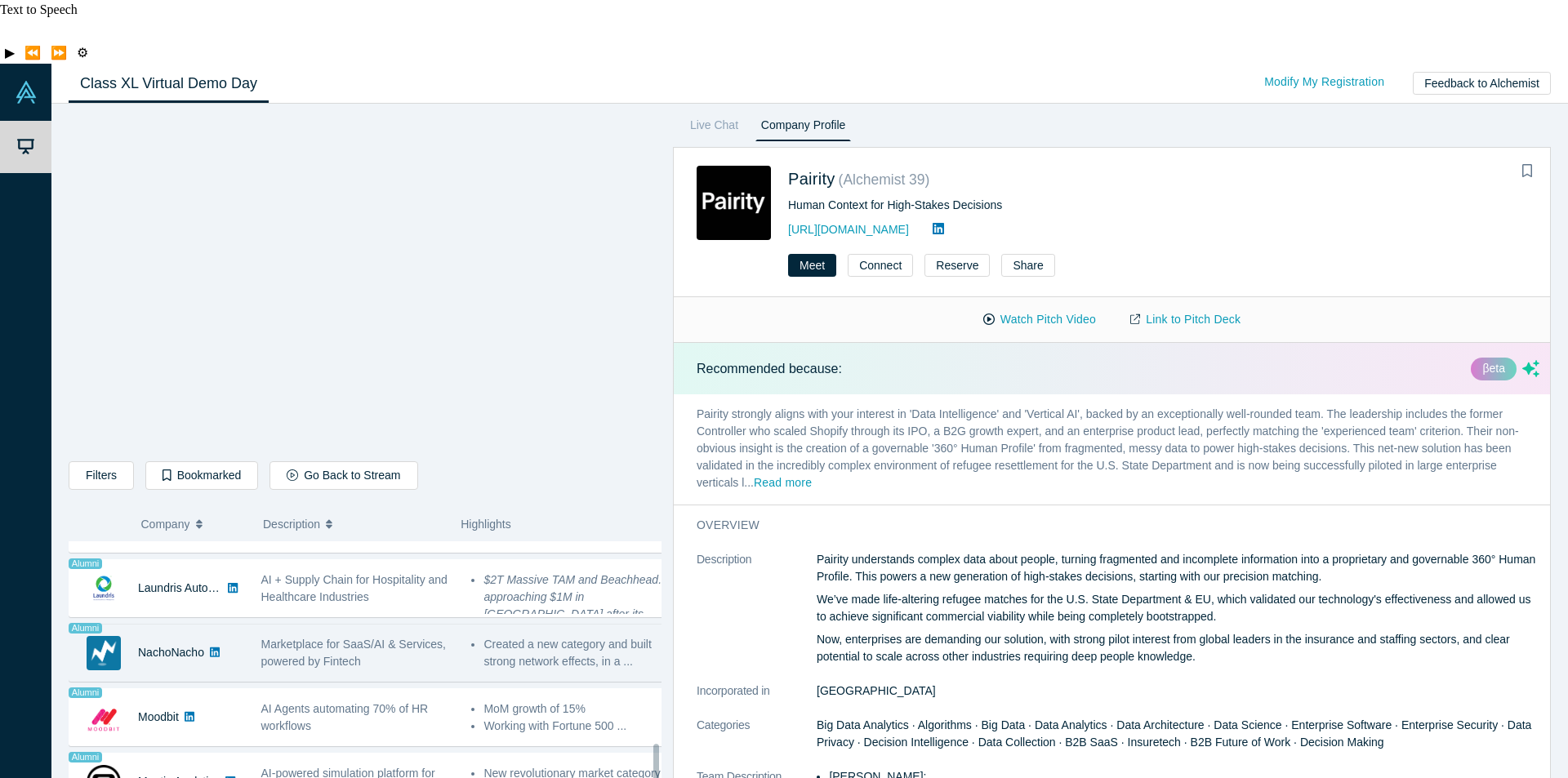
scroll to position [1183, 0]
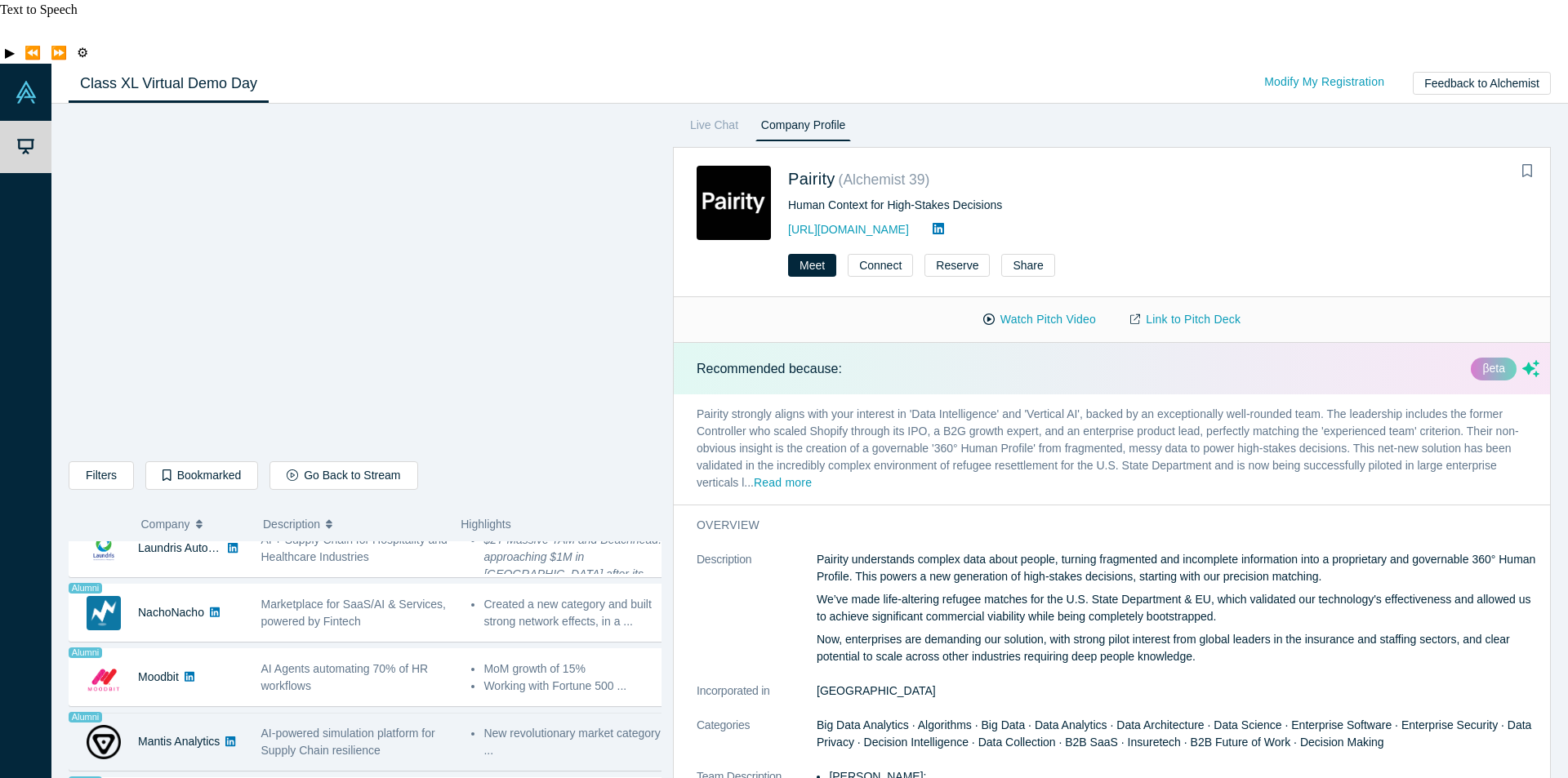
click at [373, 726] on span "AI-powered simulation platform for Supply Chain resilience" at bounding box center [348, 741] width 174 height 30
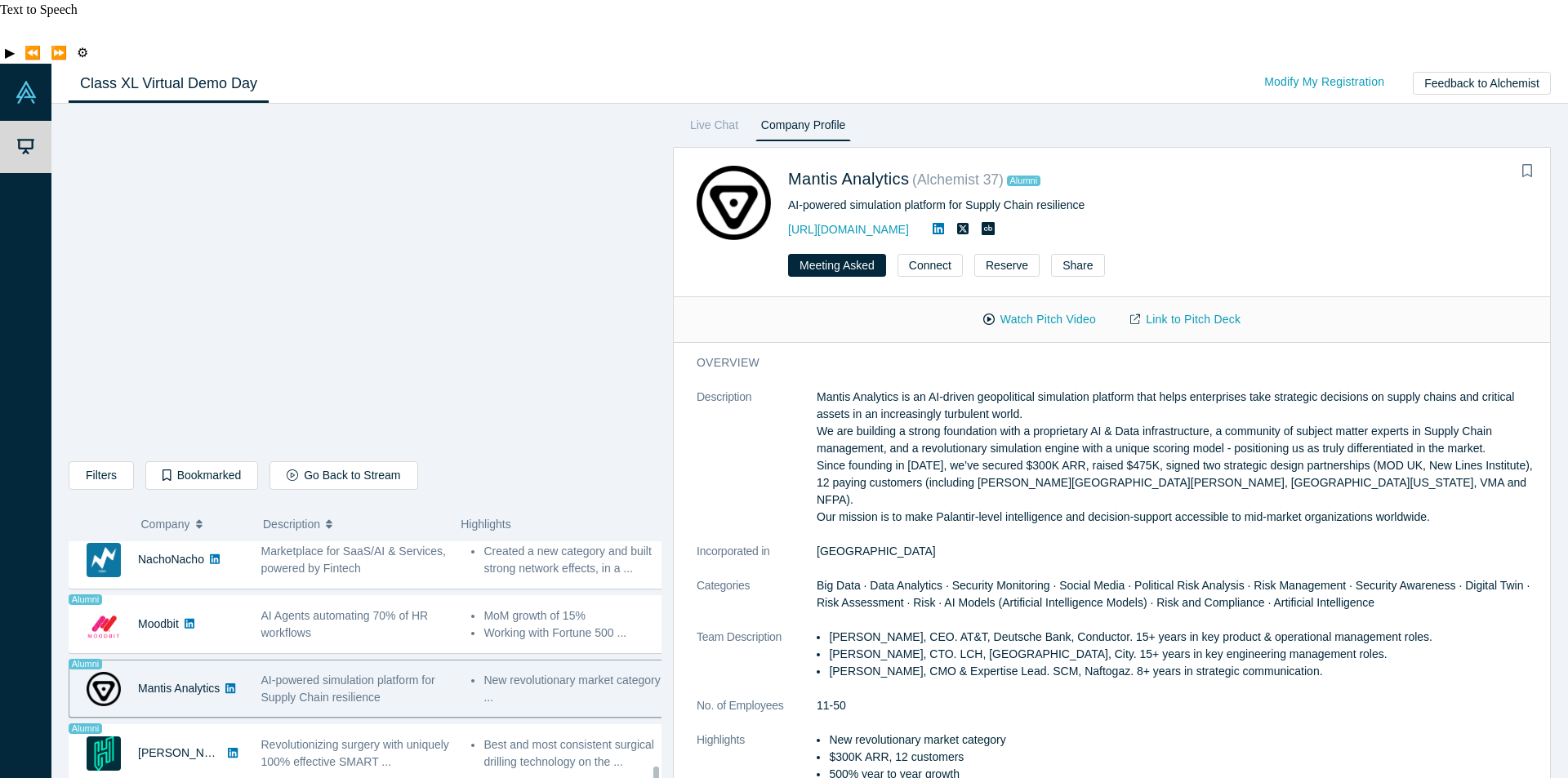
scroll to position [1265, 0]
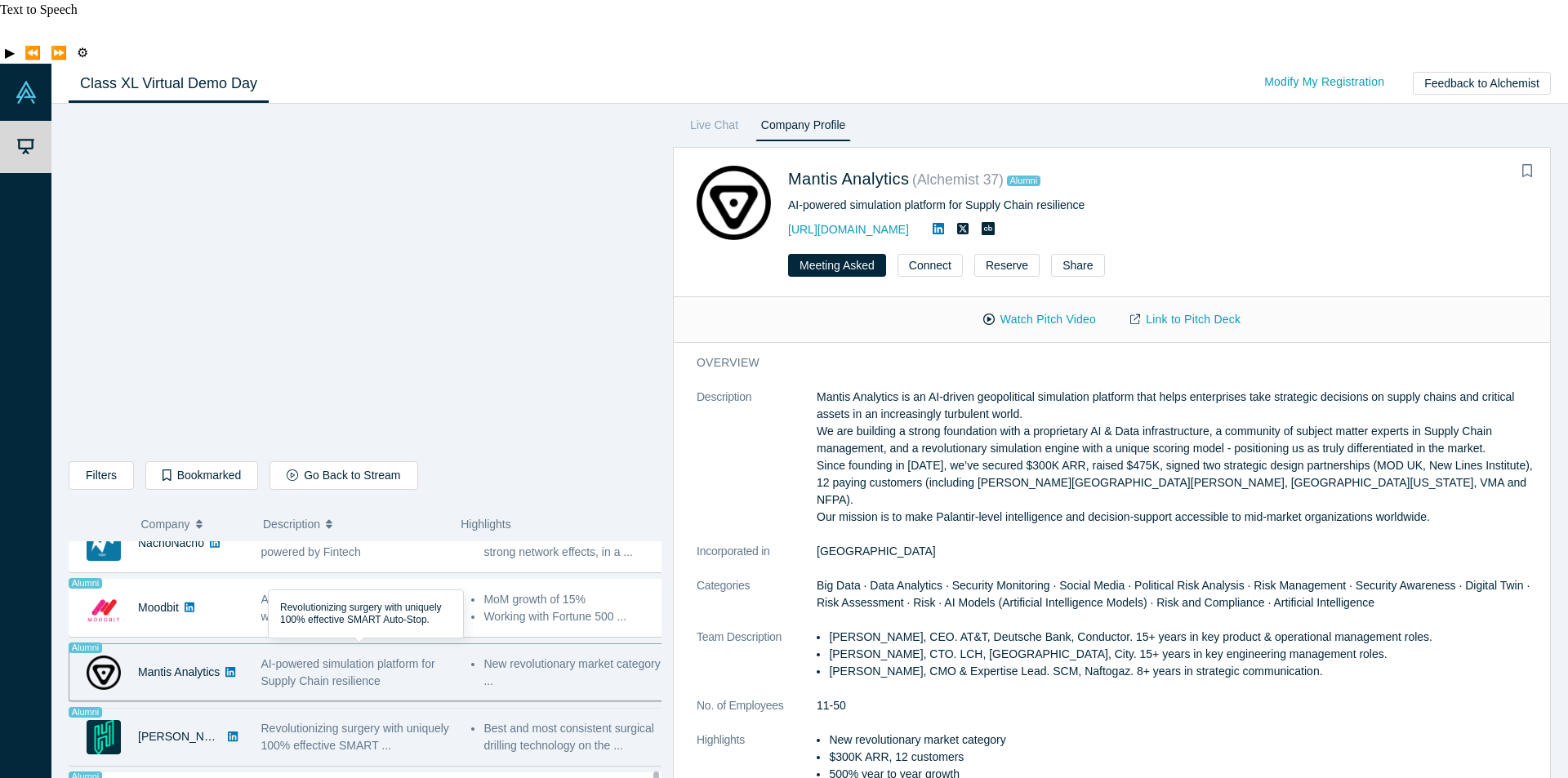
click at [409, 720] on div "Revolutionizing surgery with uniquely 100% effective SMART ..." at bounding box center [358, 737] width 194 height 34
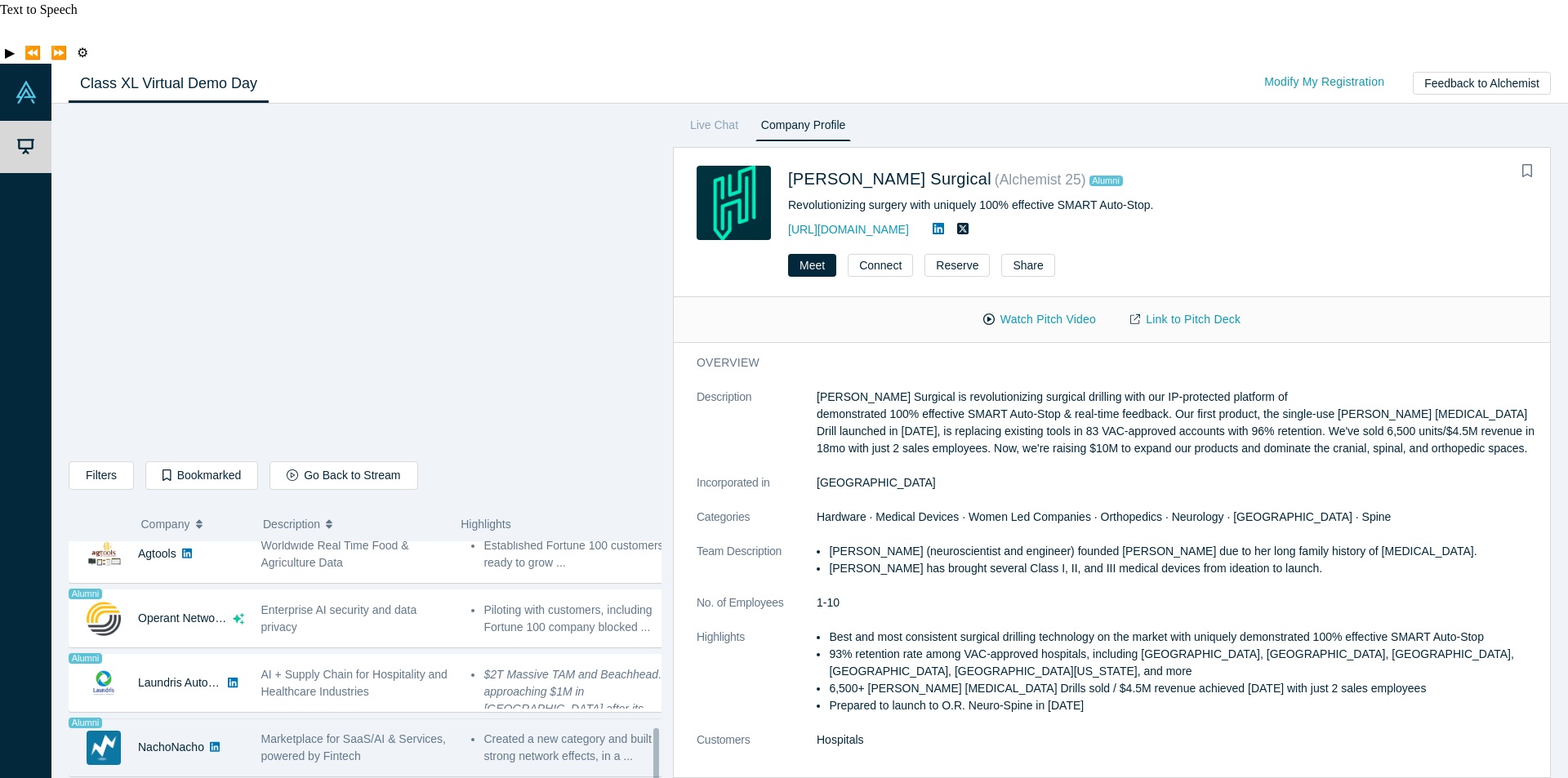
scroll to position [1019, 0]
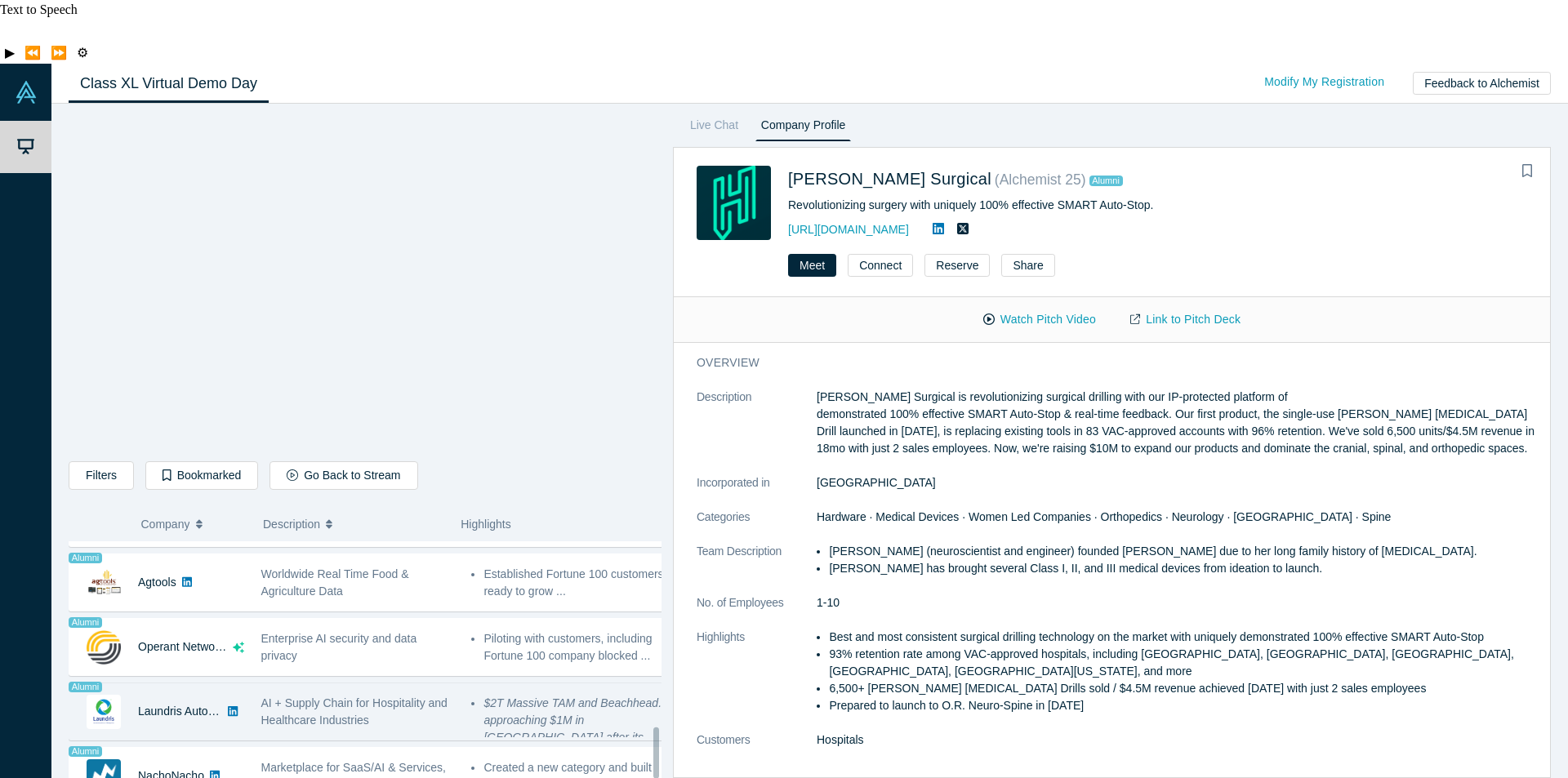
click at [384, 696] on span "AI + Supply Chain for Hospitality and Healthcare Industries" at bounding box center [354, 711] width 186 height 30
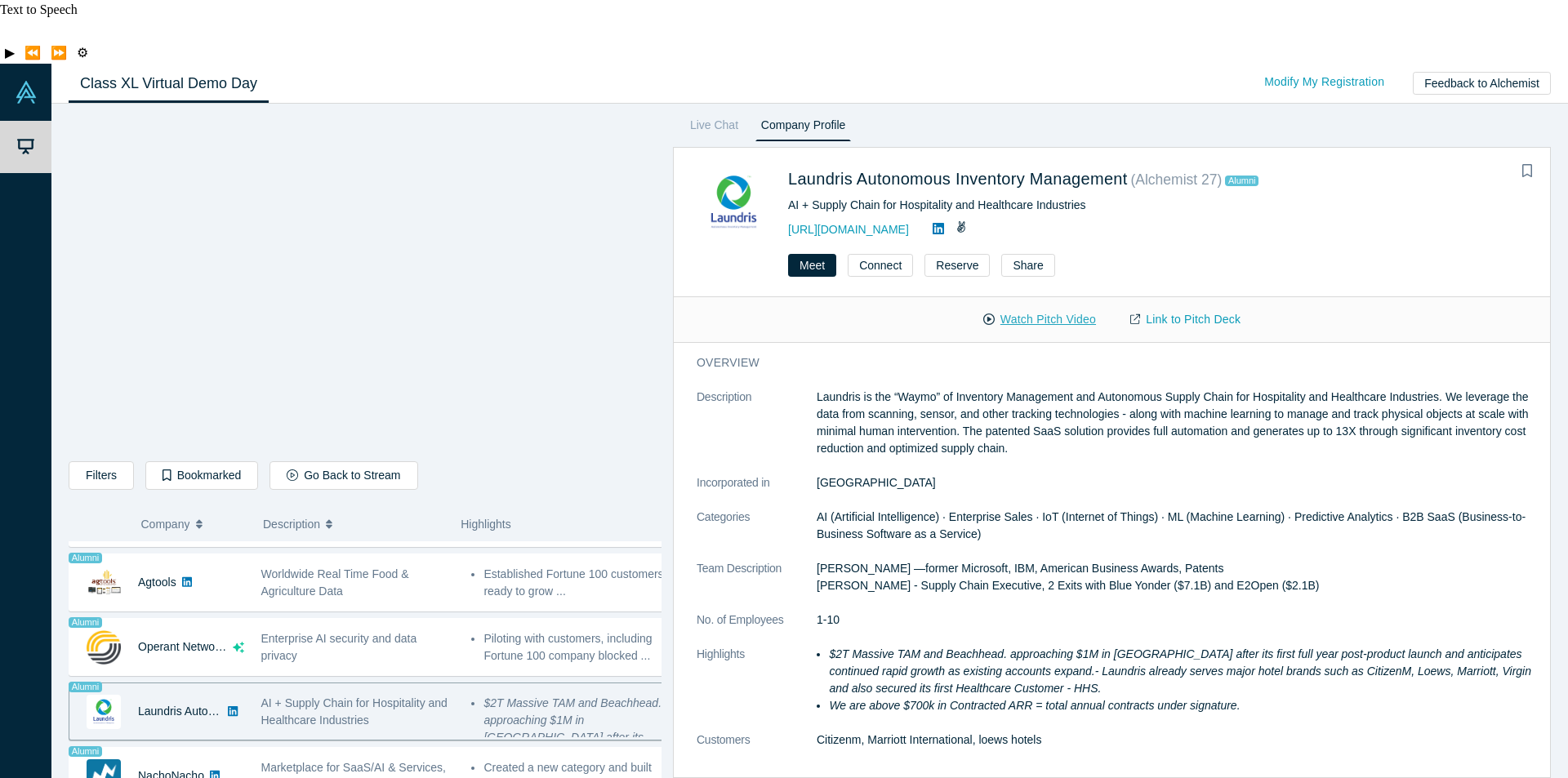
click at [1022, 305] on button "Watch Pitch Video" at bounding box center [1040, 319] width 147 height 28
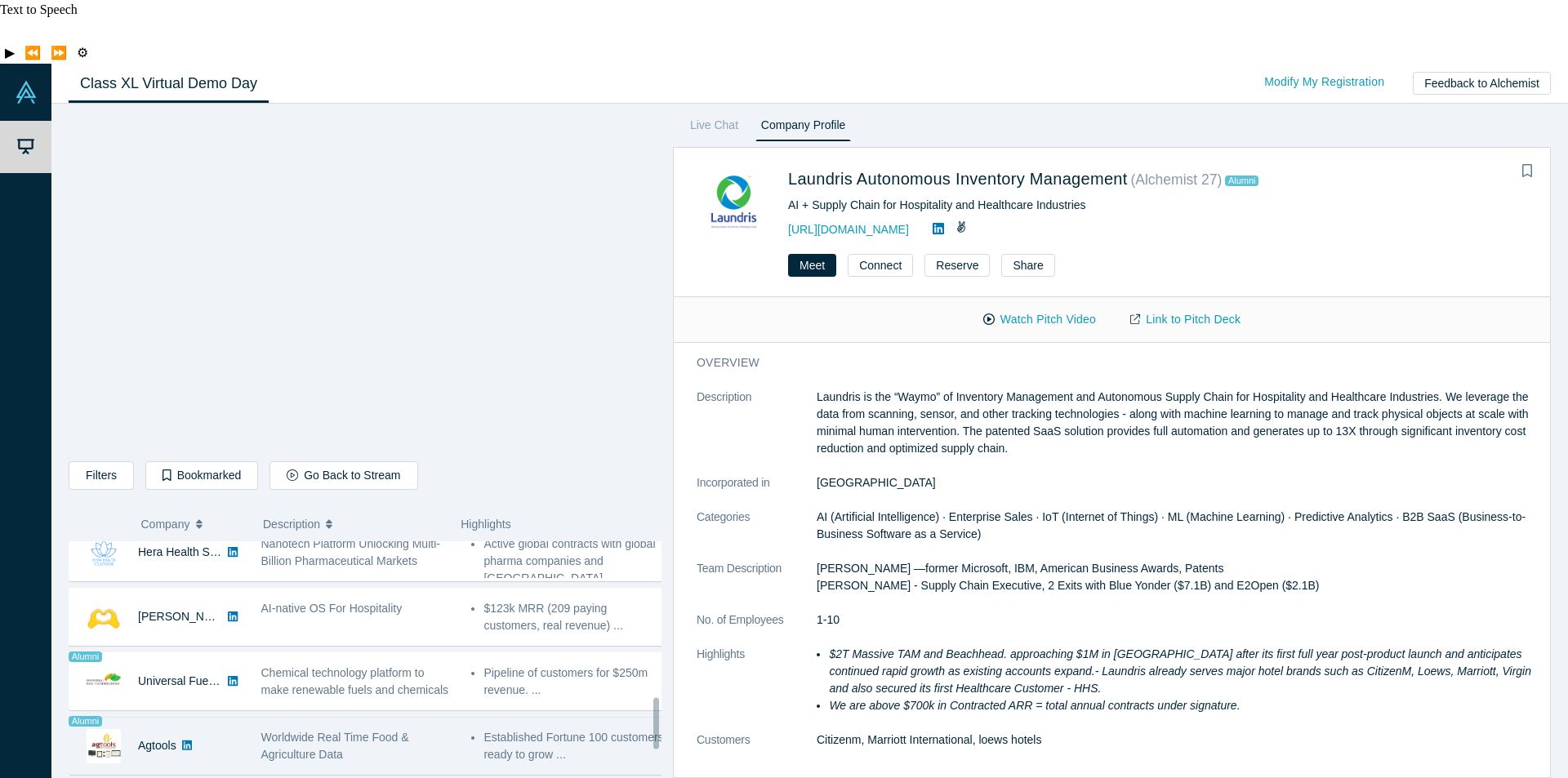
scroll to position [774, 0]
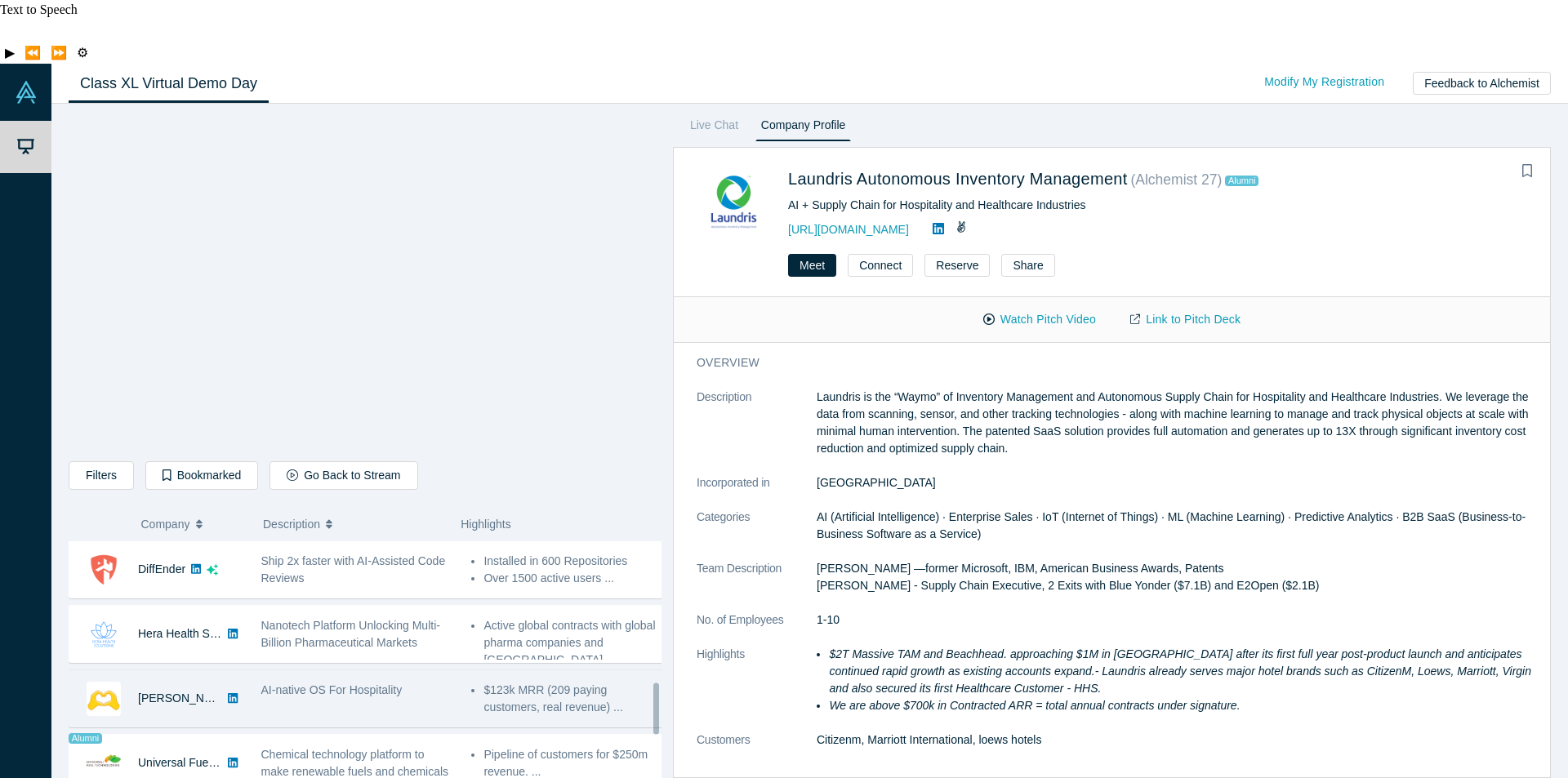
click at [381, 683] on span "AI-native OS For Hospitality" at bounding box center [332, 690] width 141 height 13
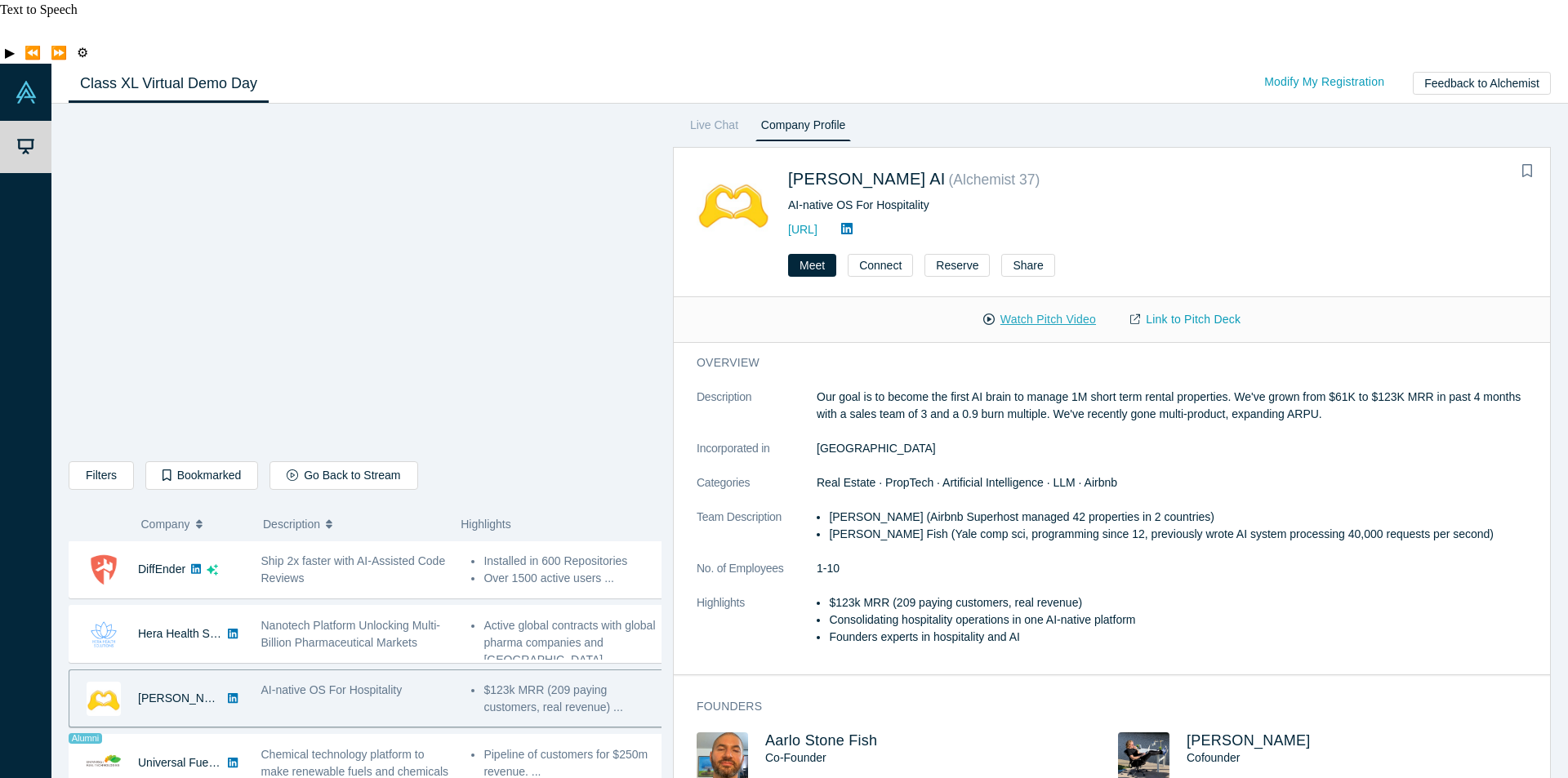
click at [1061, 305] on button "Watch Pitch Video" at bounding box center [1040, 319] width 147 height 28
click at [824, 254] on button "Meet" at bounding box center [811, 265] width 48 height 23
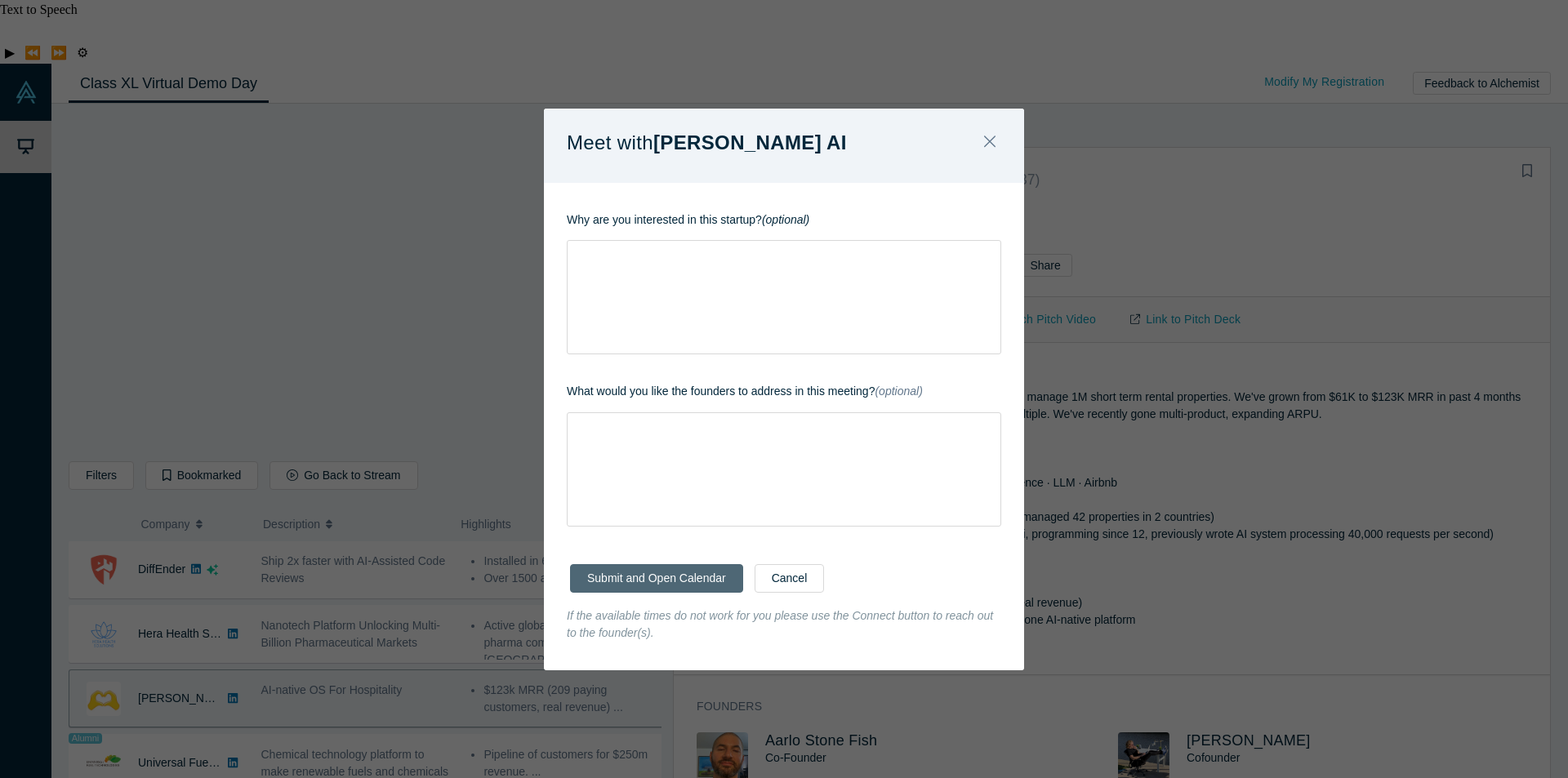
click at [696, 571] on button "Submit and Open Calendar" at bounding box center [656, 578] width 173 height 28
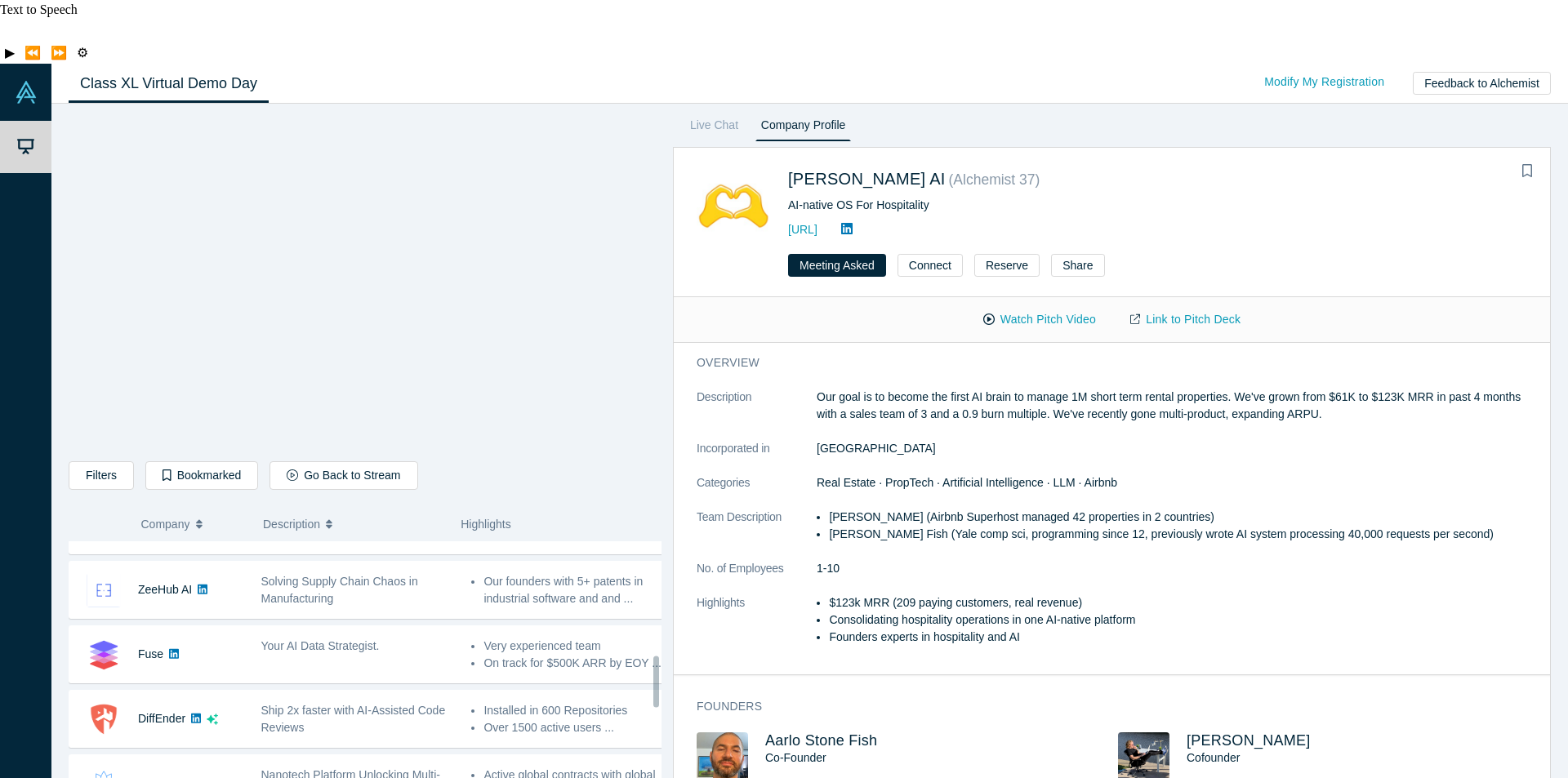
scroll to position [653, 0]
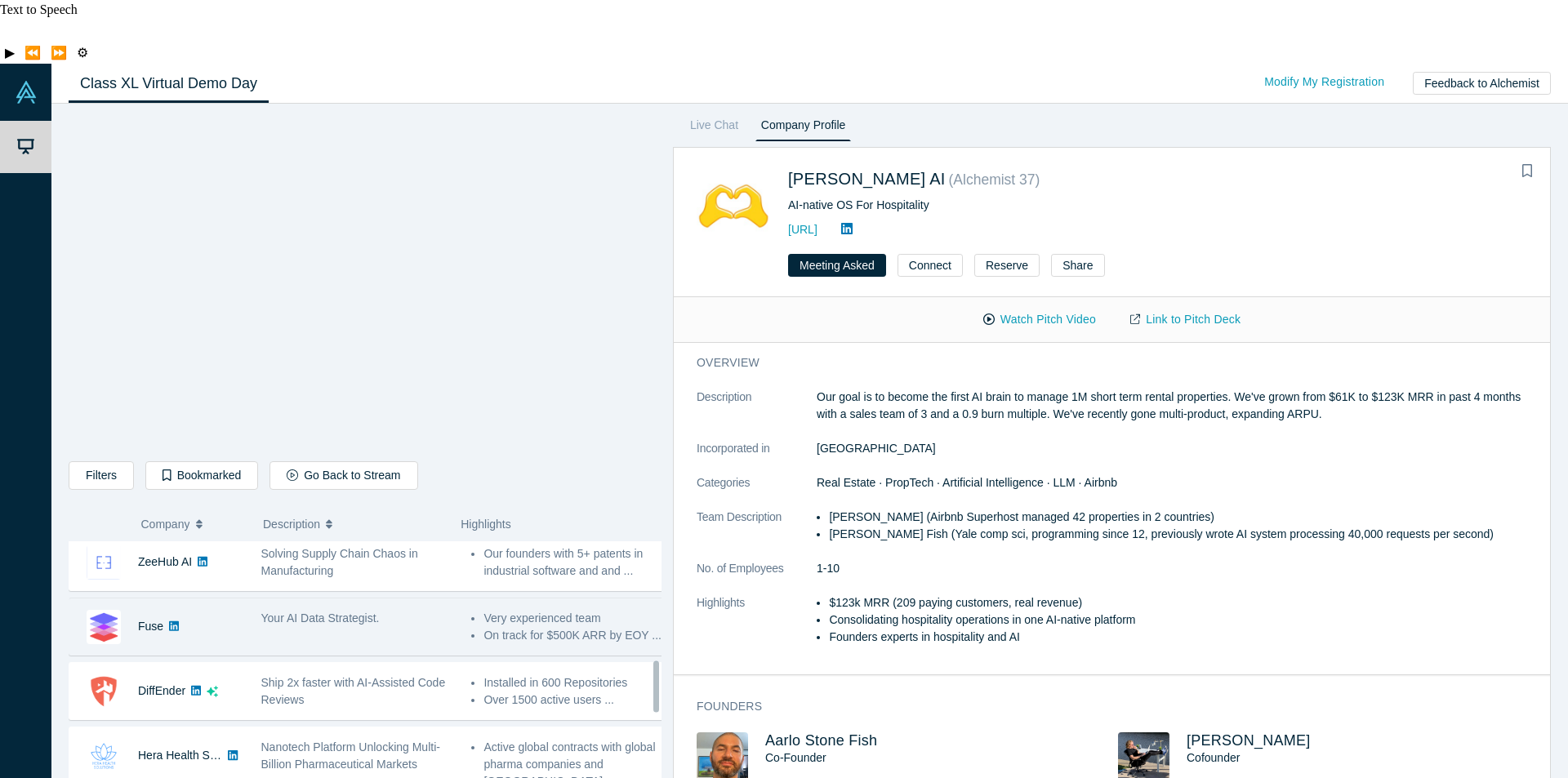
click at [374, 600] on div "Your AI Data Strategist." at bounding box center [357, 626] width 211 height 52
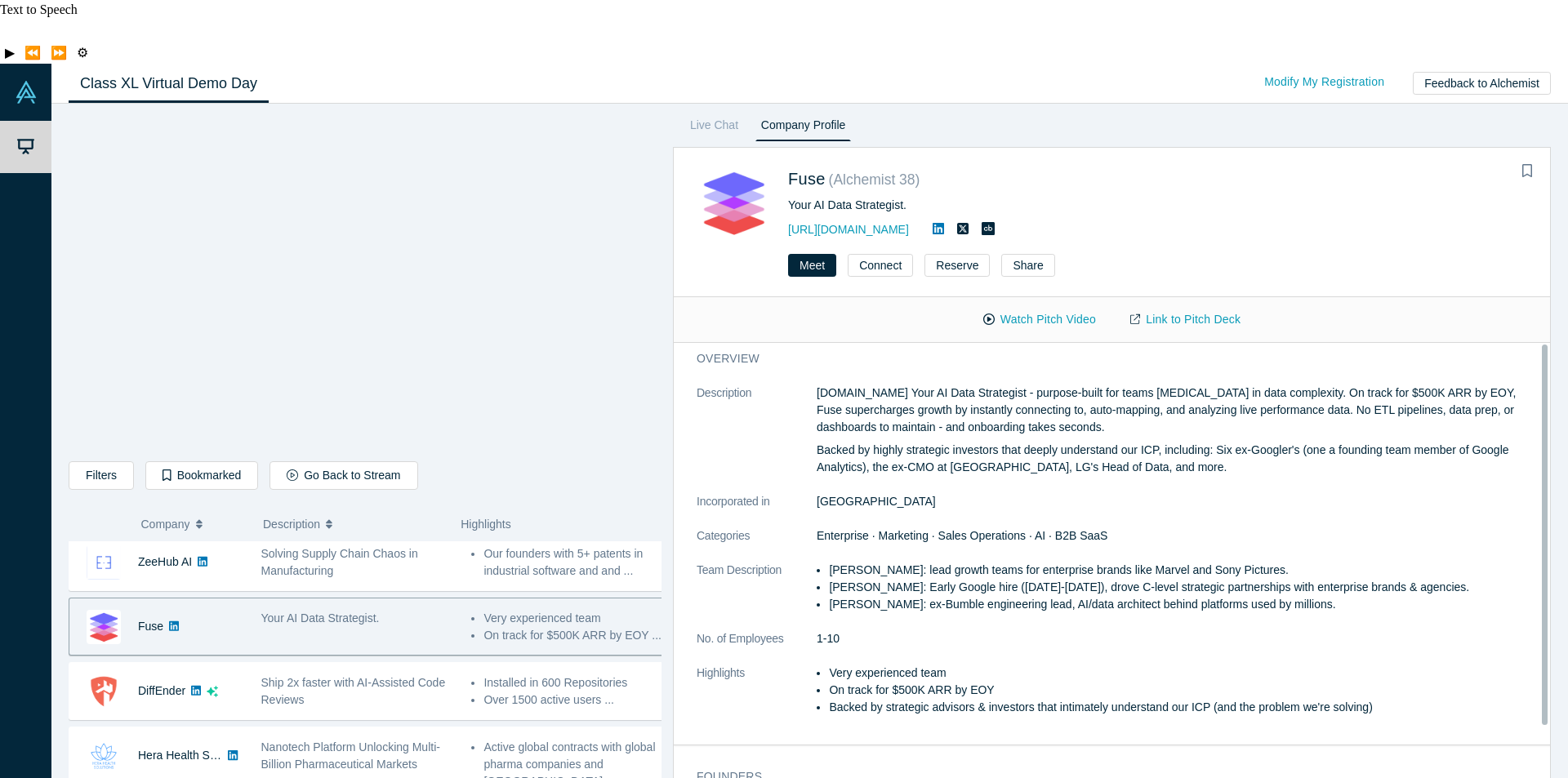
scroll to position [0, 0]
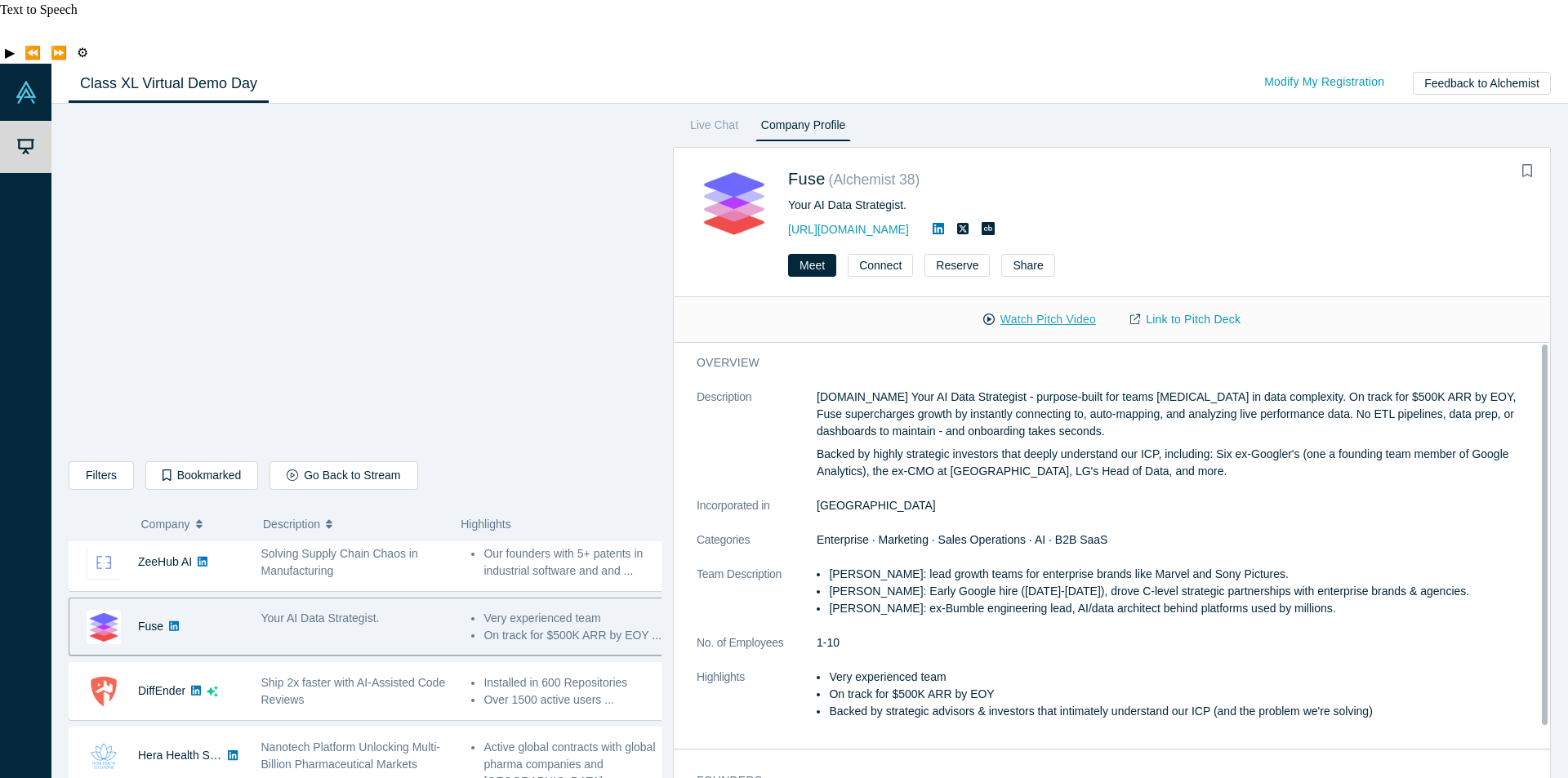
click at [1026, 305] on button "Watch Pitch Video" at bounding box center [1040, 319] width 147 height 28
click at [1000, 64] on div "Class XL Virtual Demo Day Livestream starts in 0-1 days 0-2 hr 0-32 min Modify …" at bounding box center [809, 84] width 1516 height 40
